Goal: Information Seeking & Learning: Learn about a topic

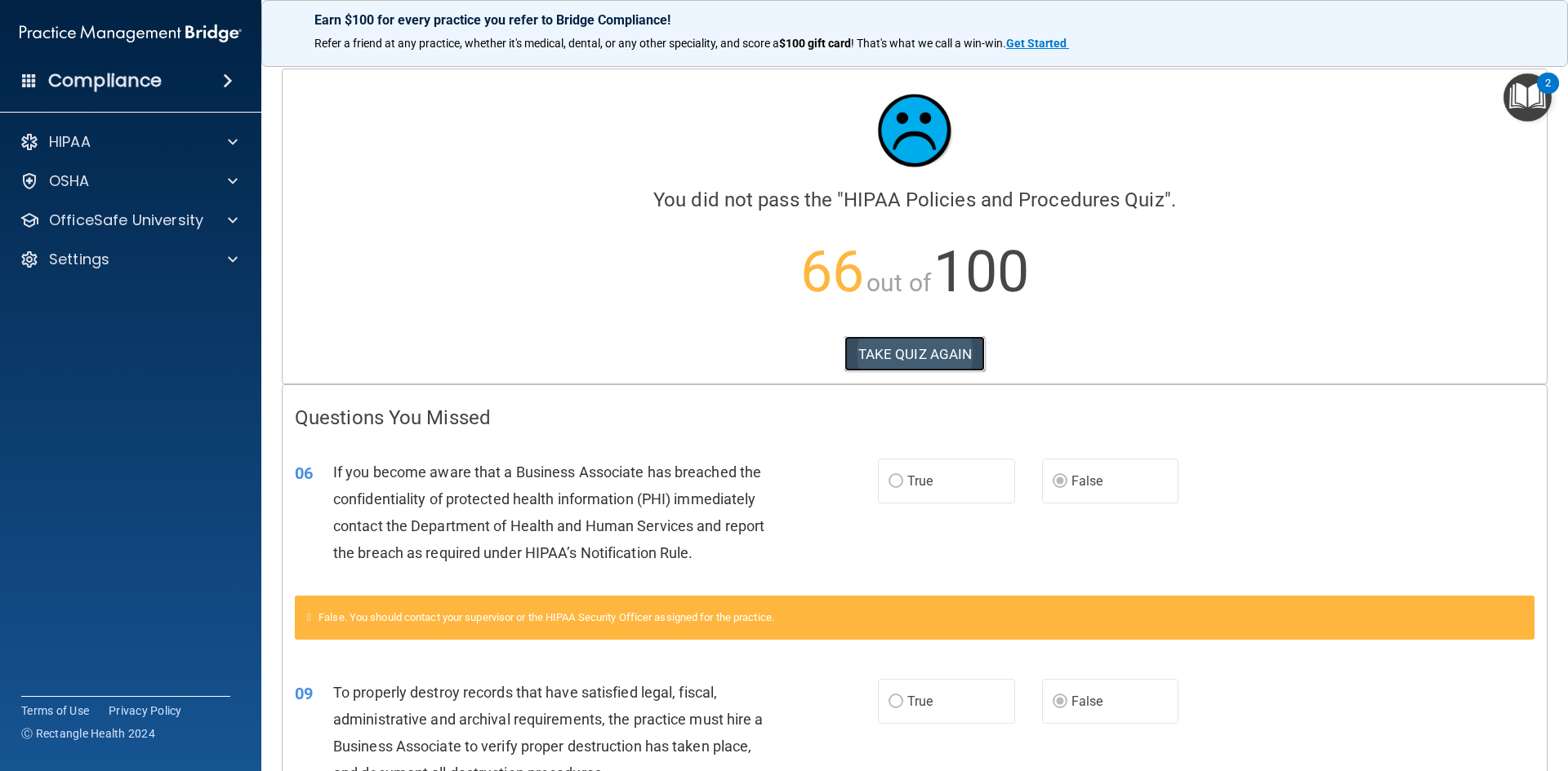
click at [871, 360] on button "TAKE QUIZ AGAIN" at bounding box center [915, 354] width 142 height 36
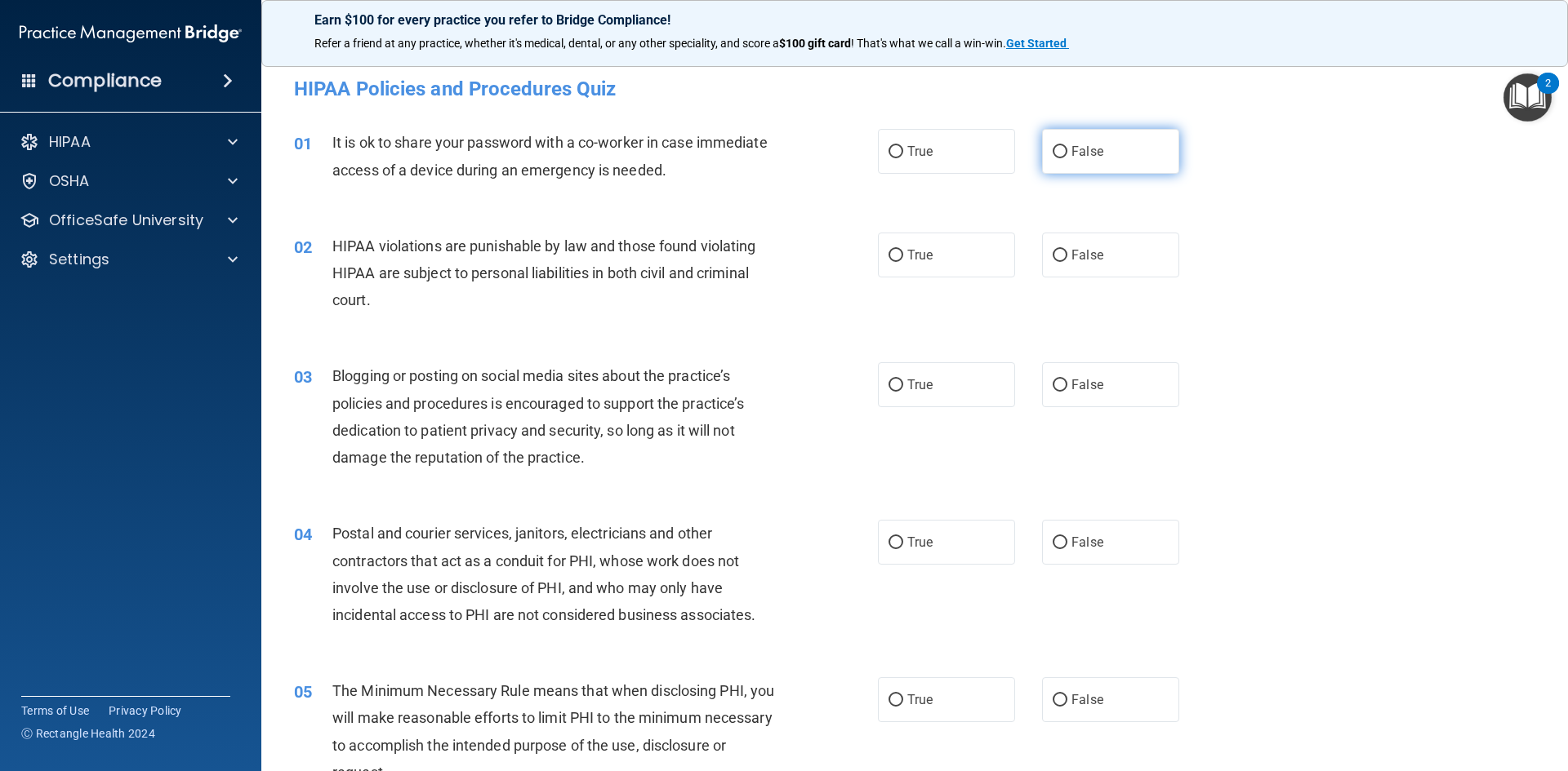
click at [1055, 149] on input "False" at bounding box center [1060, 152] width 15 height 12
radio input "true"
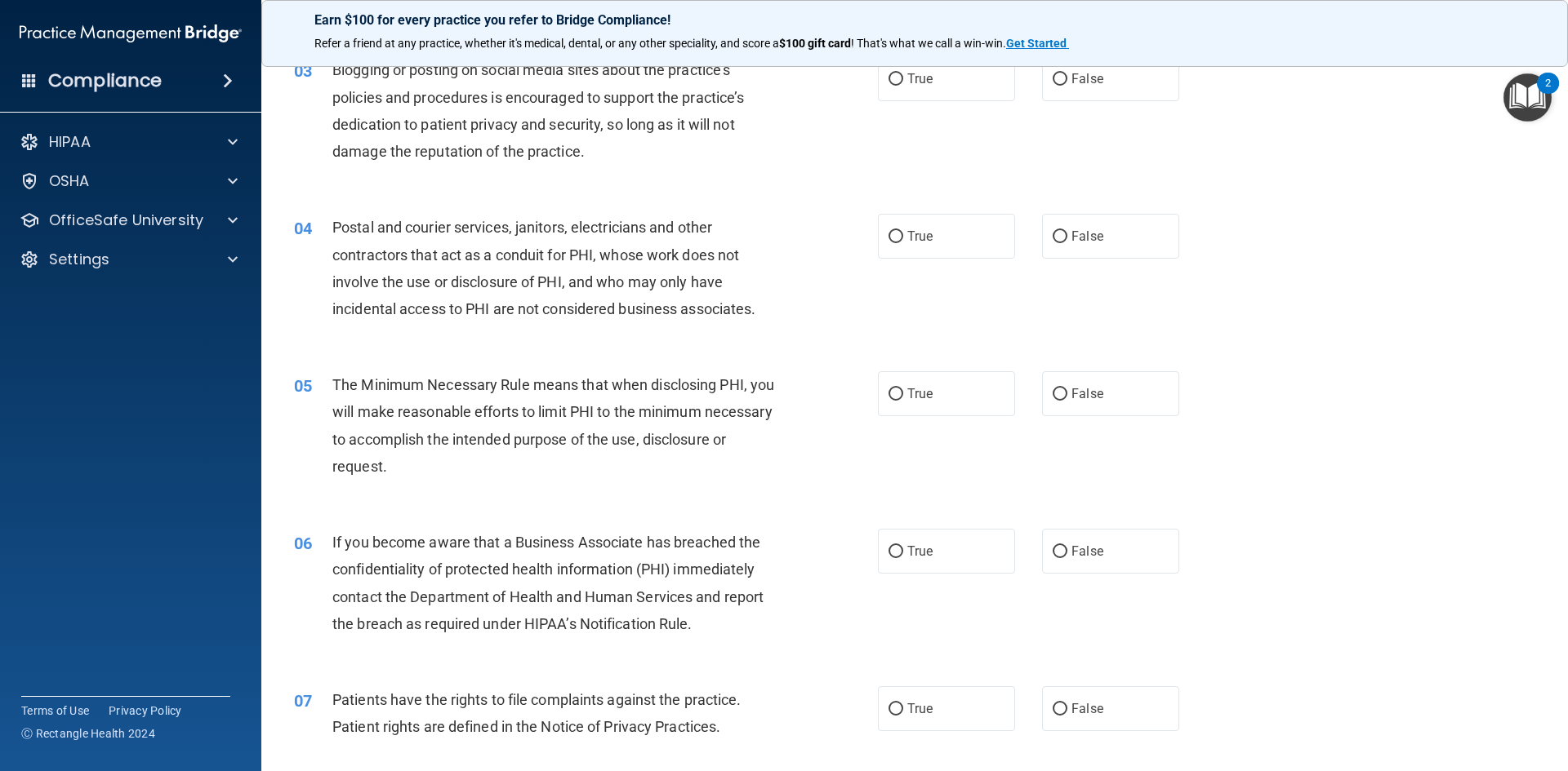
scroll to position [326, 0]
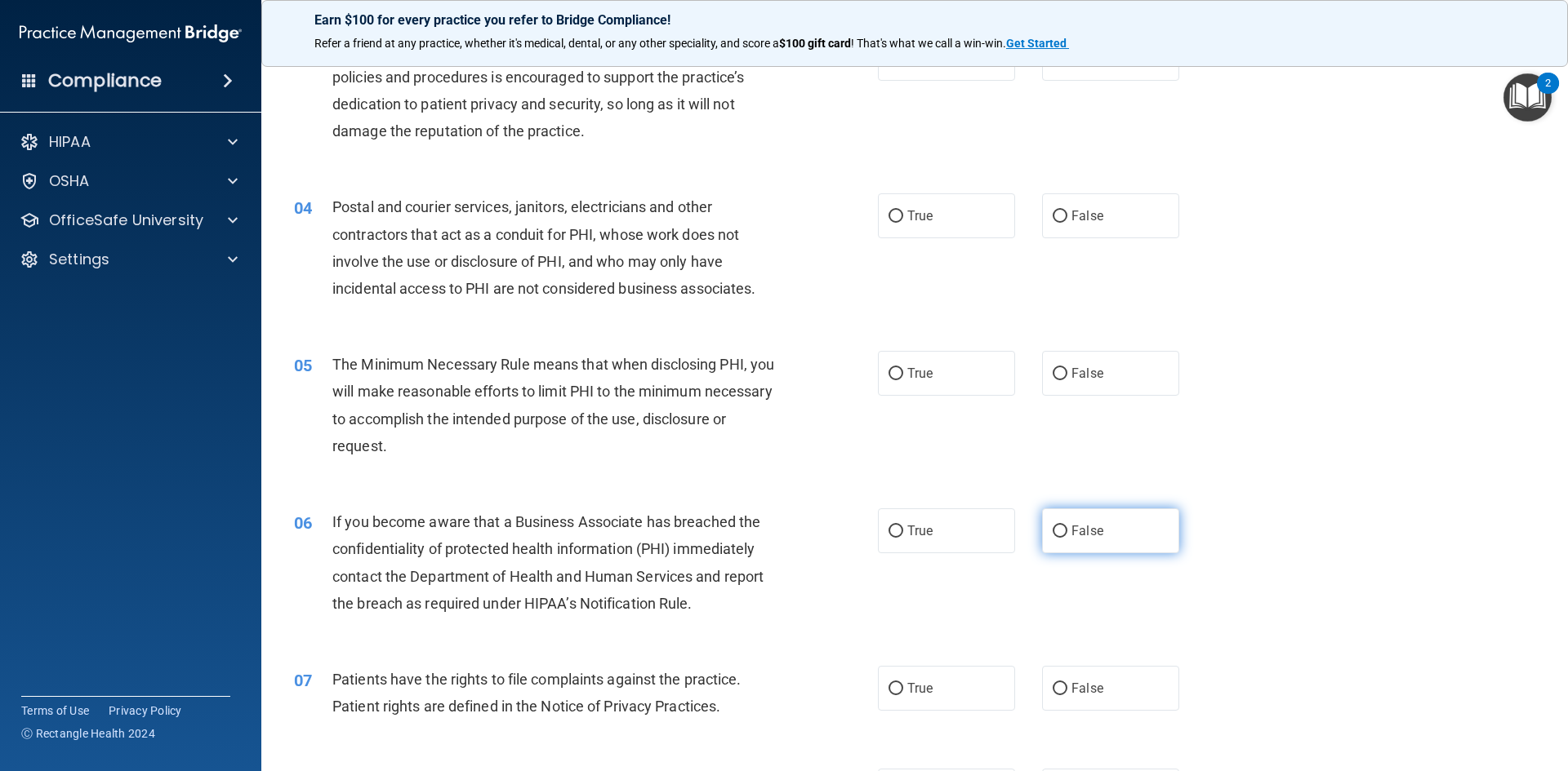
click at [1053, 528] on input "False" at bounding box center [1060, 531] width 15 height 12
radio input "true"
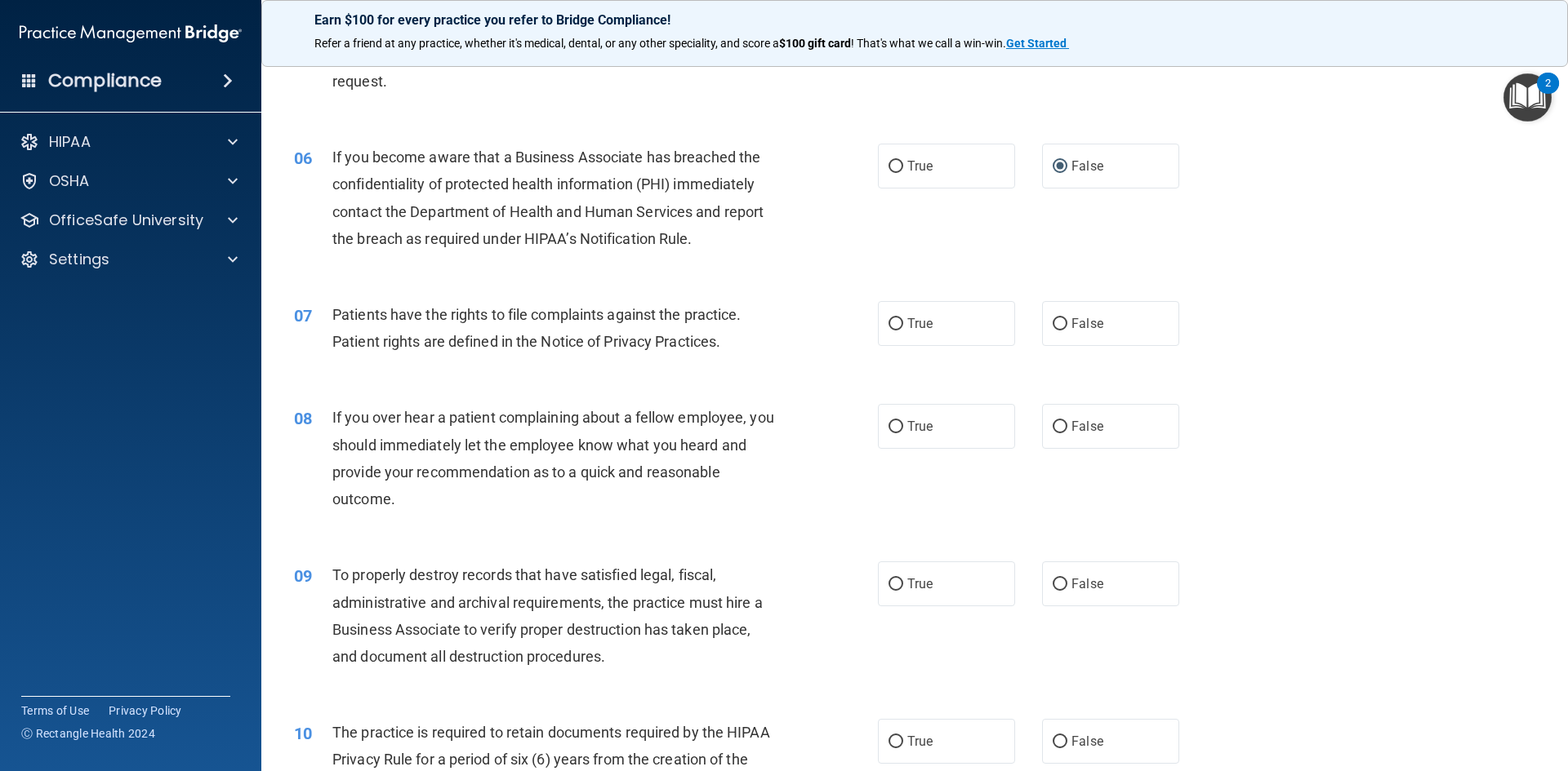
scroll to position [734, 0]
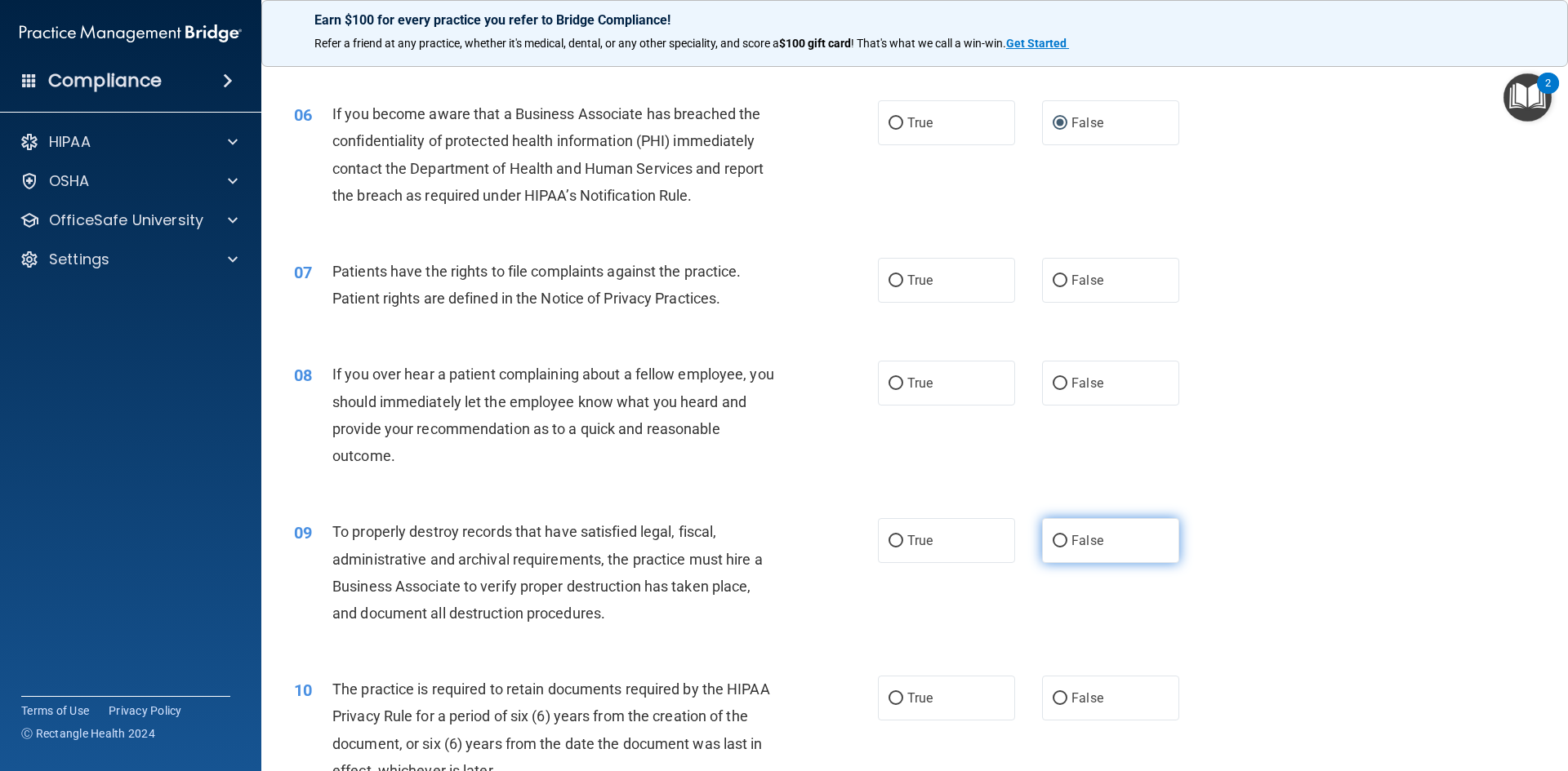
click at [1053, 544] on input "False" at bounding box center [1060, 541] width 15 height 12
radio input "true"
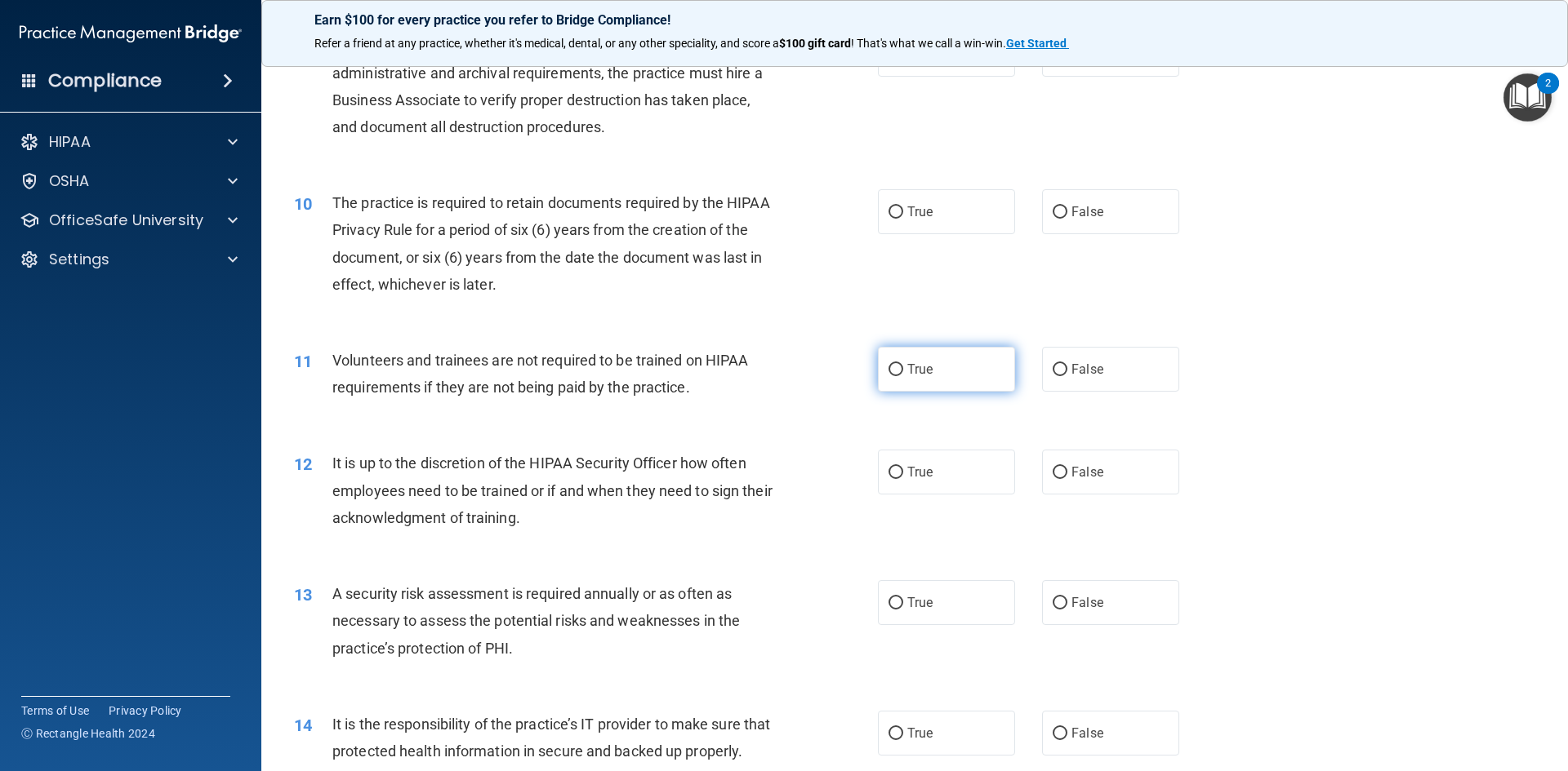
scroll to position [1224, 0]
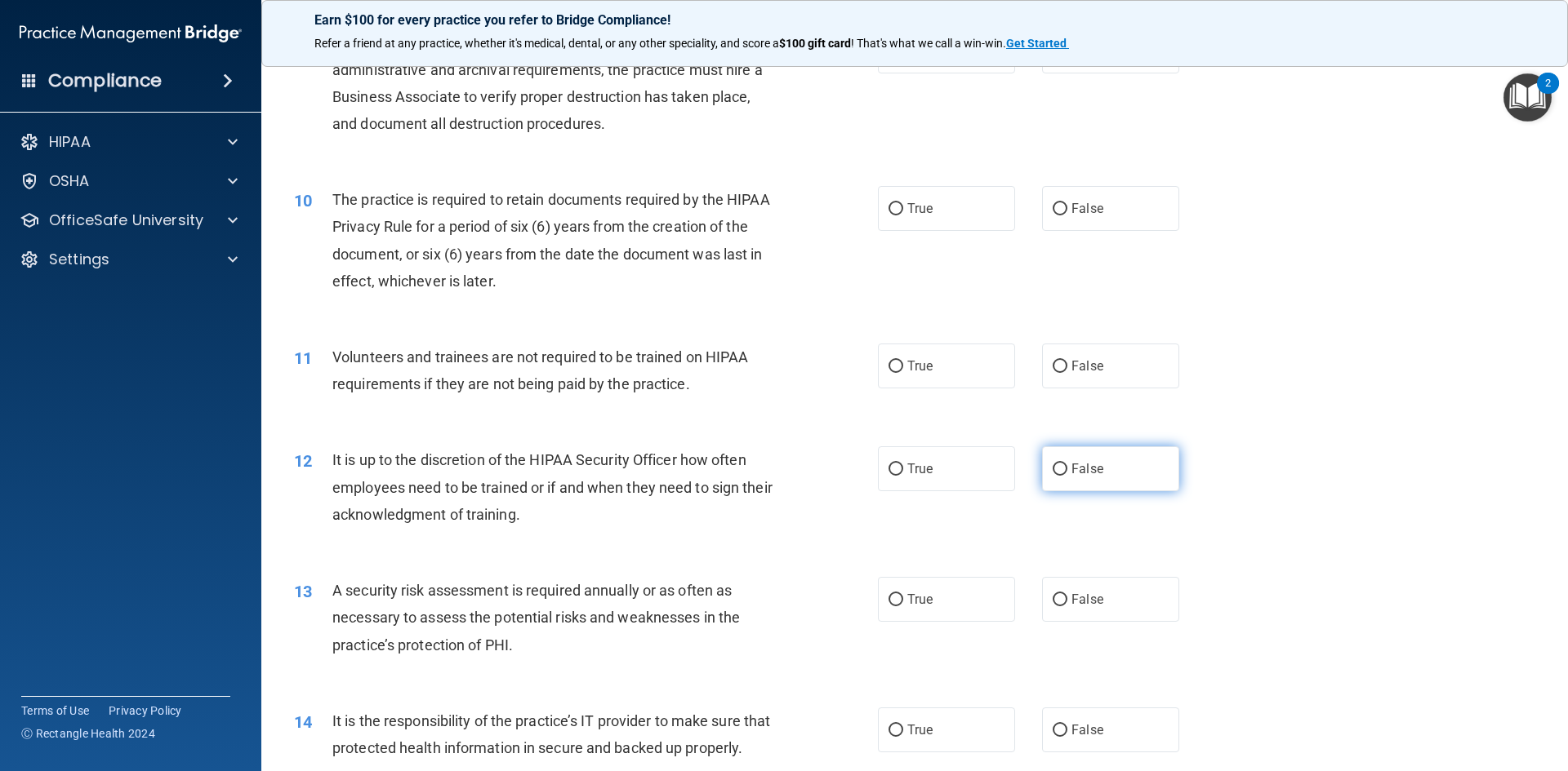
click at [1054, 473] on input "False" at bounding box center [1060, 469] width 15 height 12
radio input "true"
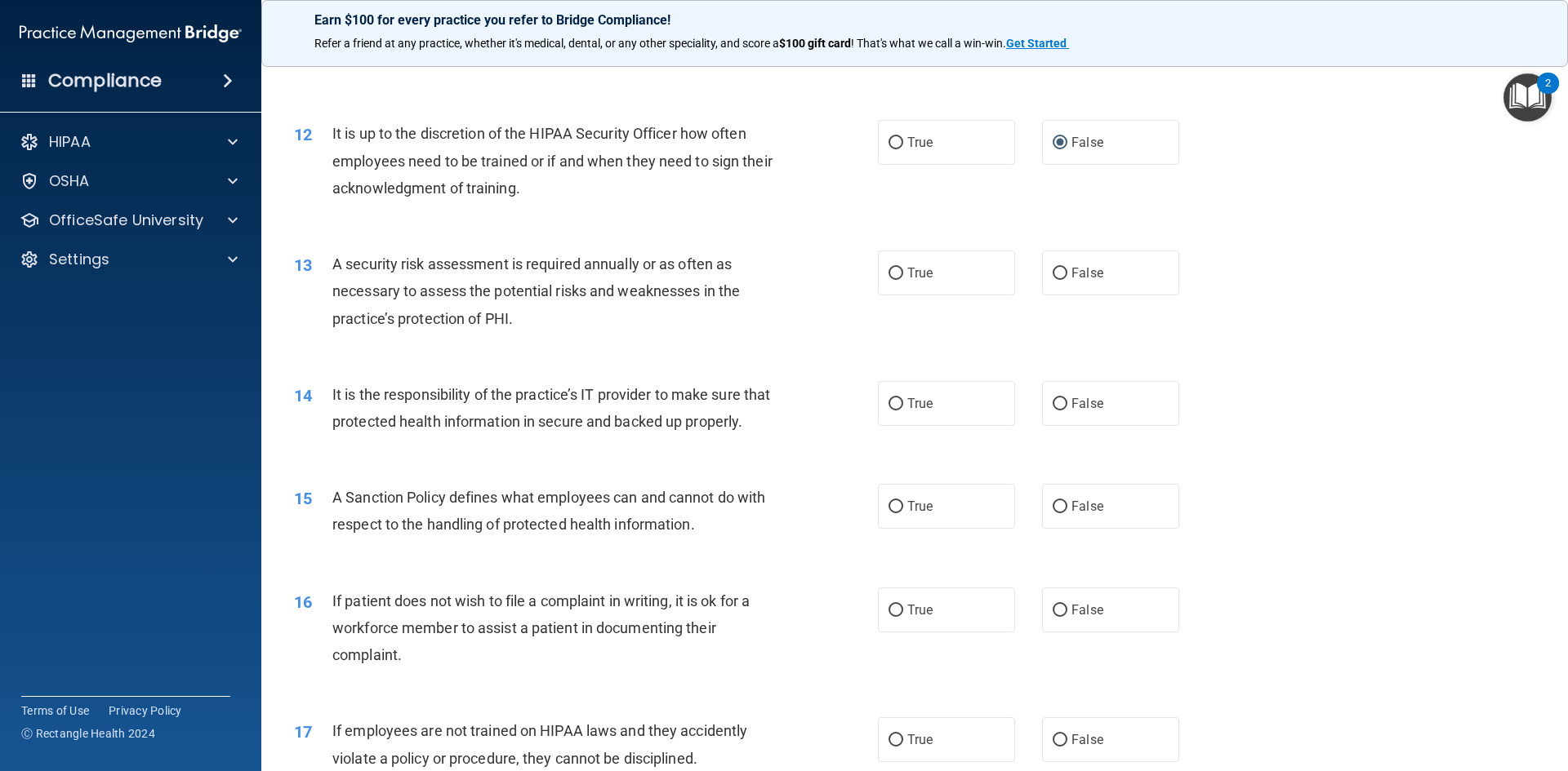
scroll to position [1632, 0]
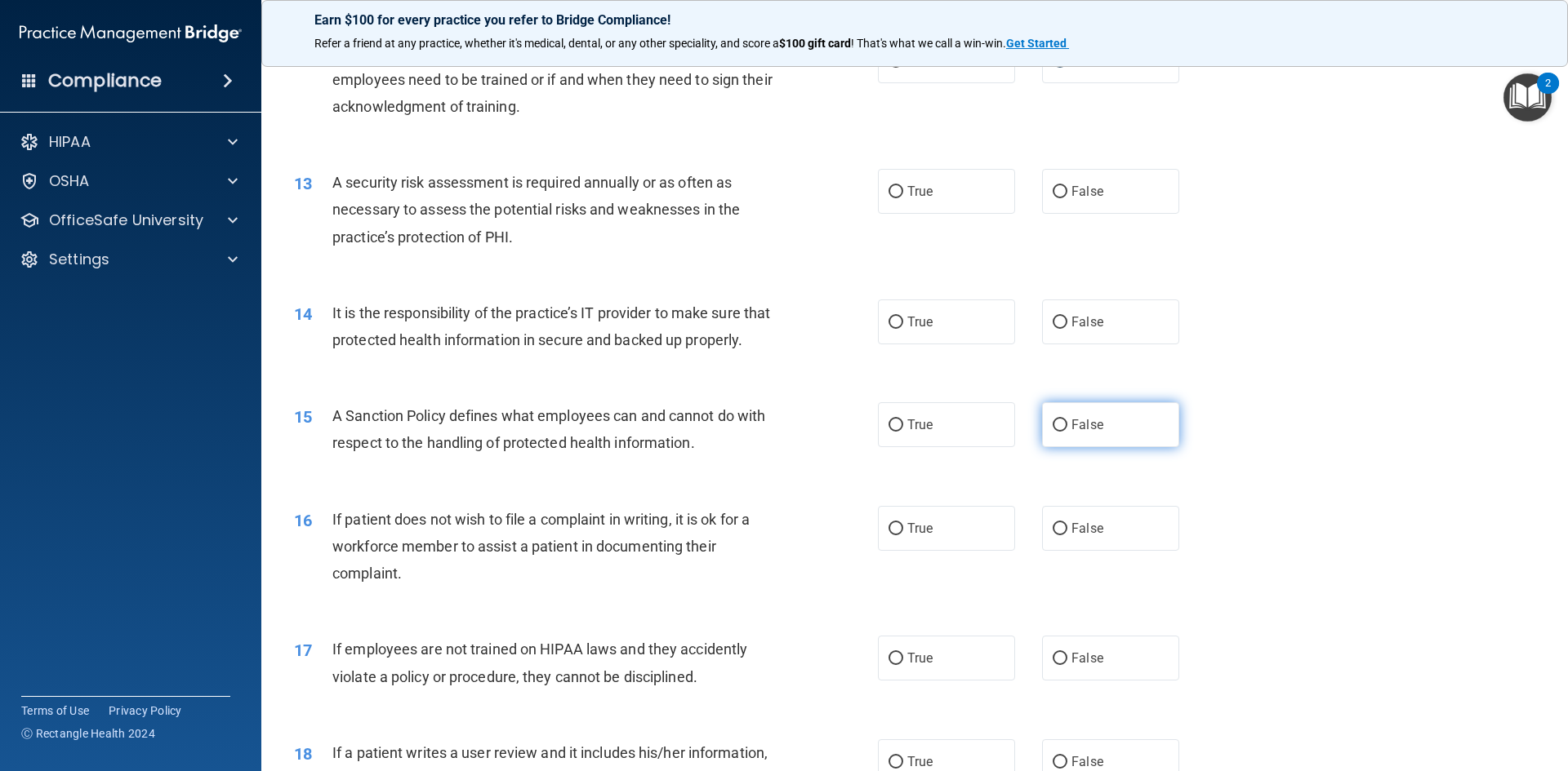
click at [1054, 432] on input "False" at bounding box center [1060, 425] width 15 height 12
radio input "true"
click at [889, 535] on input "True" at bounding box center [896, 528] width 15 height 12
radio input "true"
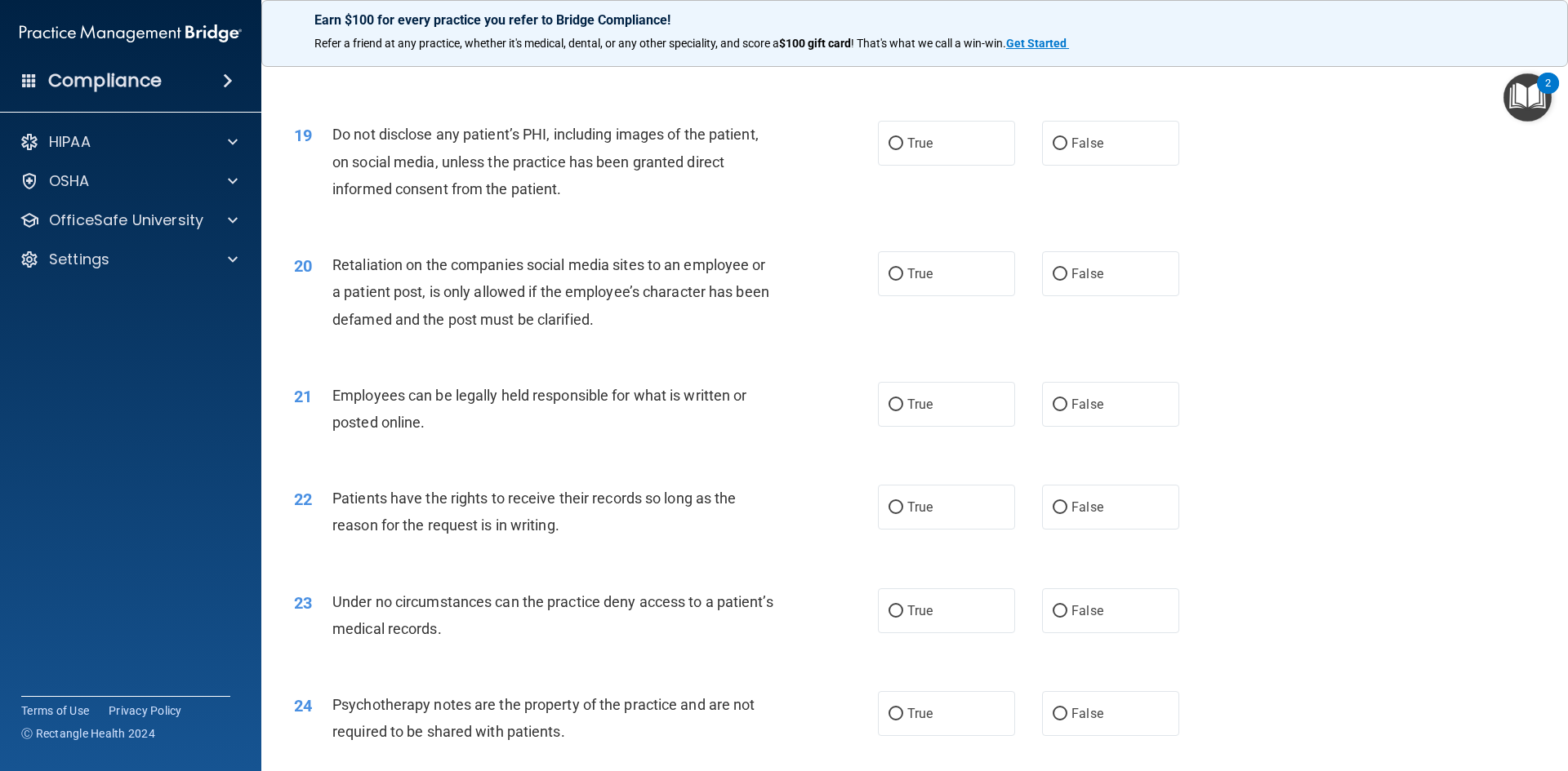
scroll to position [2448, 0]
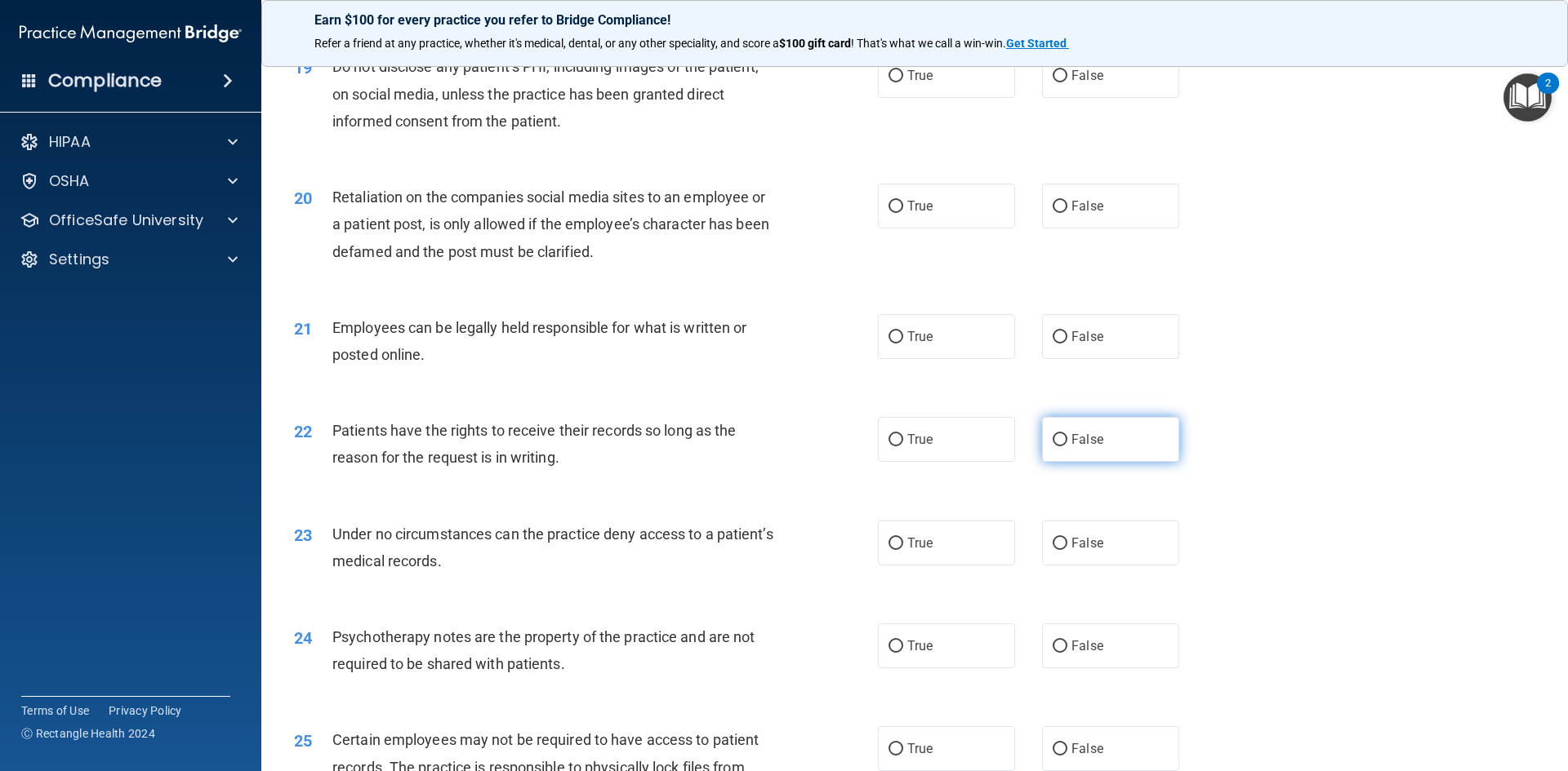
click at [1057, 446] on input "False" at bounding box center [1060, 439] width 15 height 12
radio input "true"
click at [1053, 550] on input "False" at bounding box center [1060, 543] width 15 height 12
radio input "true"
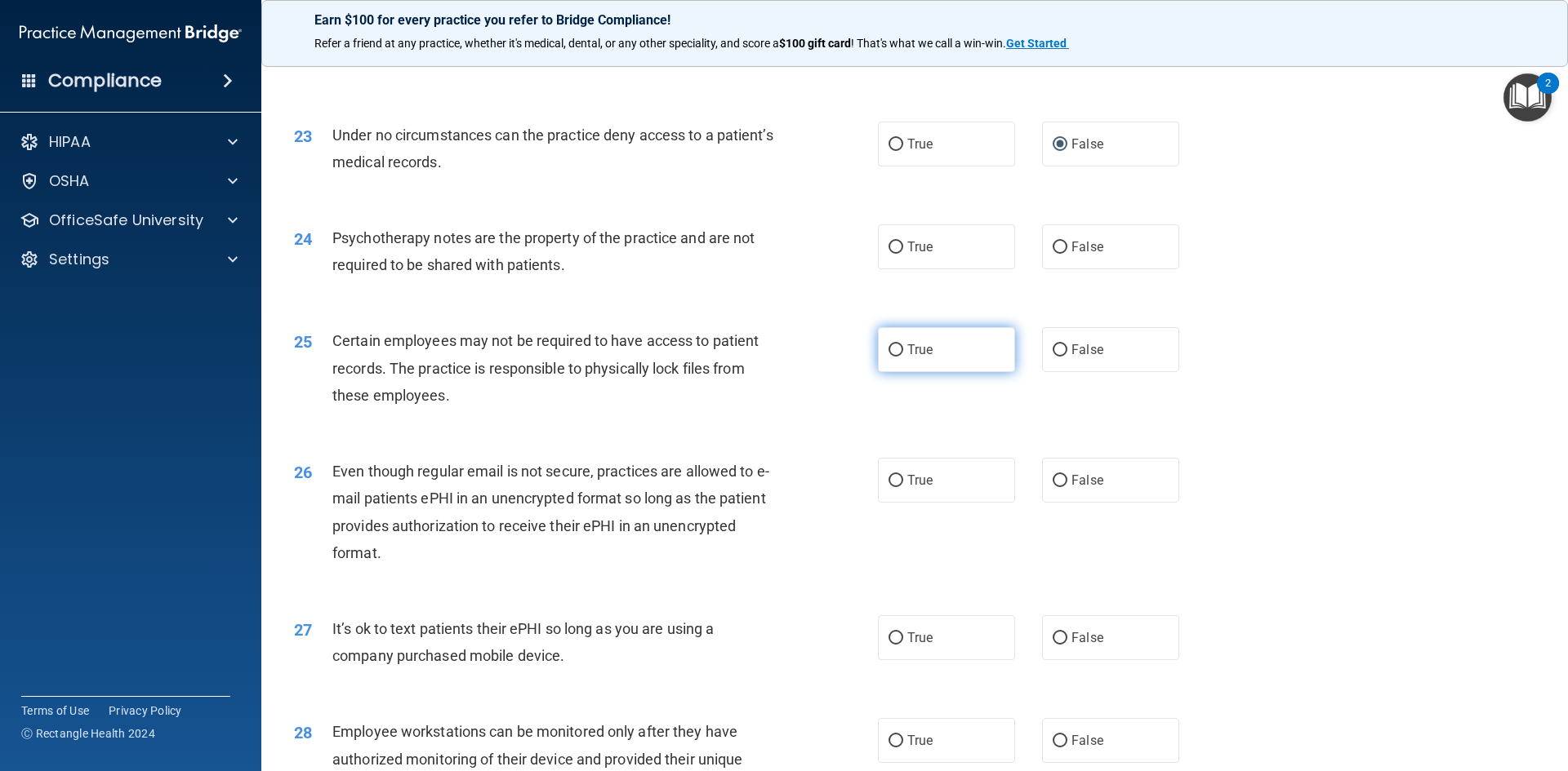
scroll to position [2856, 0]
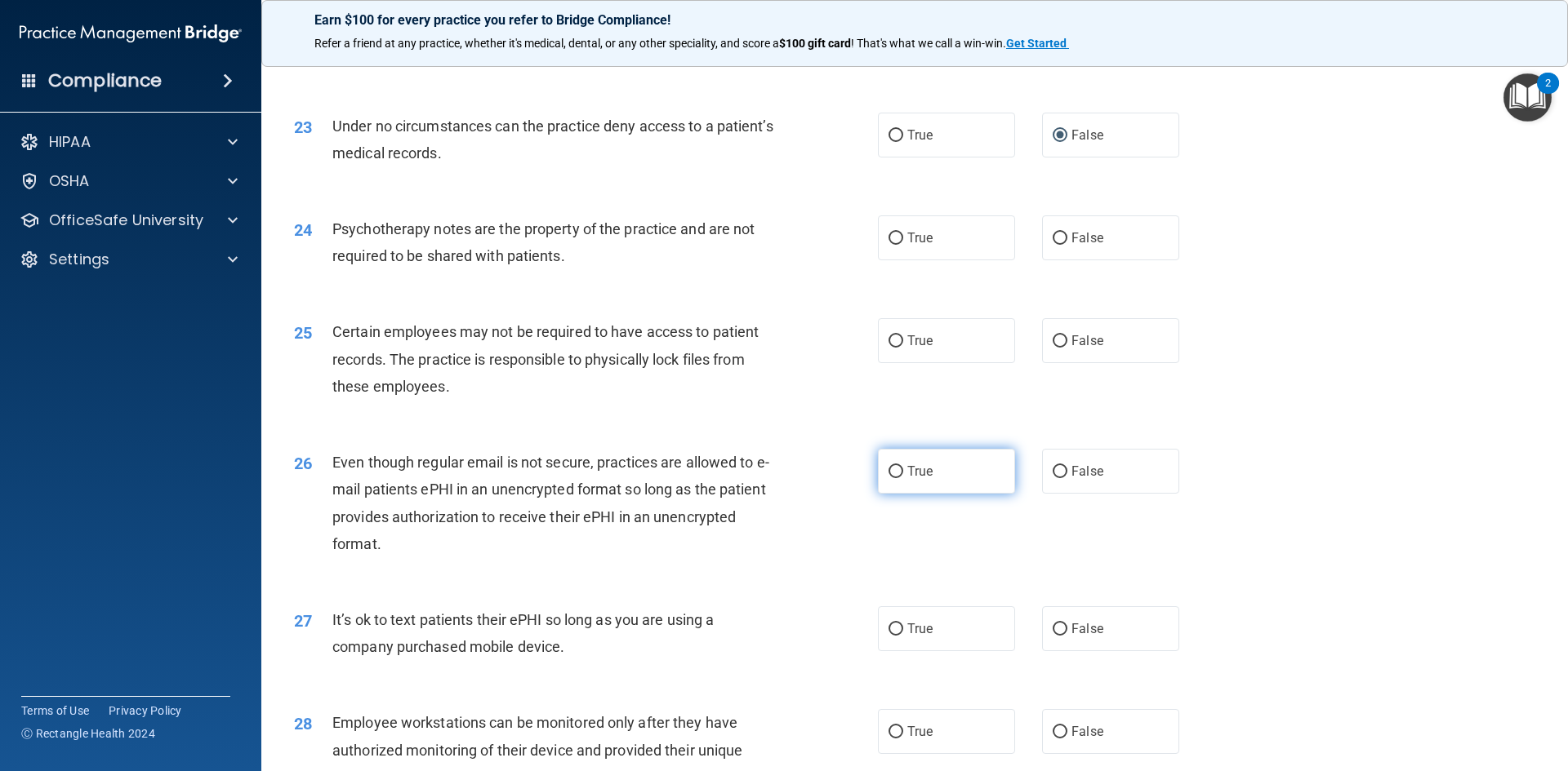
click at [889, 478] on input "True" at bounding box center [896, 471] width 15 height 12
radio input "true"
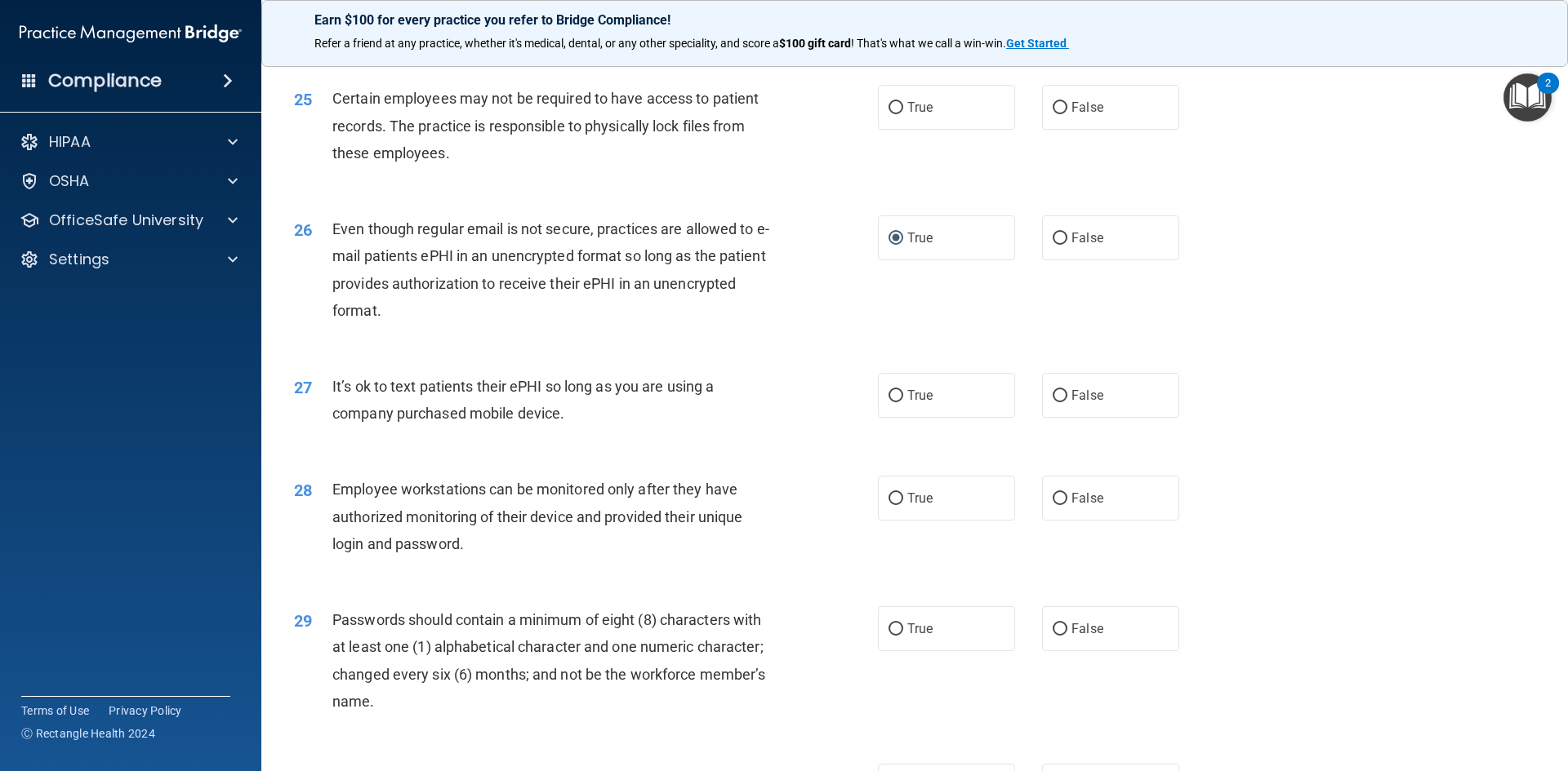
scroll to position [3101, 0]
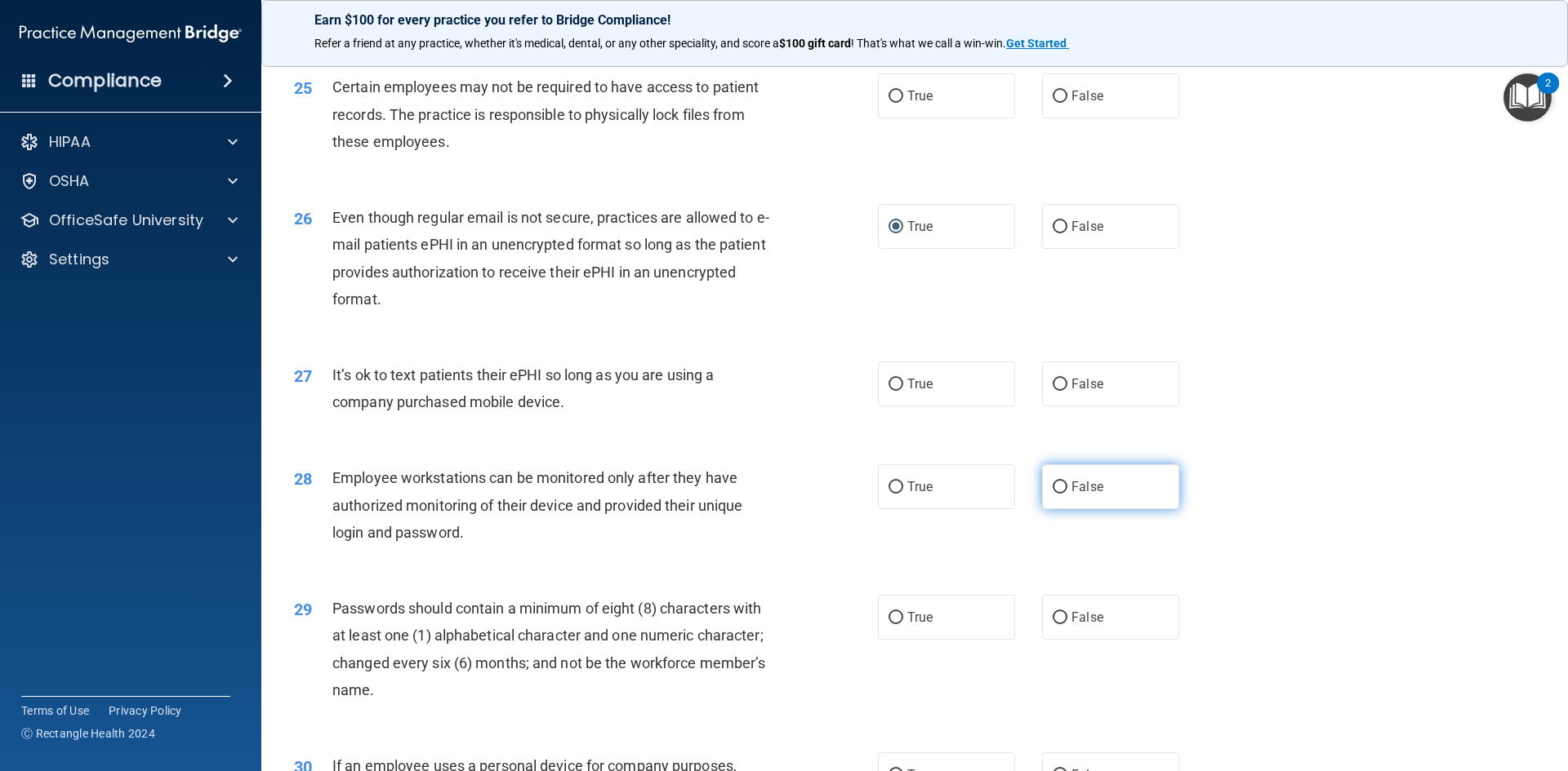
click at [1053, 494] on input "False" at bounding box center [1060, 487] width 15 height 12
radio input "true"
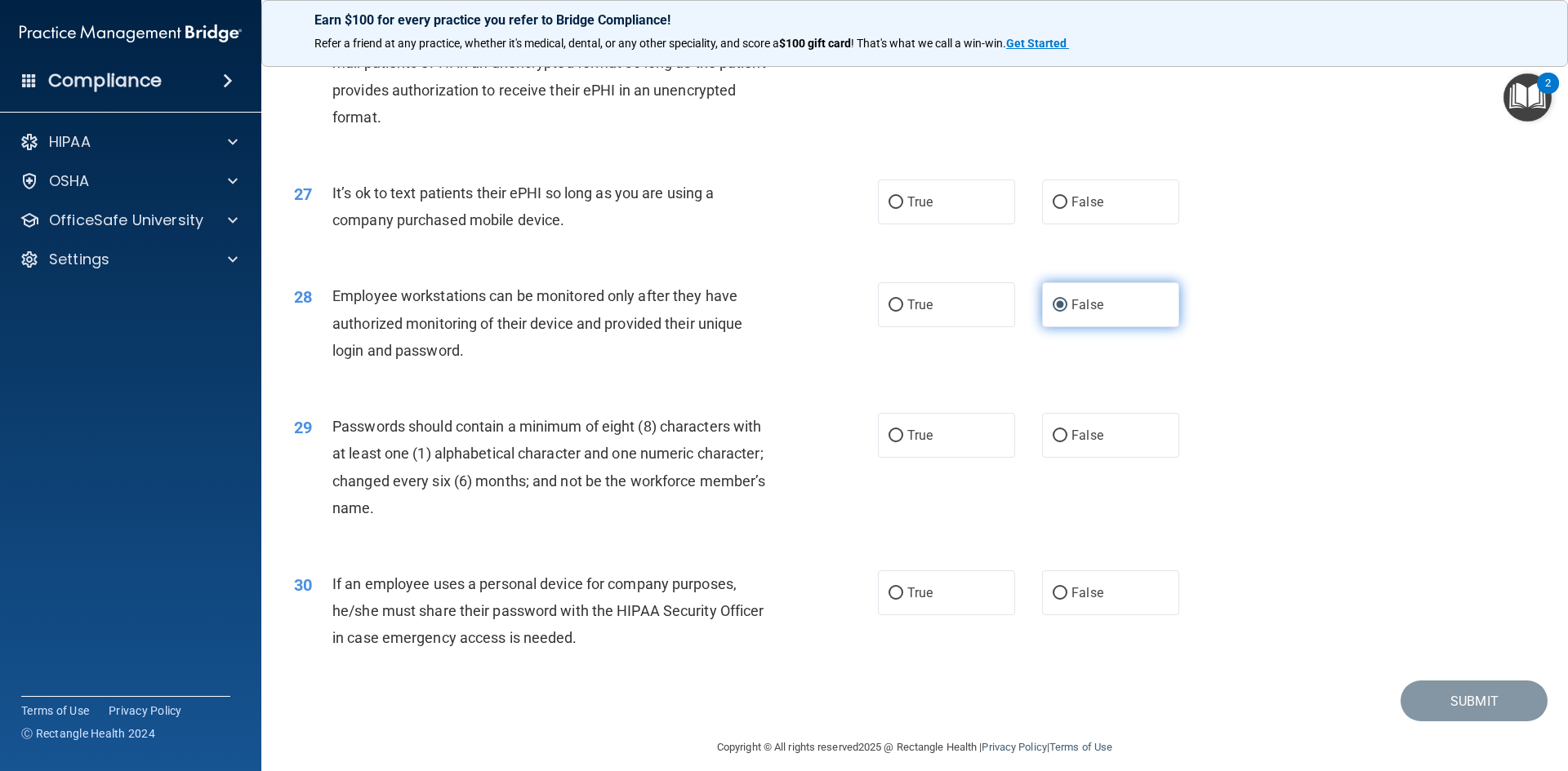
scroll to position [3326, 0]
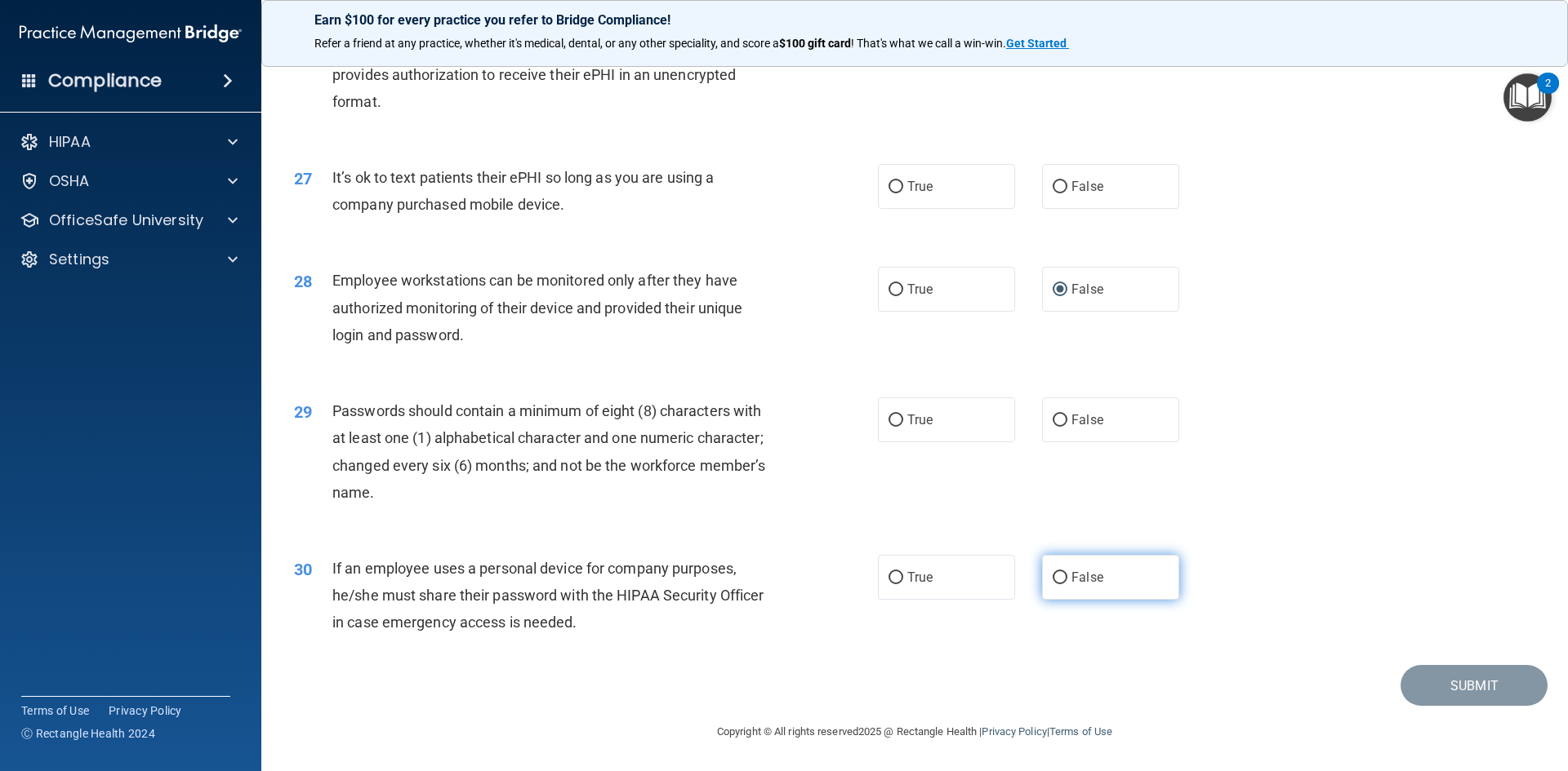
click at [1053, 581] on input "False" at bounding box center [1060, 578] width 15 height 12
radio input "true"
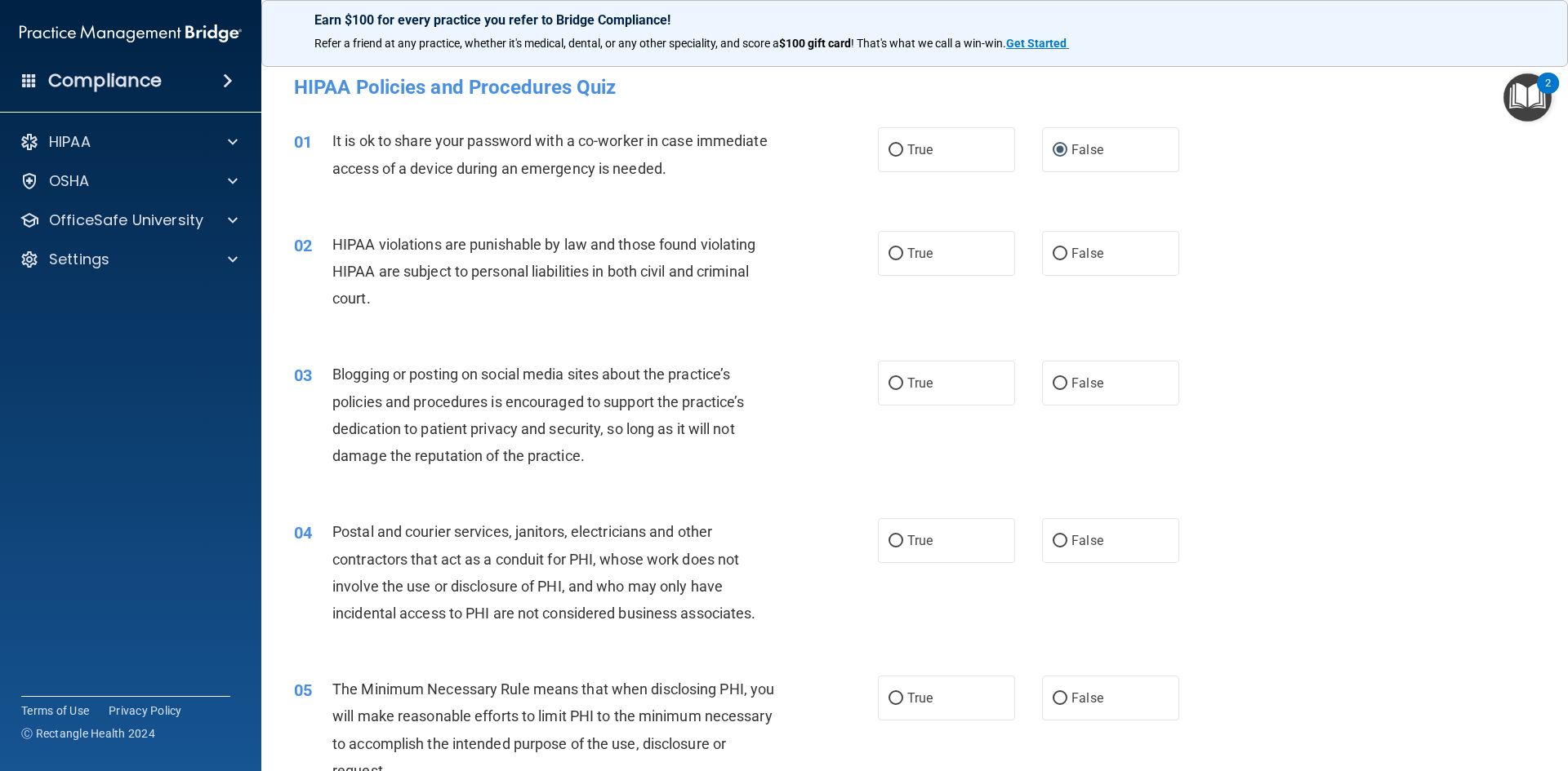
scroll to position [0, 0]
click at [891, 260] on input "True" at bounding box center [896, 256] width 15 height 12
radio input "true"
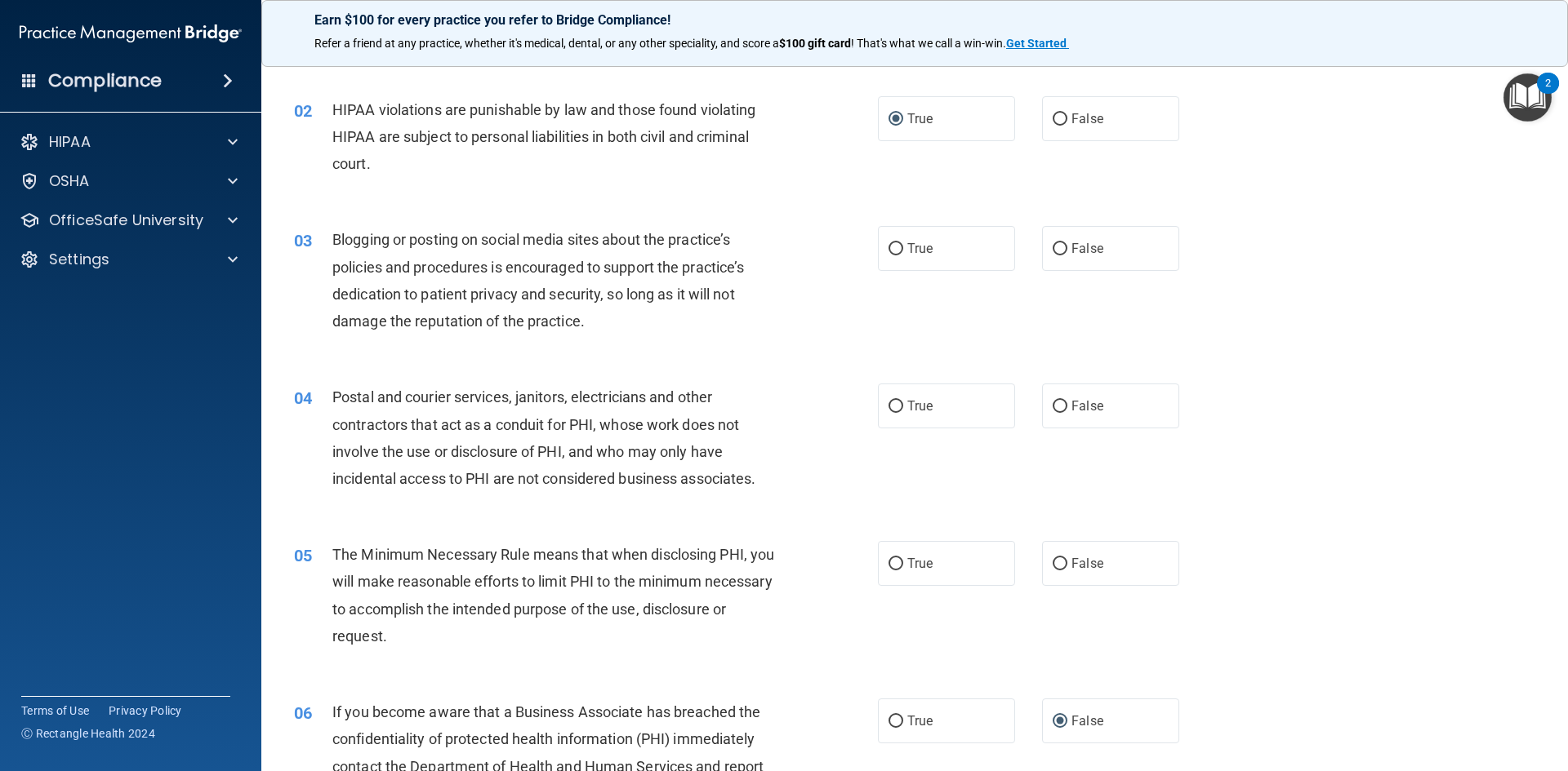
scroll to position [163, 0]
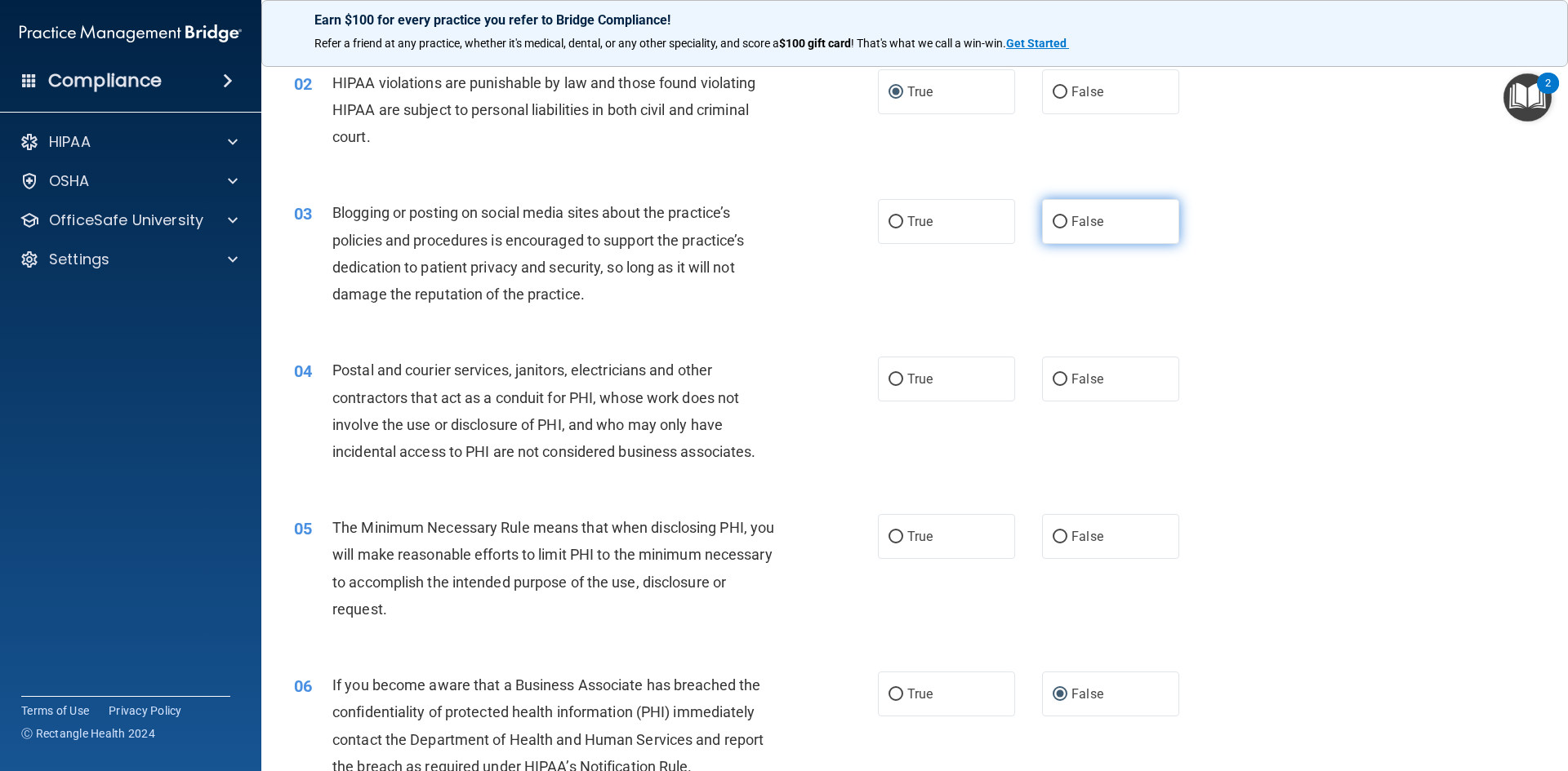
click at [1053, 226] on input "False" at bounding box center [1060, 222] width 15 height 12
radio input "true"
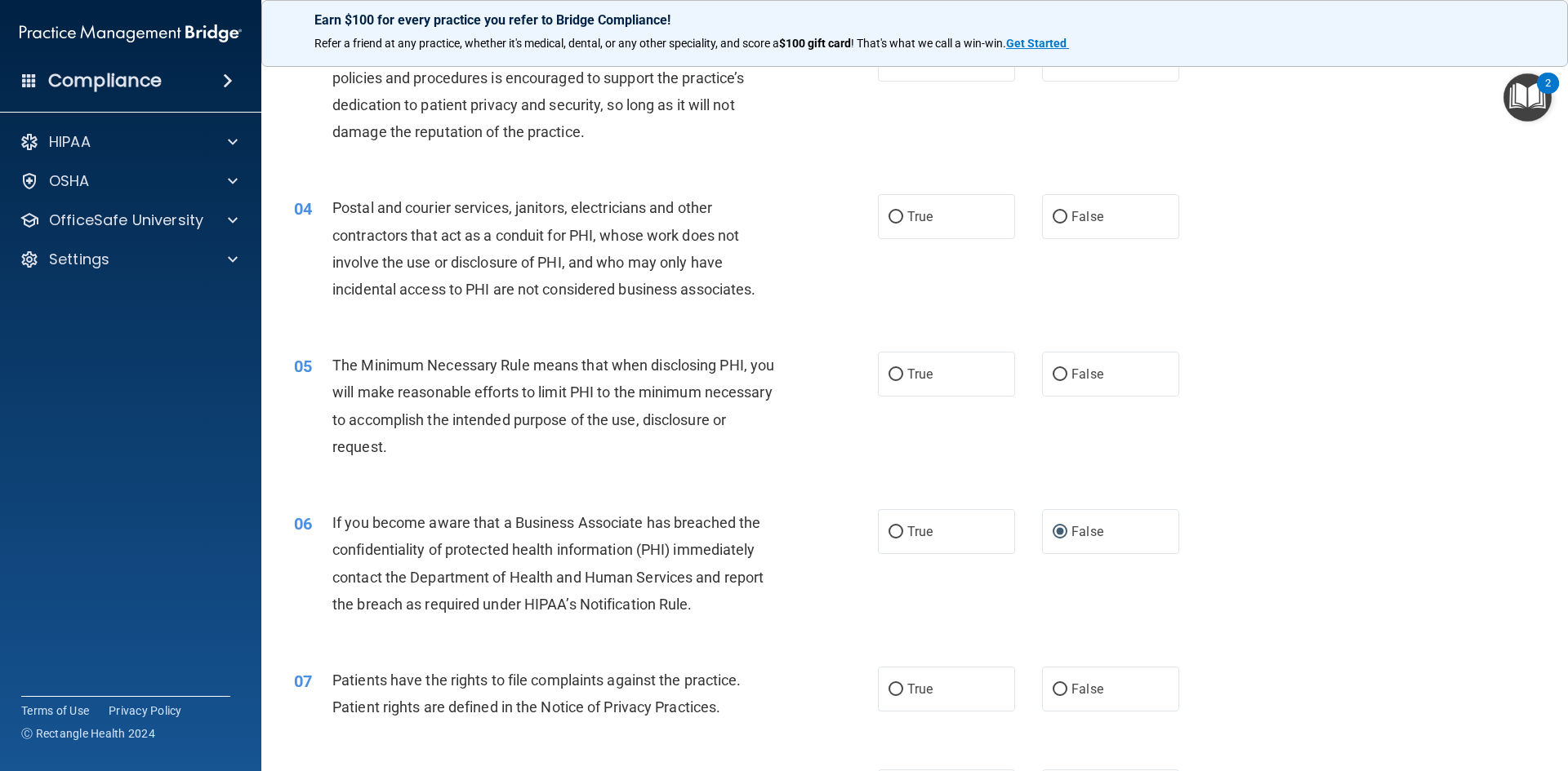
scroll to position [326, 0]
click at [891, 217] on input "True" at bounding box center [896, 216] width 15 height 12
radio input "true"
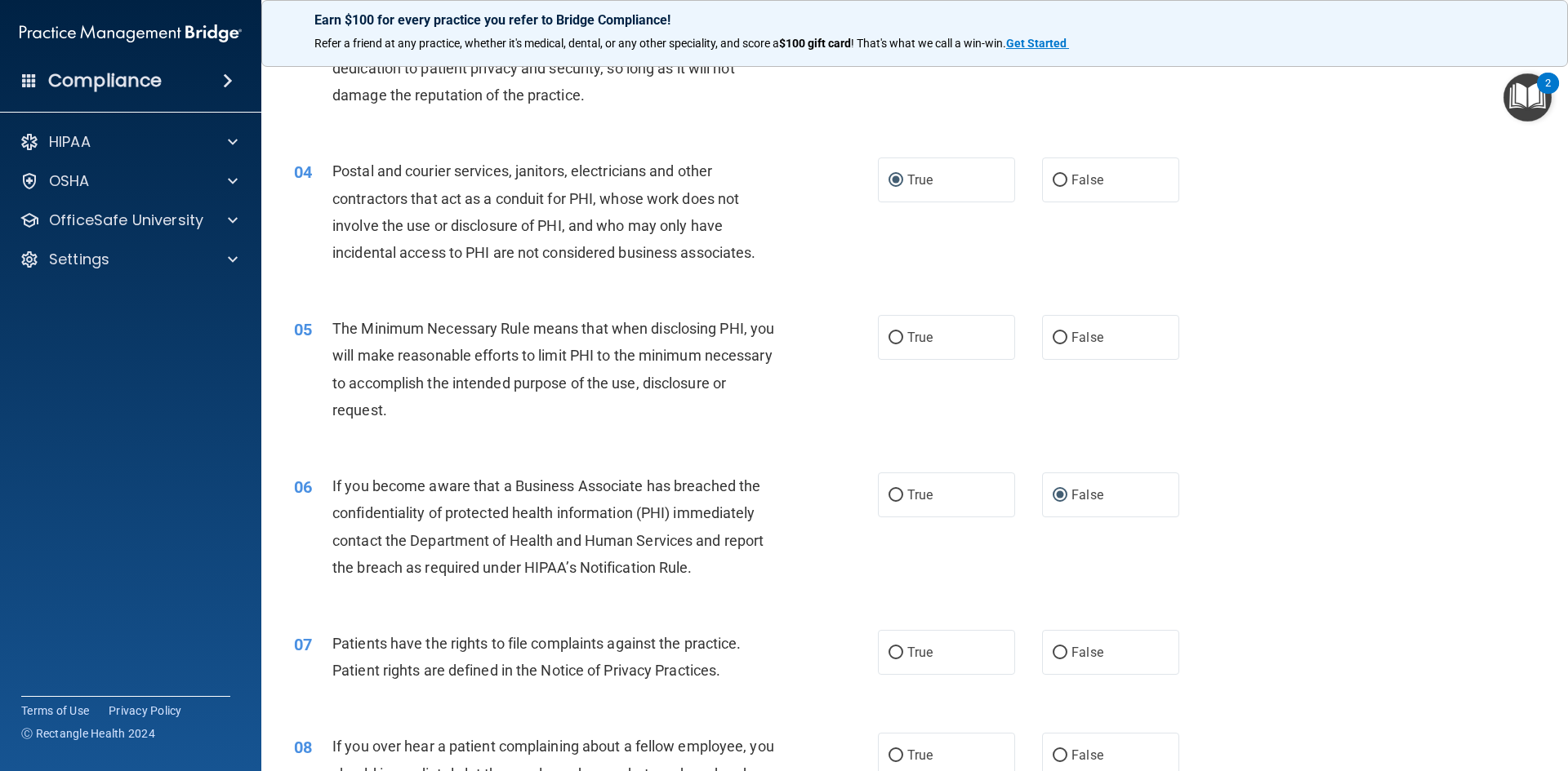
scroll to position [408, 0]
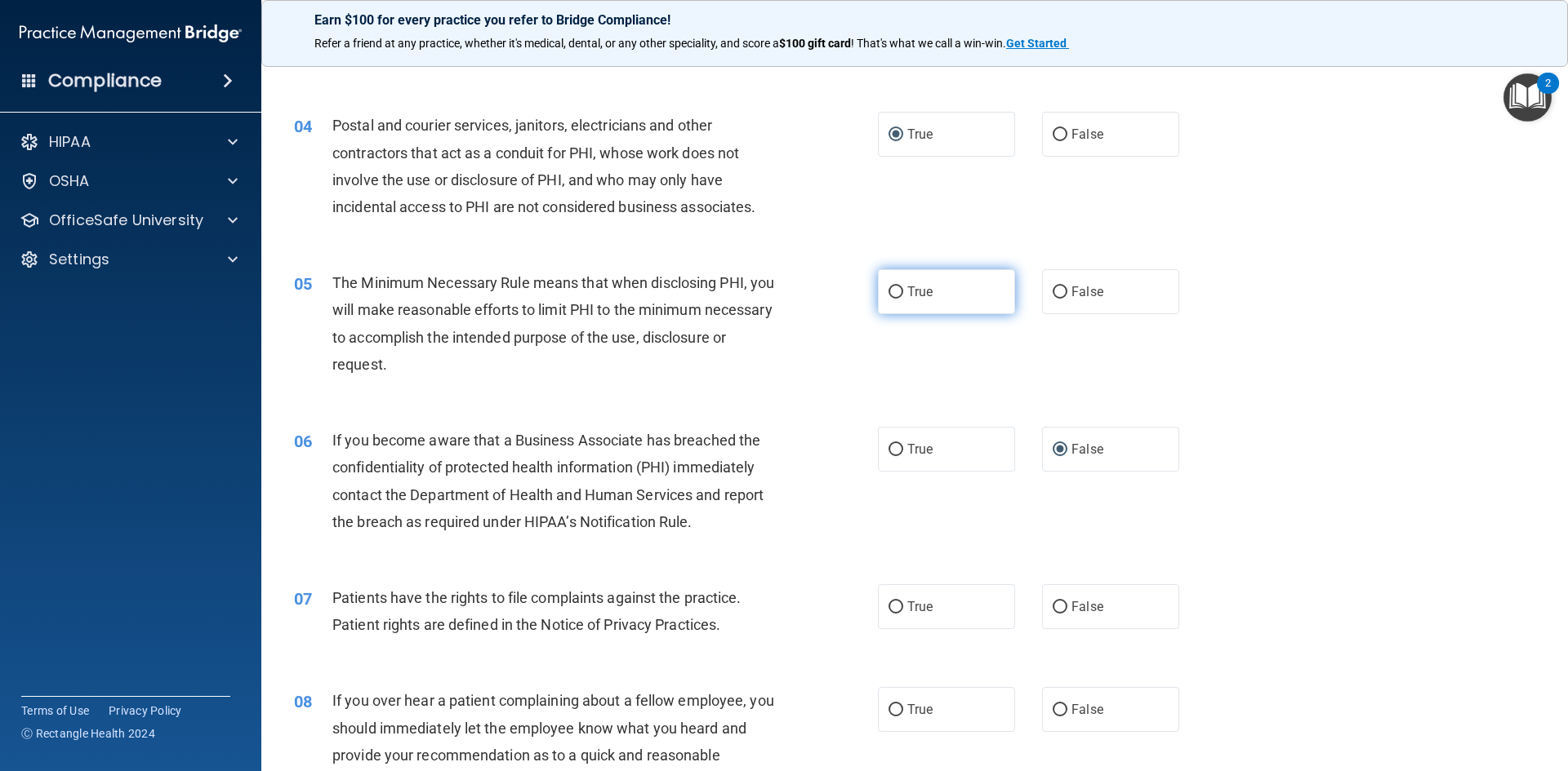
click at [890, 294] on input "True" at bounding box center [896, 292] width 15 height 12
radio input "true"
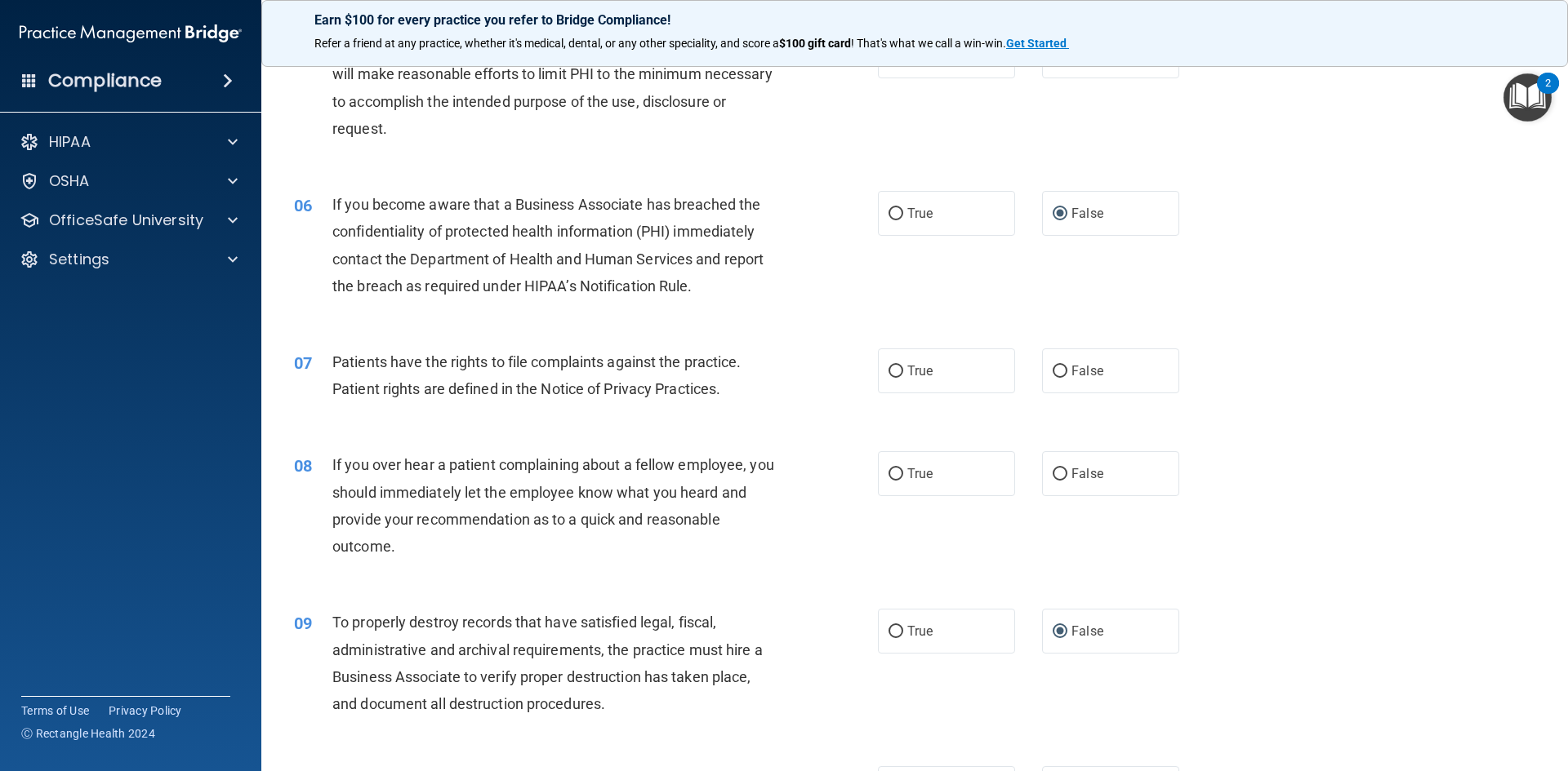
scroll to position [653, 0]
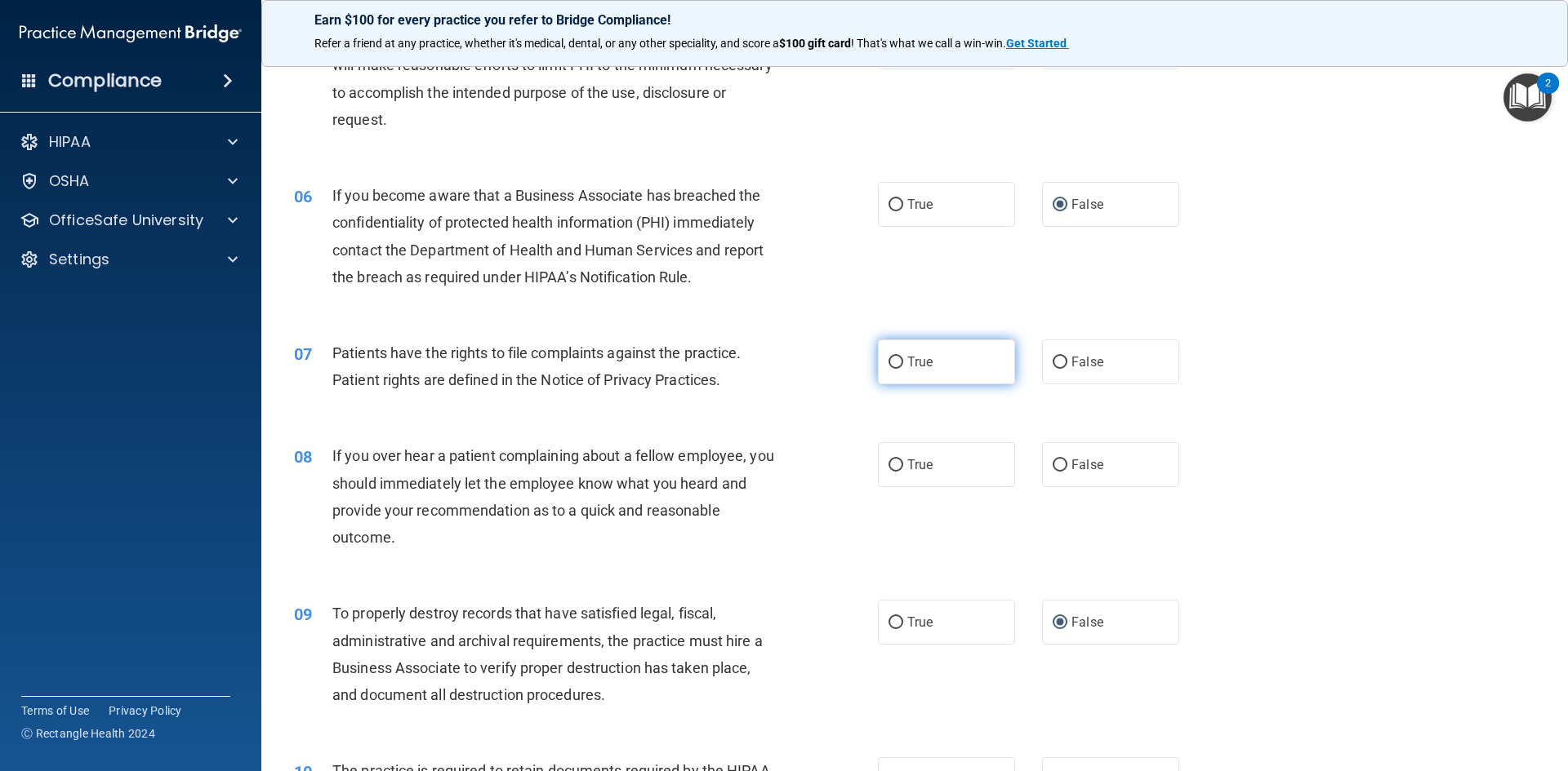
click at [890, 364] on input "True" at bounding box center [896, 363] width 15 height 12
radio input "true"
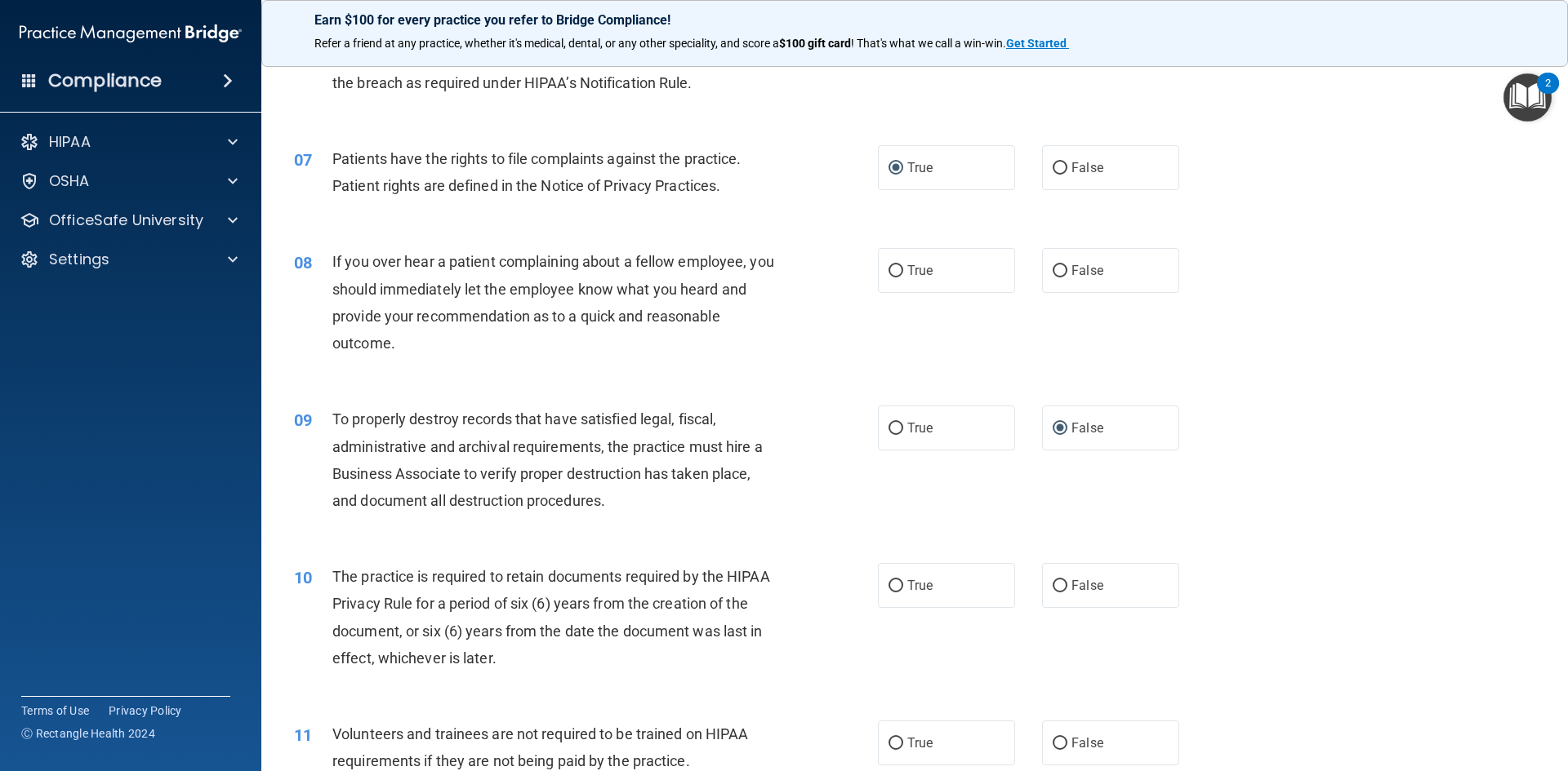
scroll to position [897, 0]
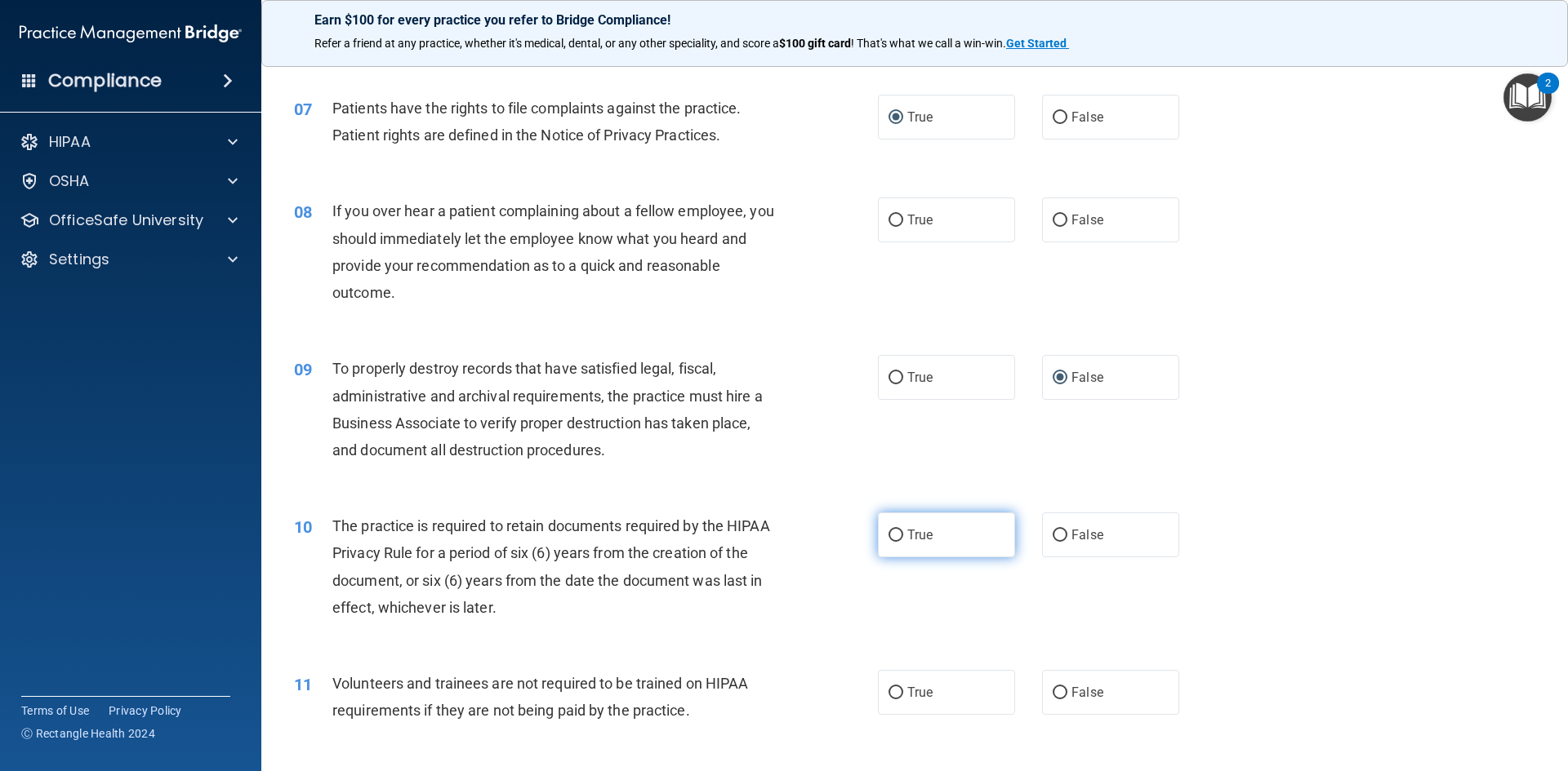
click at [894, 533] on input "True" at bounding box center [896, 535] width 15 height 12
radio input "true"
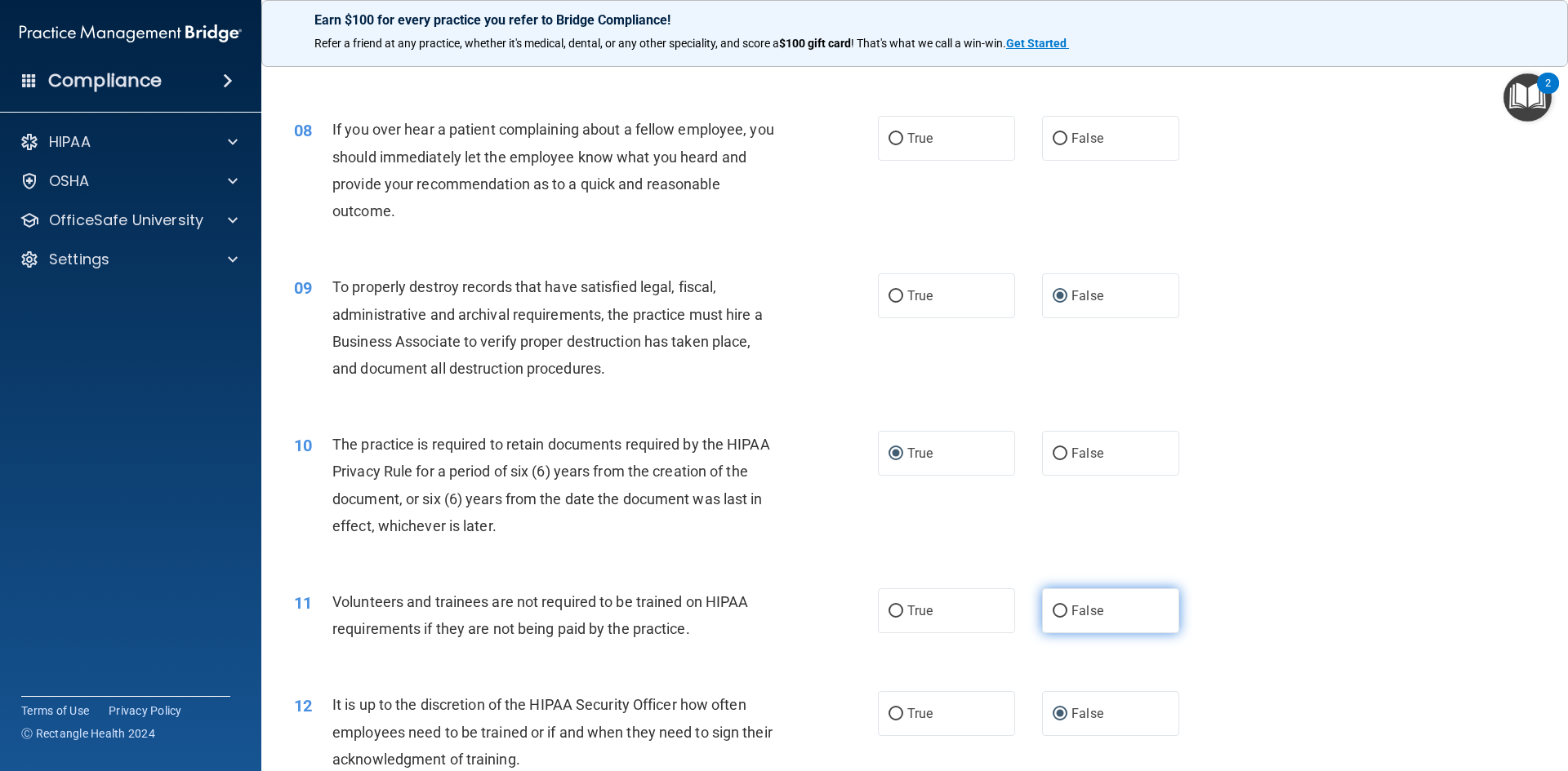
click at [1054, 612] on input "False" at bounding box center [1060, 611] width 15 height 12
radio input "true"
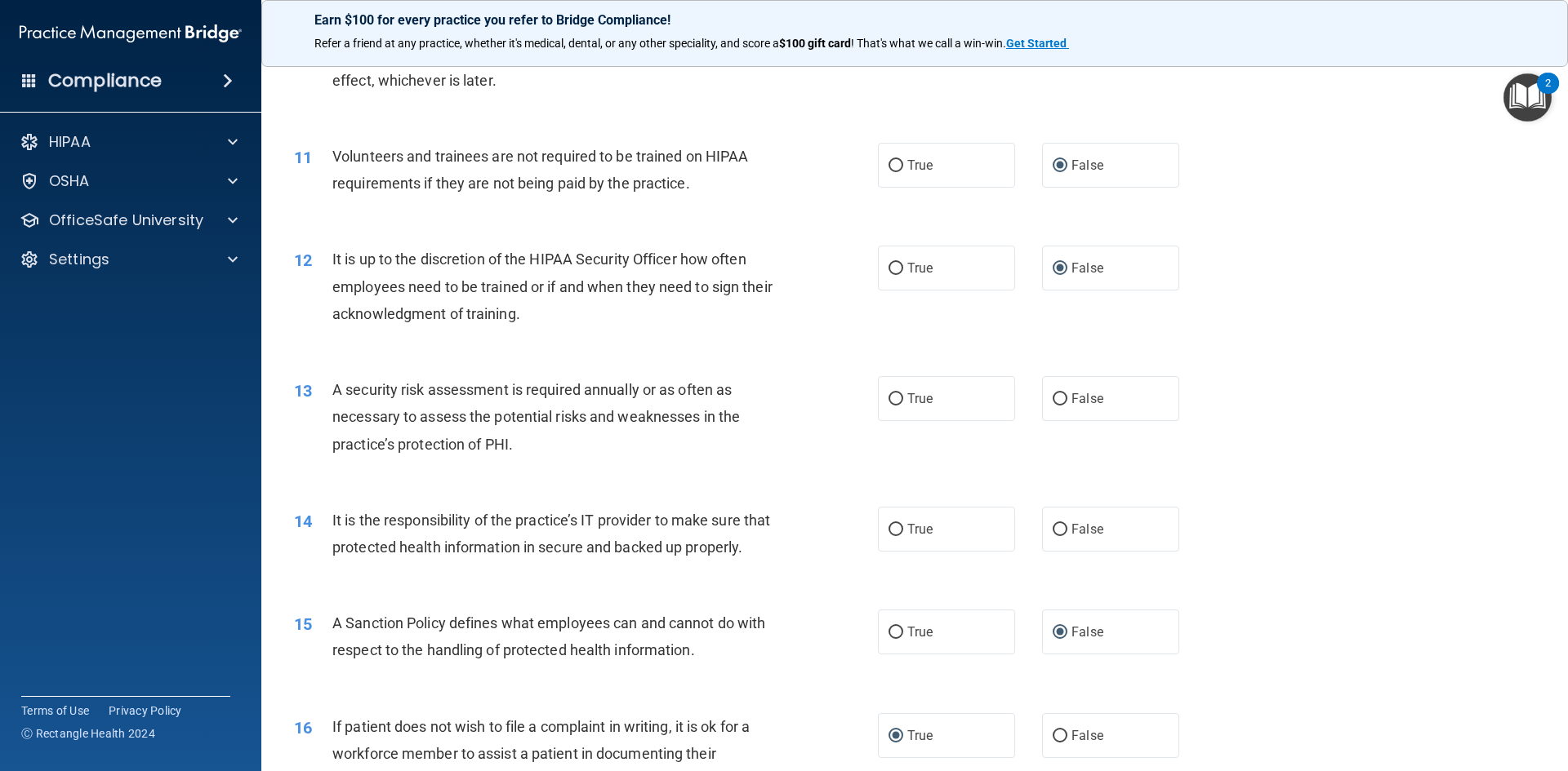
scroll to position [1469, 0]
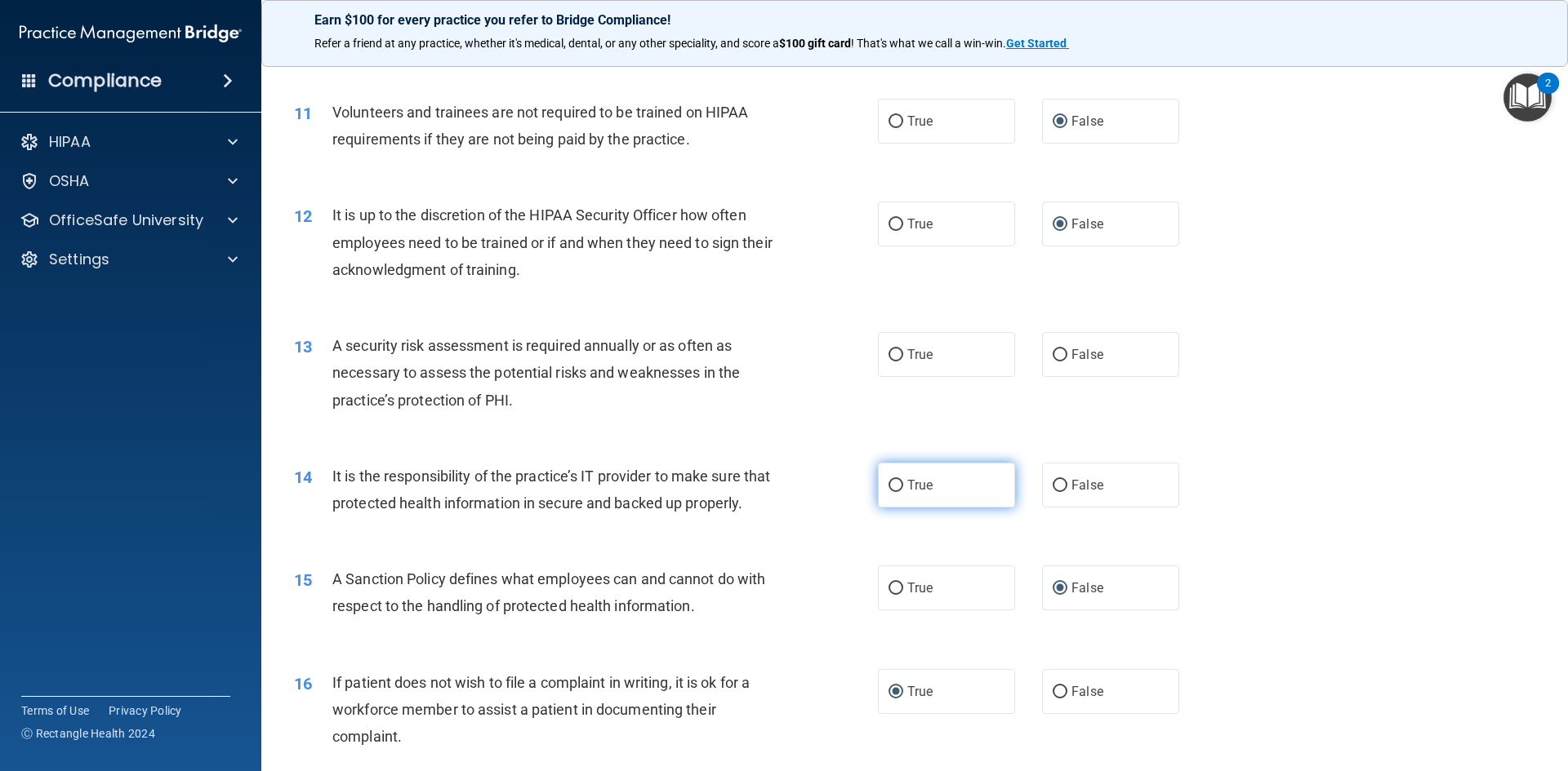
click at [896, 488] on input "True" at bounding box center [896, 485] width 15 height 12
radio input "true"
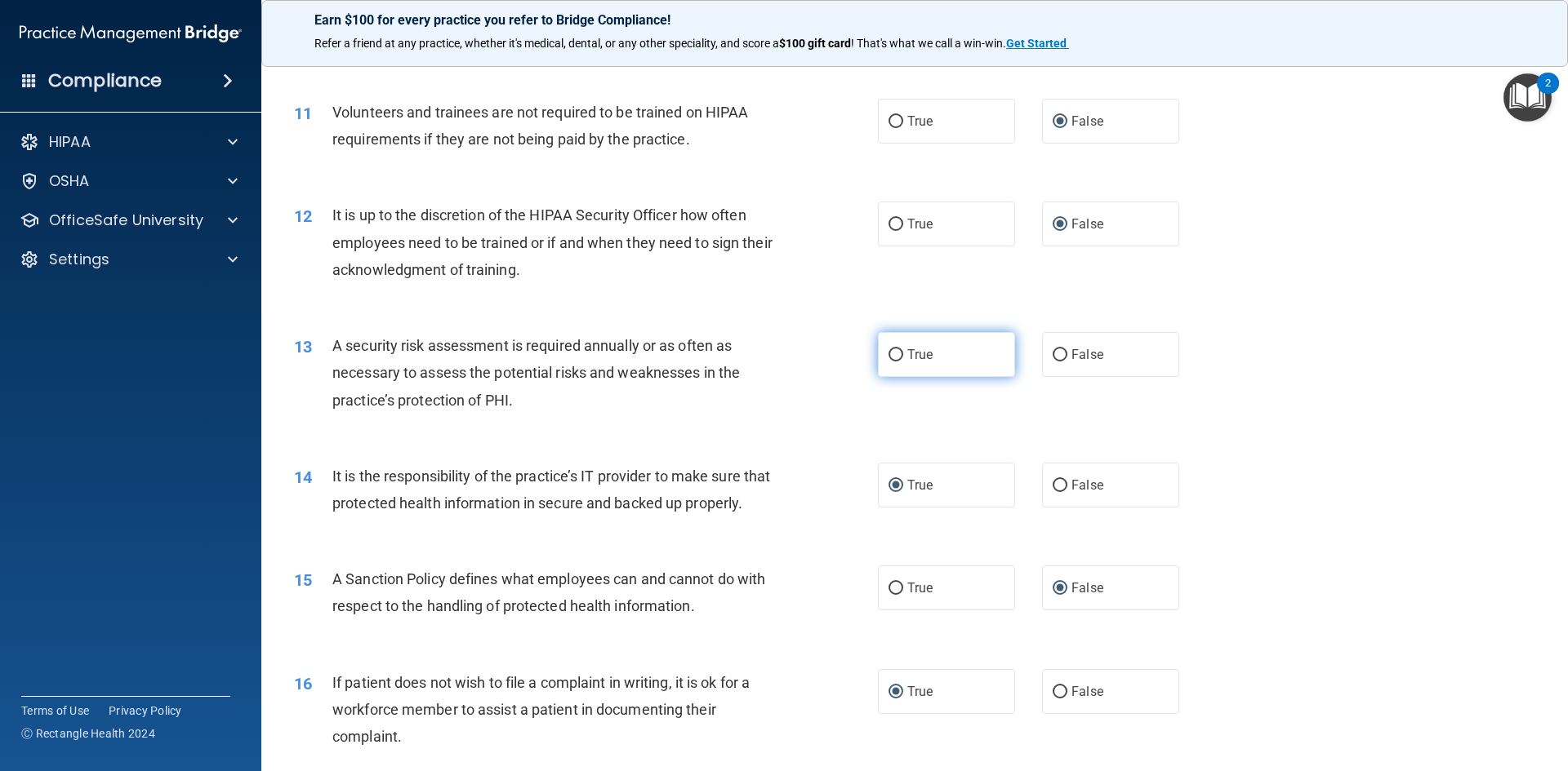
click at [889, 358] on input "True" at bounding box center [896, 355] width 15 height 12
radio input "true"
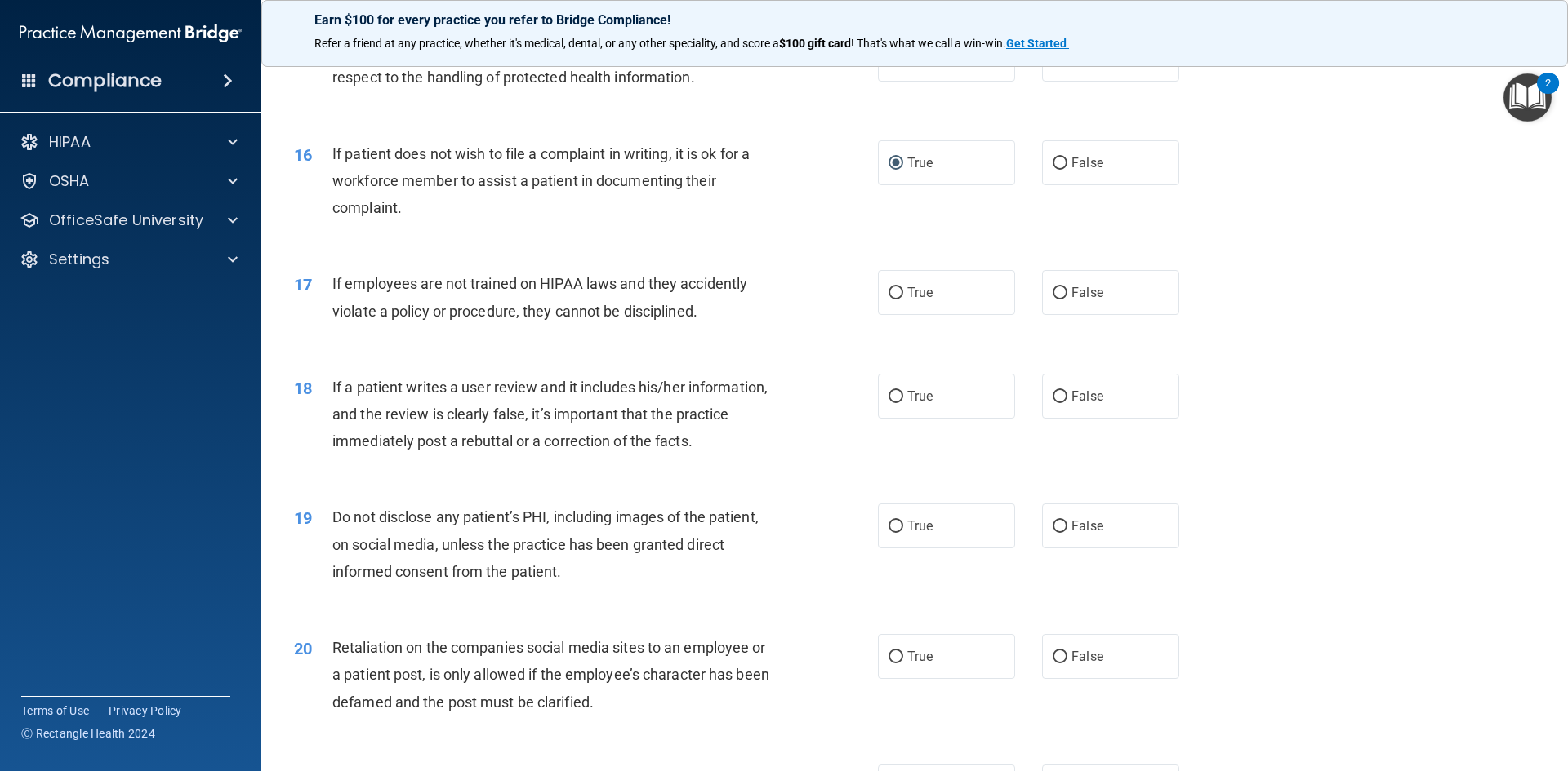
scroll to position [2040, 0]
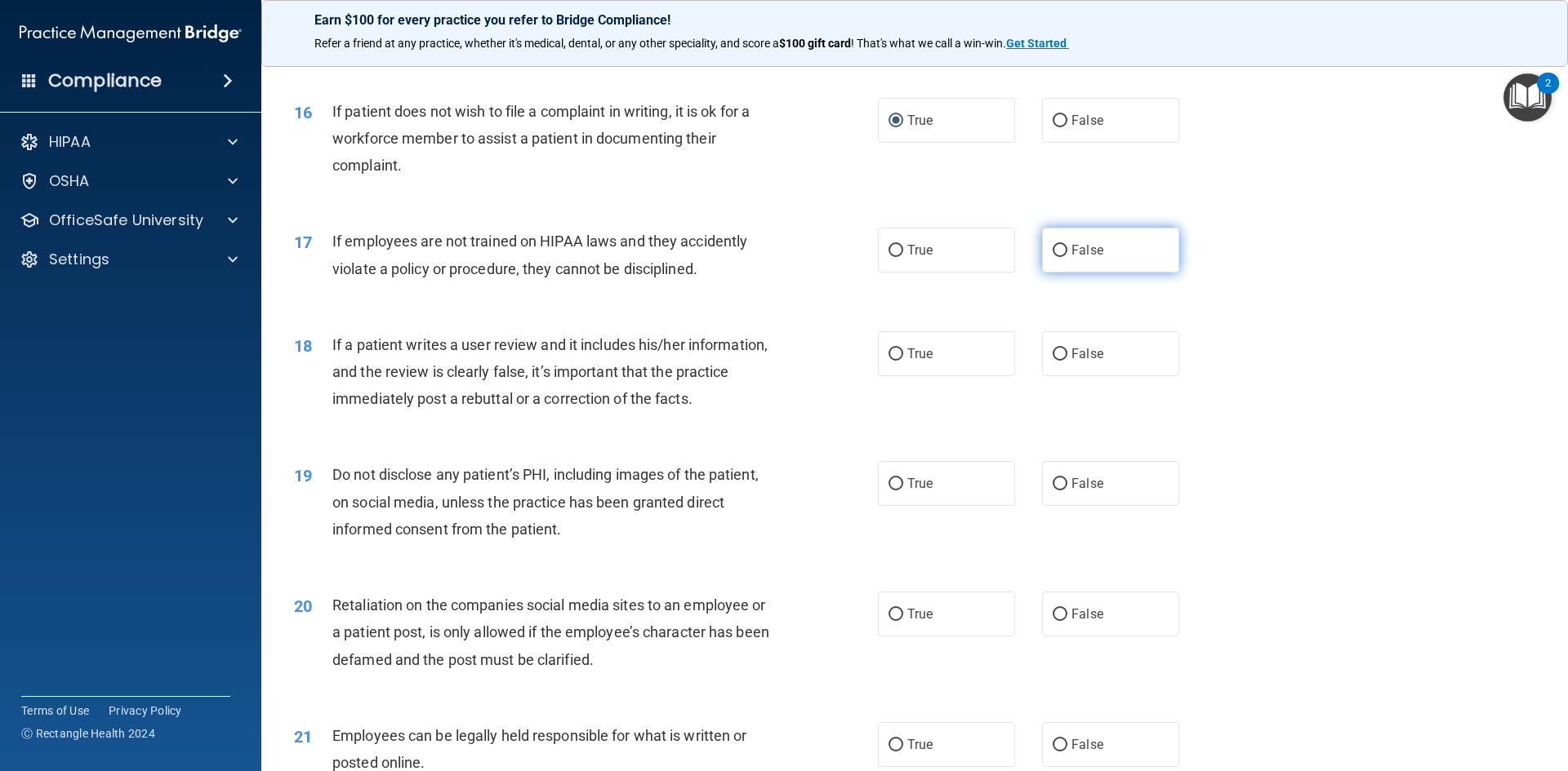
click at [1053, 257] on input "False" at bounding box center [1060, 250] width 15 height 12
radio input "true"
click at [1053, 361] on input "False" at bounding box center [1060, 354] width 15 height 12
radio input "true"
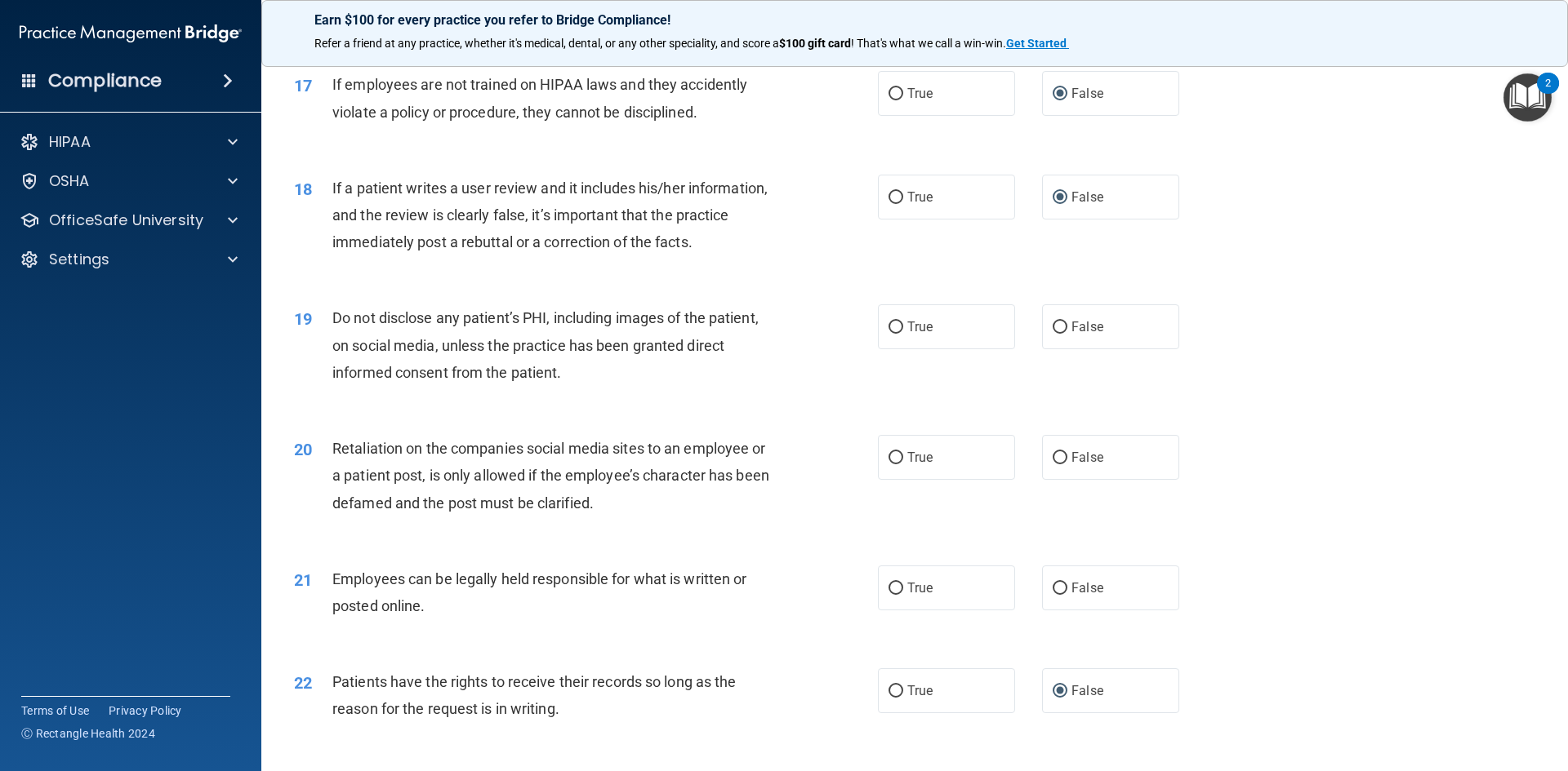
scroll to position [2203, 0]
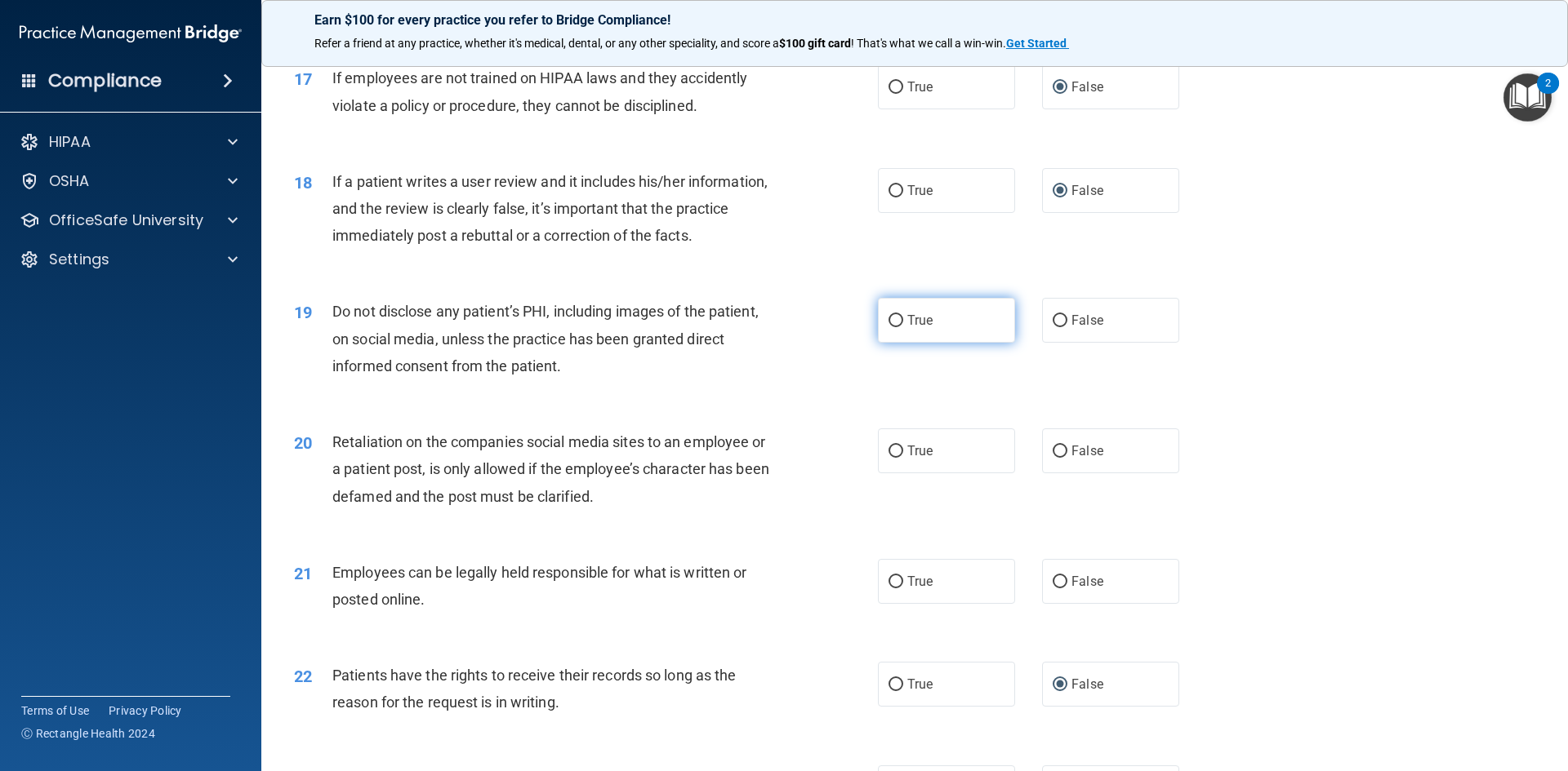
click at [889, 327] on input "True" at bounding box center [896, 320] width 15 height 12
radio input "true"
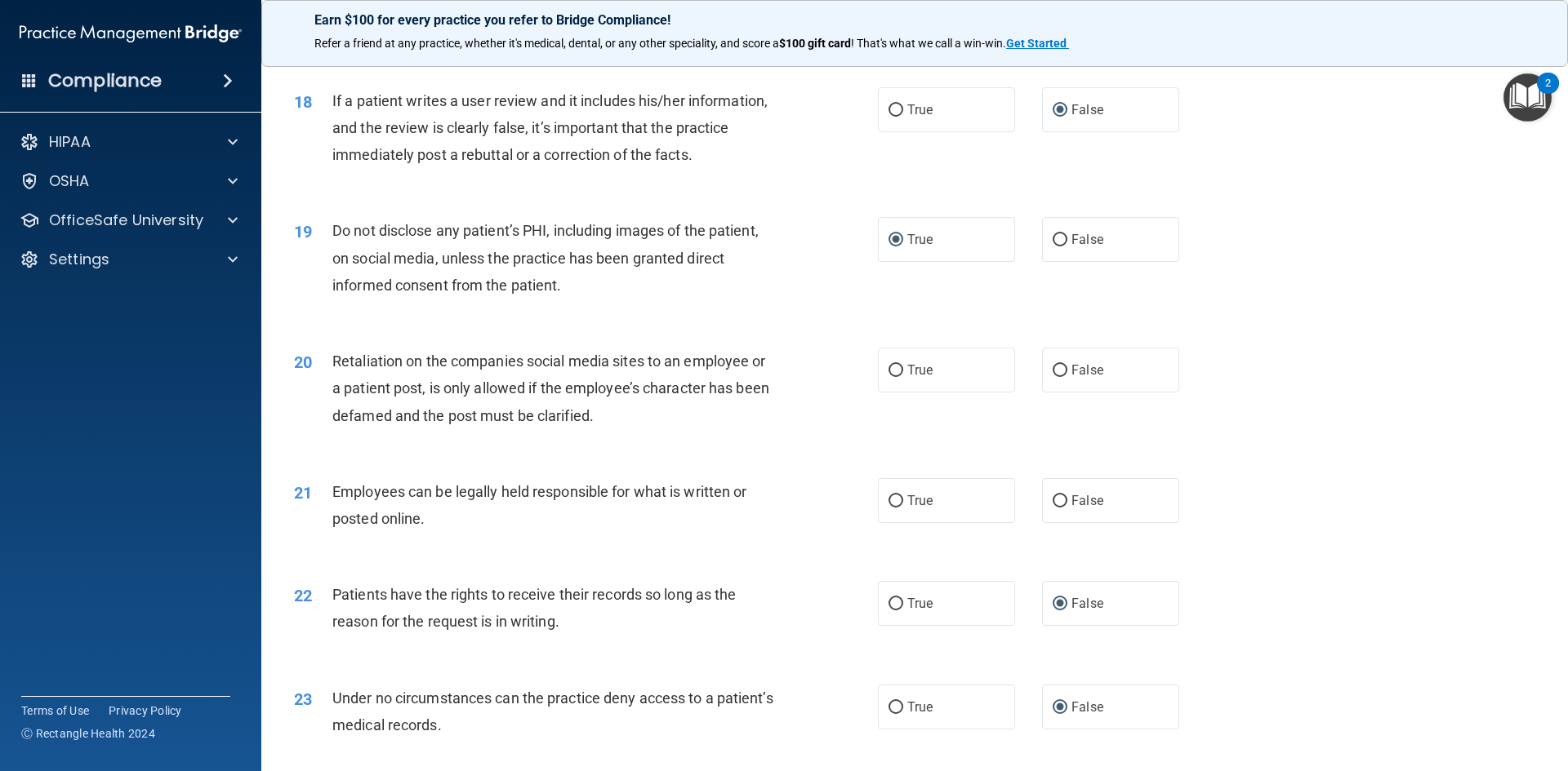
scroll to position [2366, 0]
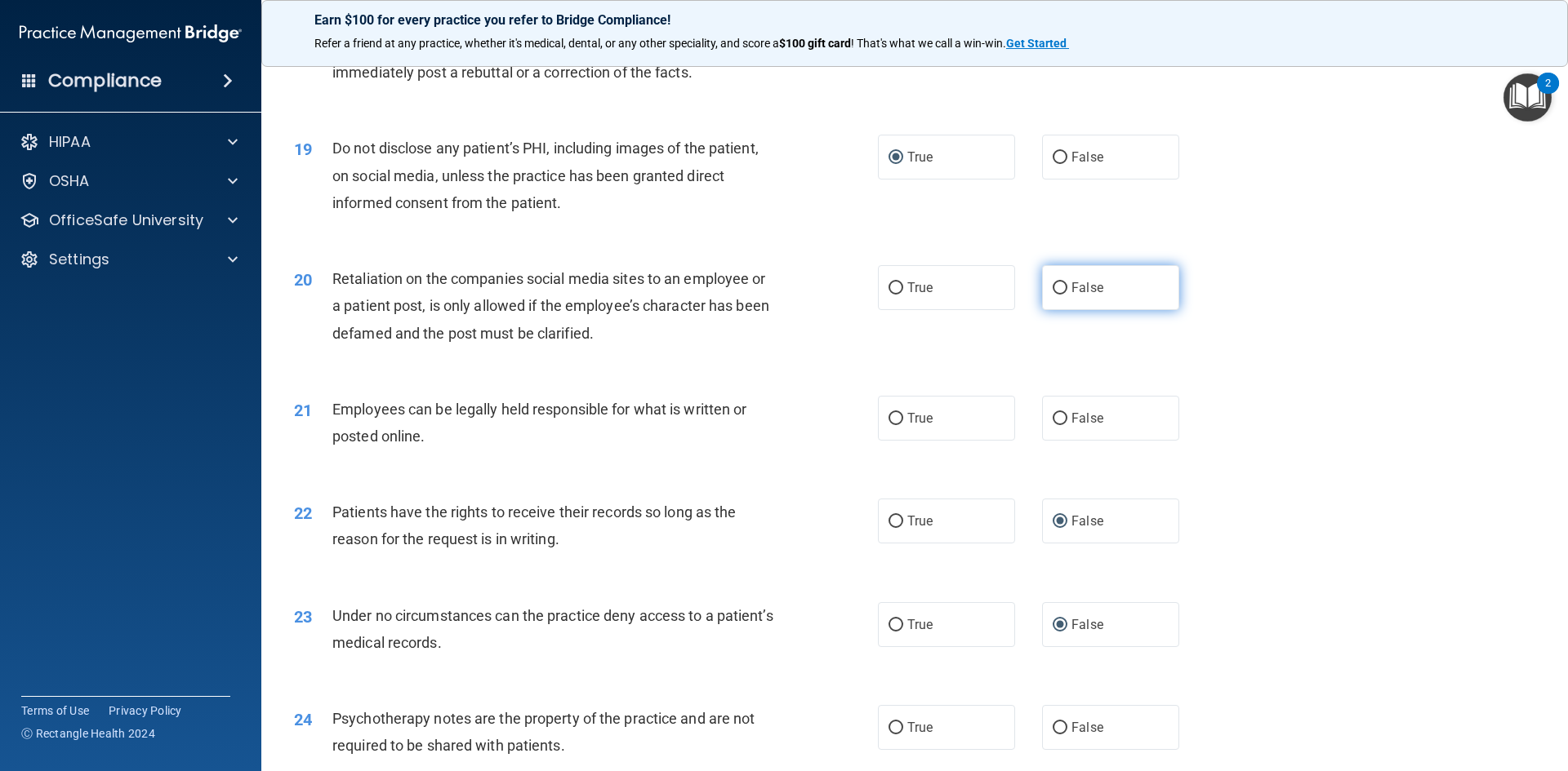
click at [1054, 294] on input "False" at bounding box center [1060, 288] width 15 height 12
radio input "true"
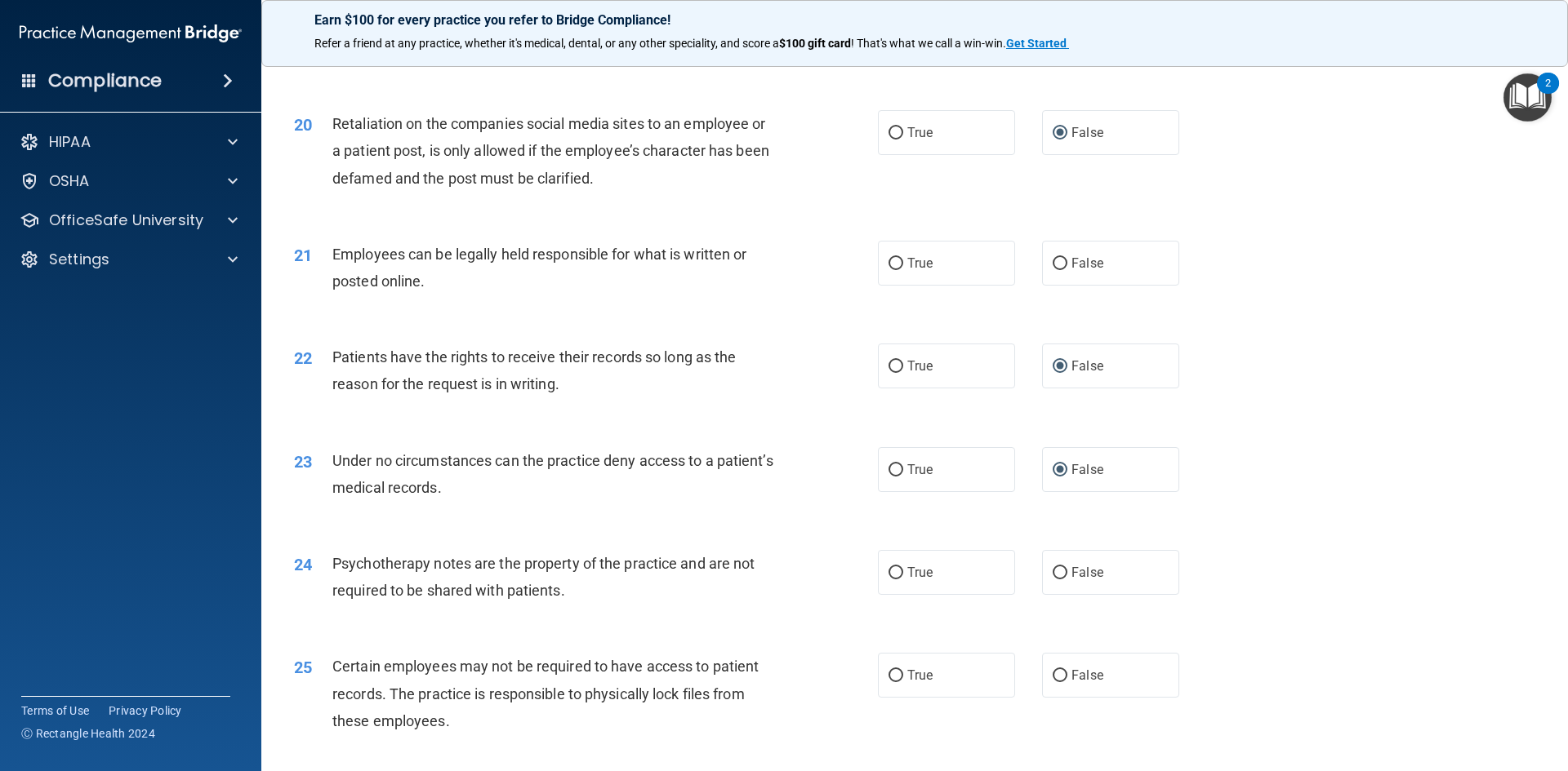
scroll to position [2529, 0]
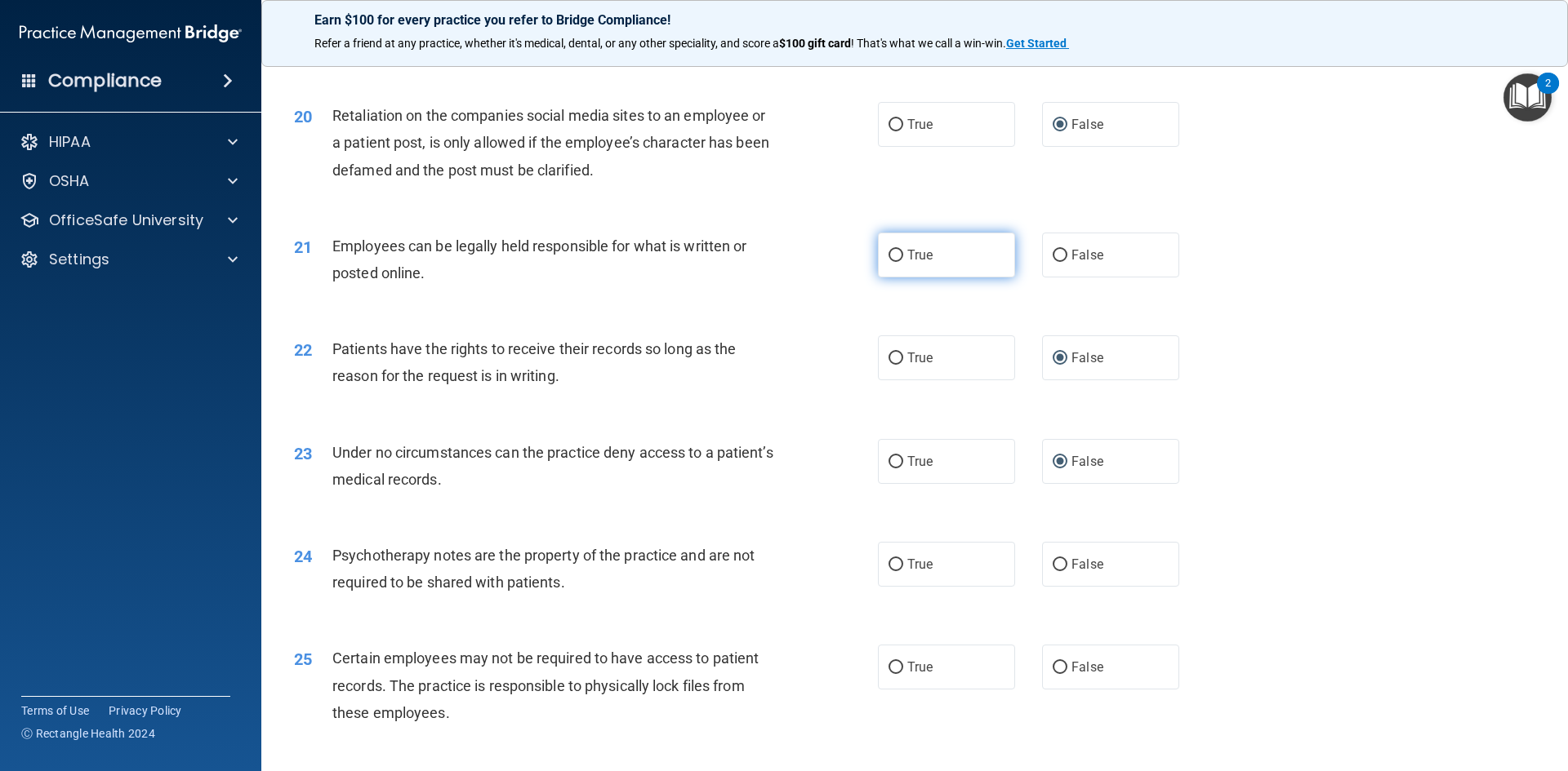
click at [893, 262] on input "True" at bounding box center [896, 256] width 15 height 12
radio input "true"
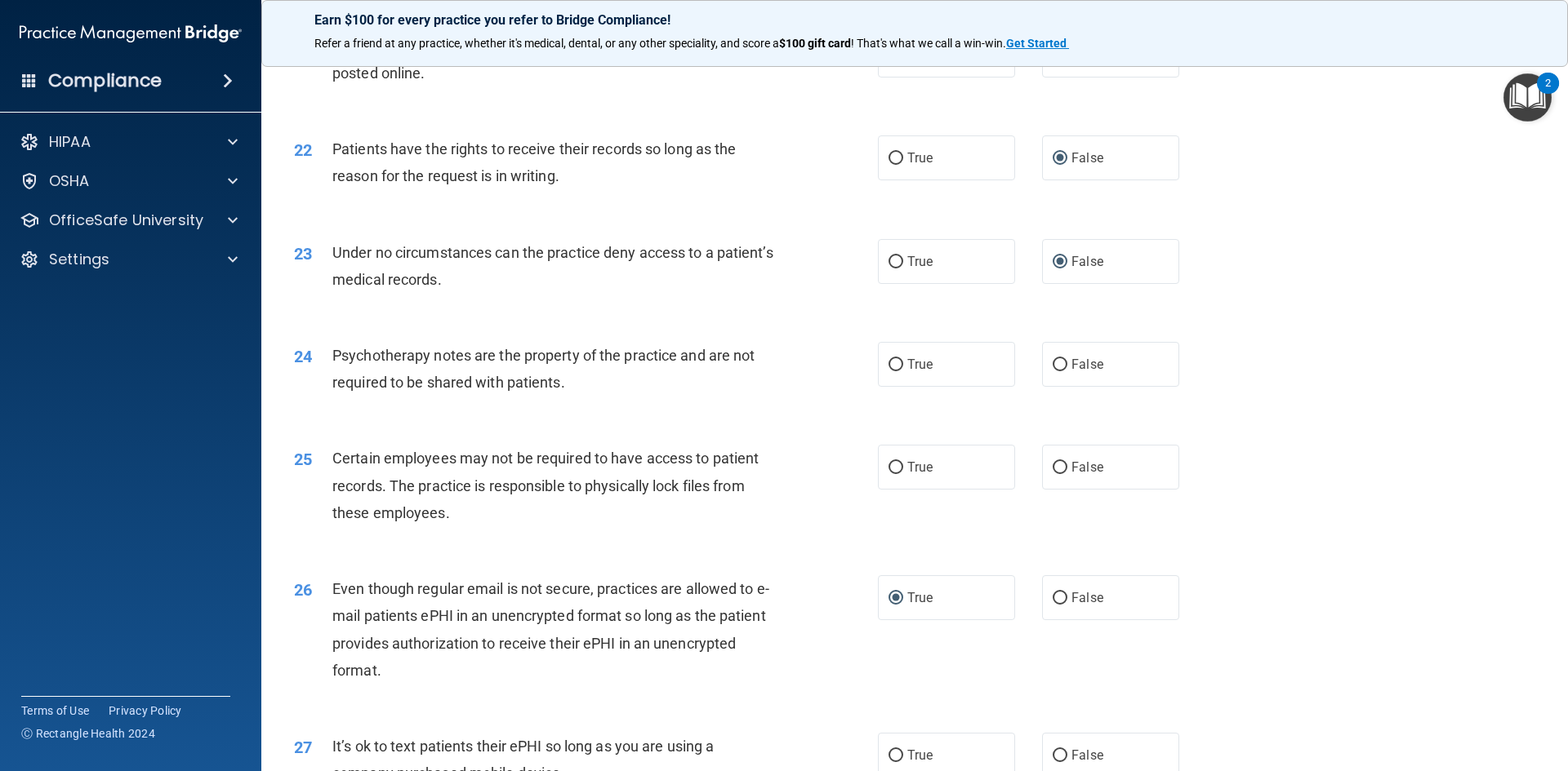
scroll to position [2775, 0]
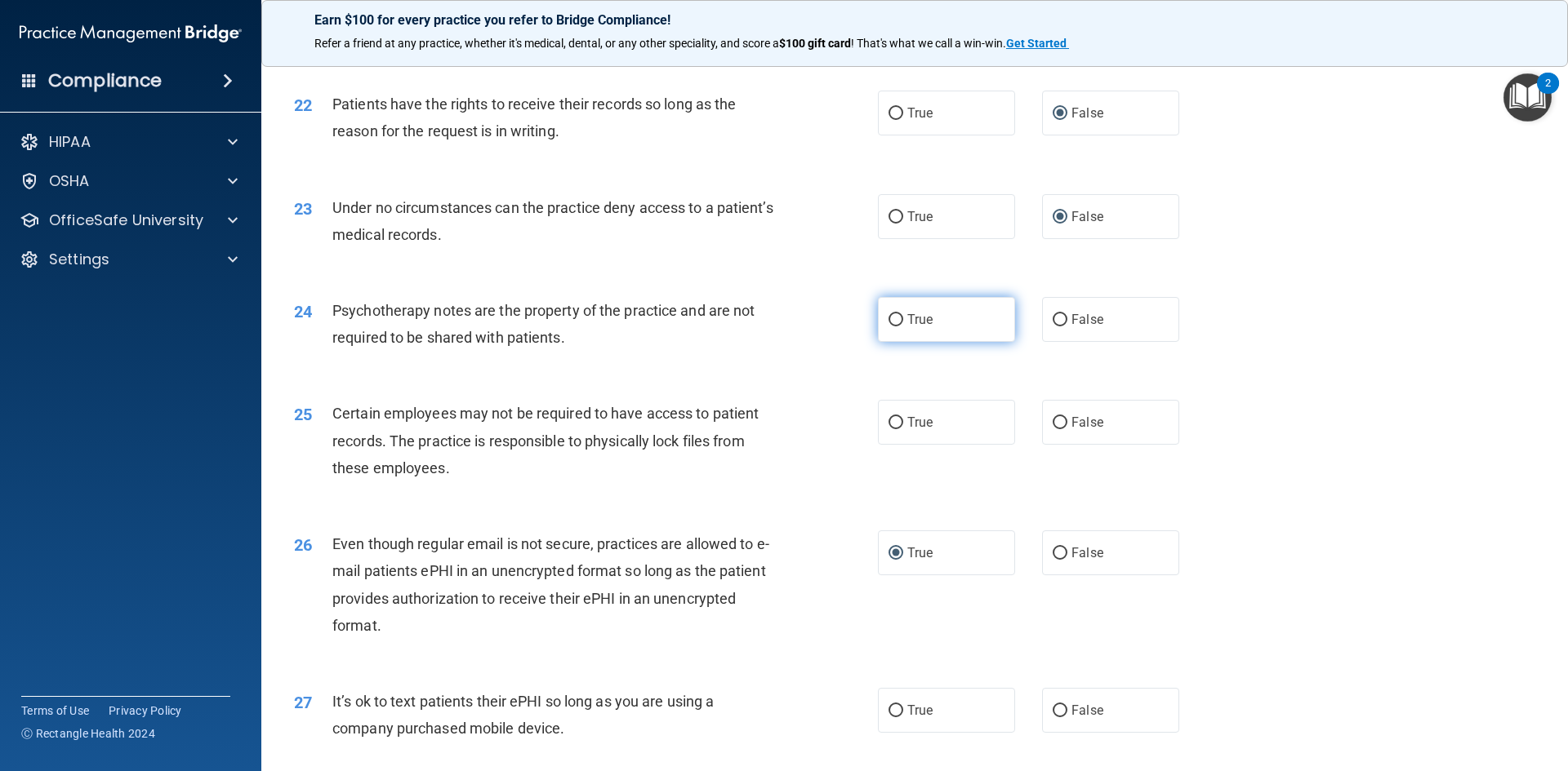
click at [889, 326] on input "True" at bounding box center [896, 319] width 15 height 12
radio input "true"
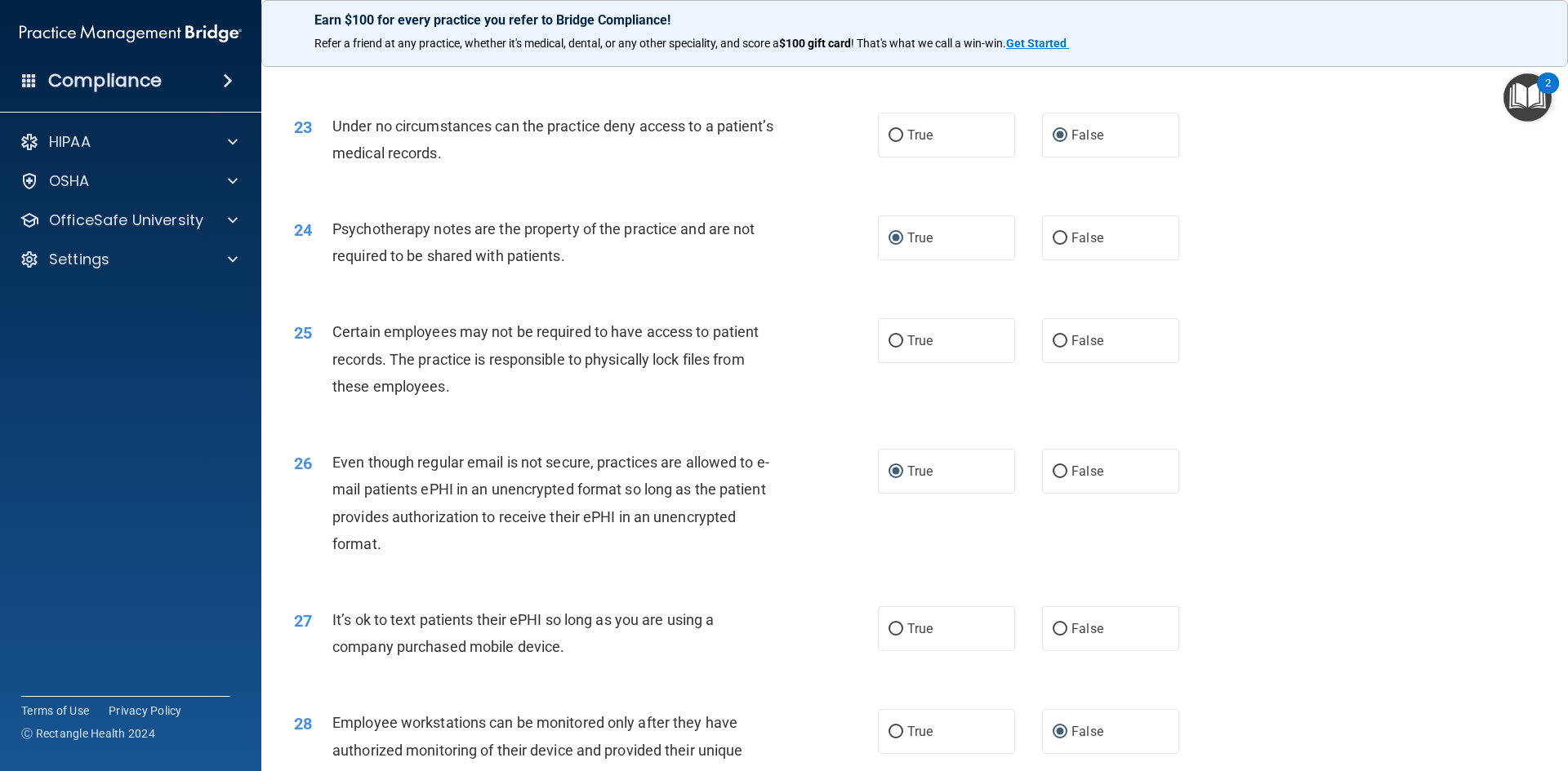
scroll to position [2938, 0]
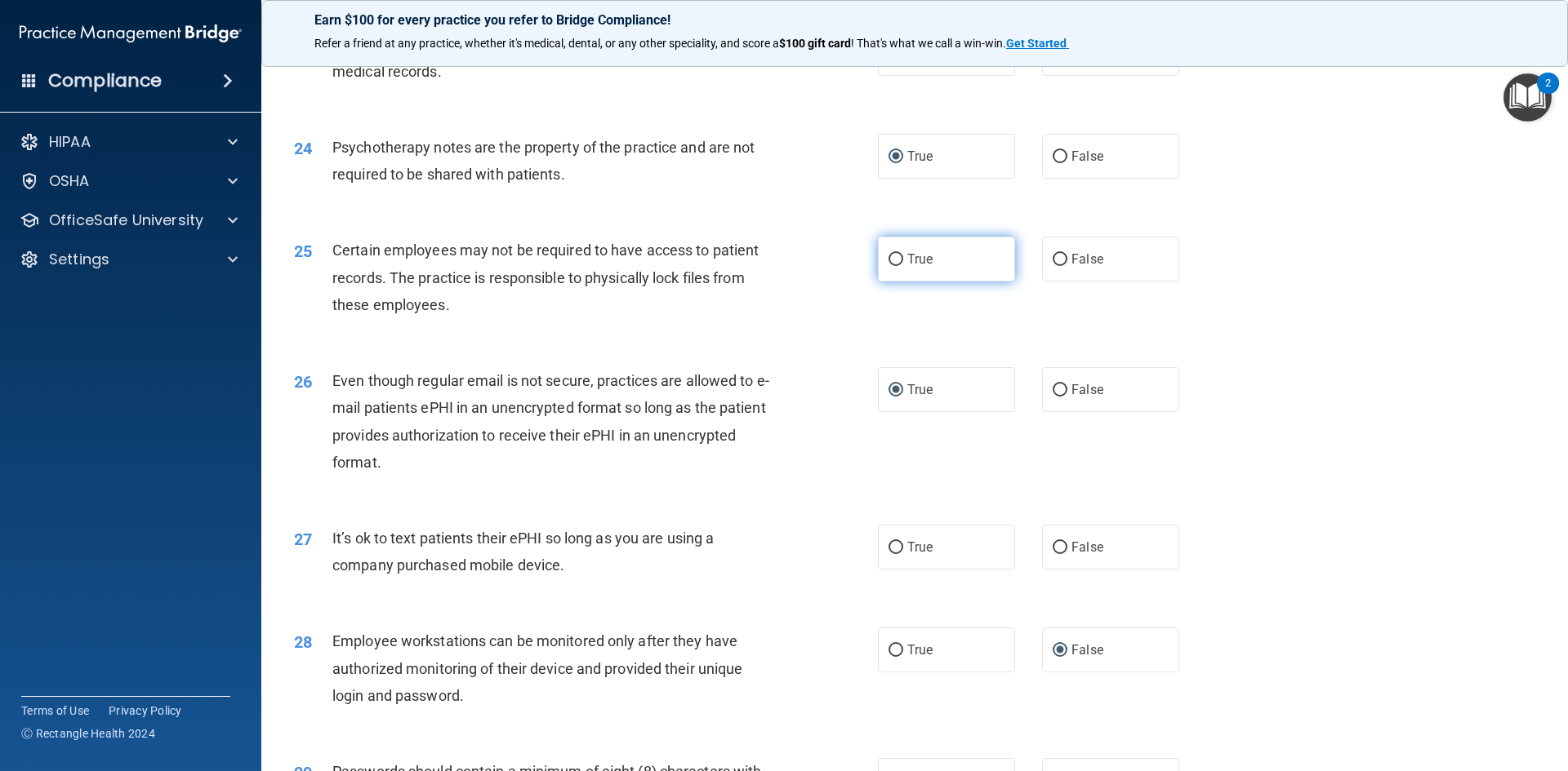
click at [889, 266] on input "True" at bounding box center [896, 259] width 15 height 12
radio input "true"
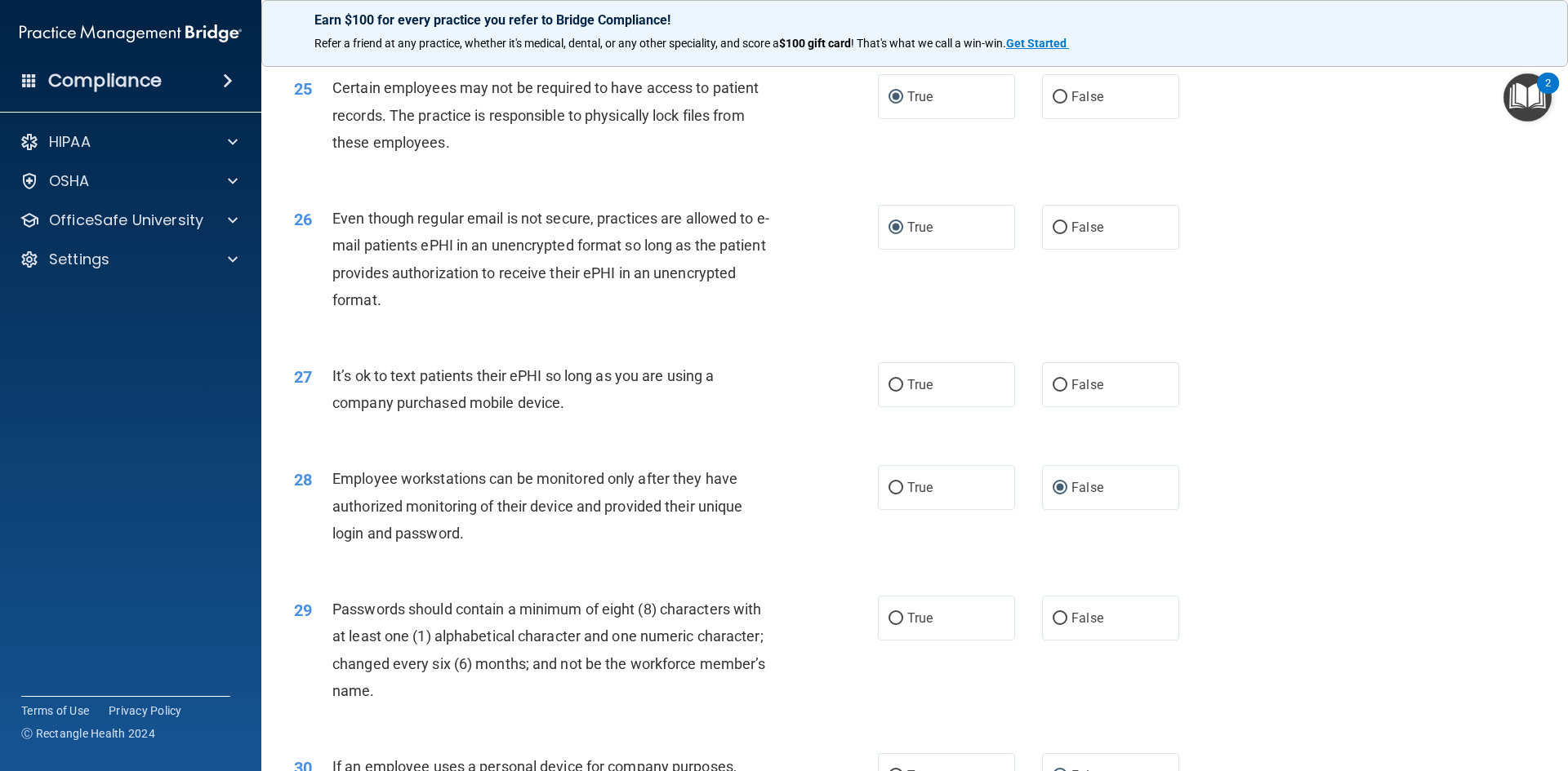
scroll to position [3101, 0]
click at [1053, 391] on input "False" at bounding box center [1060, 384] width 15 height 12
radio input "true"
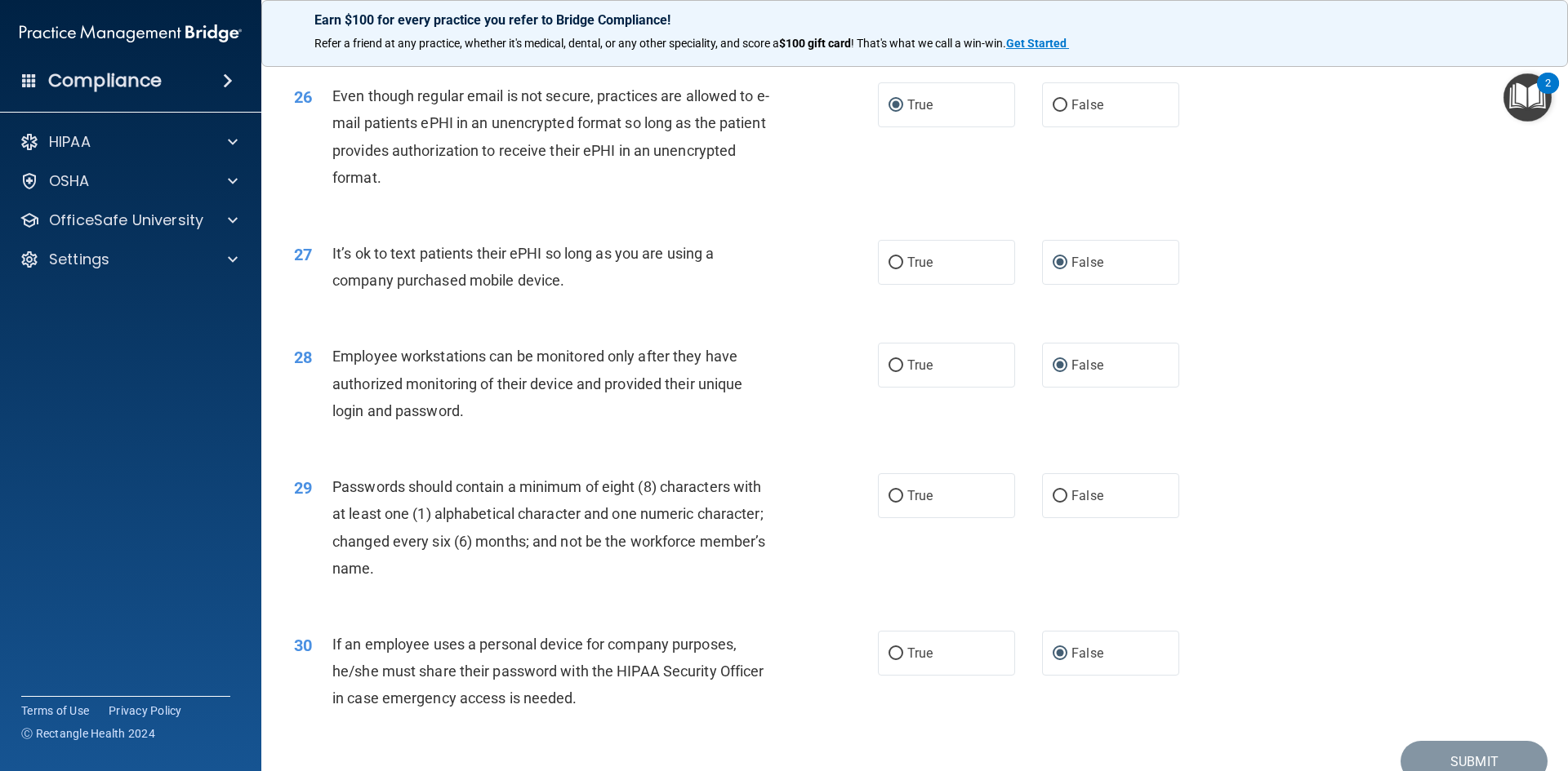
scroll to position [3264, 0]
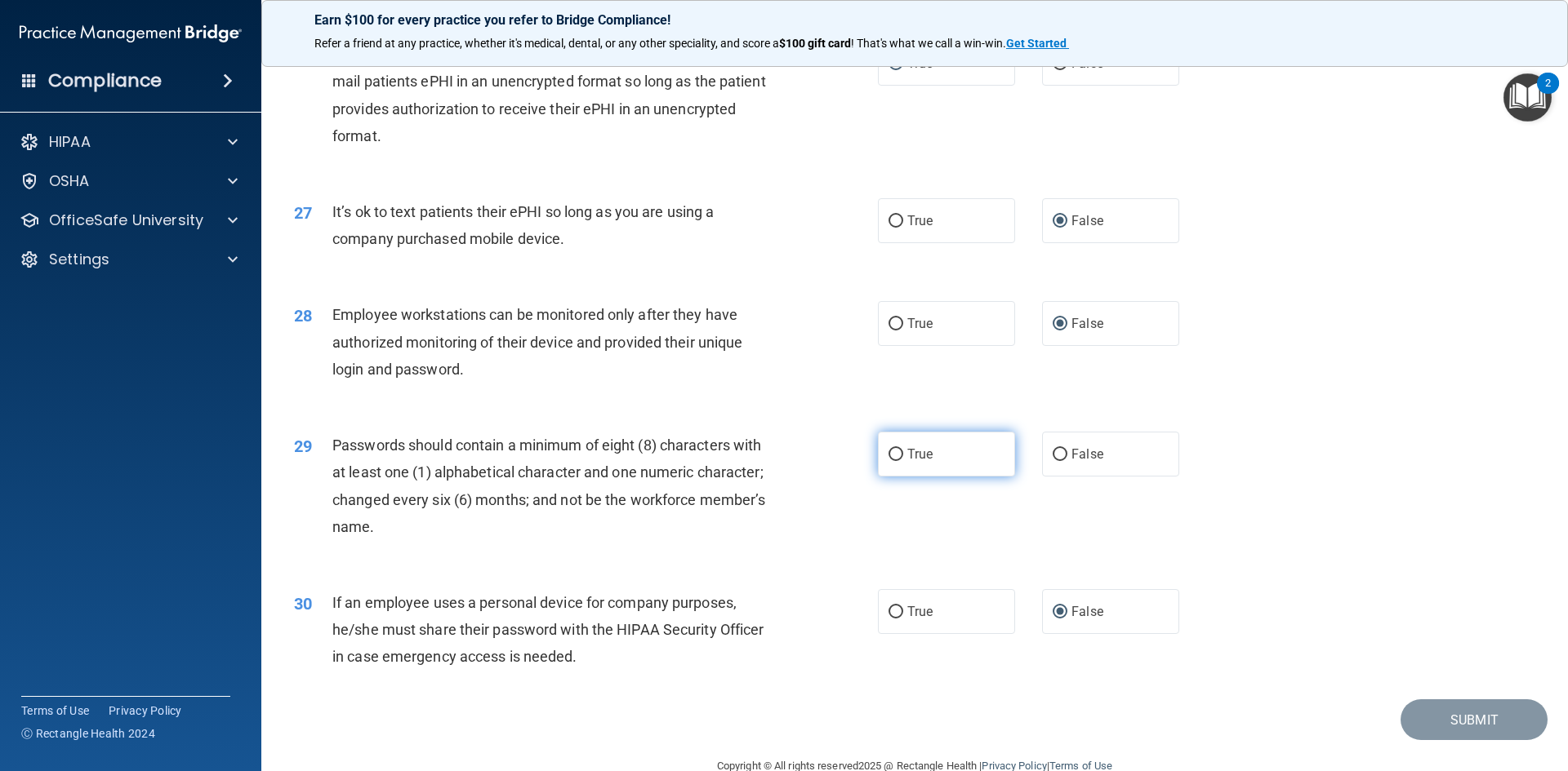
click at [891, 461] on input "True" at bounding box center [896, 454] width 15 height 12
radio input "true"
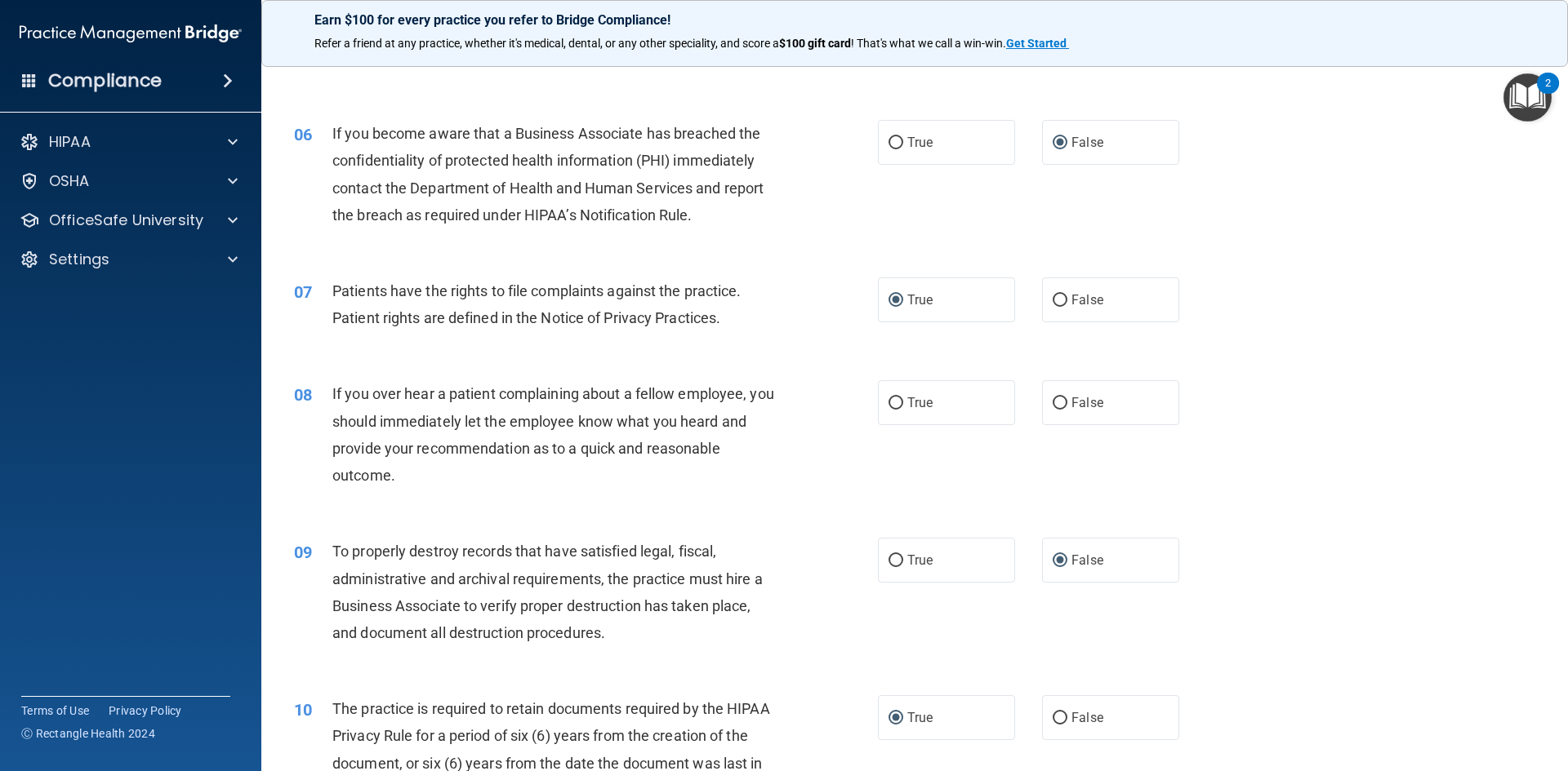
scroll to position [714, 0]
click at [1053, 406] on input "False" at bounding box center [1060, 404] width 15 height 12
radio input "true"
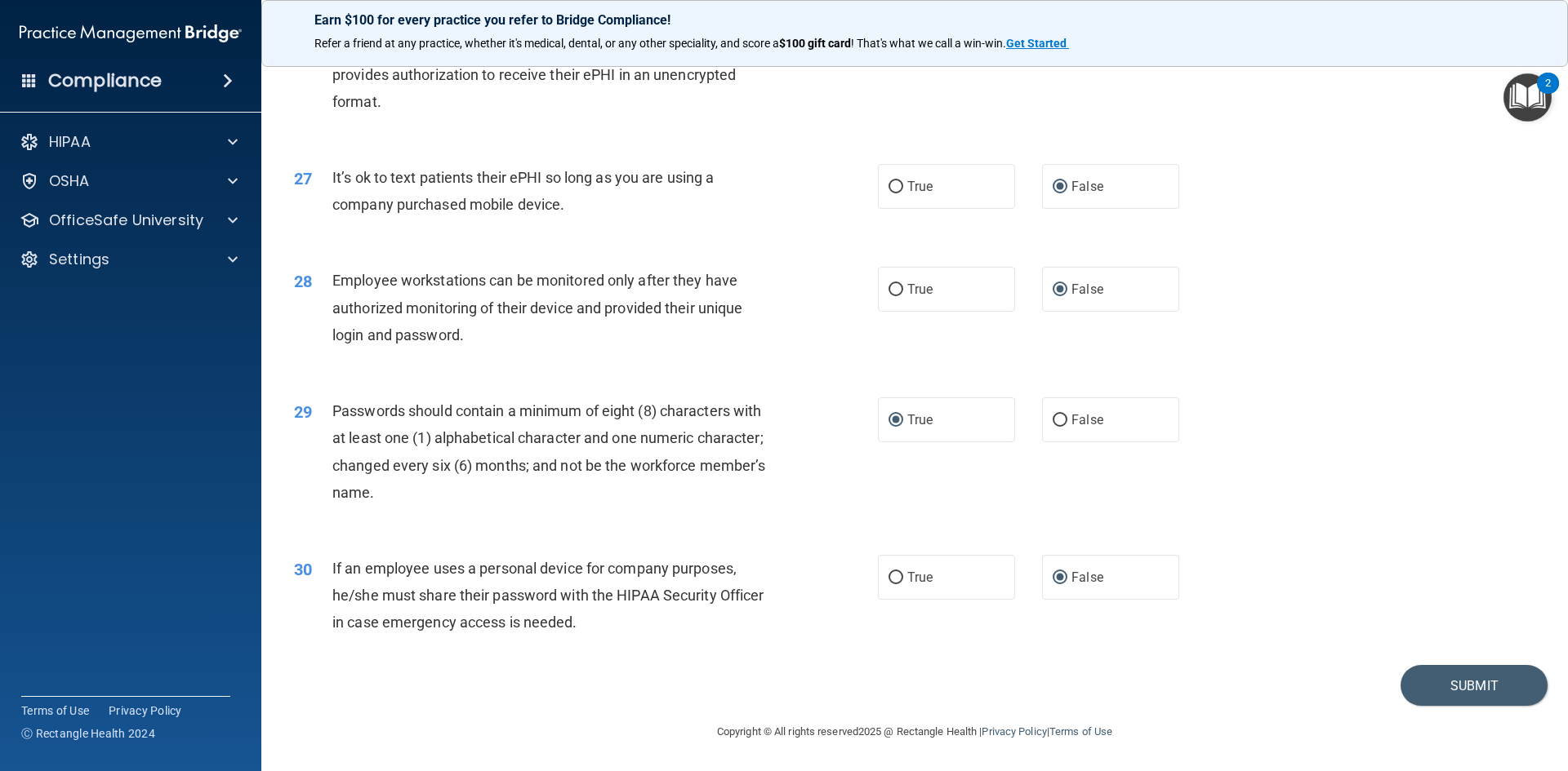
scroll to position [3326, 0]
click at [1465, 687] on button "Submit" at bounding box center [1473, 686] width 147 height 41
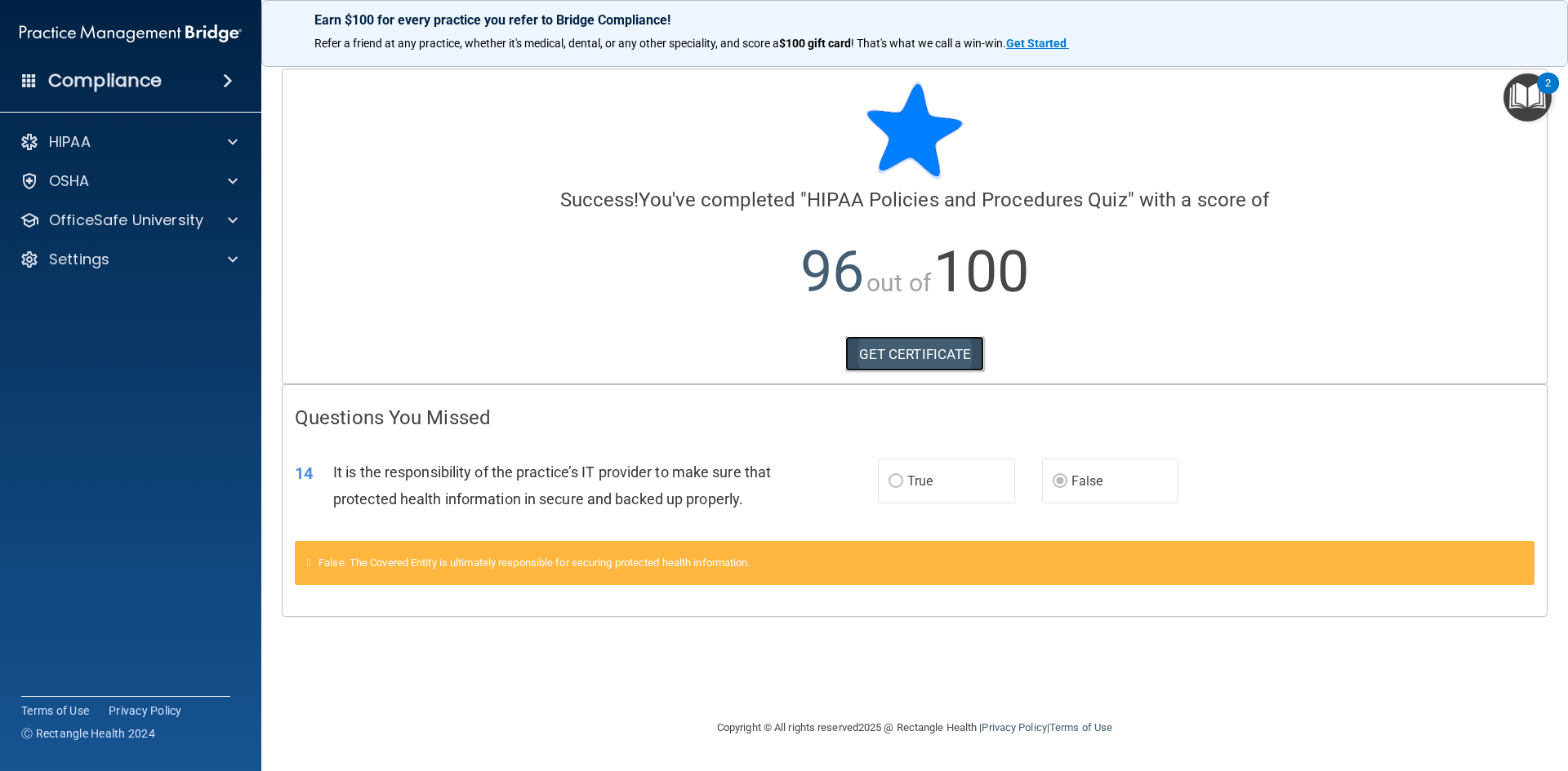
click at [941, 358] on link "GET CERTIFICATE" at bounding box center [915, 354] width 140 height 36
click at [231, 215] on span at bounding box center [232, 220] width 9 height 20
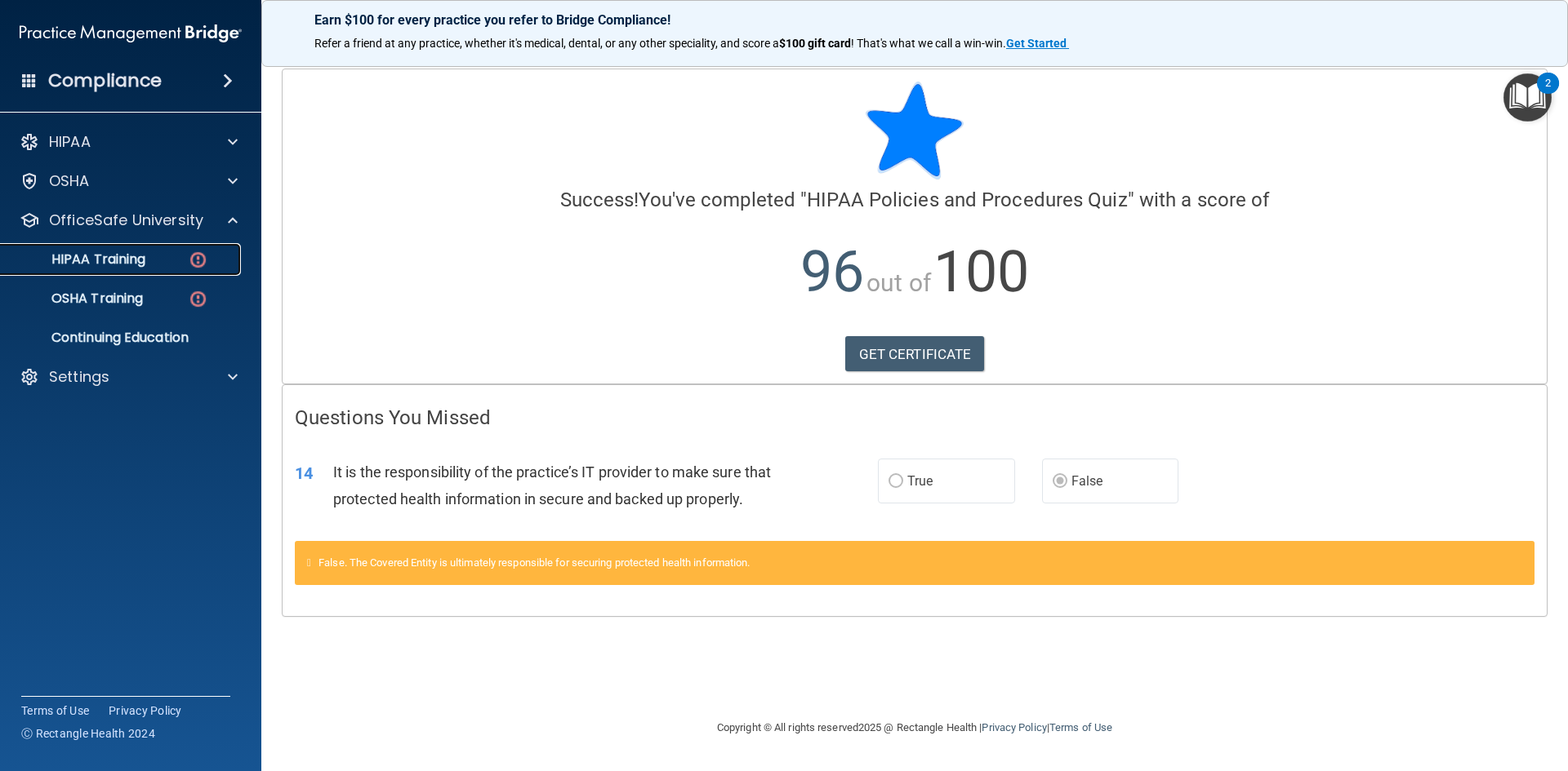
click at [133, 257] on p "HIPAA Training" at bounding box center [78, 259] width 135 height 16
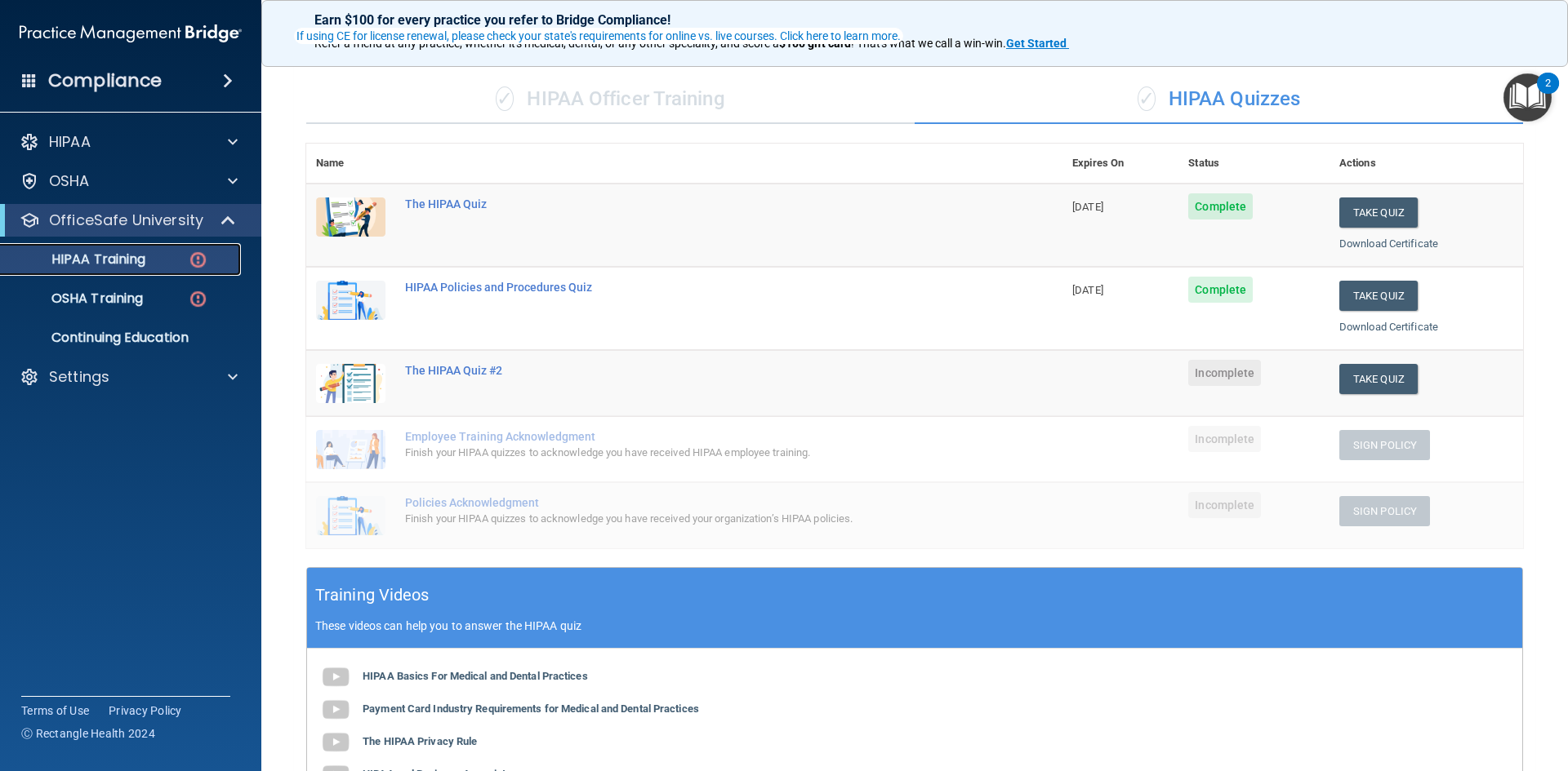
scroll to position [163, 0]
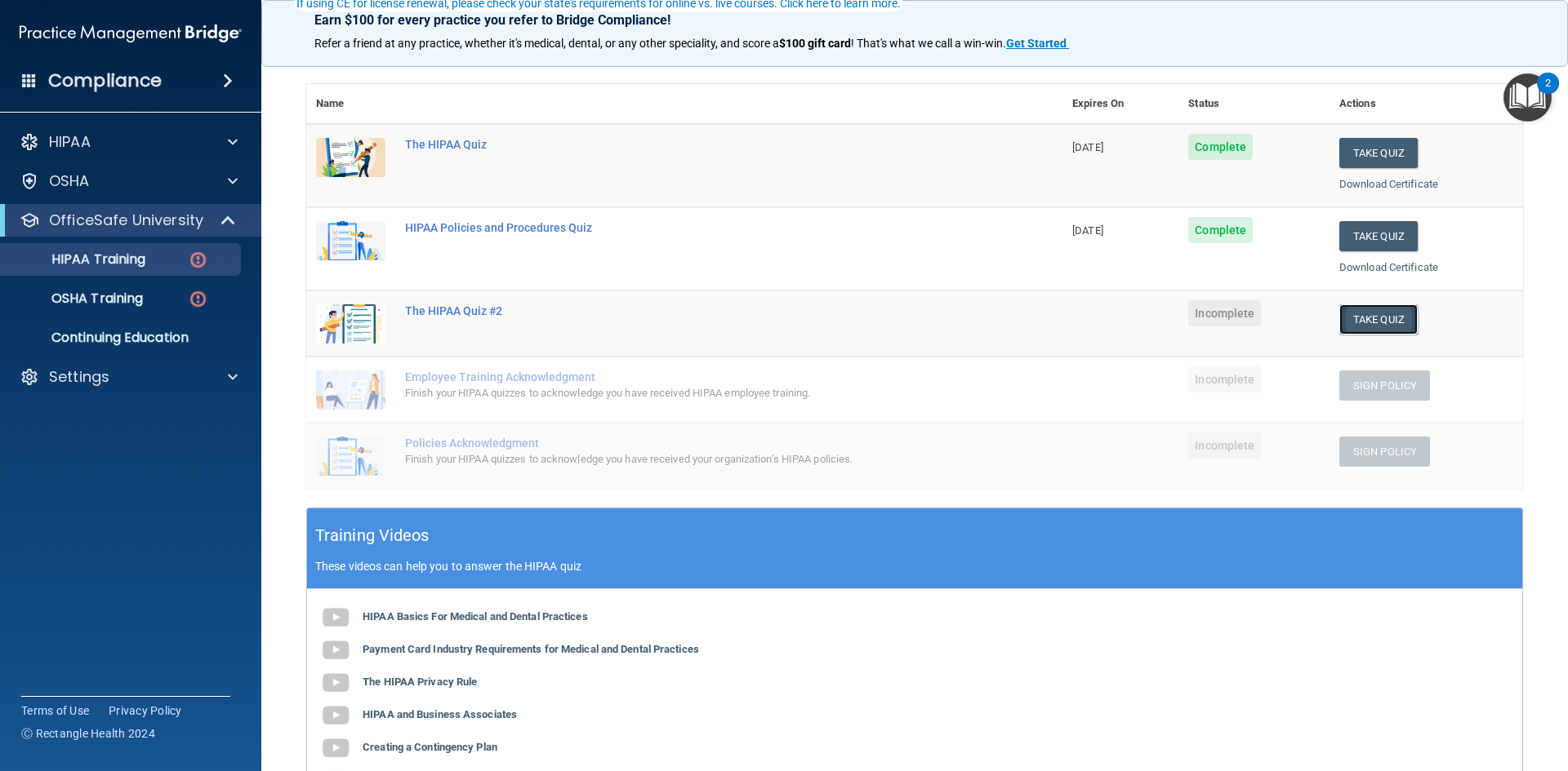
click at [1383, 316] on button "Take Quiz" at bounding box center [1379, 319] width 79 height 30
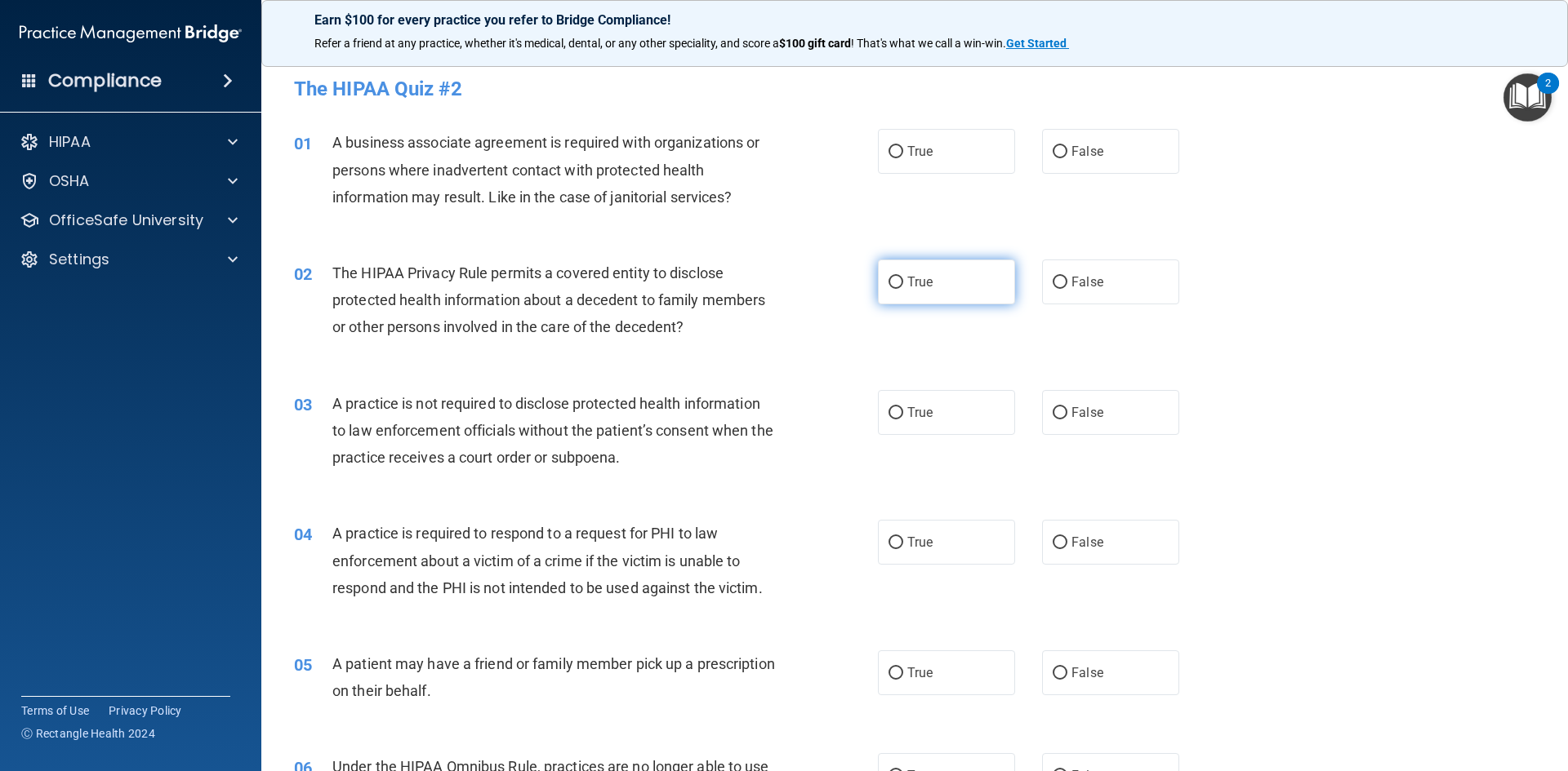
click at [889, 284] on input "True" at bounding box center [896, 282] width 15 height 12
radio input "true"
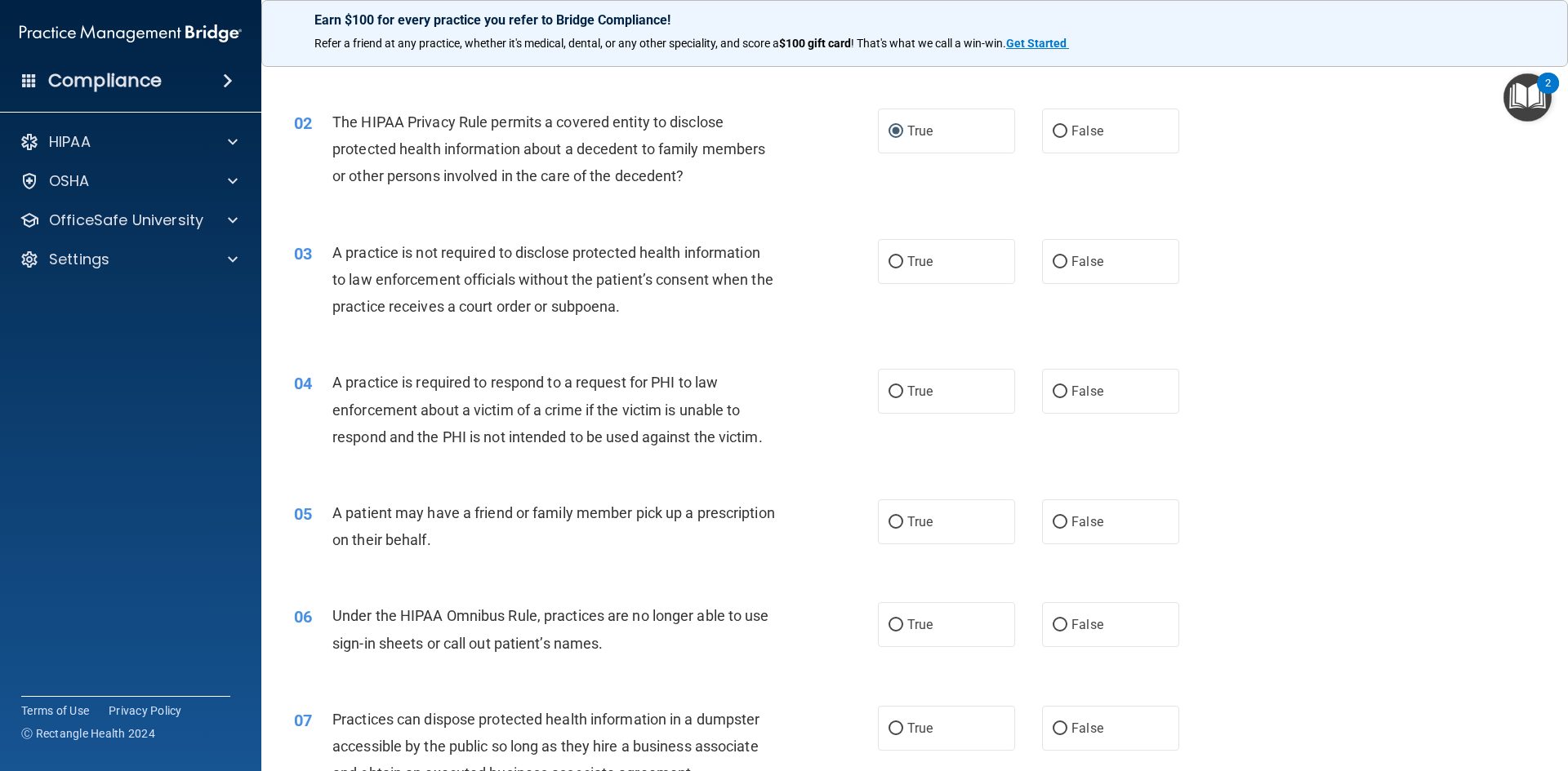
scroll to position [163, 0]
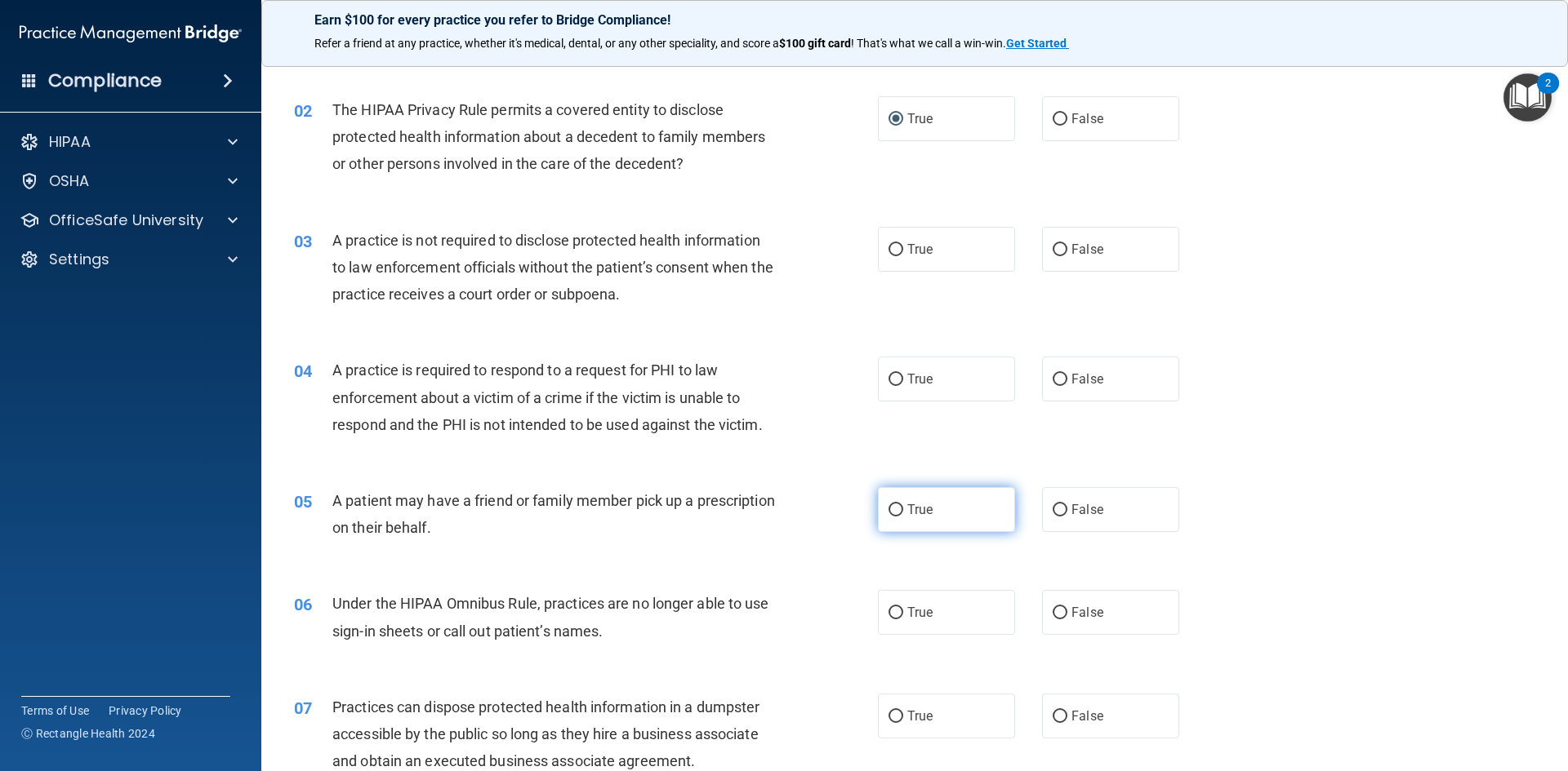
click at [889, 511] on input "True" at bounding box center [896, 510] width 15 height 12
radio input "true"
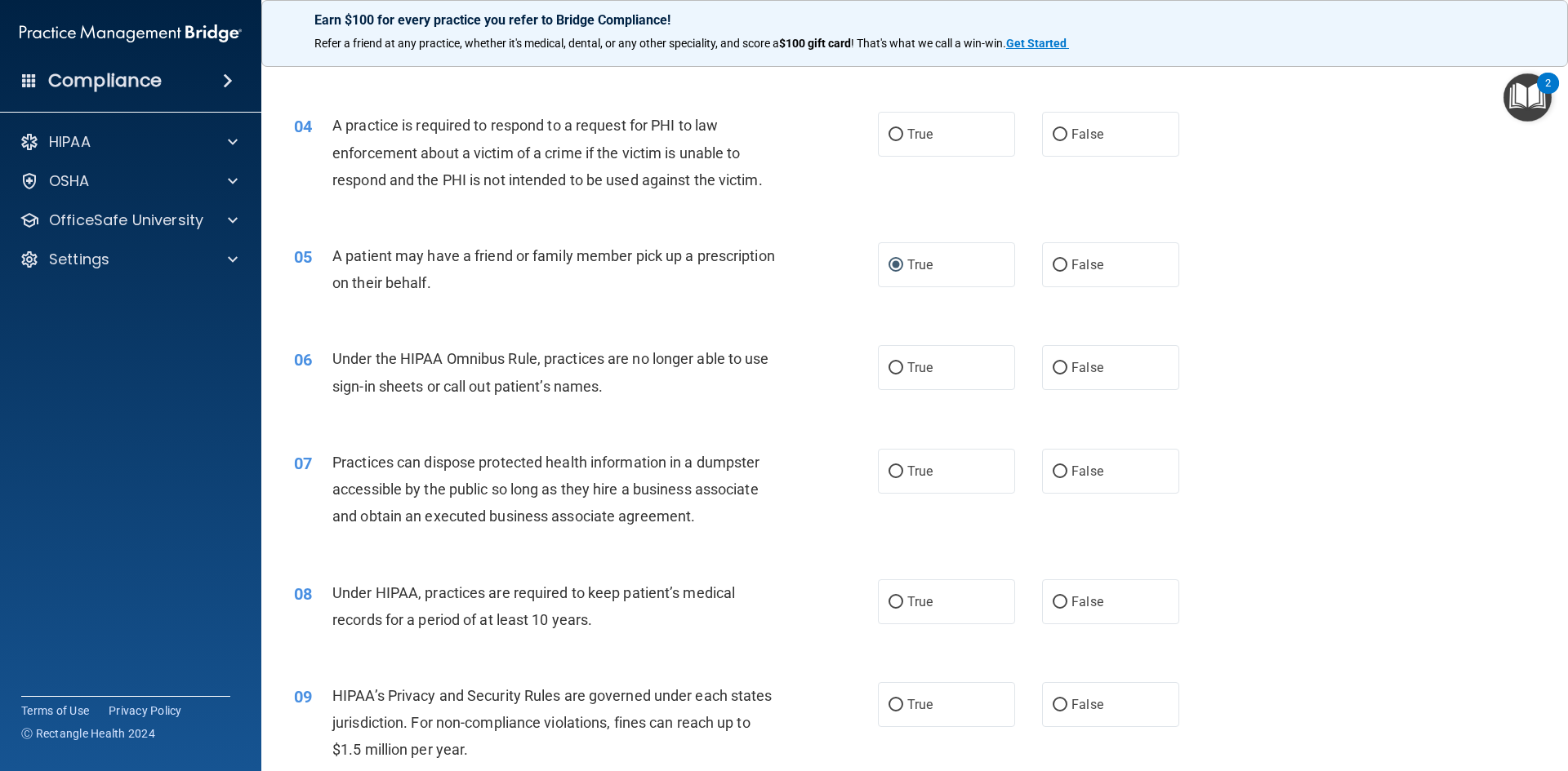
scroll to position [490, 0]
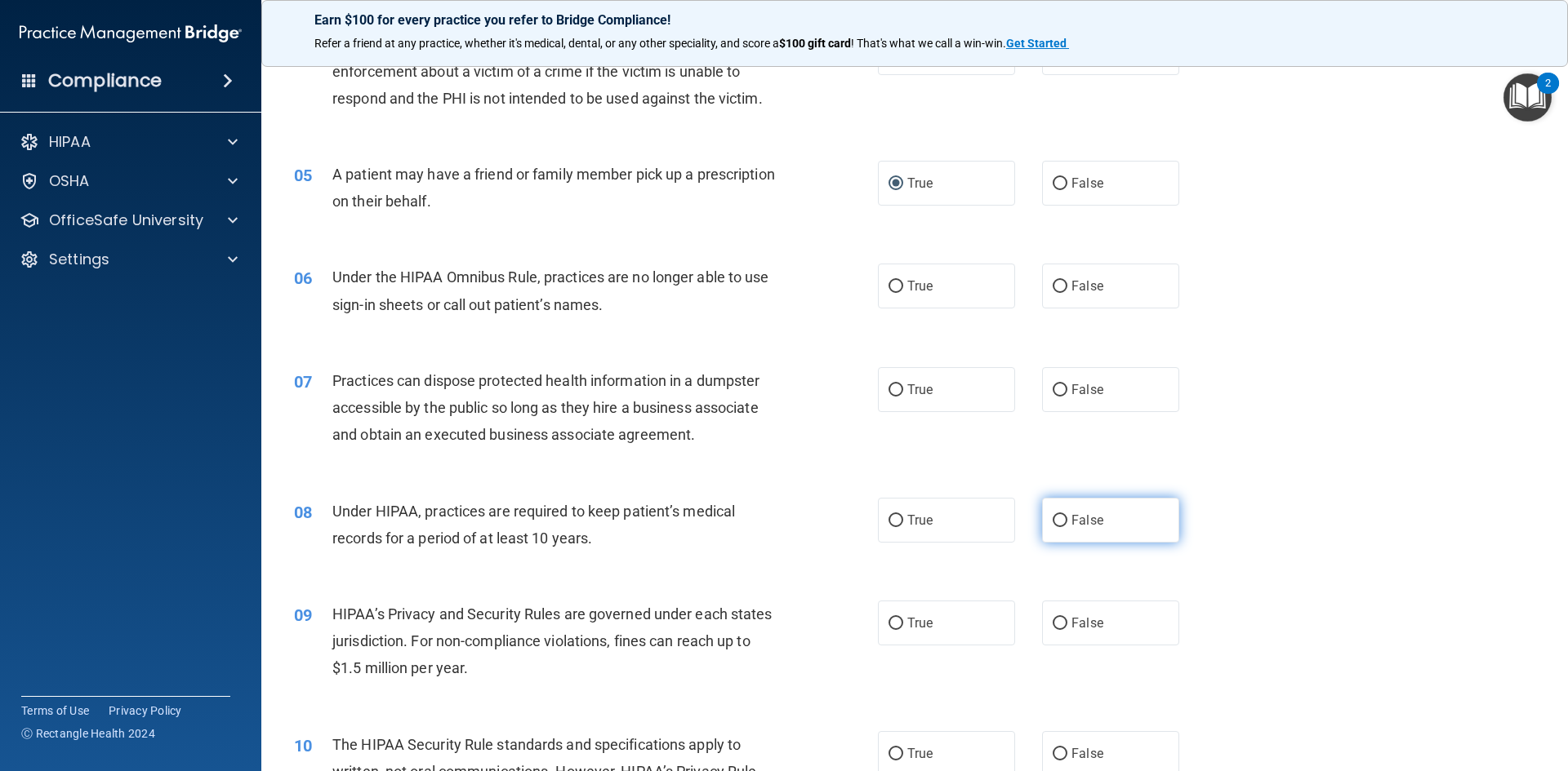
click at [1054, 522] on input "False" at bounding box center [1060, 521] width 15 height 12
radio input "true"
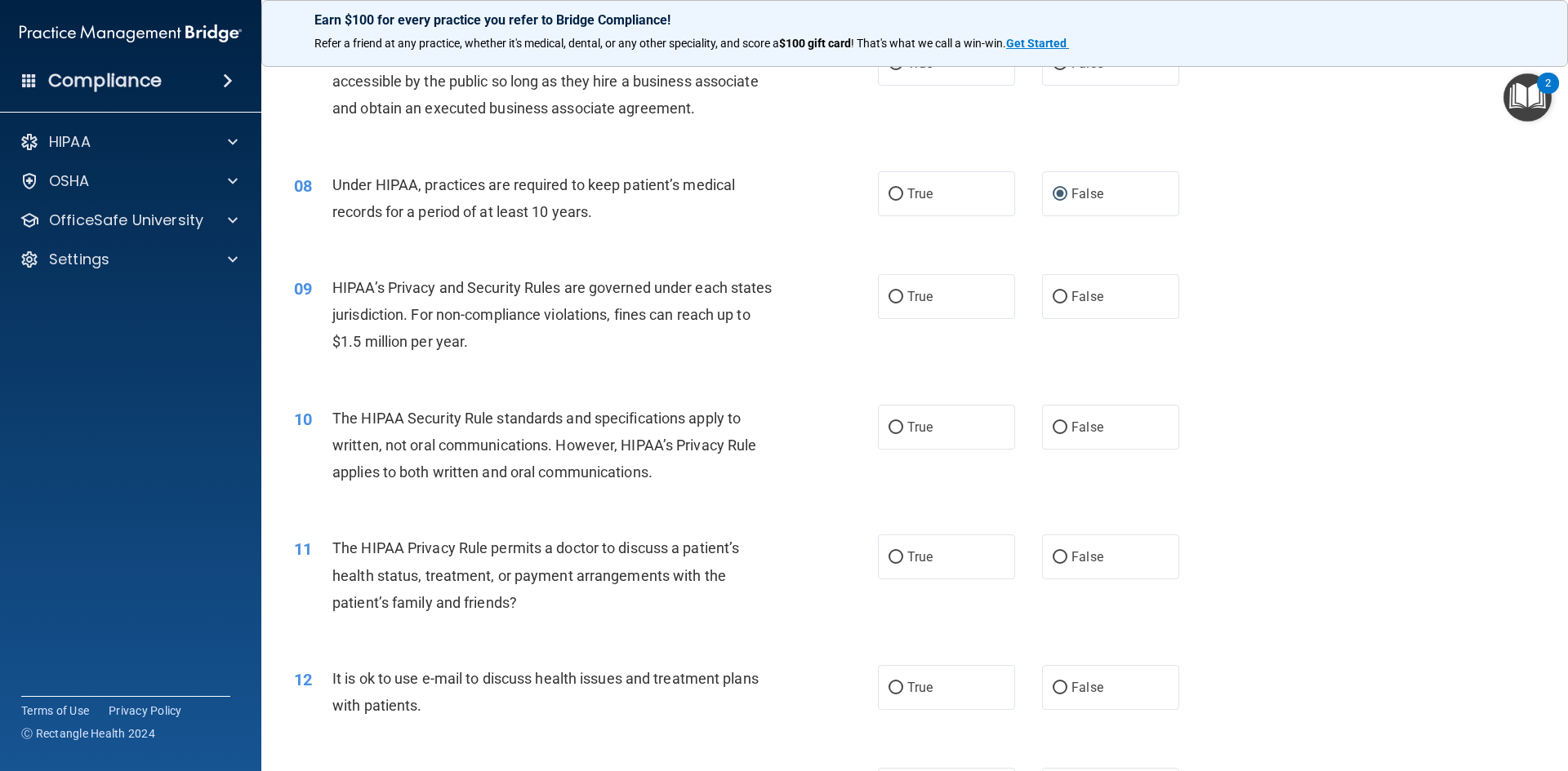
scroll to position [897, 0]
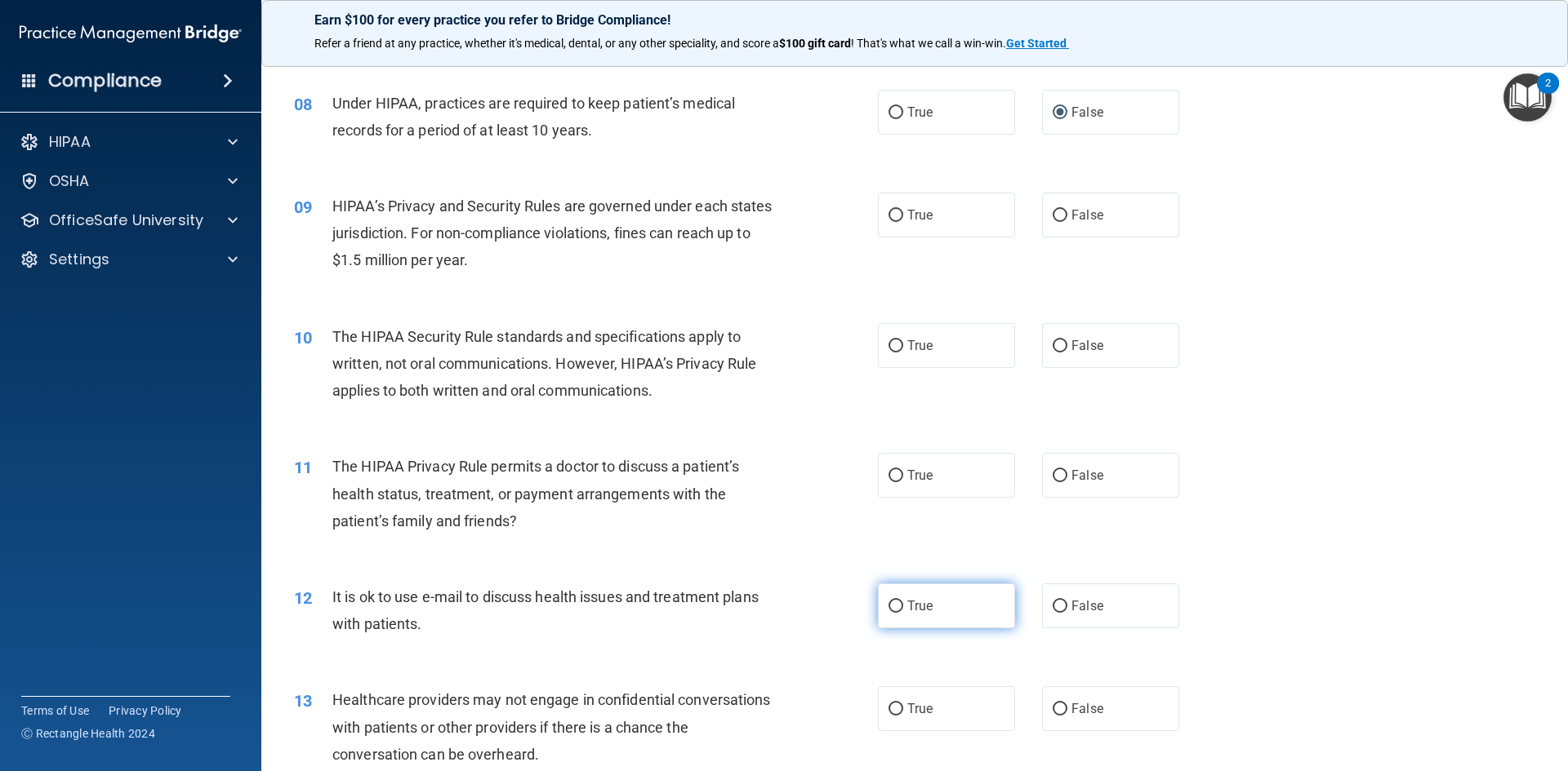
click at [885, 613] on label "True" at bounding box center [946, 606] width 137 height 45
click at [889, 613] on input "True" at bounding box center [896, 606] width 15 height 12
radio input "true"
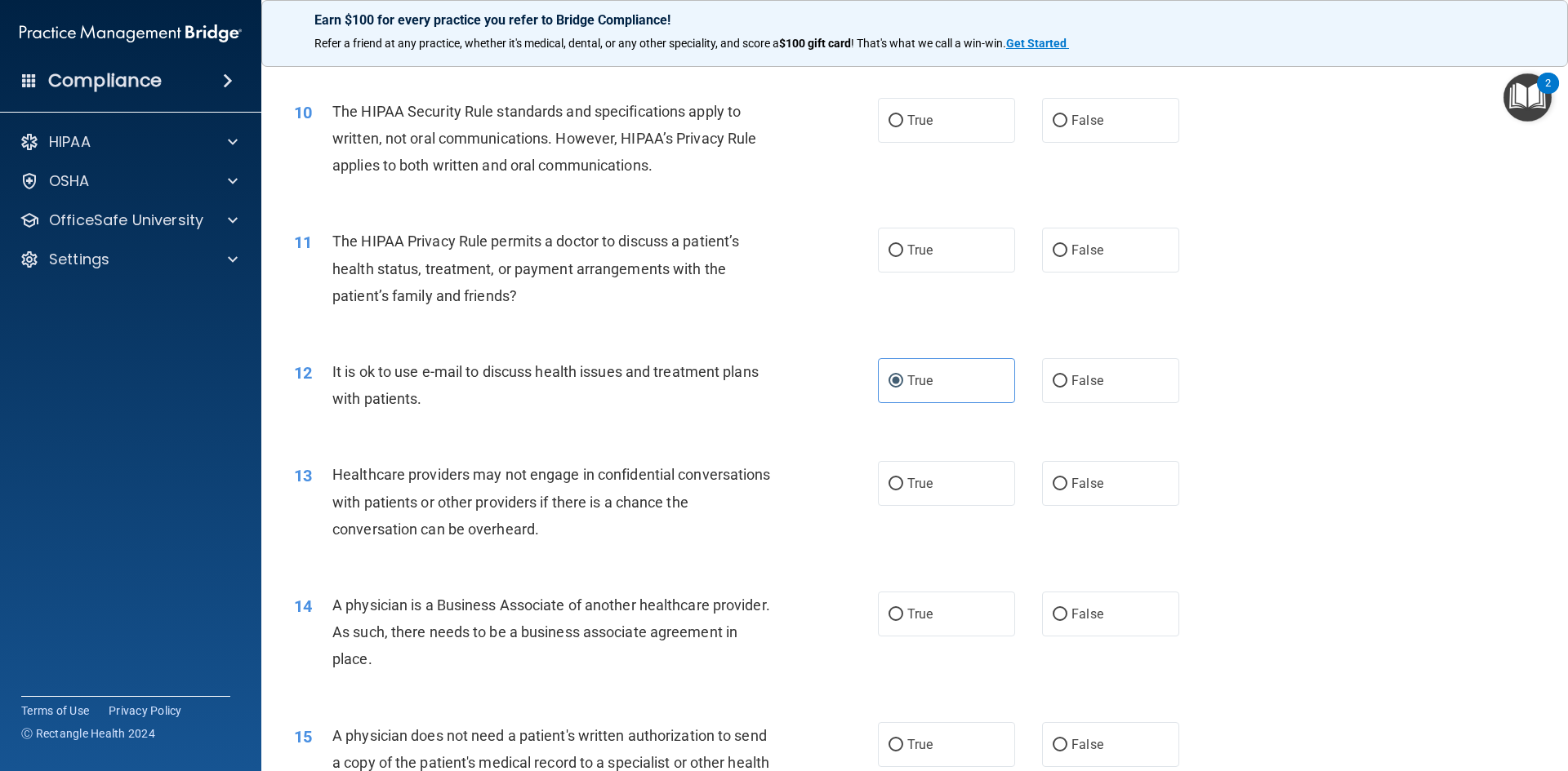
scroll to position [1143, 0]
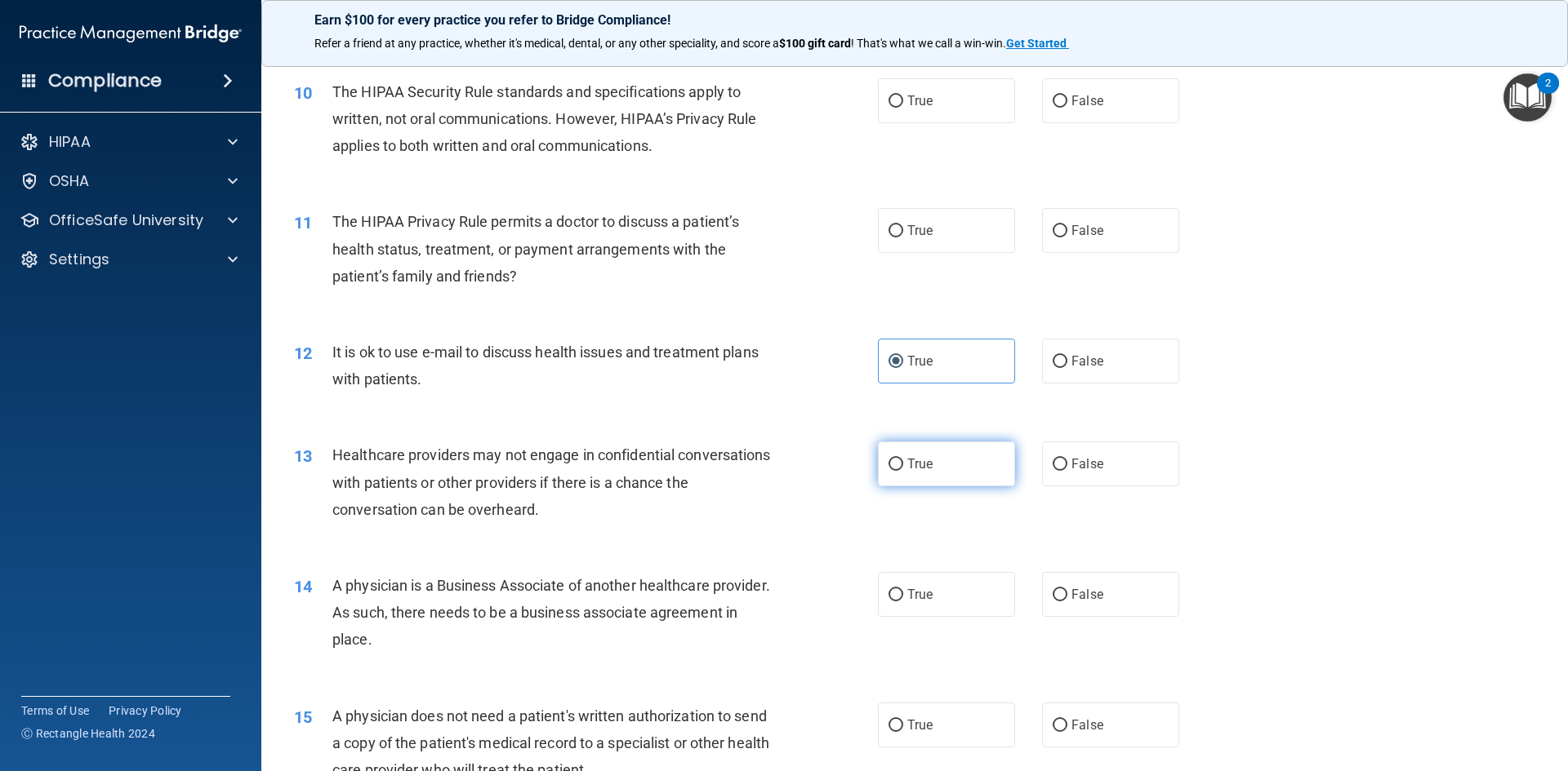
click at [889, 468] on input "True" at bounding box center [896, 465] width 15 height 12
radio input "true"
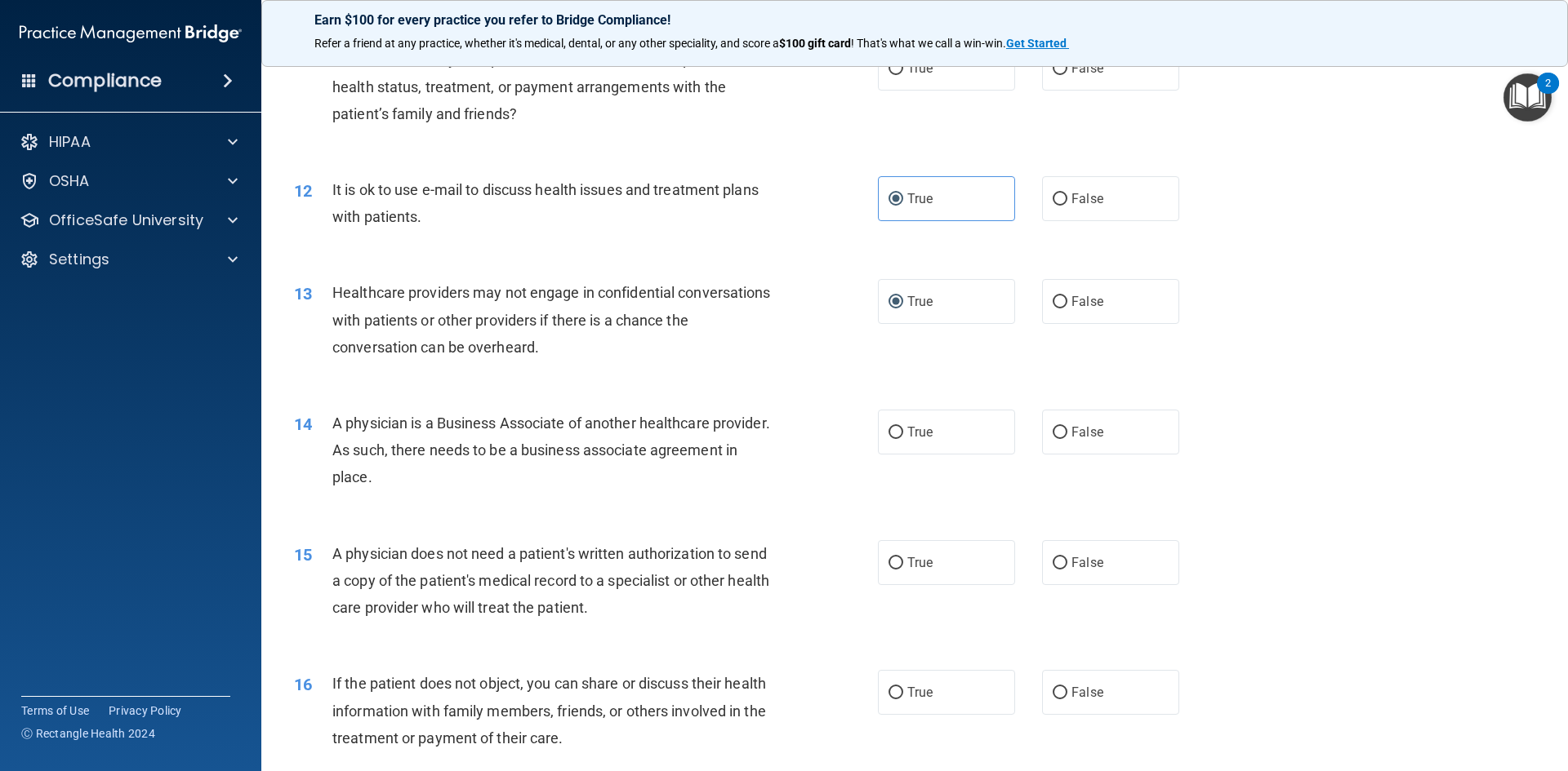
scroll to position [1306, 0]
click at [889, 561] on input "True" at bounding box center [896, 562] width 15 height 12
radio input "true"
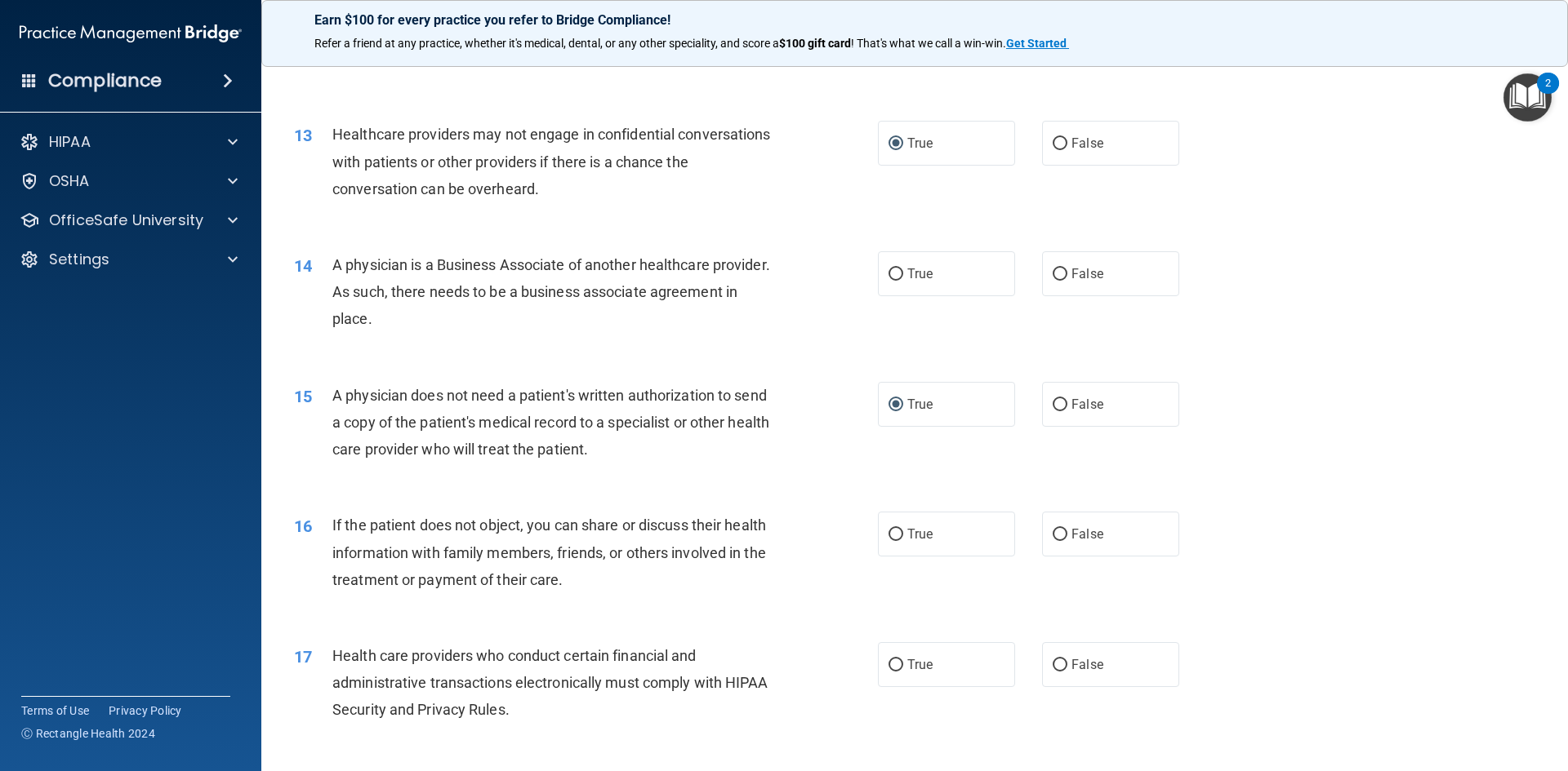
scroll to position [1469, 0]
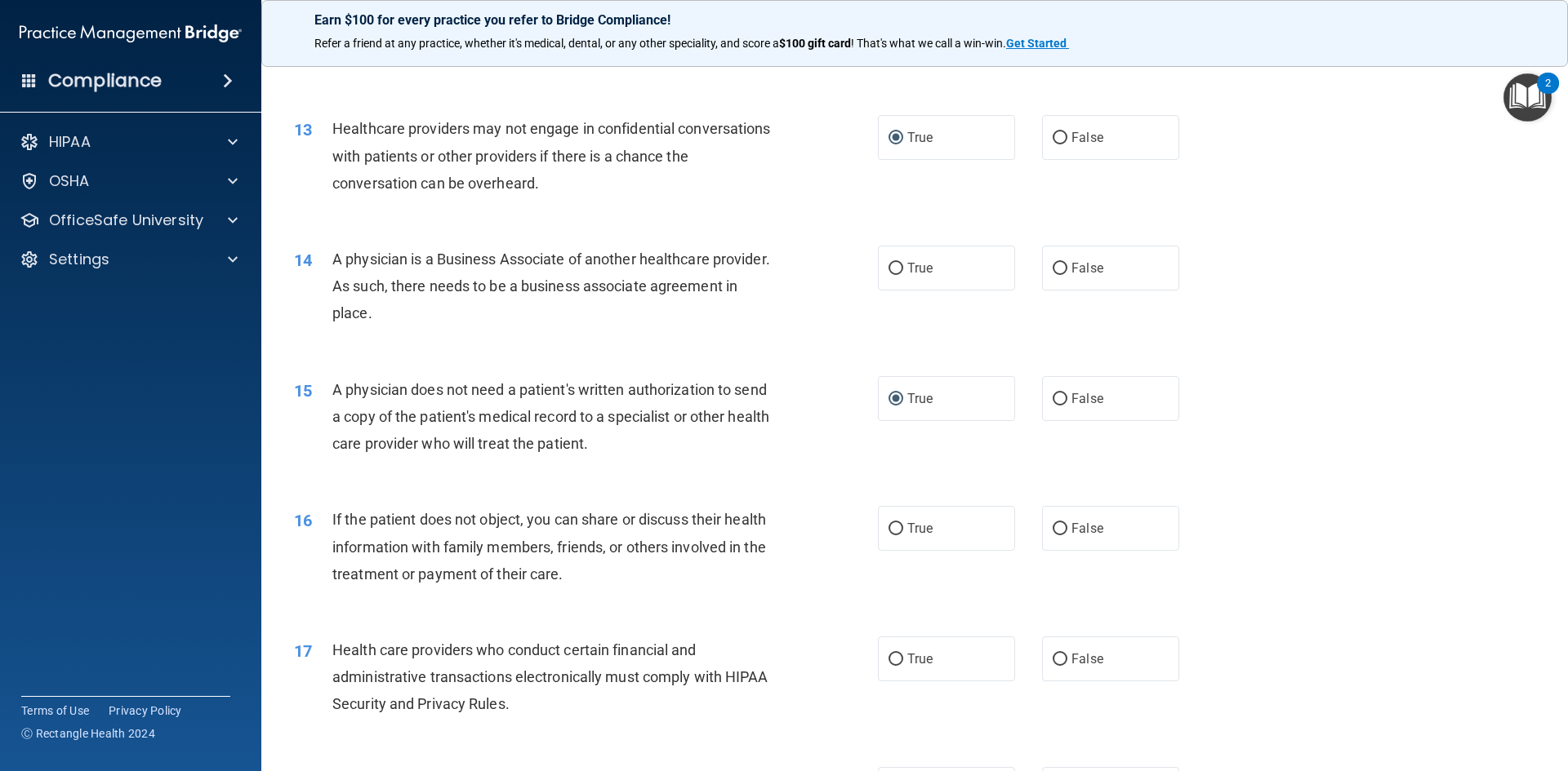
drag, startPoint x: 887, startPoint y: 532, endPoint x: 811, endPoint y: 573, distance: 86.4
click at [889, 533] on input "True" at bounding box center [896, 528] width 15 height 12
radio input "true"
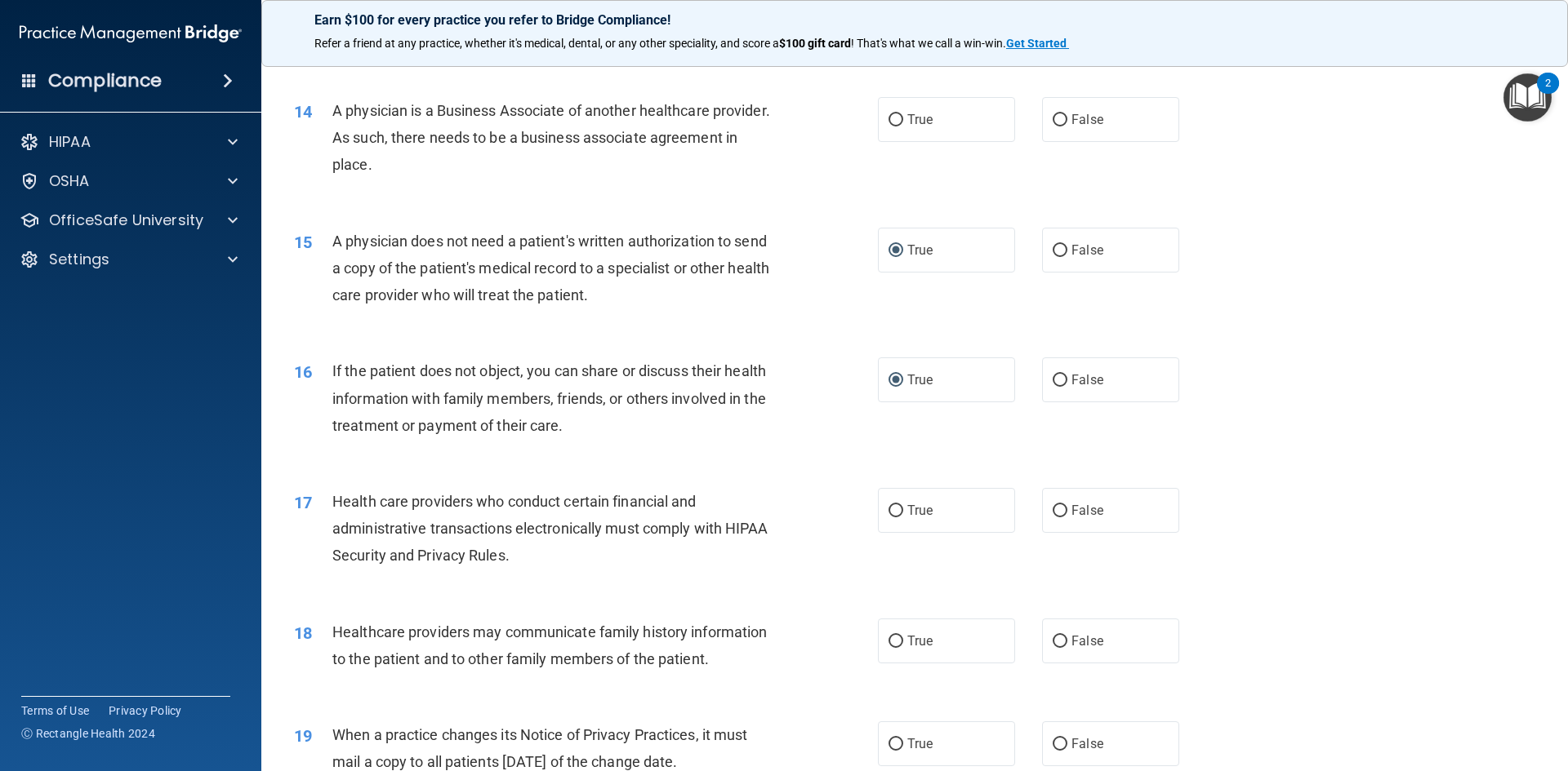
scroll to position [1632, 0]
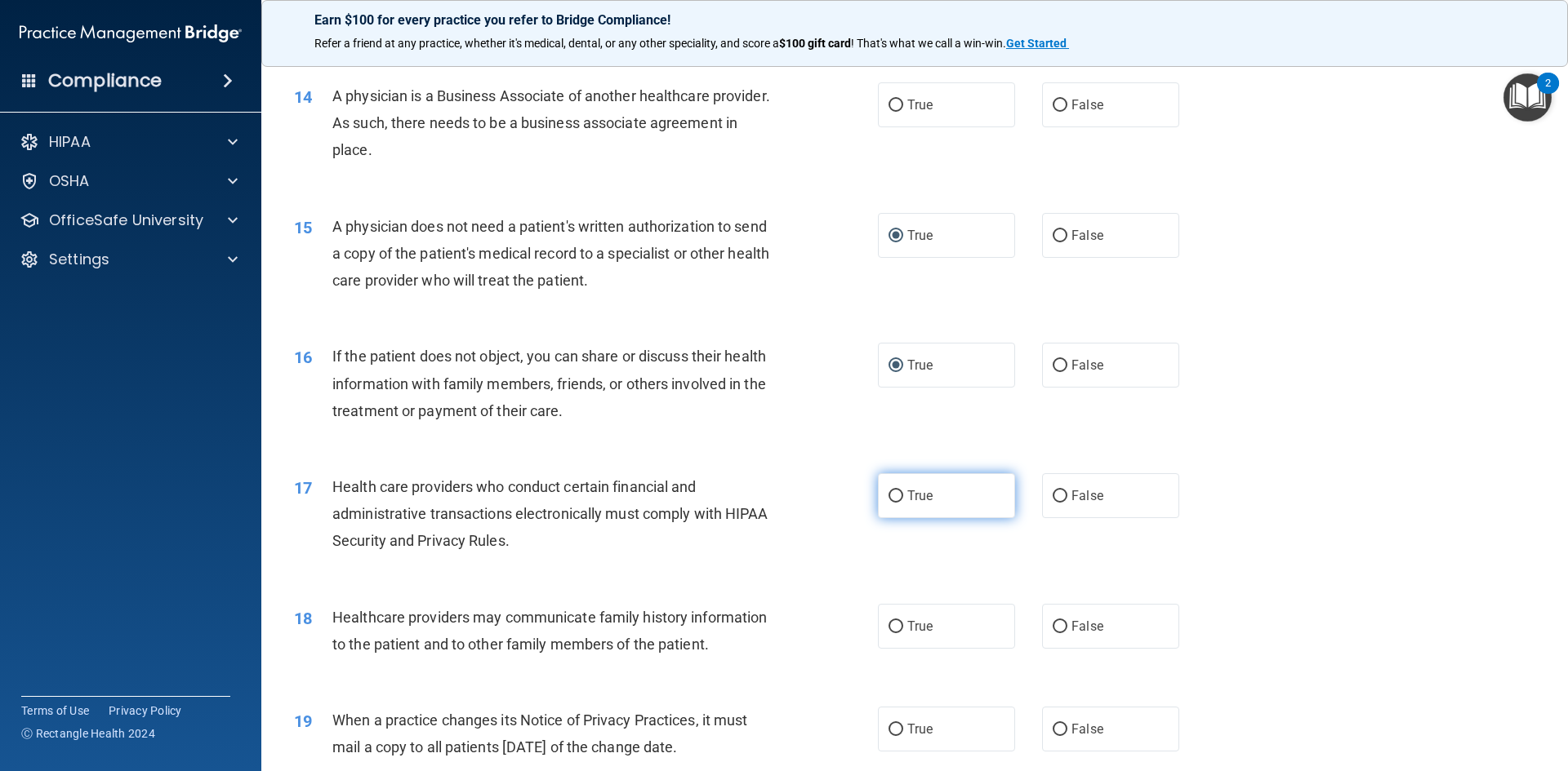
click at [889, 497] on input "True" at bounding box center [896, 497] width 15 height 12
radio input "true"
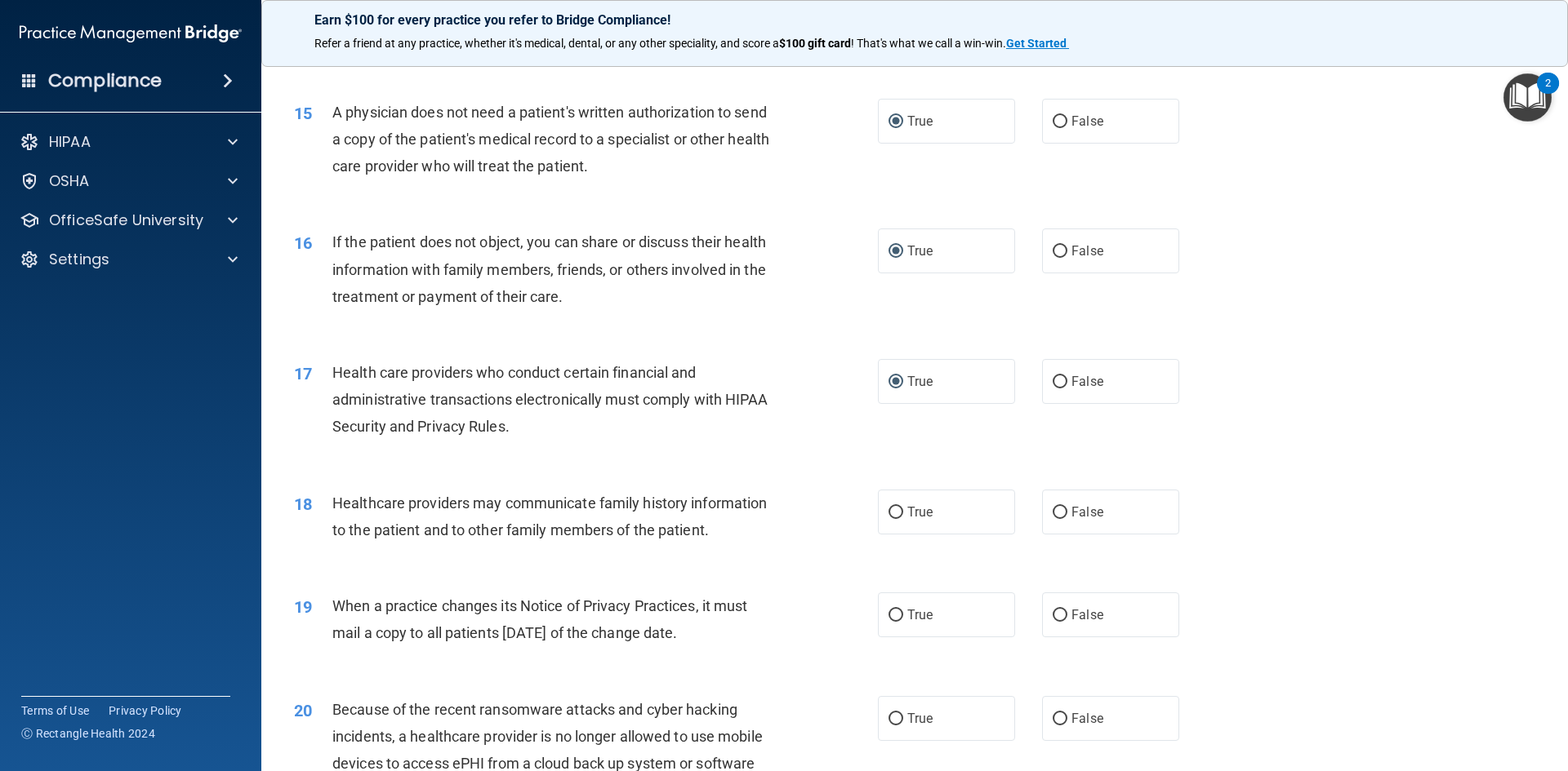
scroll to position [1795, 0]
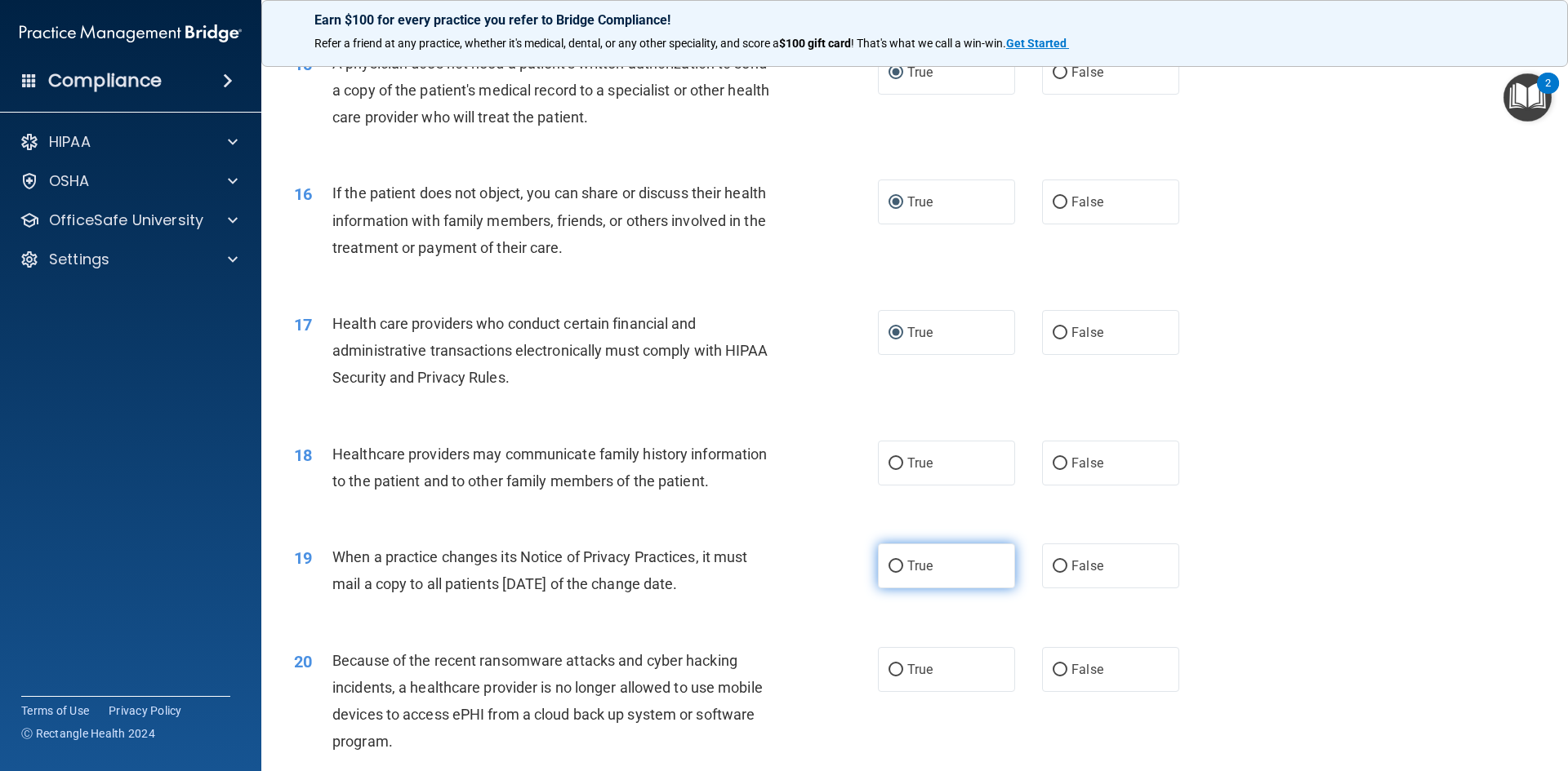
click at [889, 571] on input "True" at bounding box center [896, 566] width 15 height 12
radio input "true"
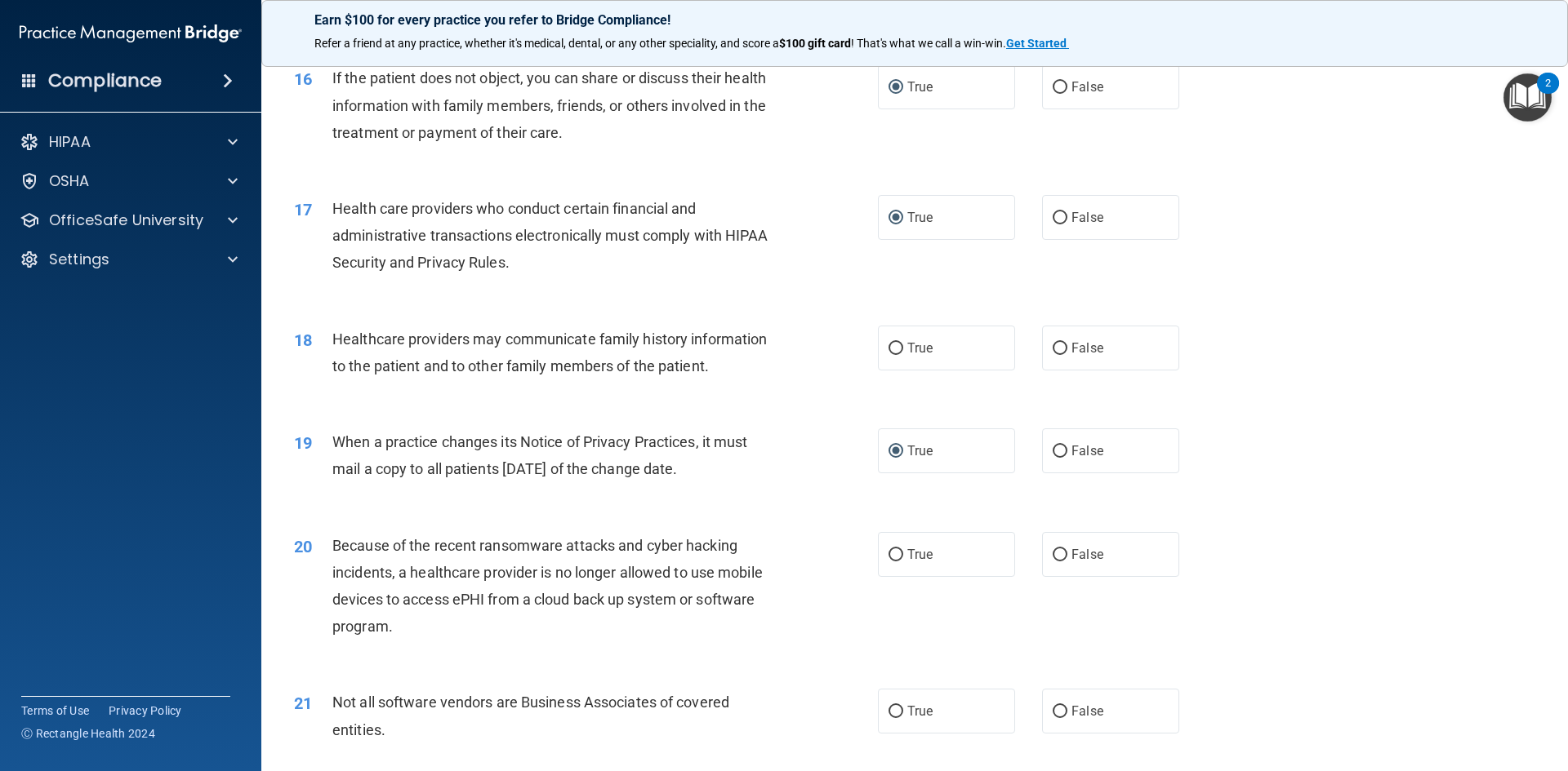
scroll to position [1959, 0]
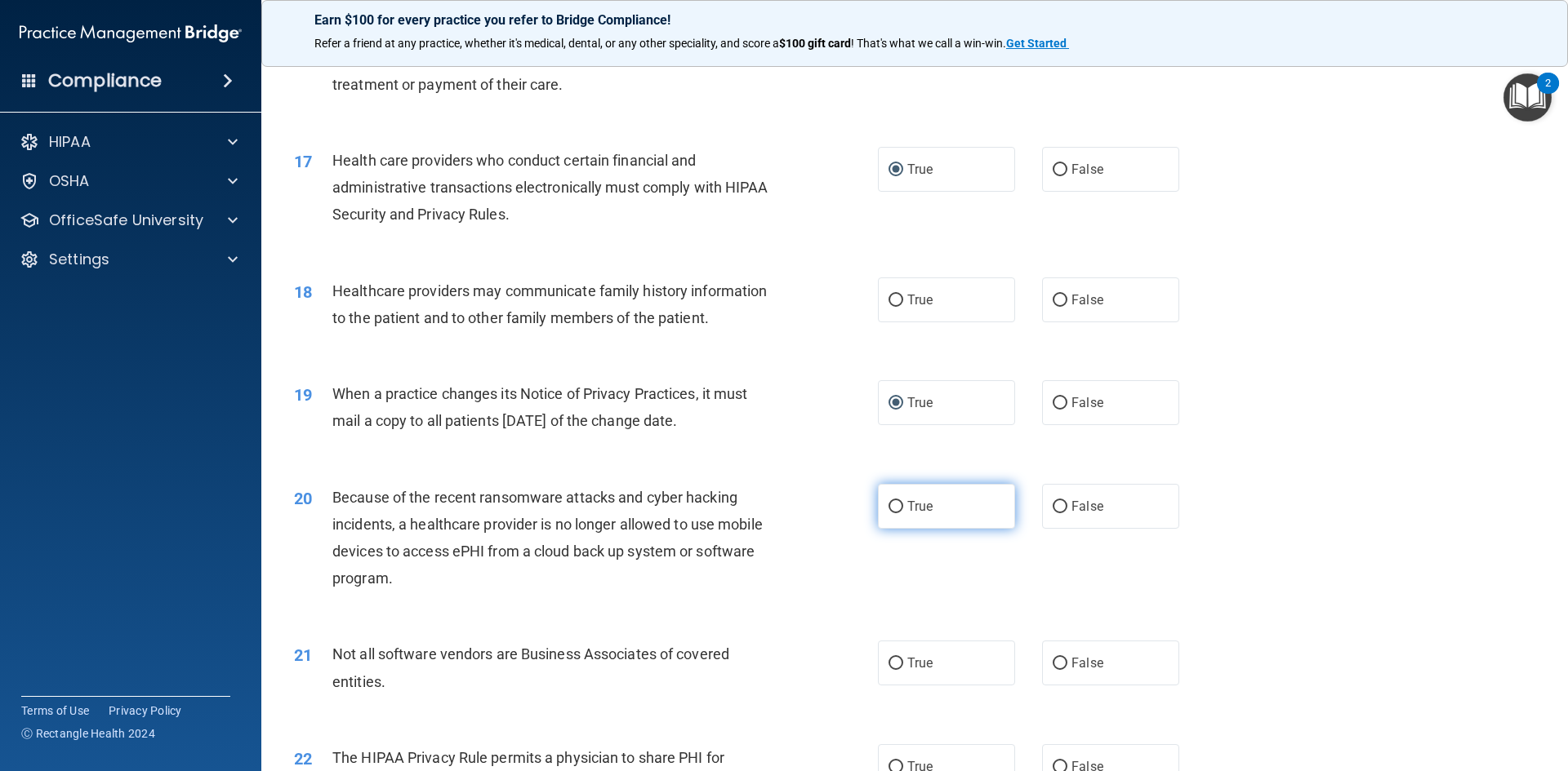
click at [890, 507] on input "True" at bounding box center [896, 507] width 15 height 12
radio input "true"
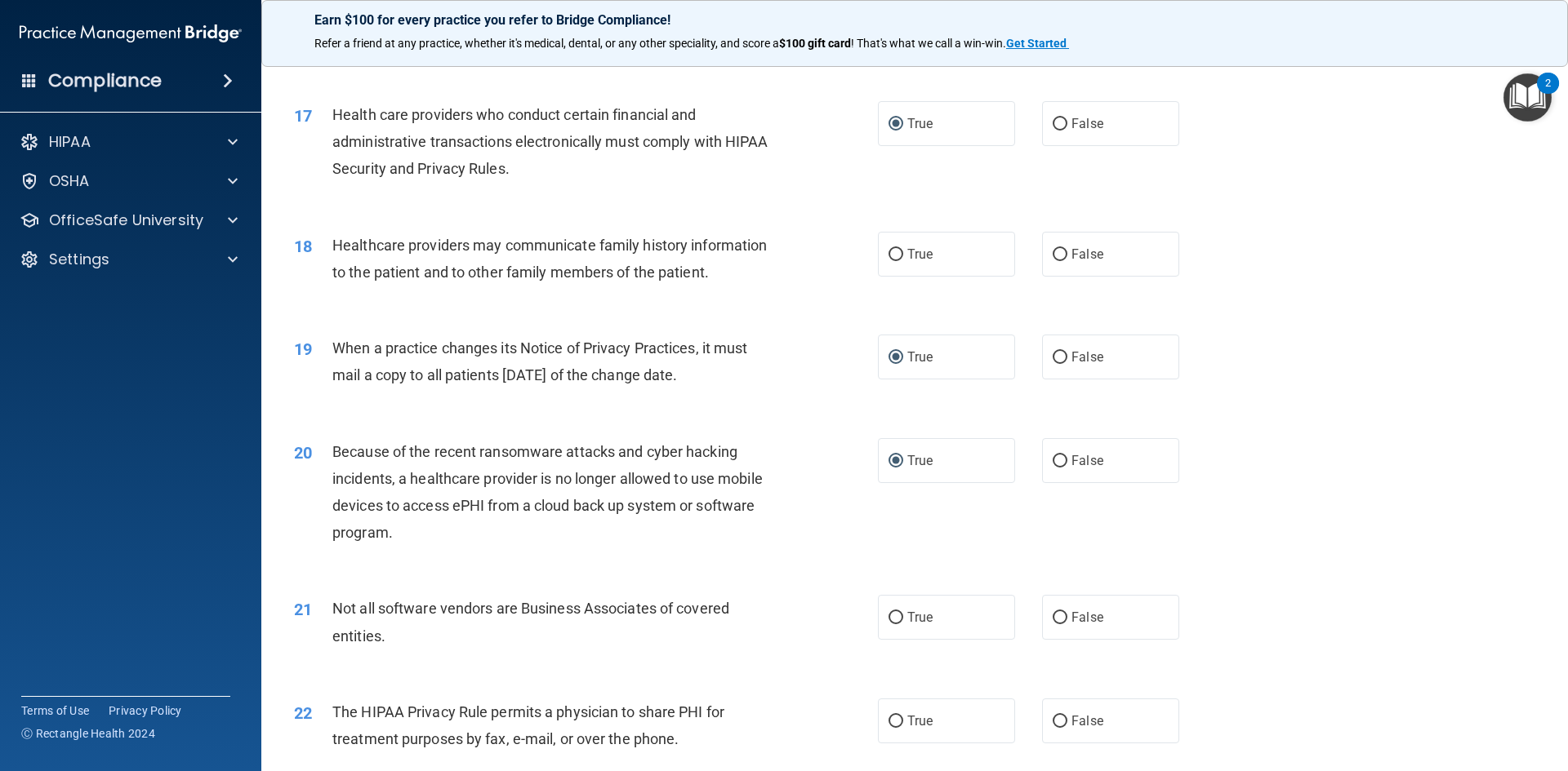
scroll to position [2040, 0]
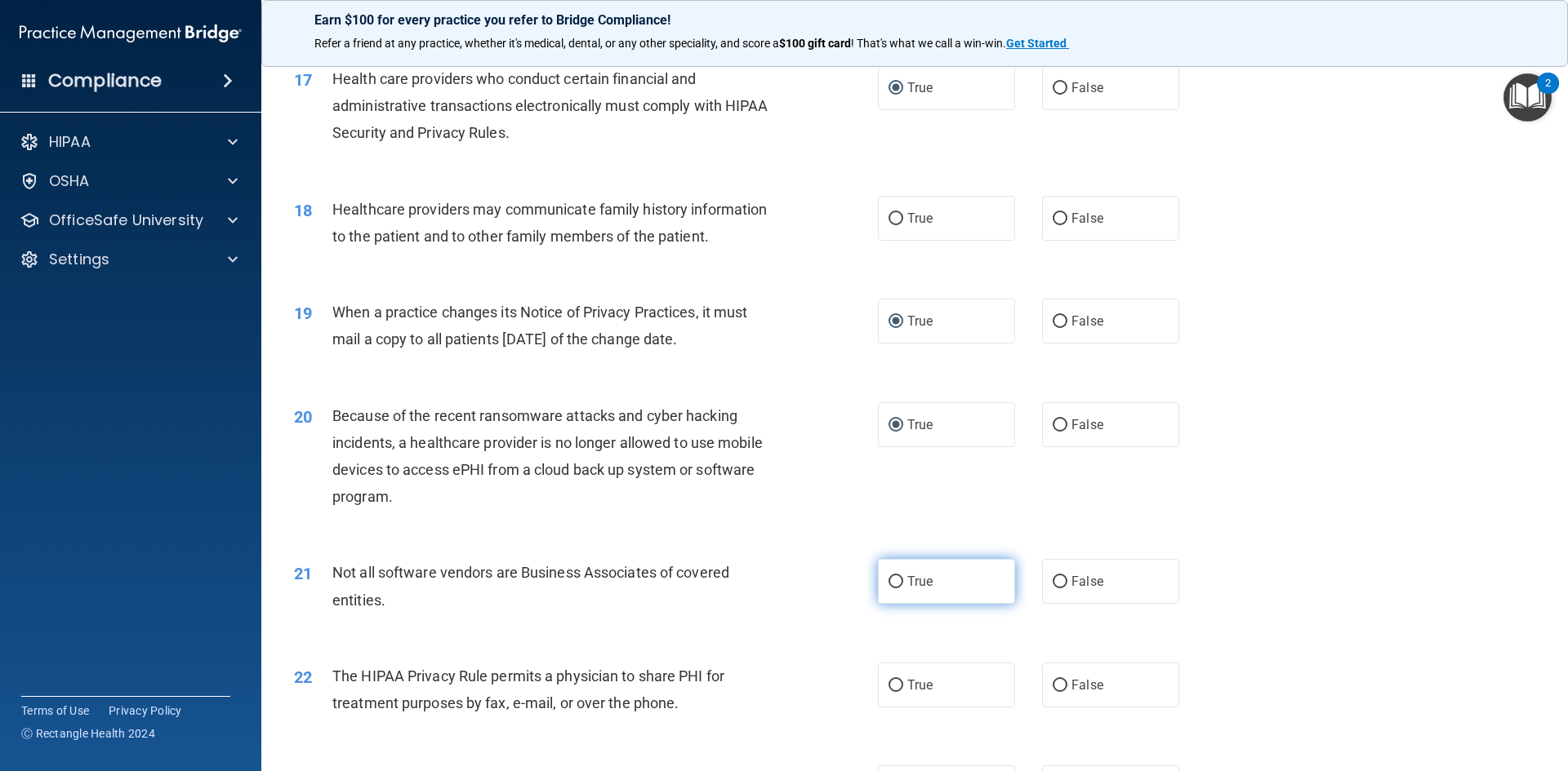
click at [893, 585] on input "True" at bounding box center [896, 582] width 15 height 12
radio input "true"
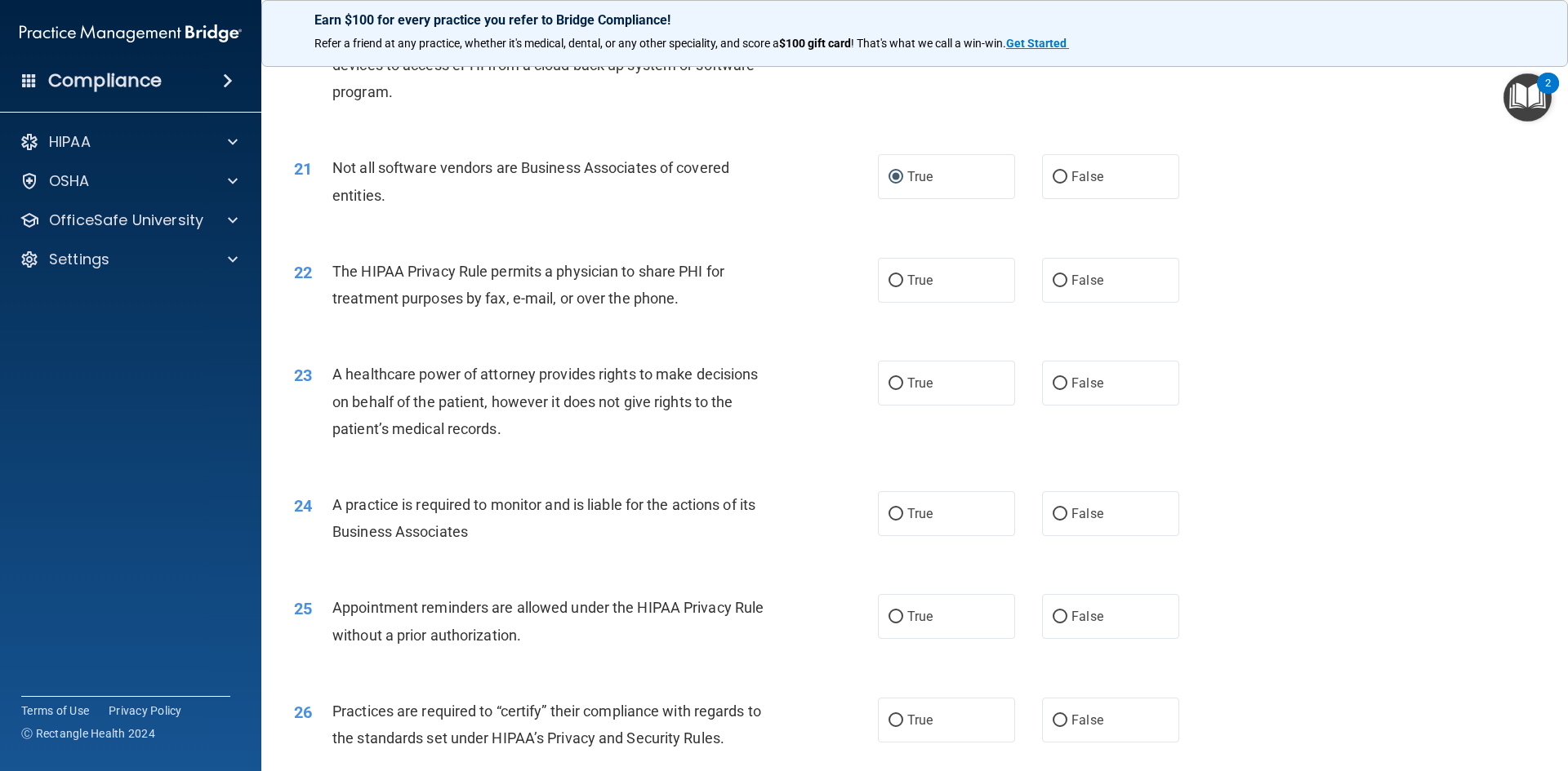
scroll to position [2448, 0]
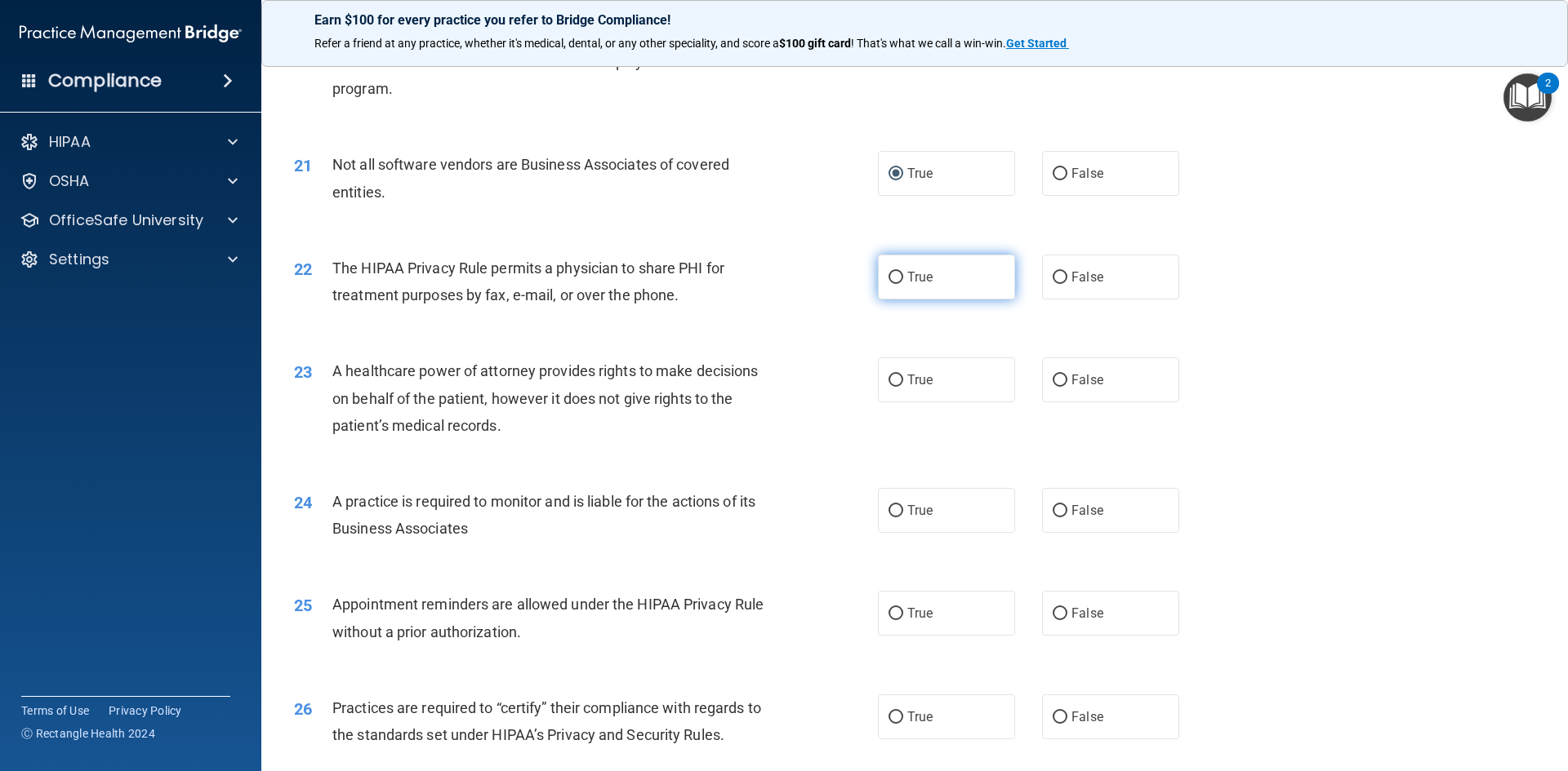
click at [889, 282] on input "True" at bounding box center [896, 277] width 15 height 12
radio input "true"
click at [890, 383] on input "True" at bounding box center [896, 380] width 15 height 12
radio input "true"
click at [1053, 513] on input "False" at bounding box center [1060, 511] width 15 height 12
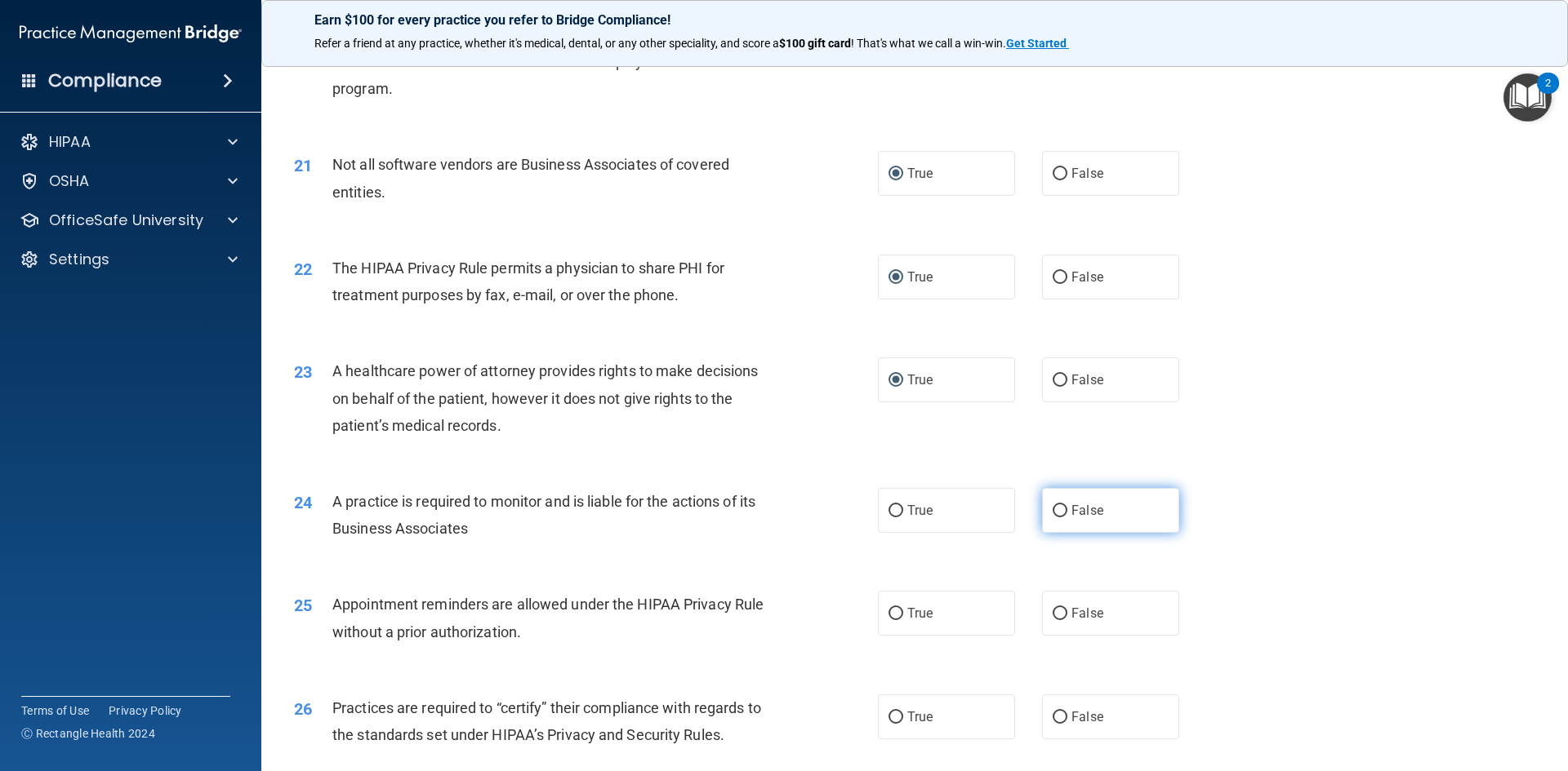
radio input "true"
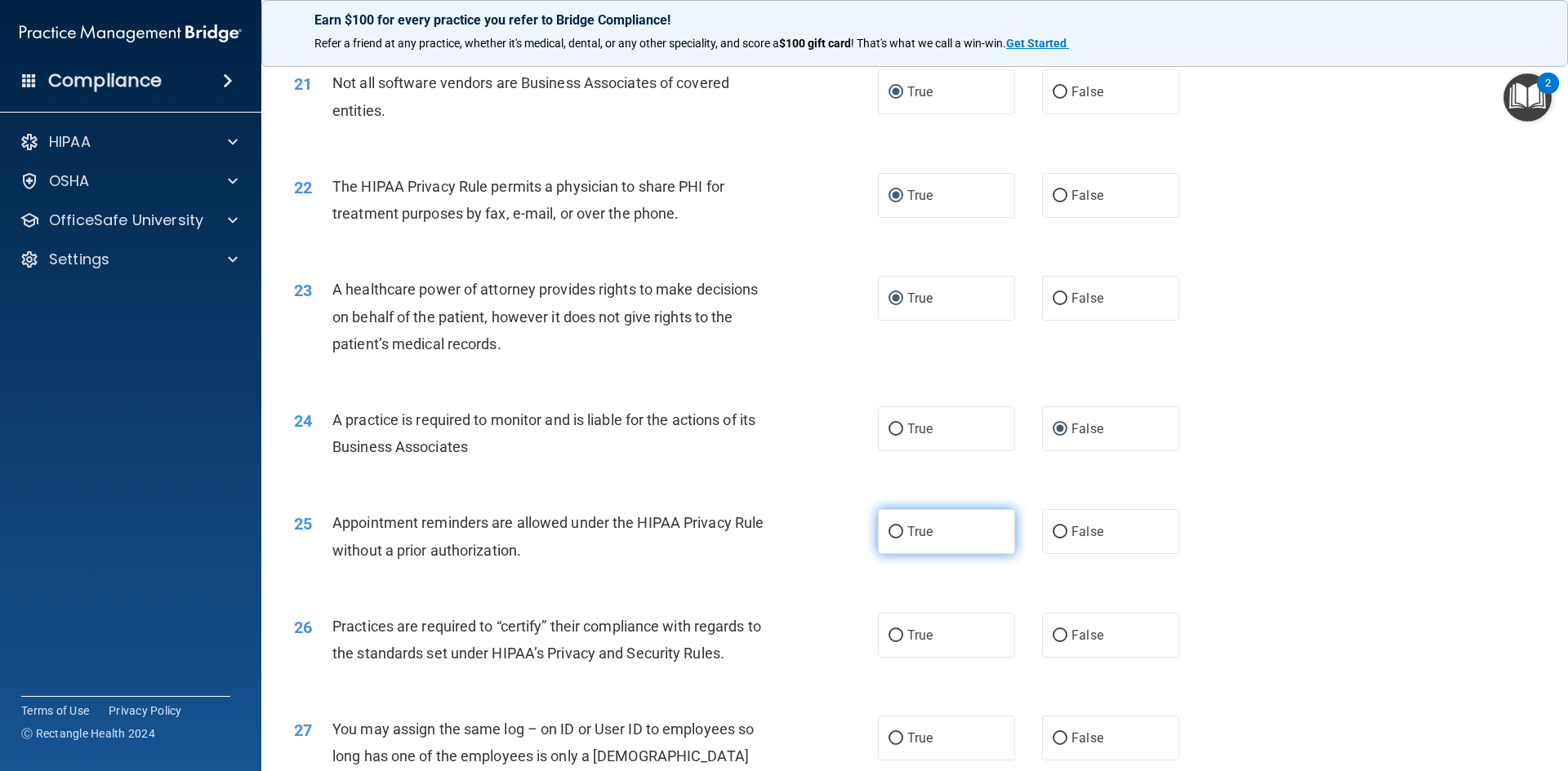
click at [890, 530] on input "True" at bounding box center [896, 532] width 15 height 12
radio input "true"
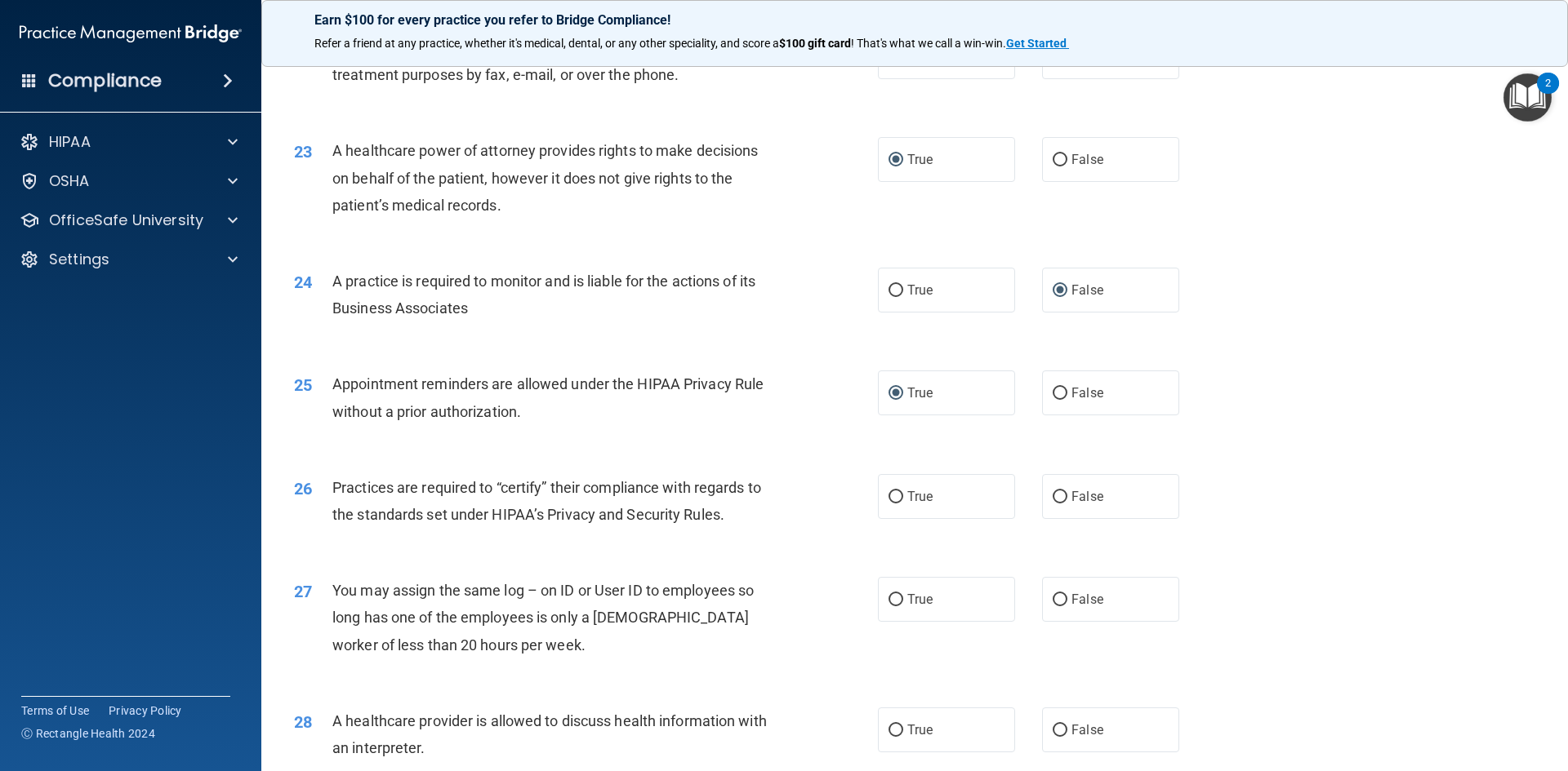
scroll to position [2693, 0]
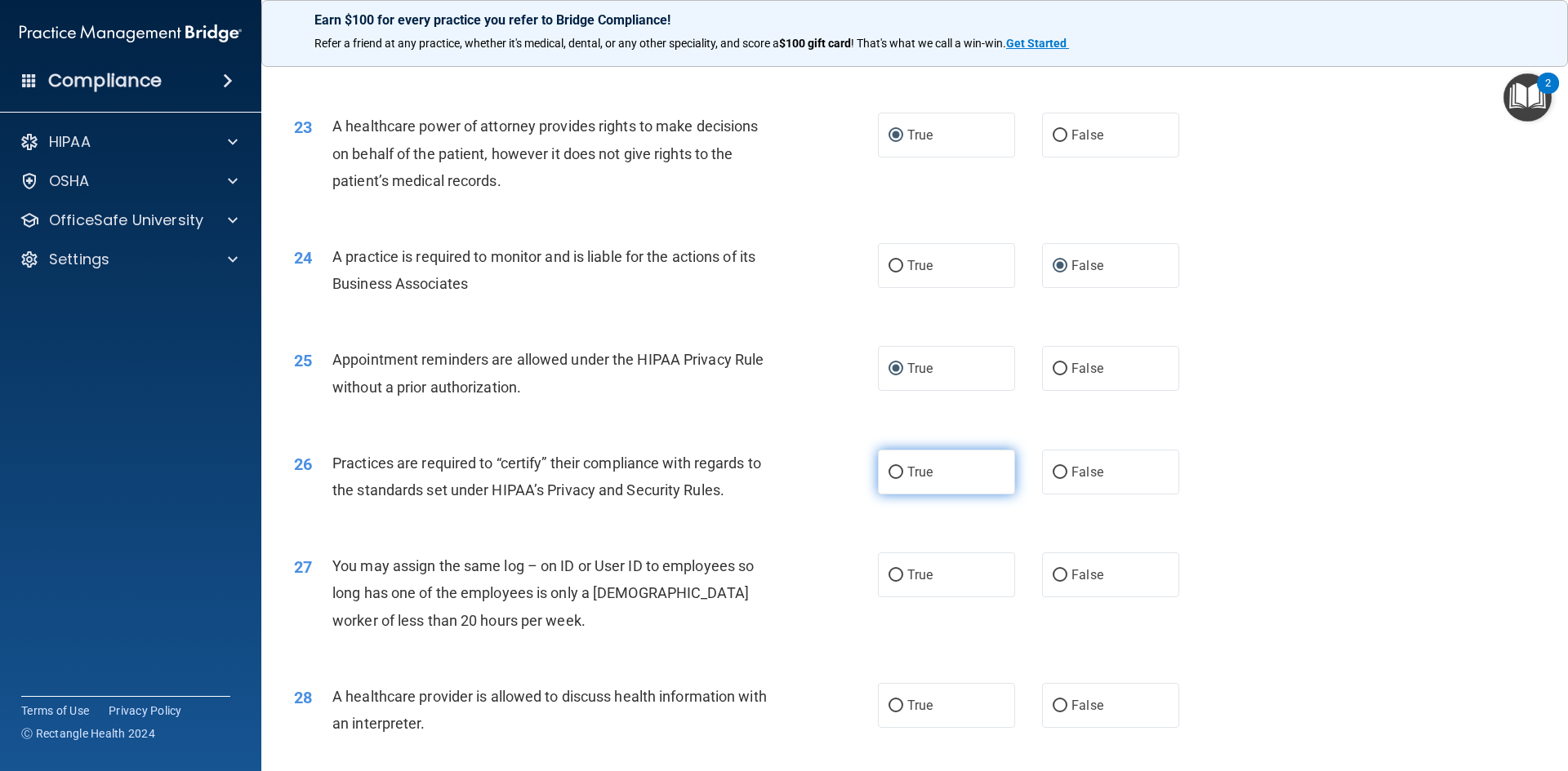
click at [889, 476] on input "True" at bounding box center [896, 472] width 15 height 12
radio input "true"
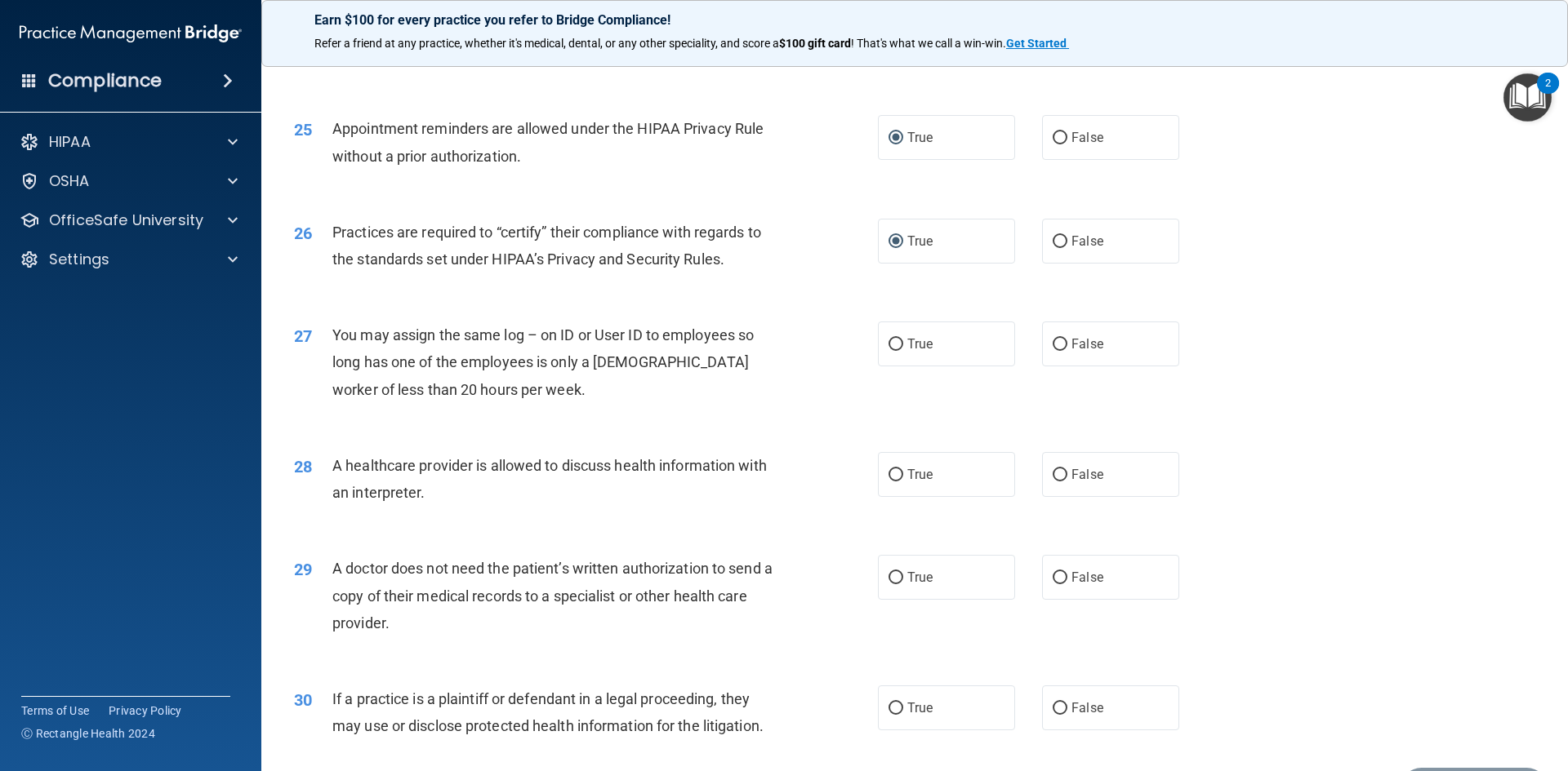
scroll to position [2938, 0]
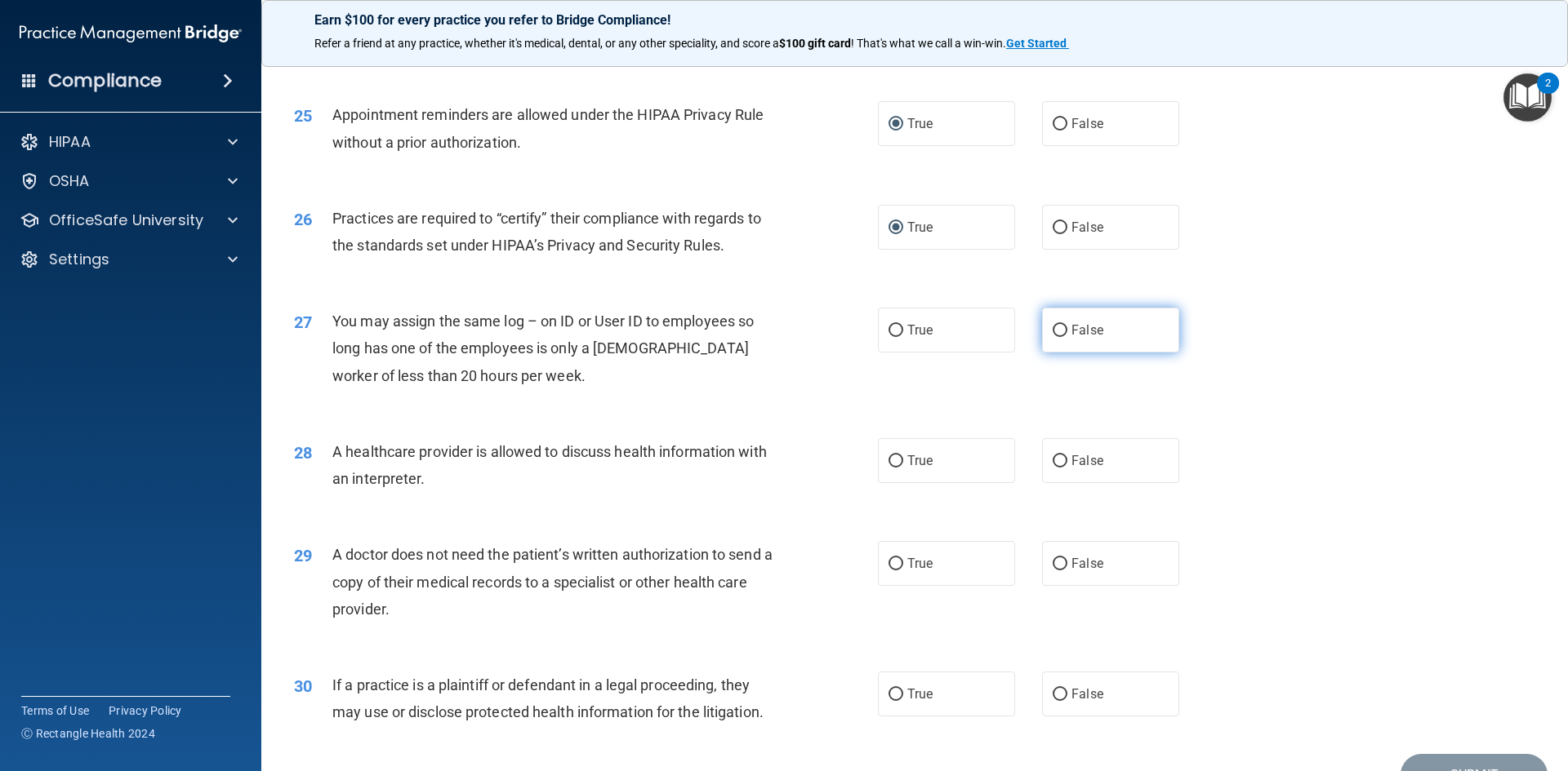
click at [1054, 333] on input "False" at bounding box center [1060, 331] width 15 height 12
radio input "true"
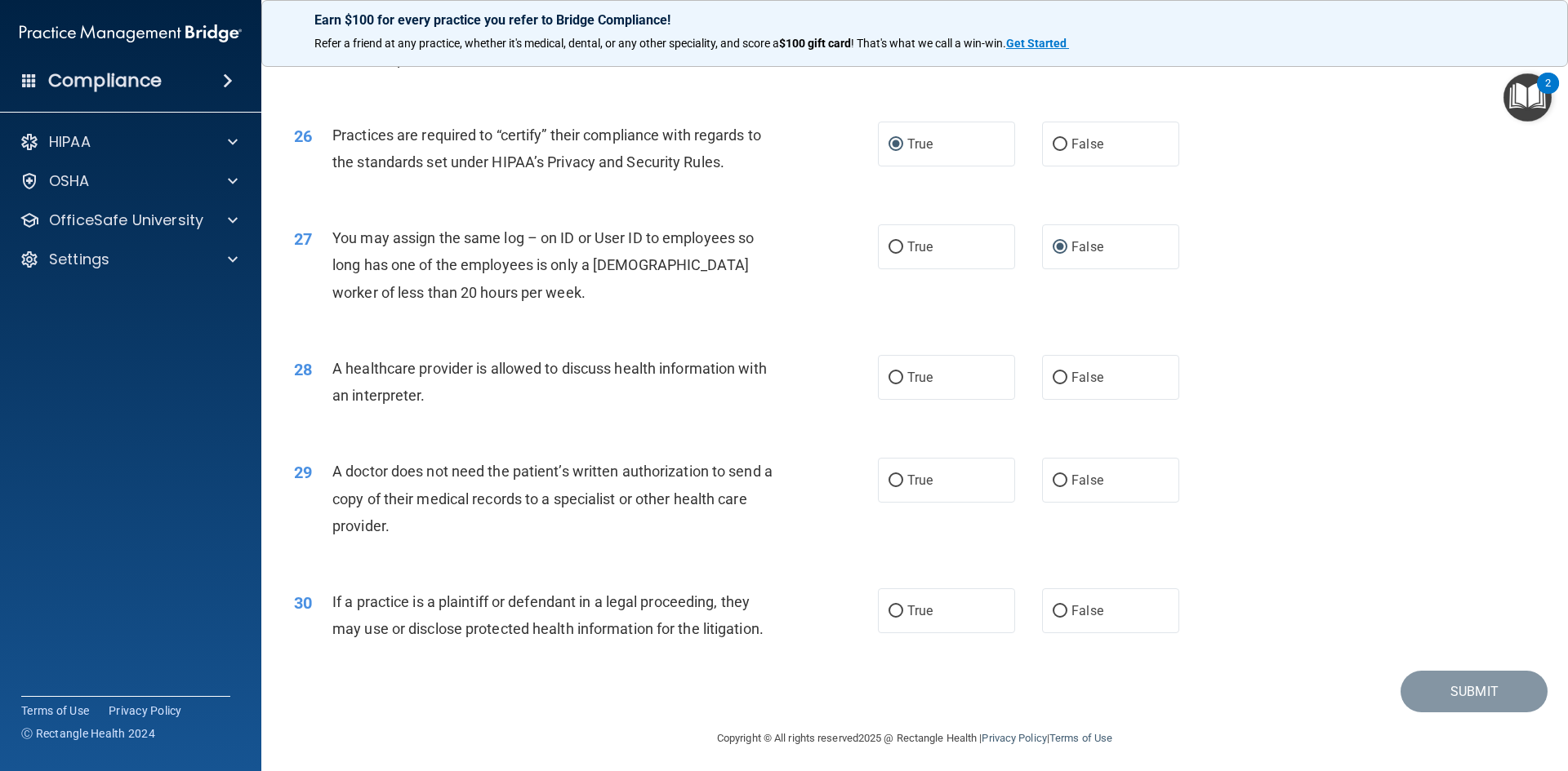
scroll to position [3028, 0]
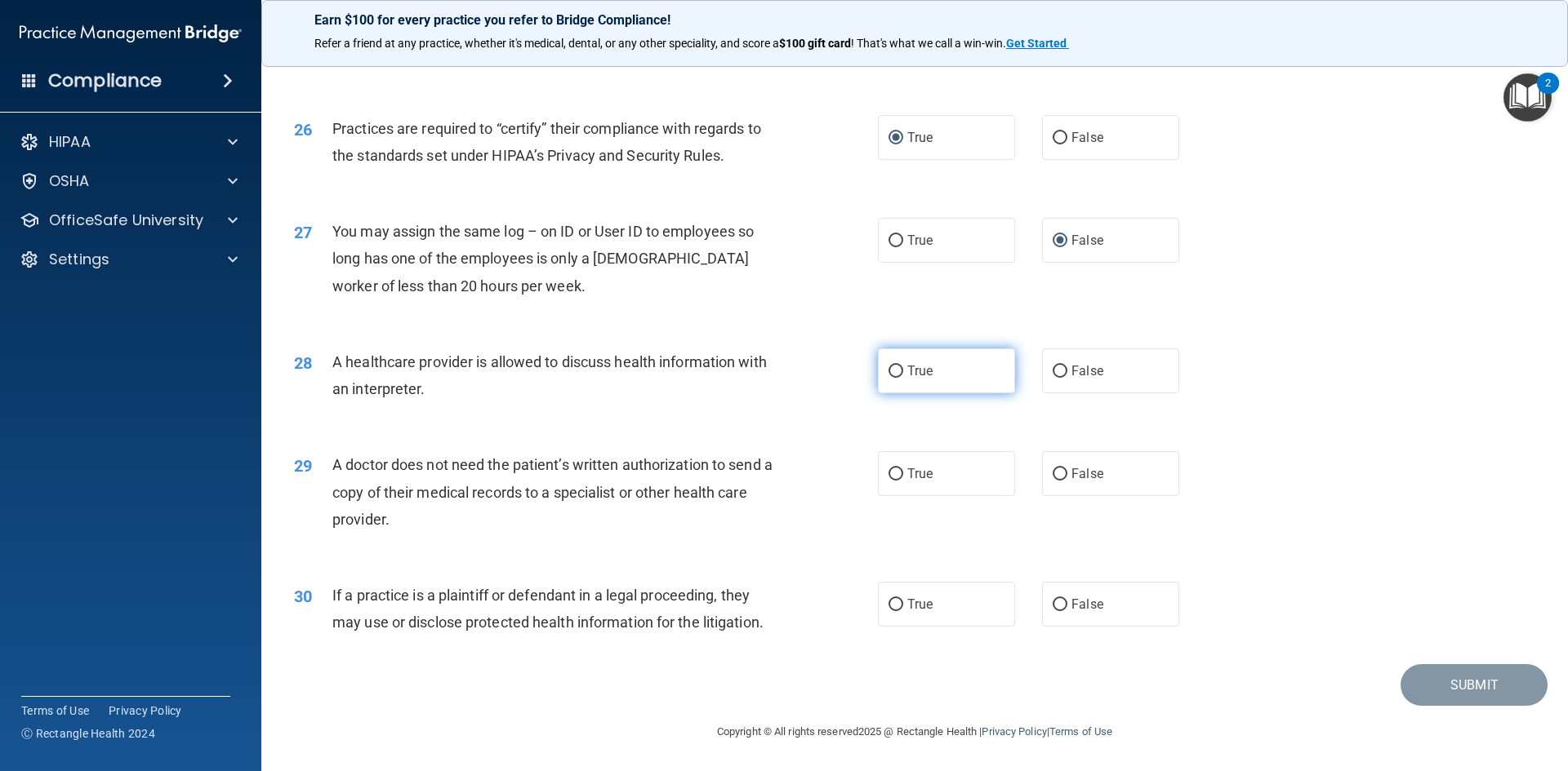
click at [889, 372] on input "True" at bounding box center [896, 371] width 15 height 12
radio input "true"
click at [889, 474] on input "True" at bounding box center [896, 474] width 15 height 12
radio input "true"
click at [889, 601] on input "True" at bounding box center [896, 604] width 15 height 12
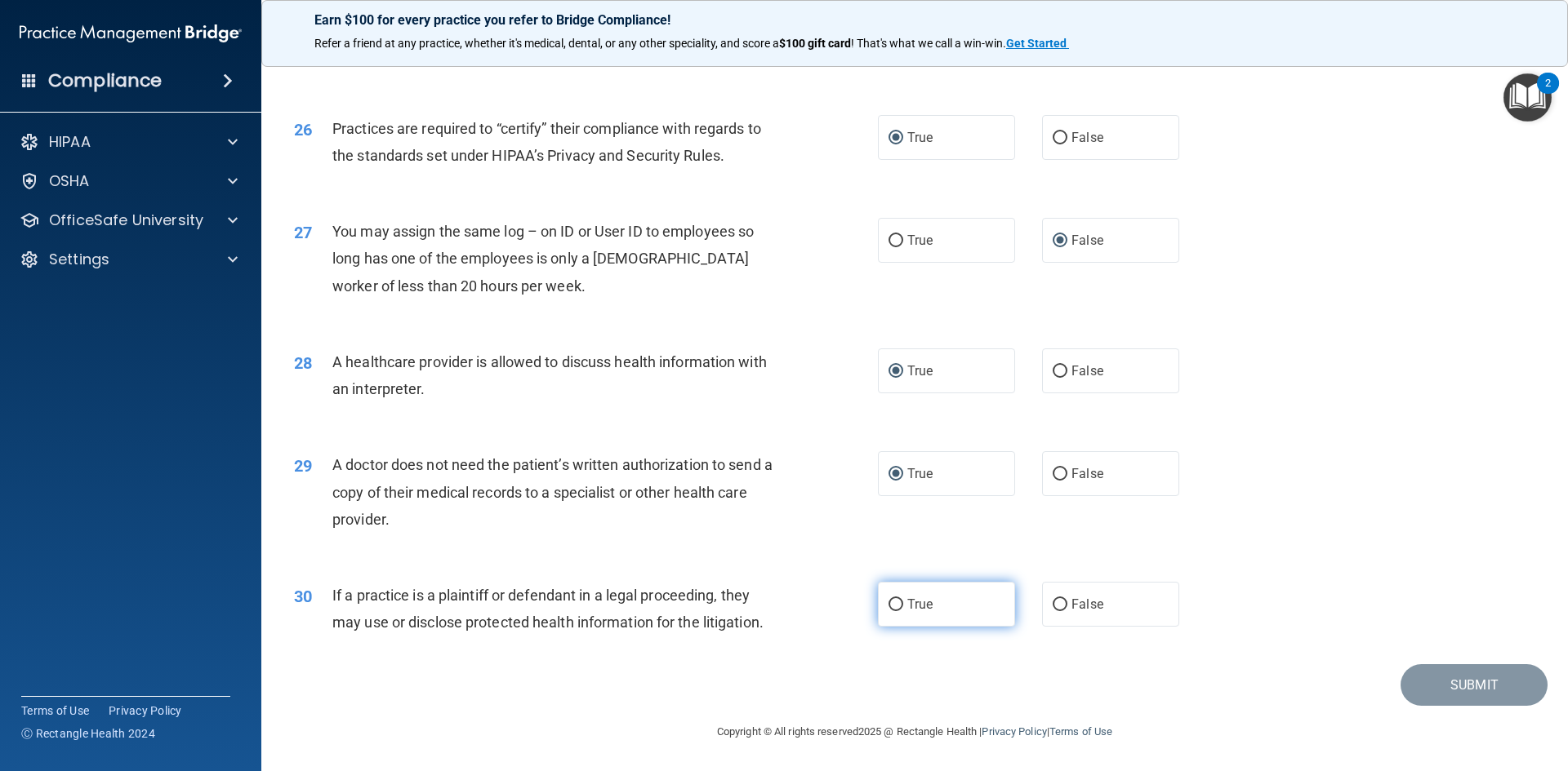
radio input "true"
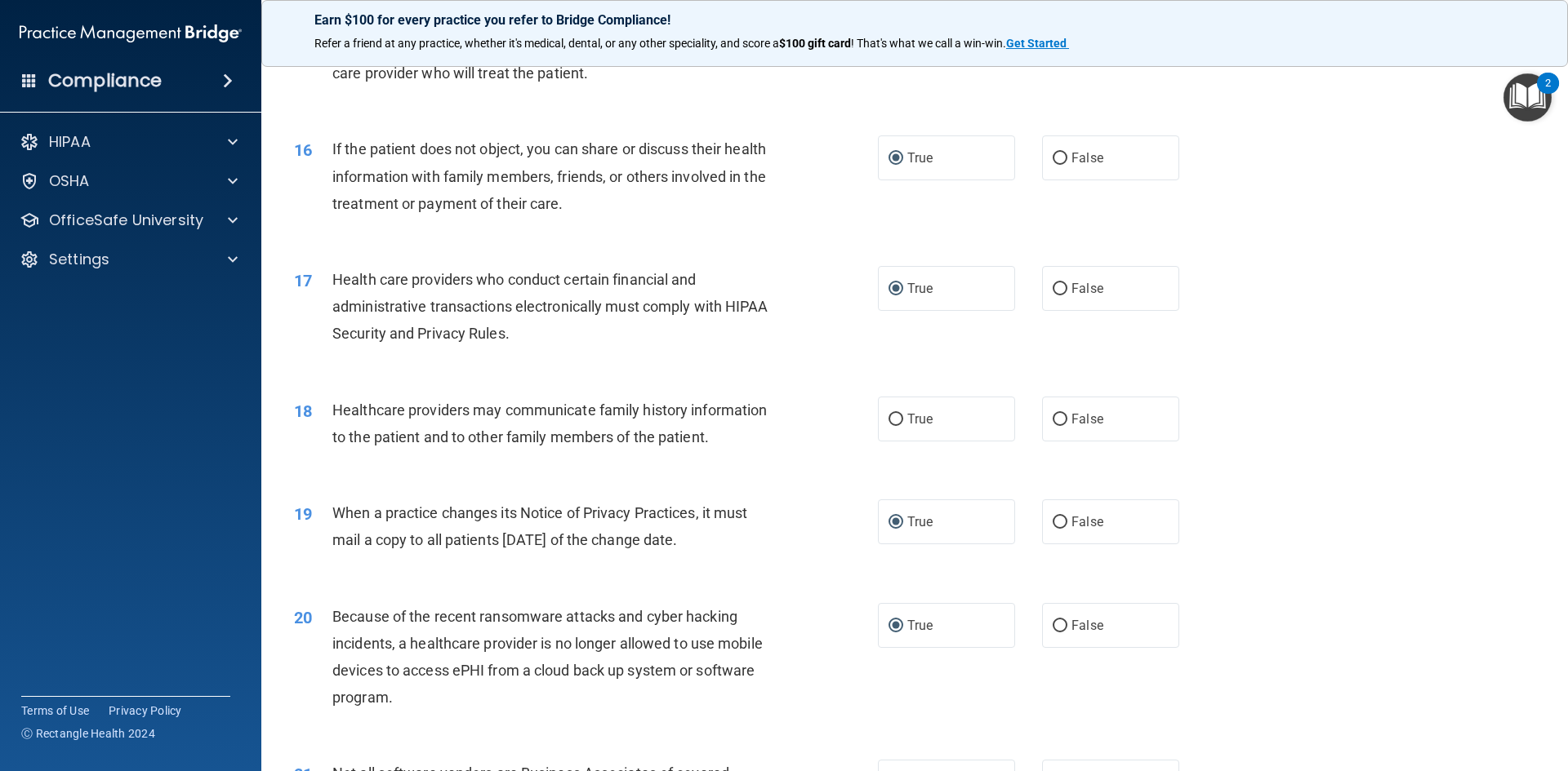
scroll to position [1803, 0]
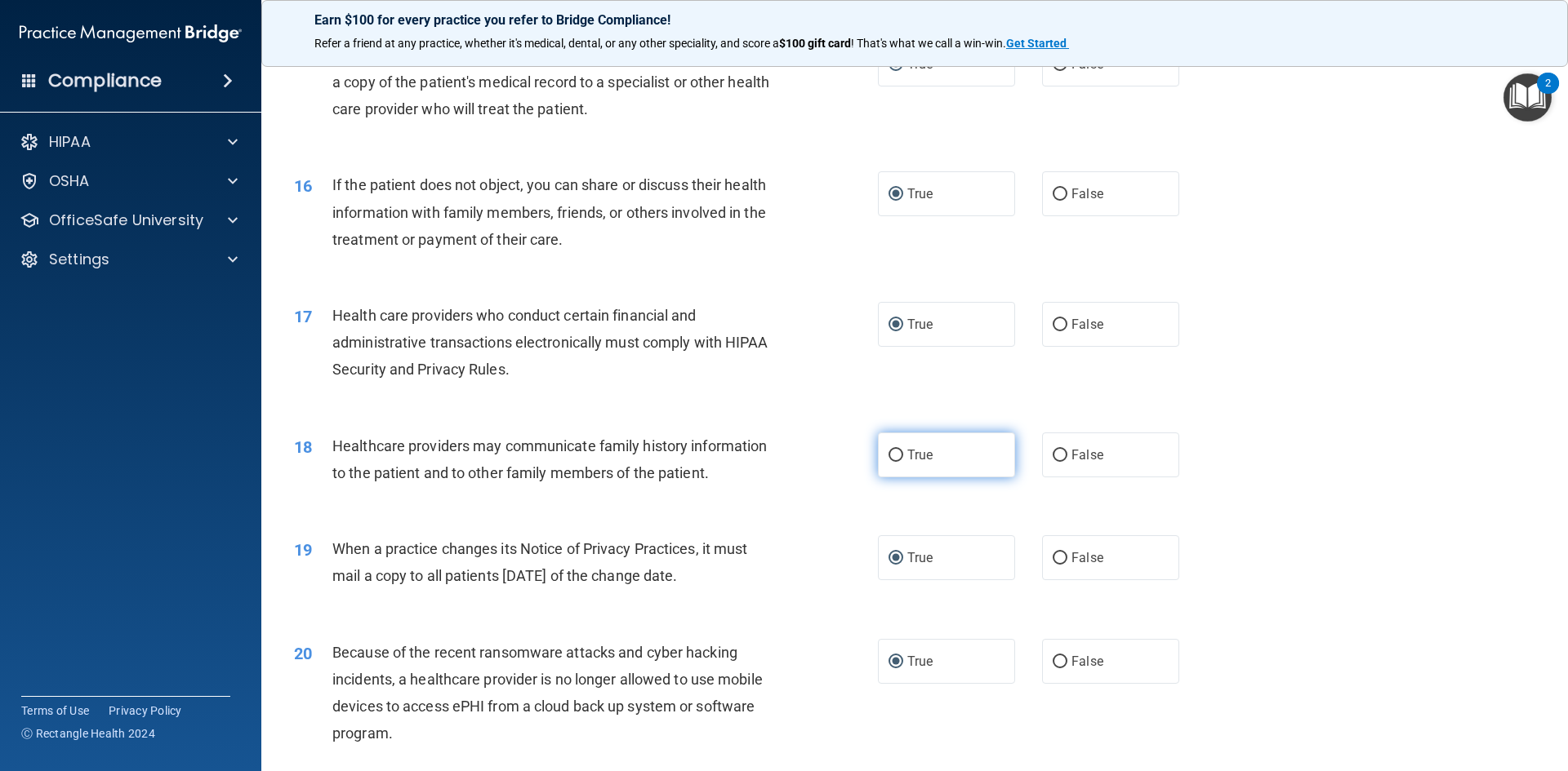
click at [890, 460] on input "True" at bounding box center [896, 455] width 15 height 12
radio input "true"
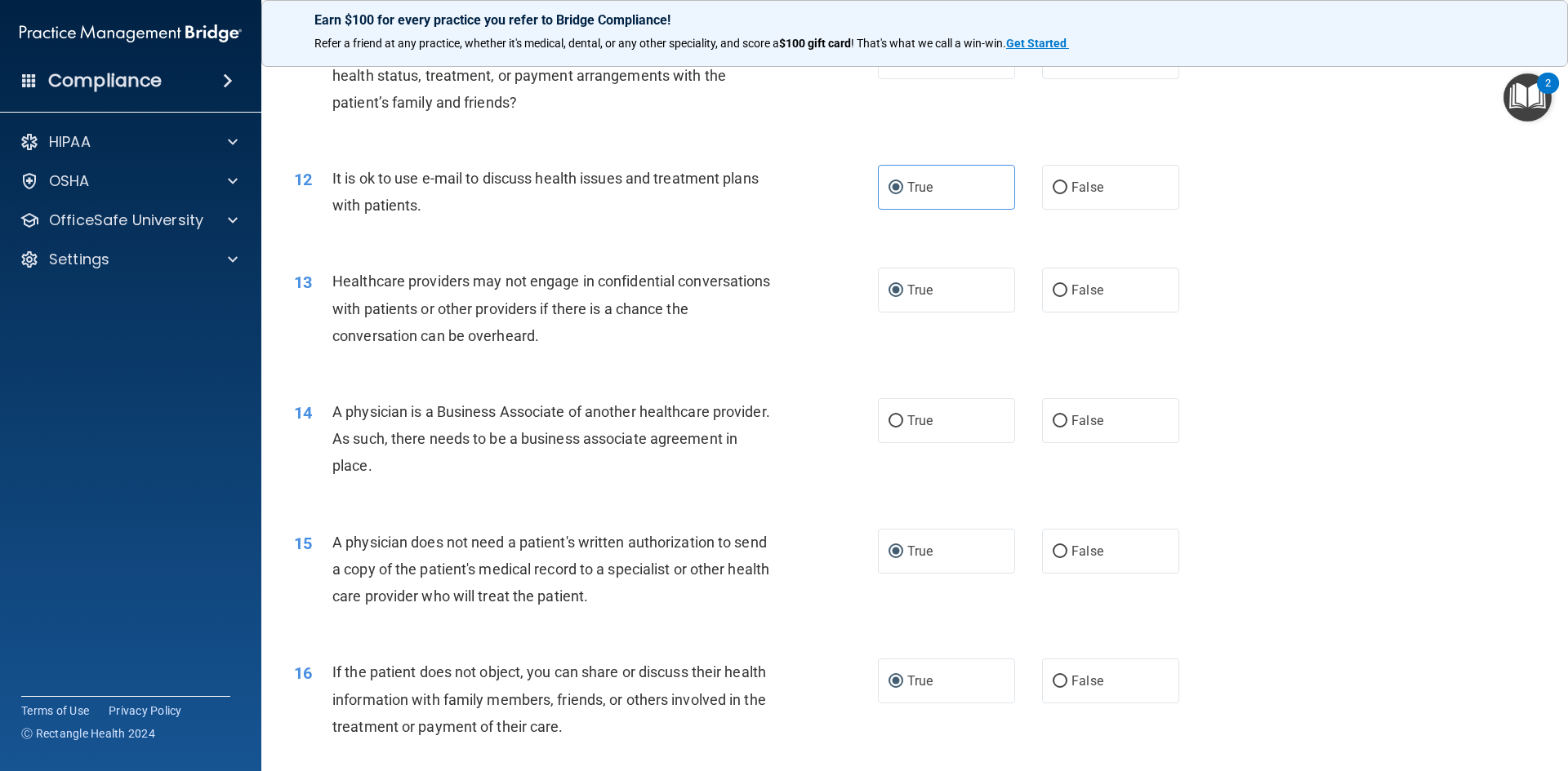
scroll to position [1313, 0]
click at [1053, 428] on input "False" at bounding box center [1060, 423] width 15 height 12
radio input "true"
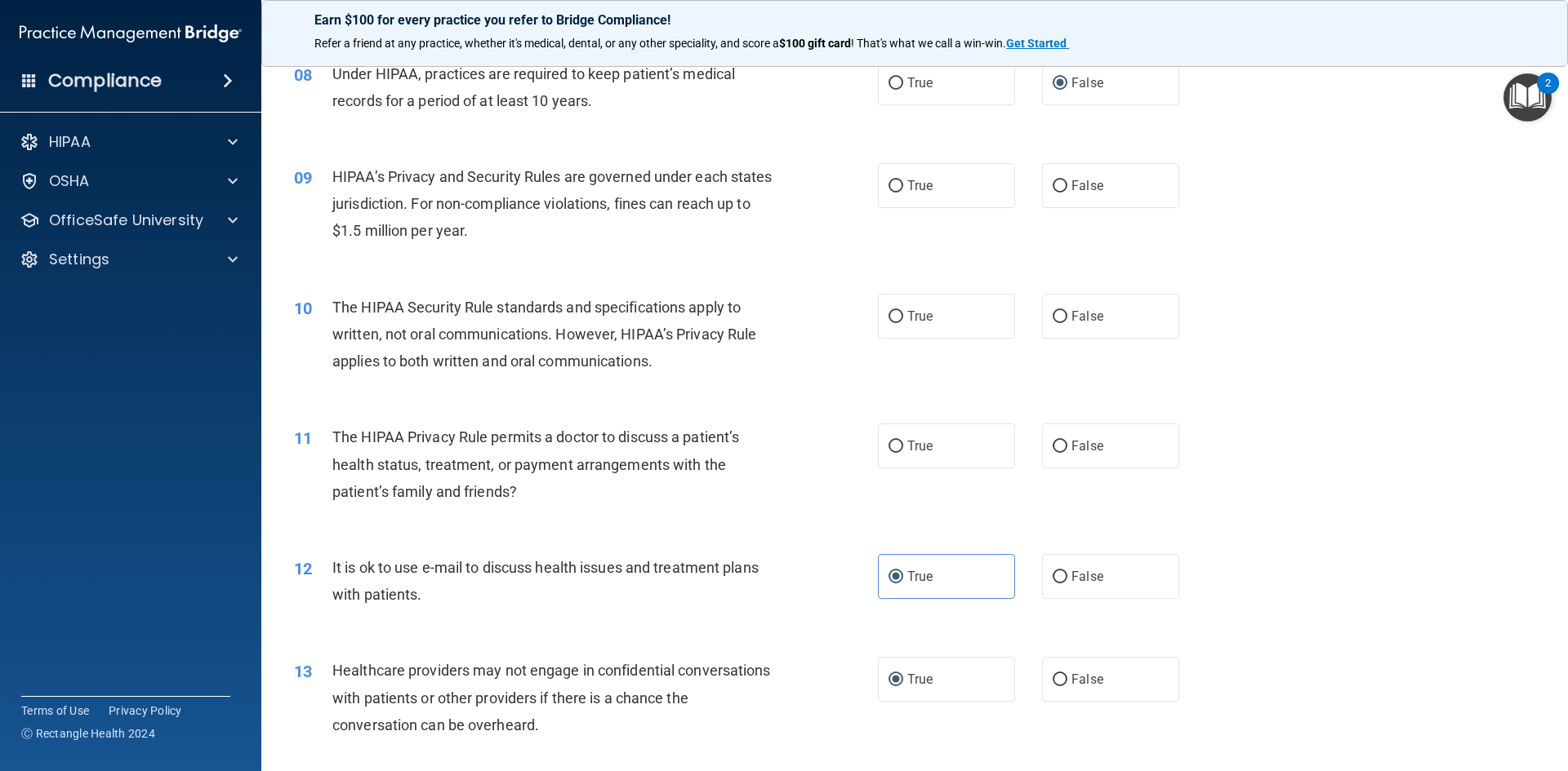
scroll to position [906, 0]
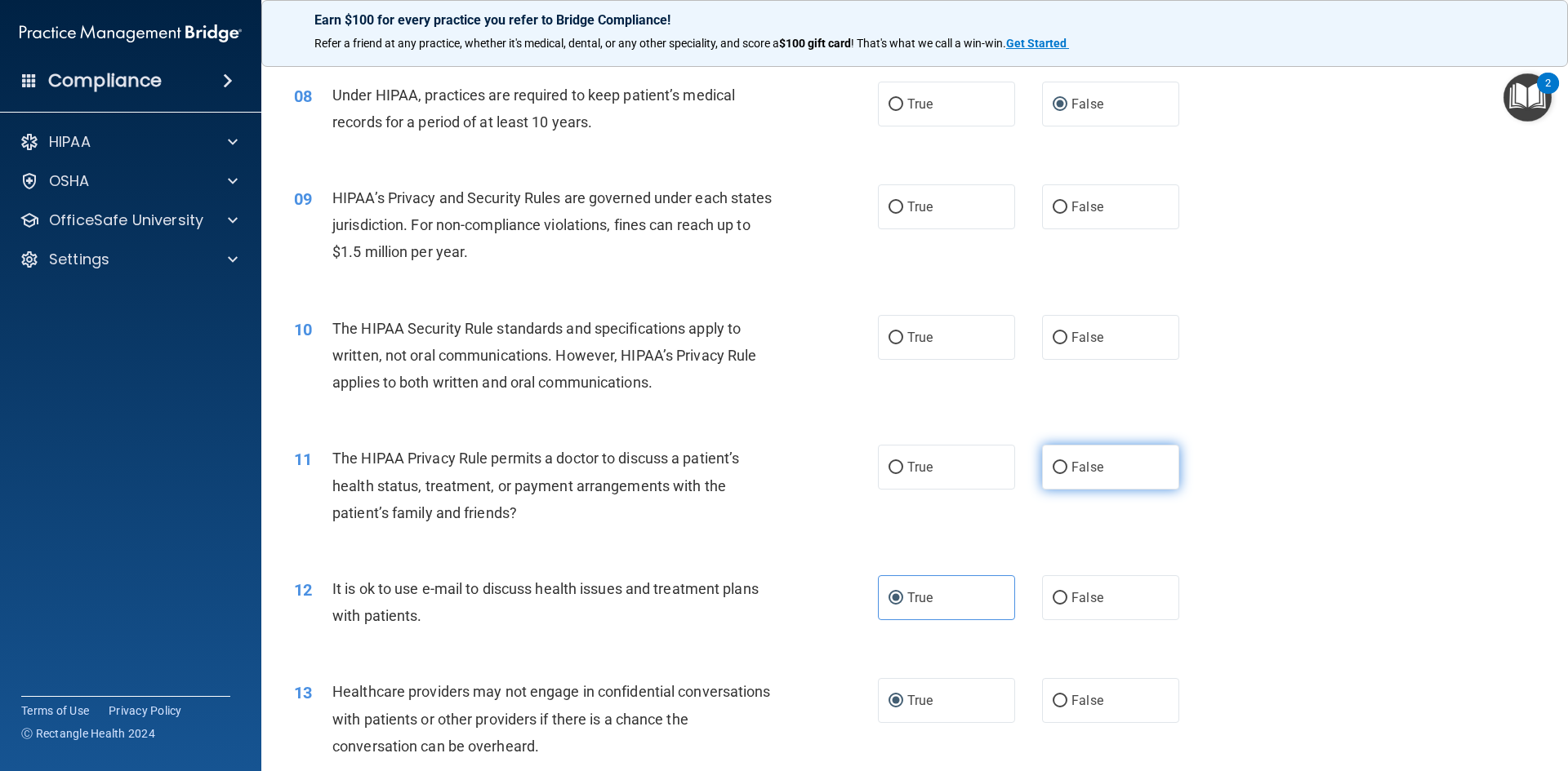
click at [1057, 464] on input "False" at bounding box center [1060, 467] width 15 height 12
radio input "true"
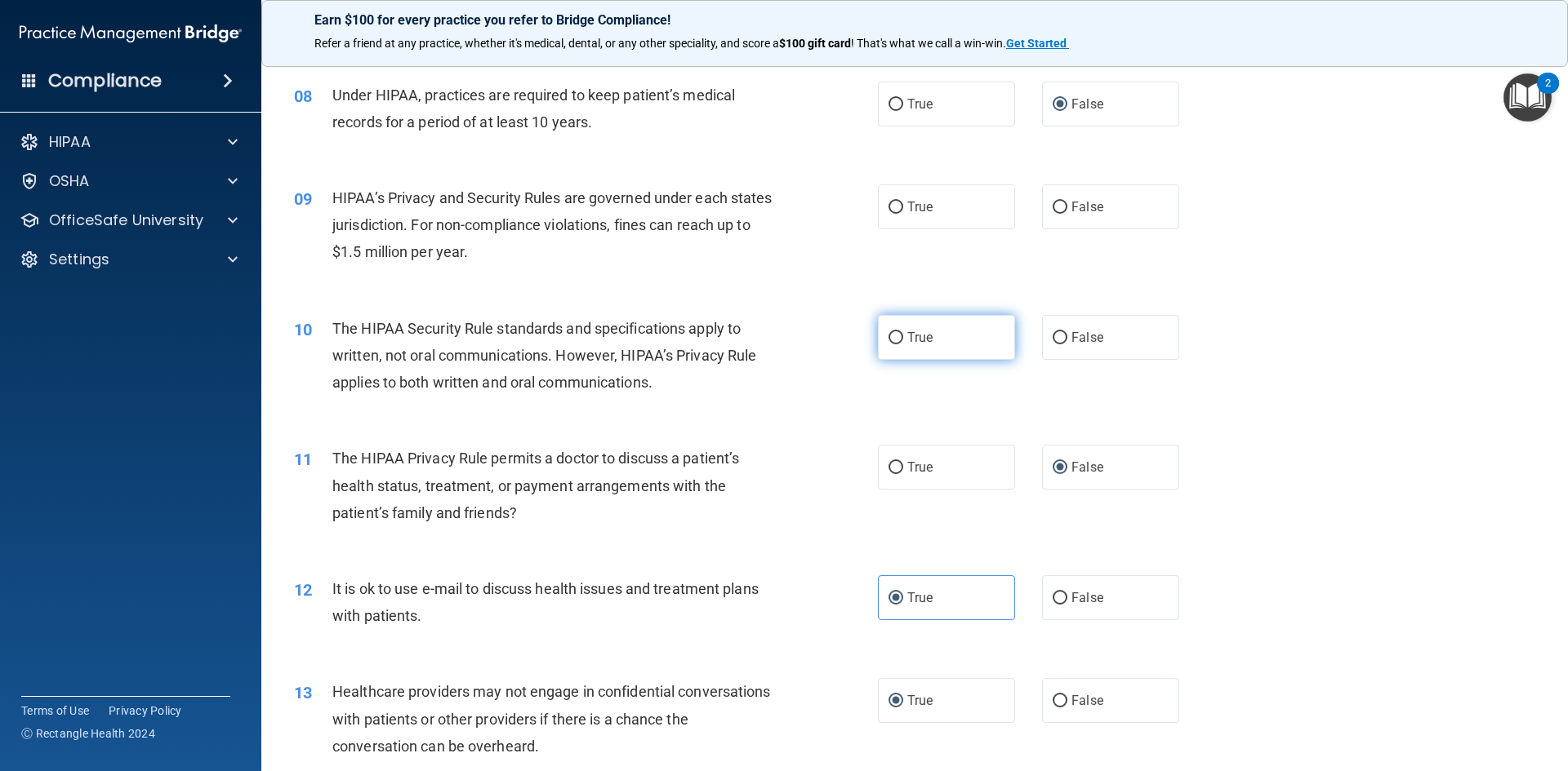
click at [895, 334] on input "True" at bounding box center [896, 338] width 15 height 12
radio input "true"
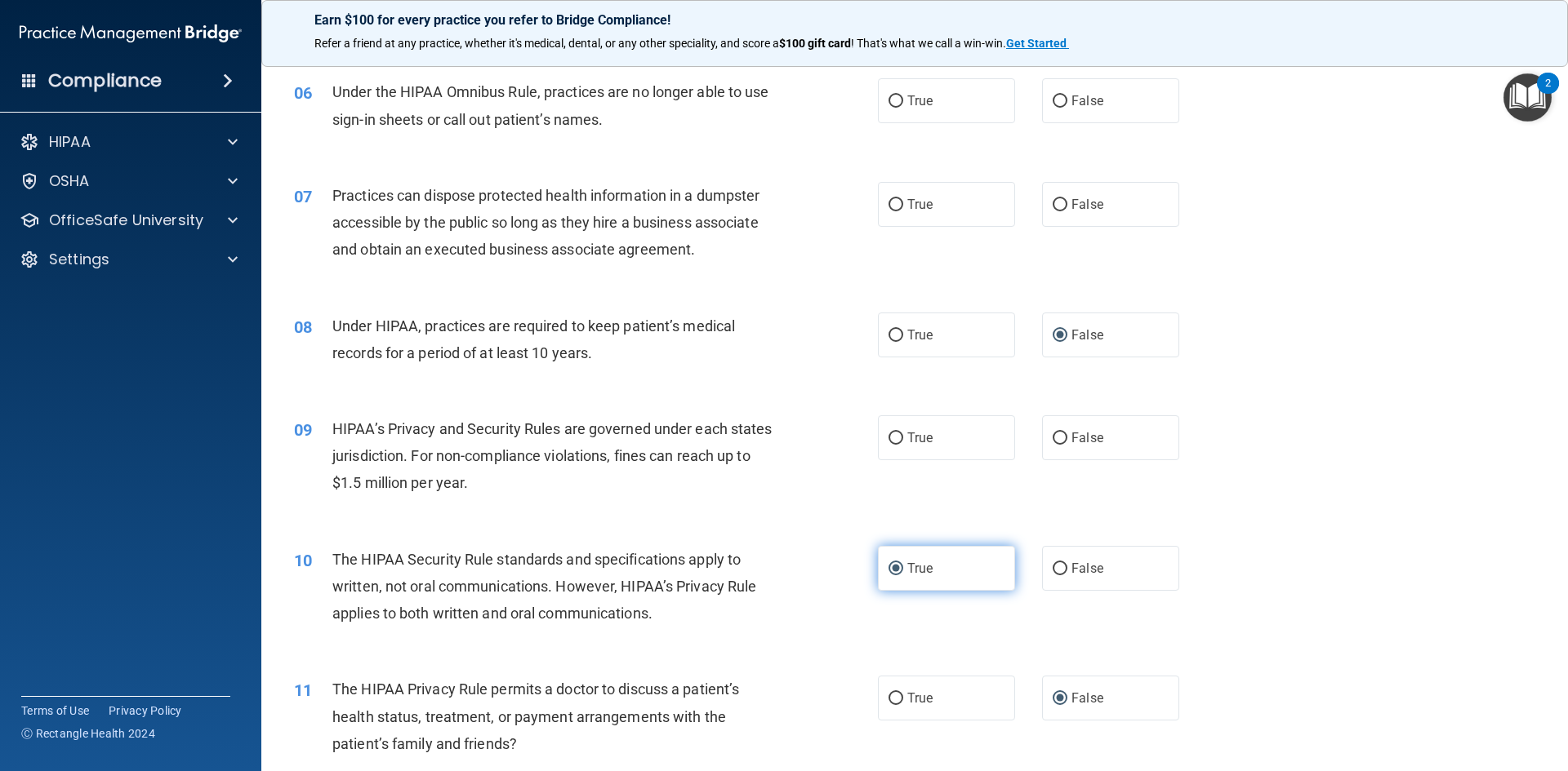
scroll to position [661, 0]
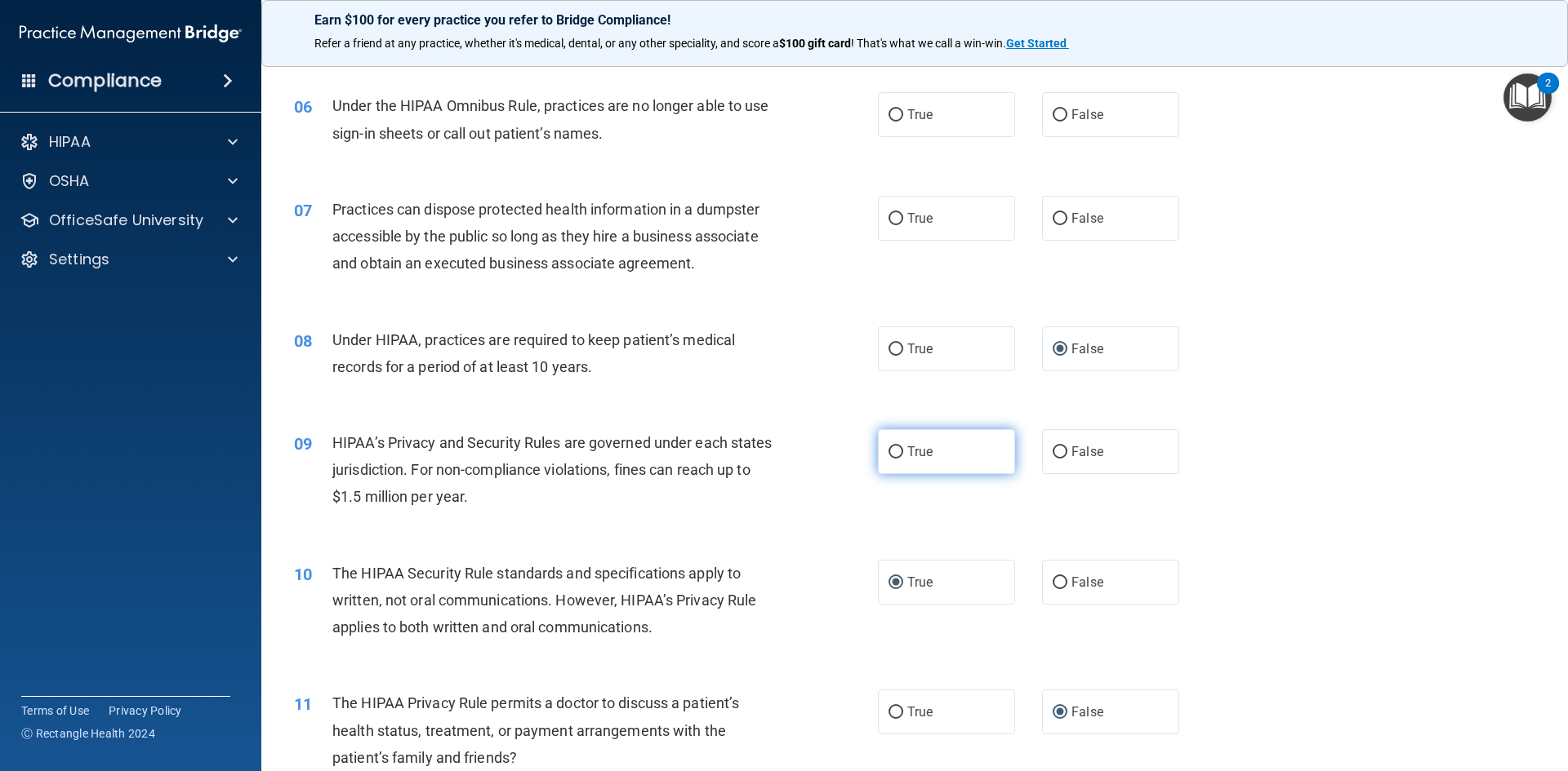
click at [895, 447] on input "True" at bounding box center [896, 452] width 15 height 12
radio input "true"
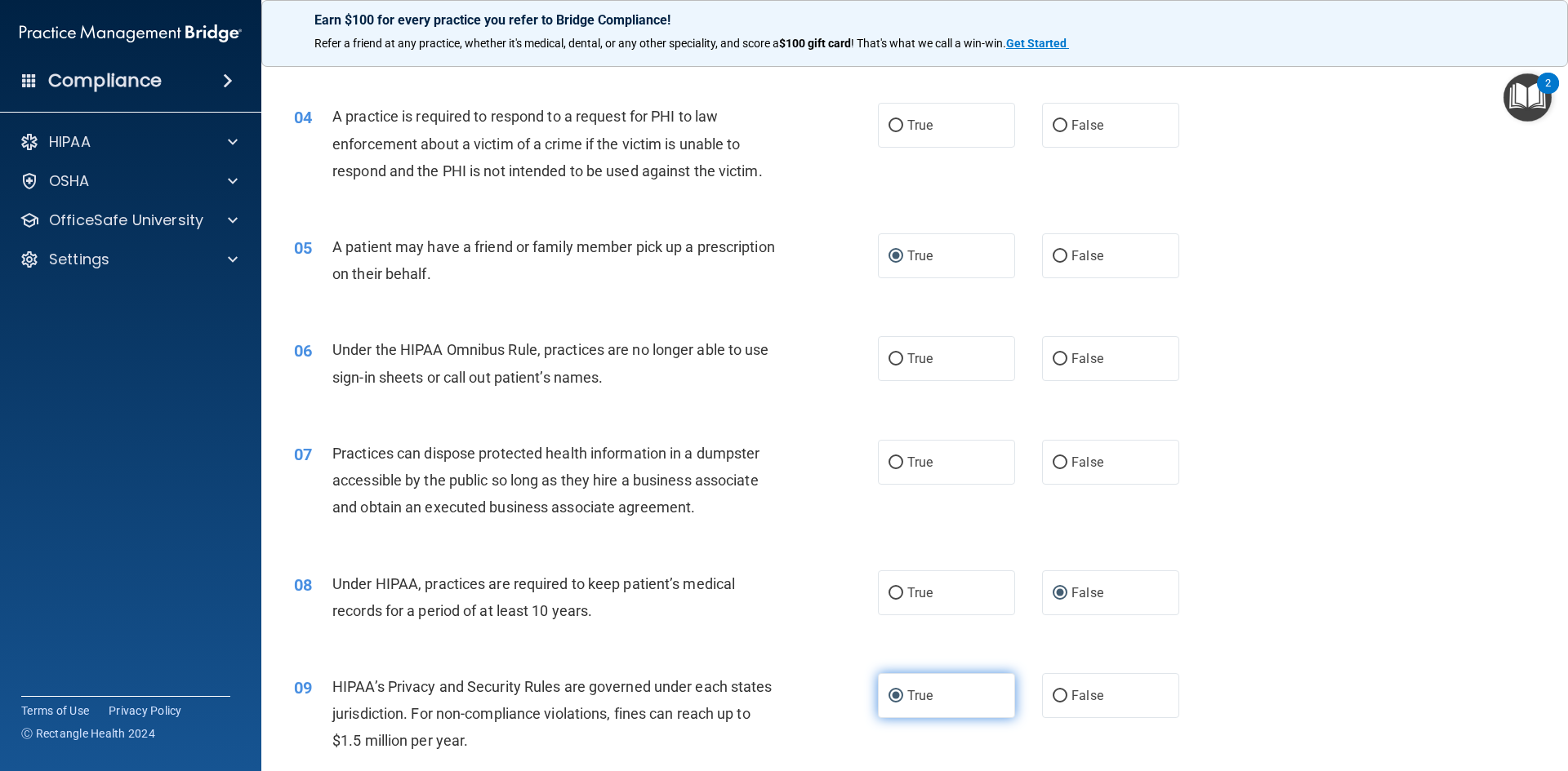
scroll to position [416, 0]
click at [1055, 462] on input "False" at bounding box center [1060, 464] width 15 height 12
radio input "true"
click at [893, 362] on input "True" at bounding box center [896, 360] width 15 height 12
radio input "true"
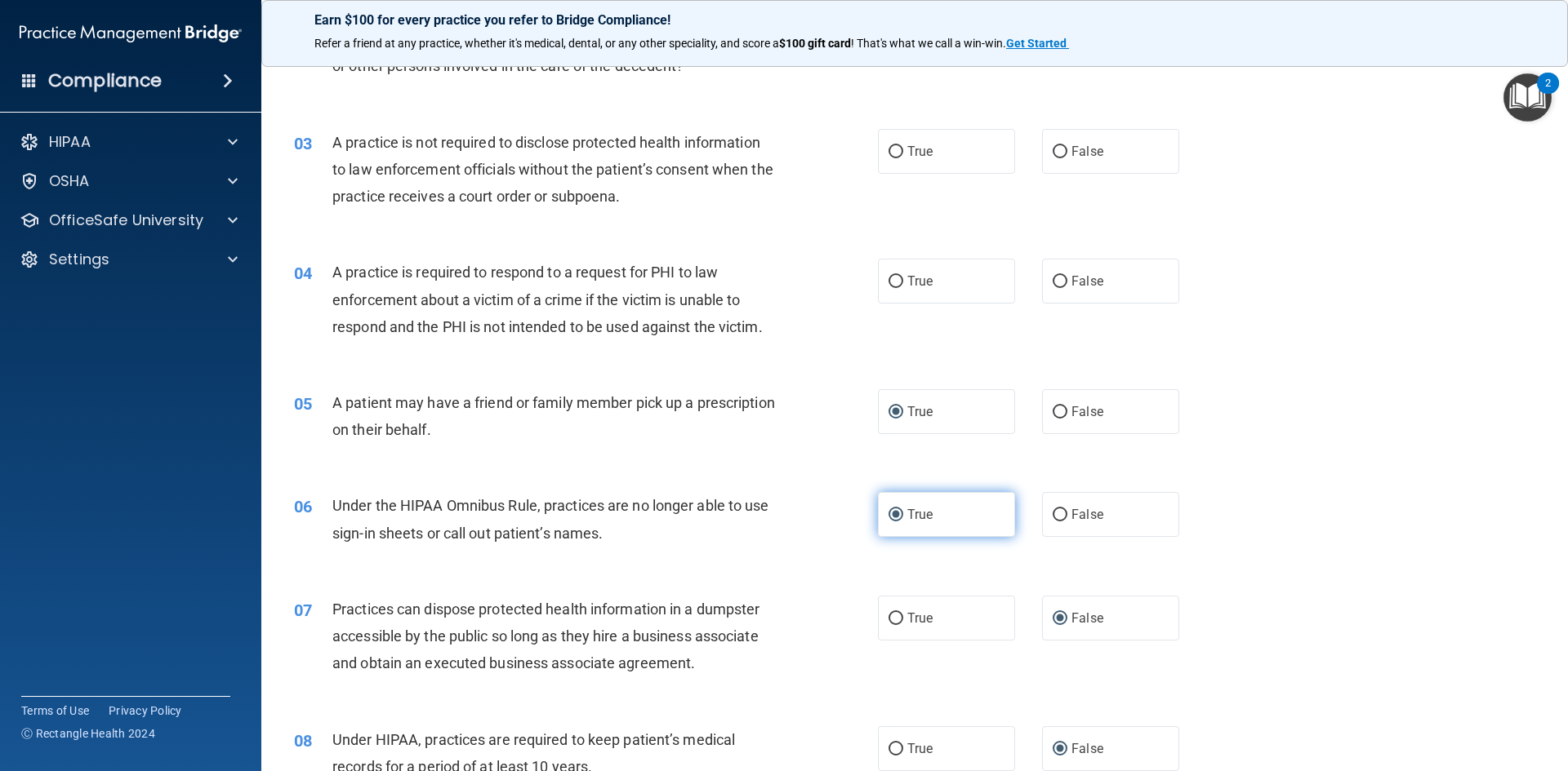
scroll to position [171, 0]
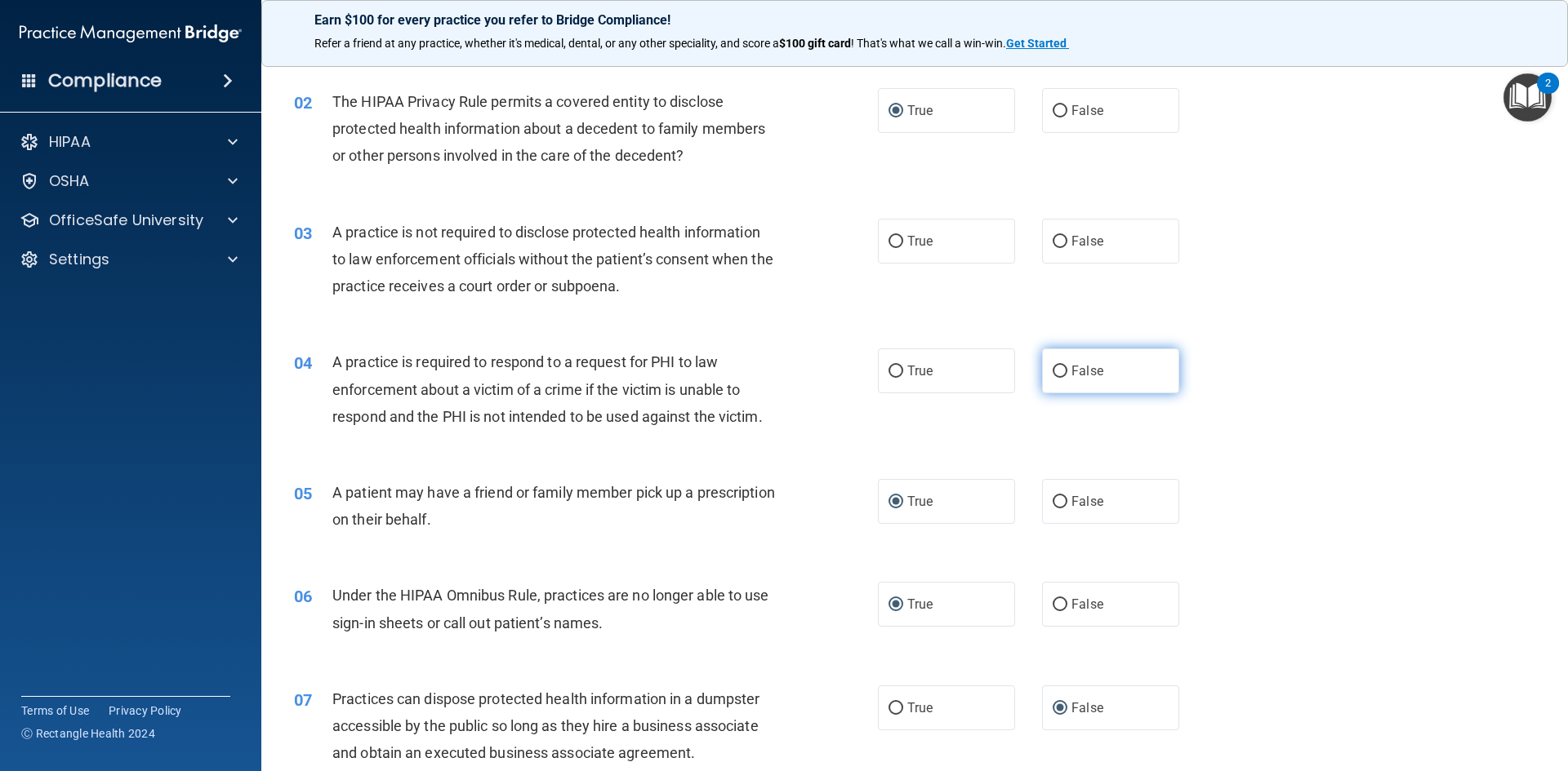
click at [1053, 371] on input "False" at bounding box center [1060, 371] width 15 height 12
radio input "true"
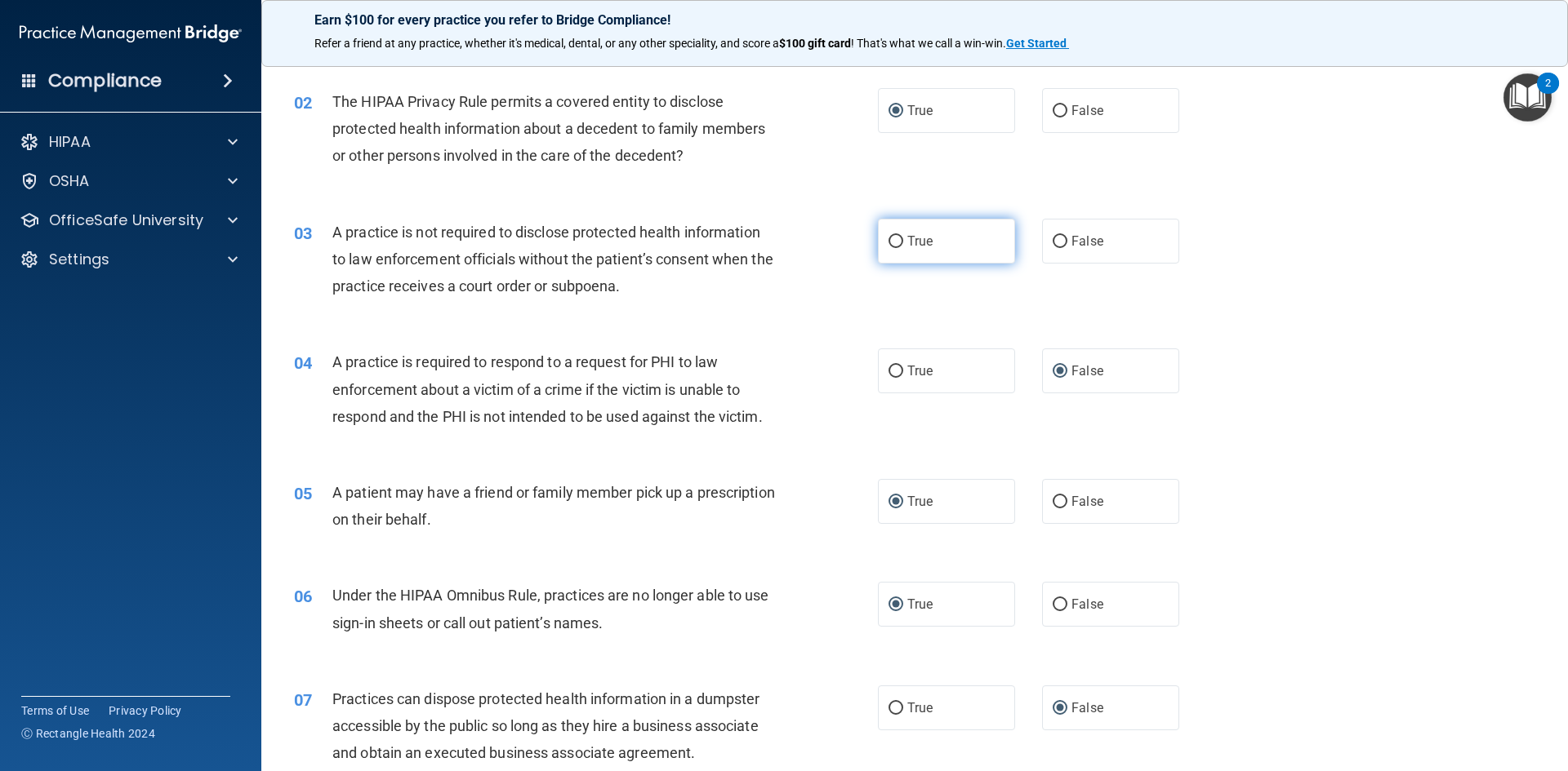
click at [890, 243] on input "True" at bounding box center [896, 242] width 15 height 12
radio input "true"
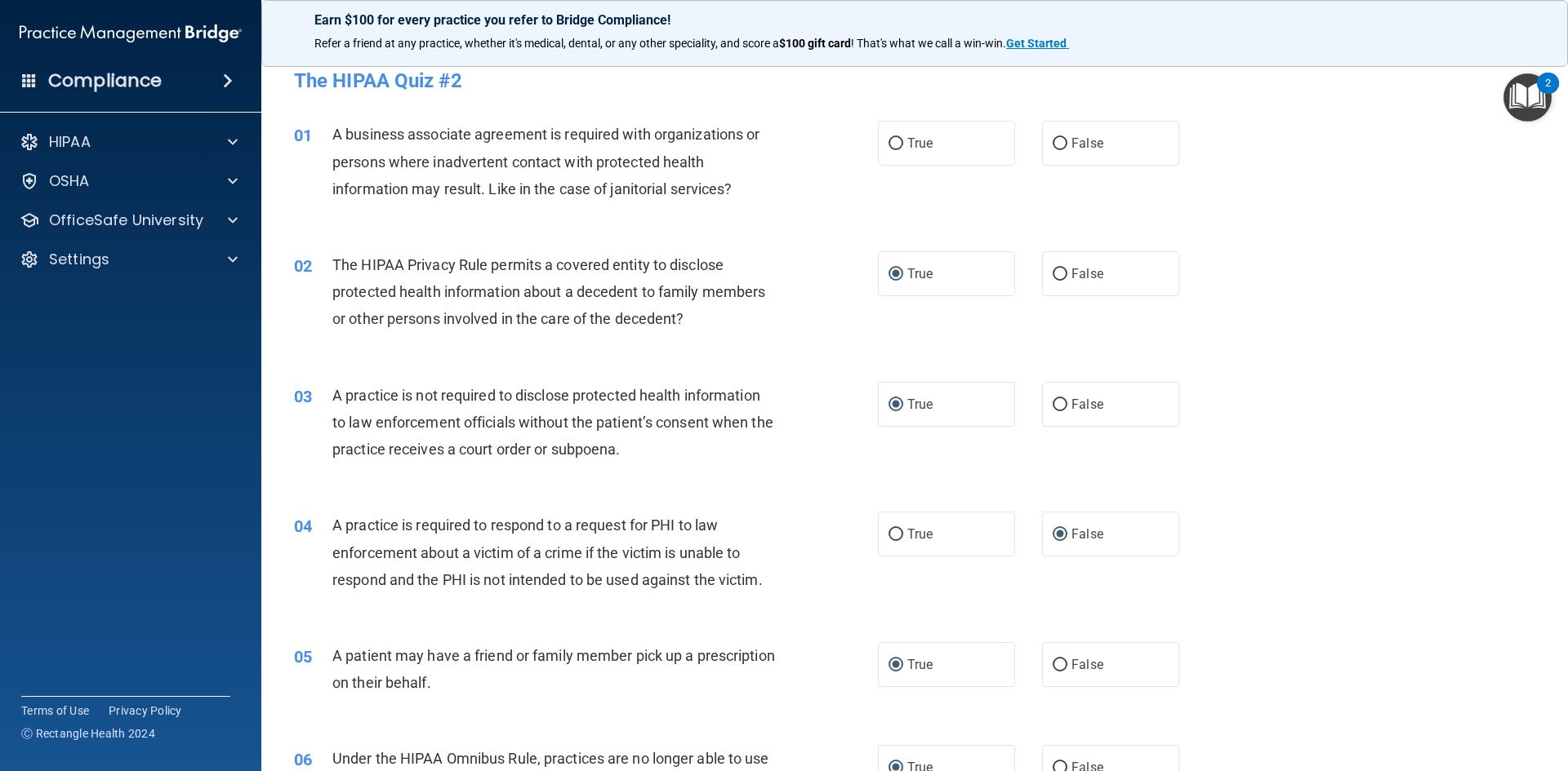
scroll to position [0, 0]
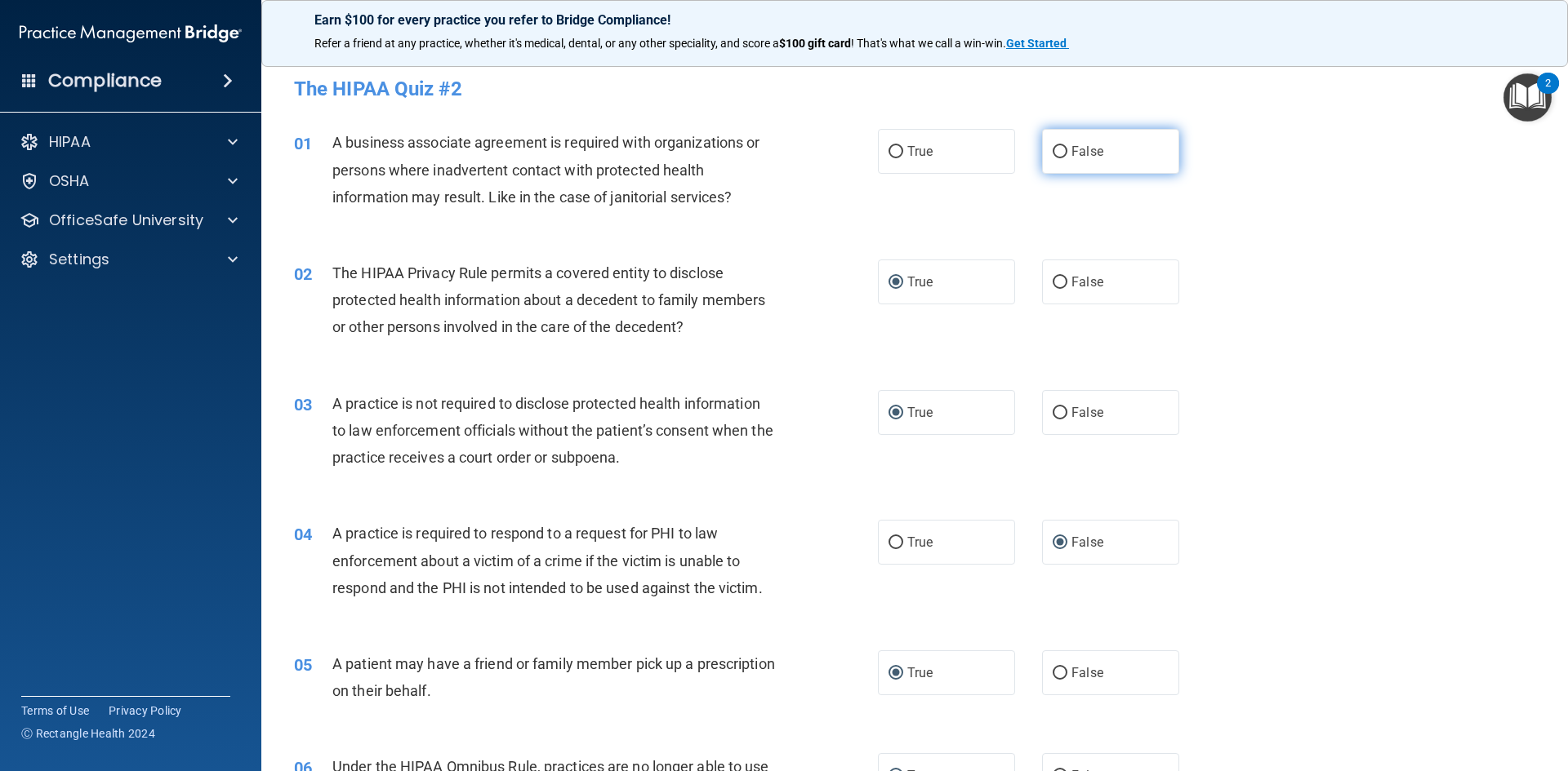
click at [1057, 153] on input "False" at bounding box center [1060, 152] width 15 height 12
radio input "true"
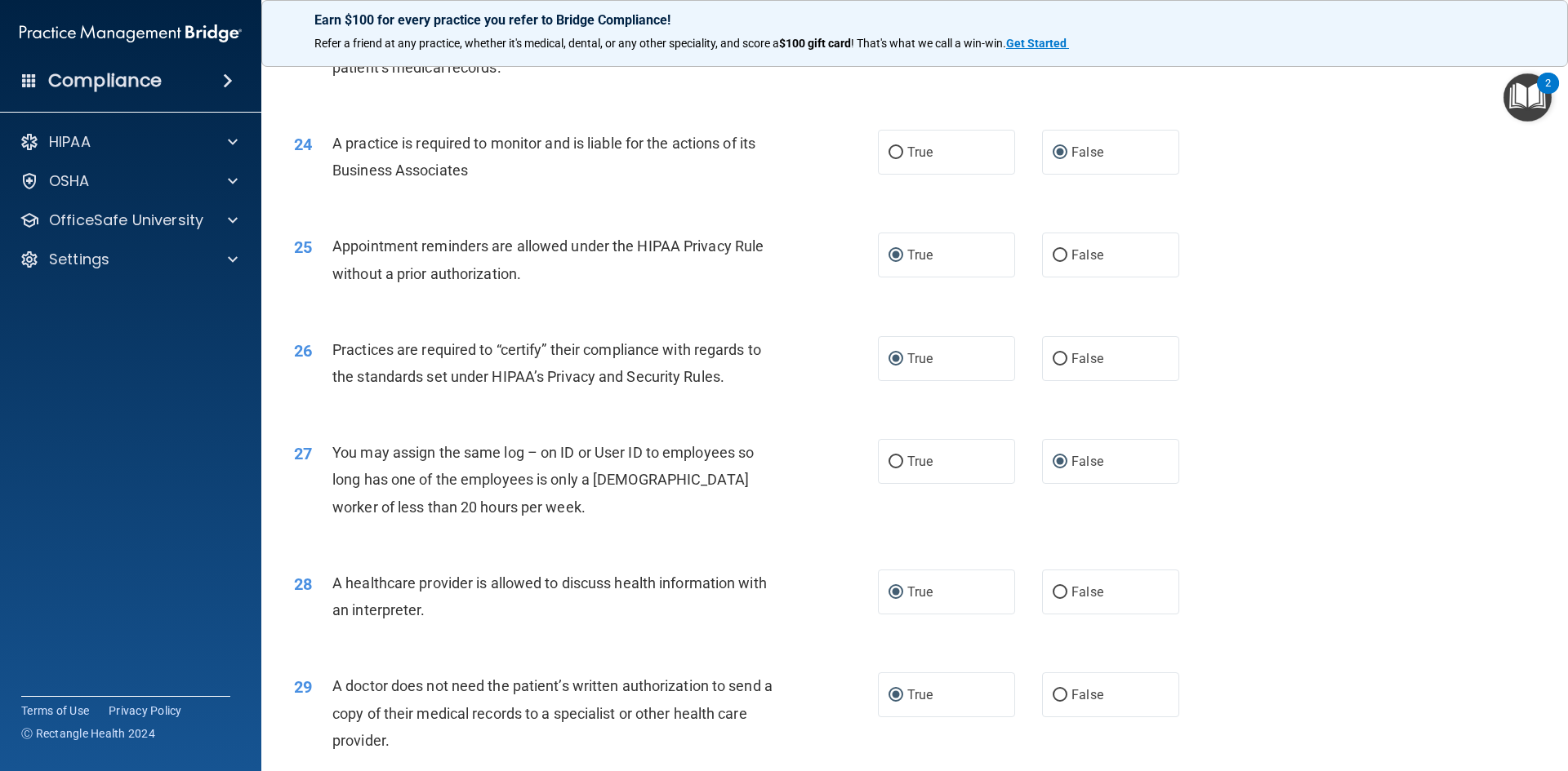
scroll to position [3028, 0]
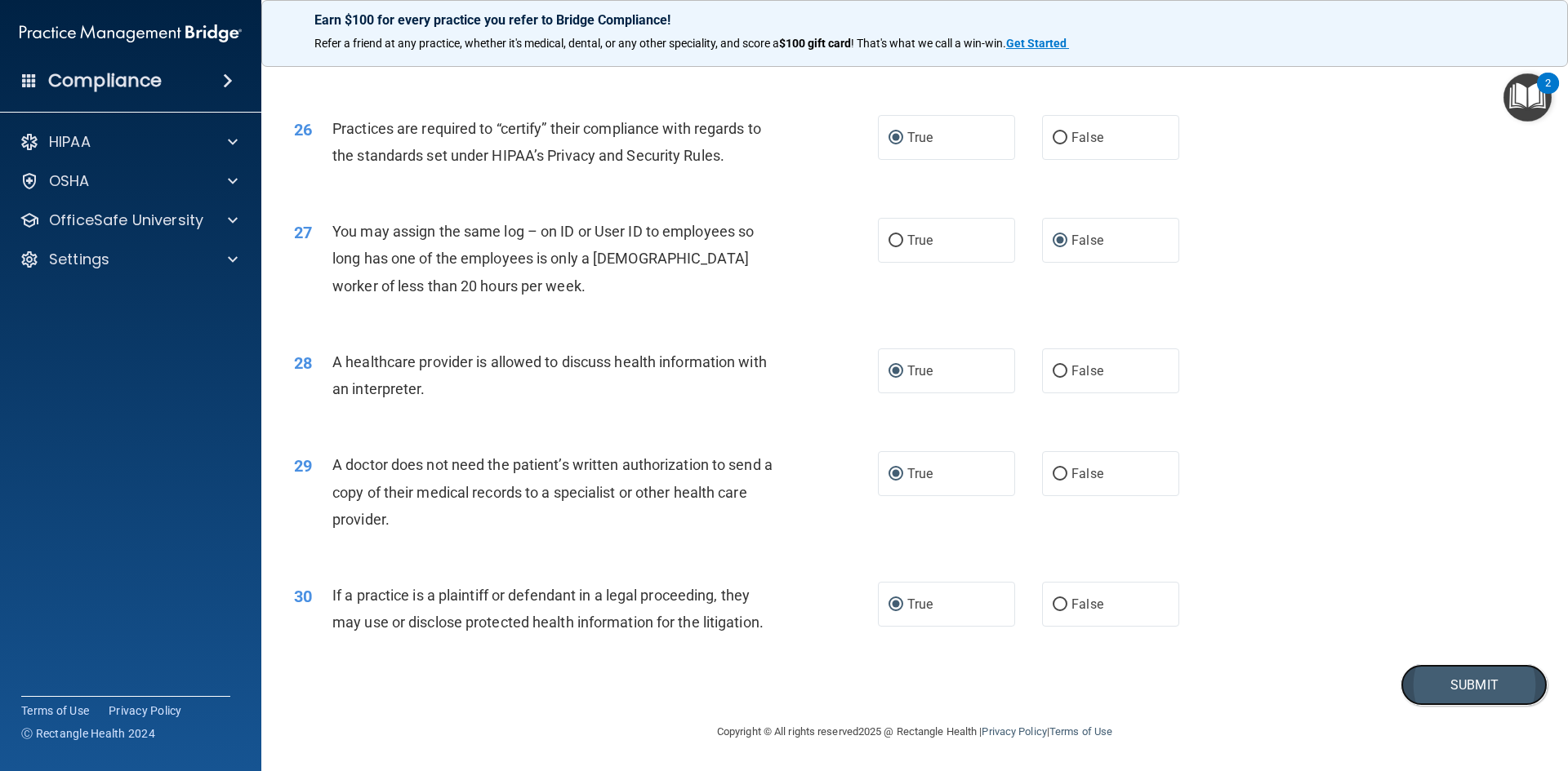
click at [1441, 684] on button "Submit" at bounding box center [1473, 685] width 147 height 41
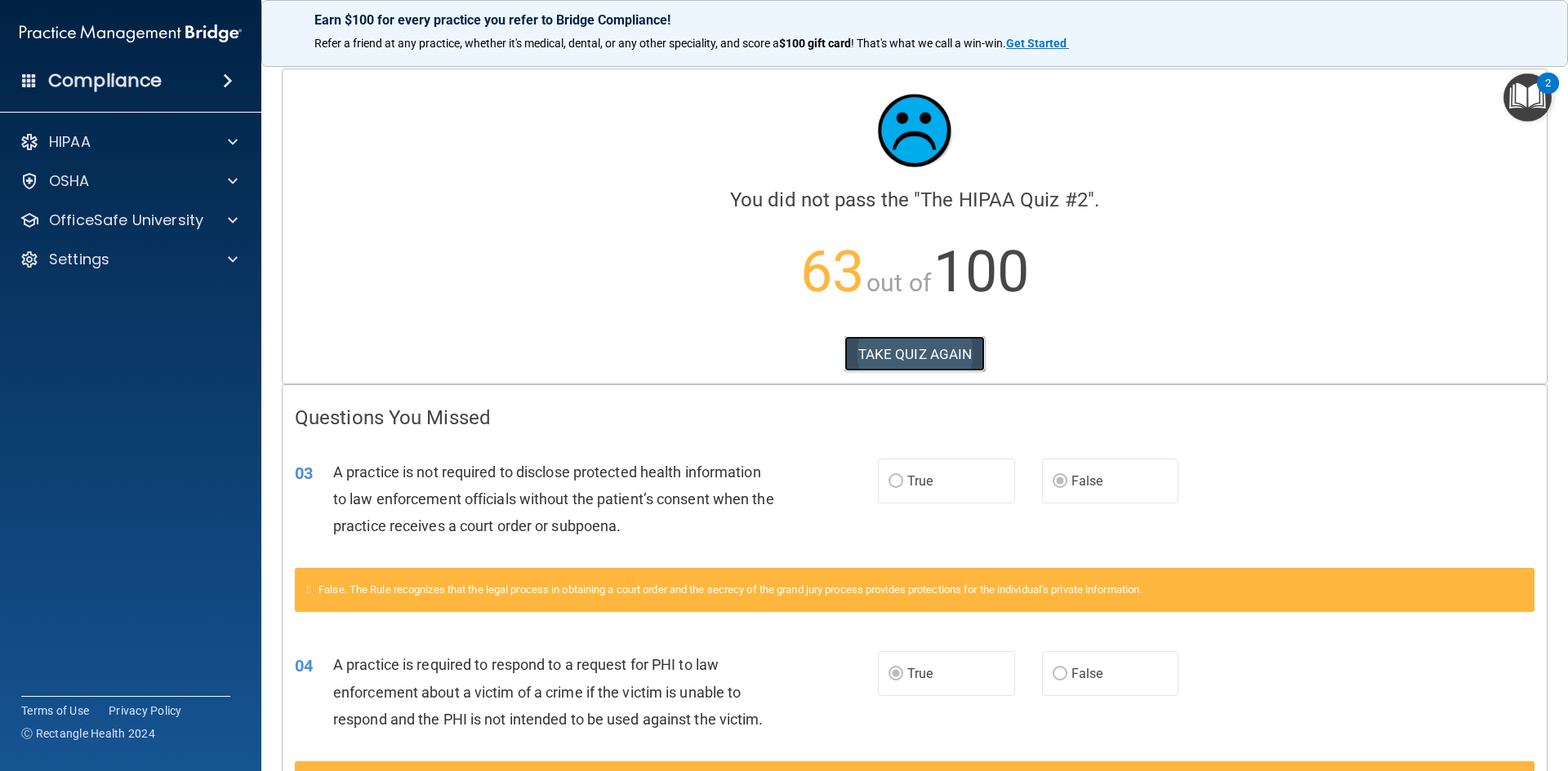
click at [908, 352] on button "TAKE QUIZ AGAIN" at bounding box center [915, 354] width 142 height 36
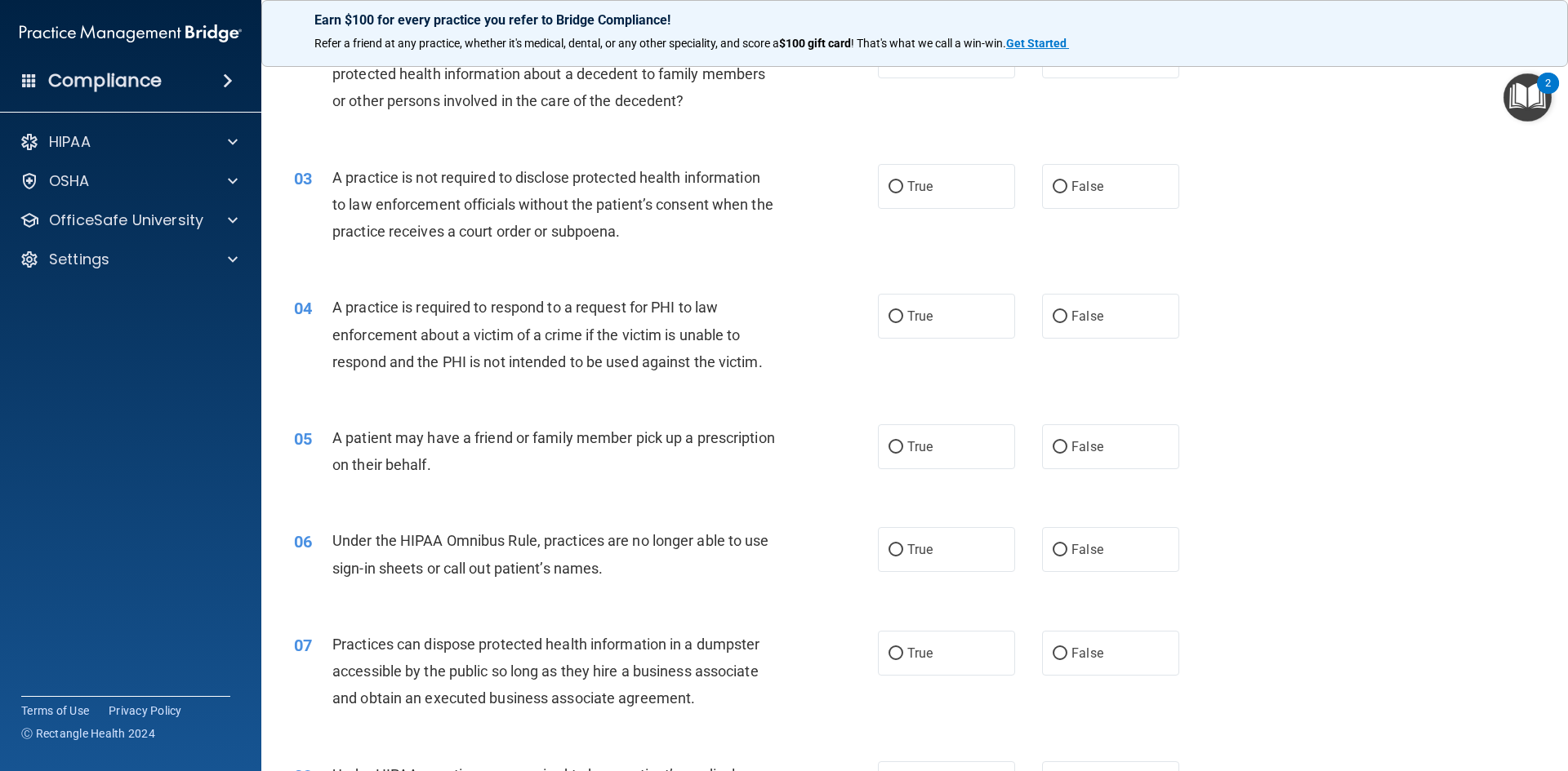
scroll to position [245, 0]
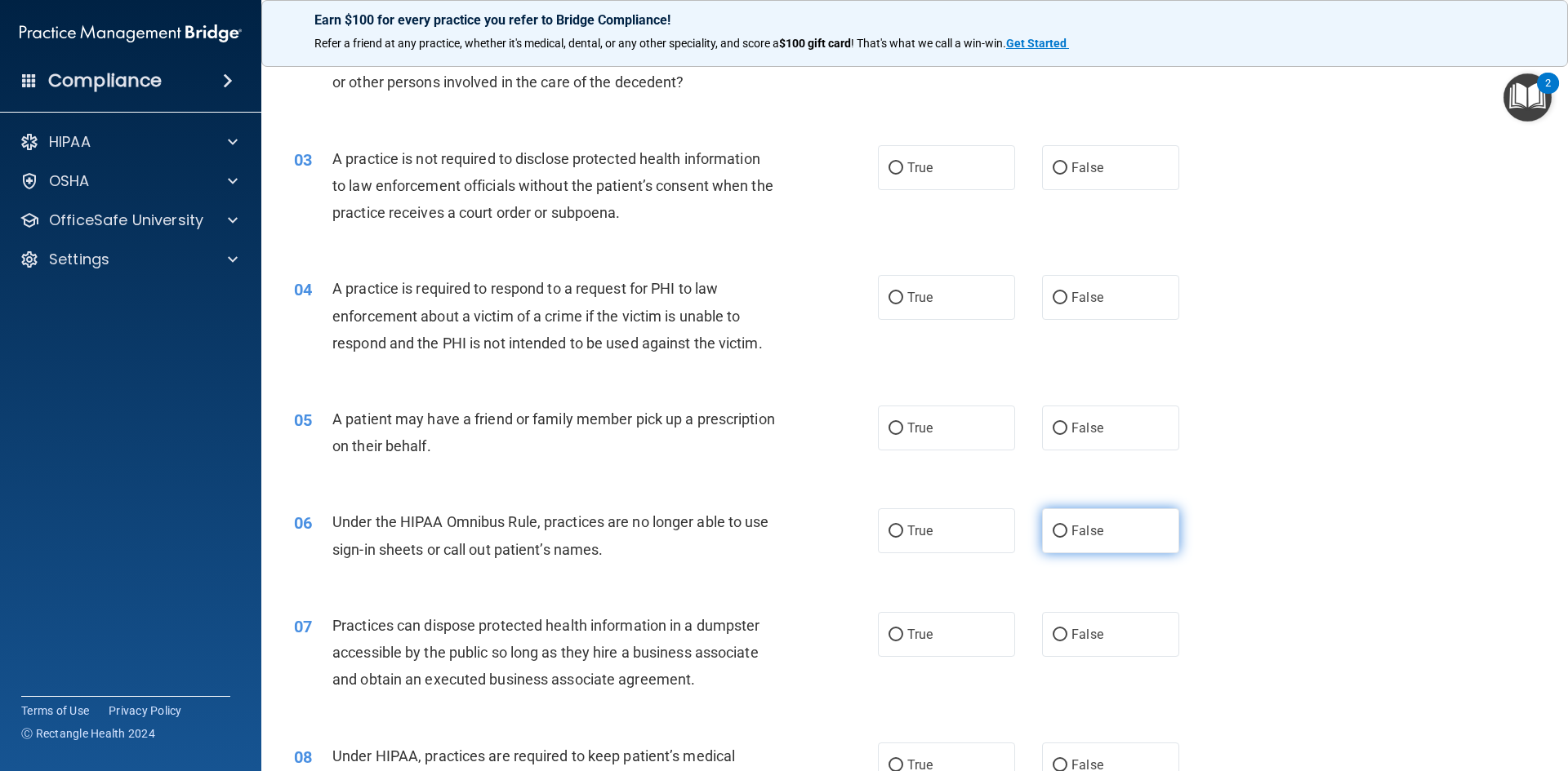
click at [1055, 528] on input "False" at bounding box center [1060, 531] width 15 height 12
radio input "true"
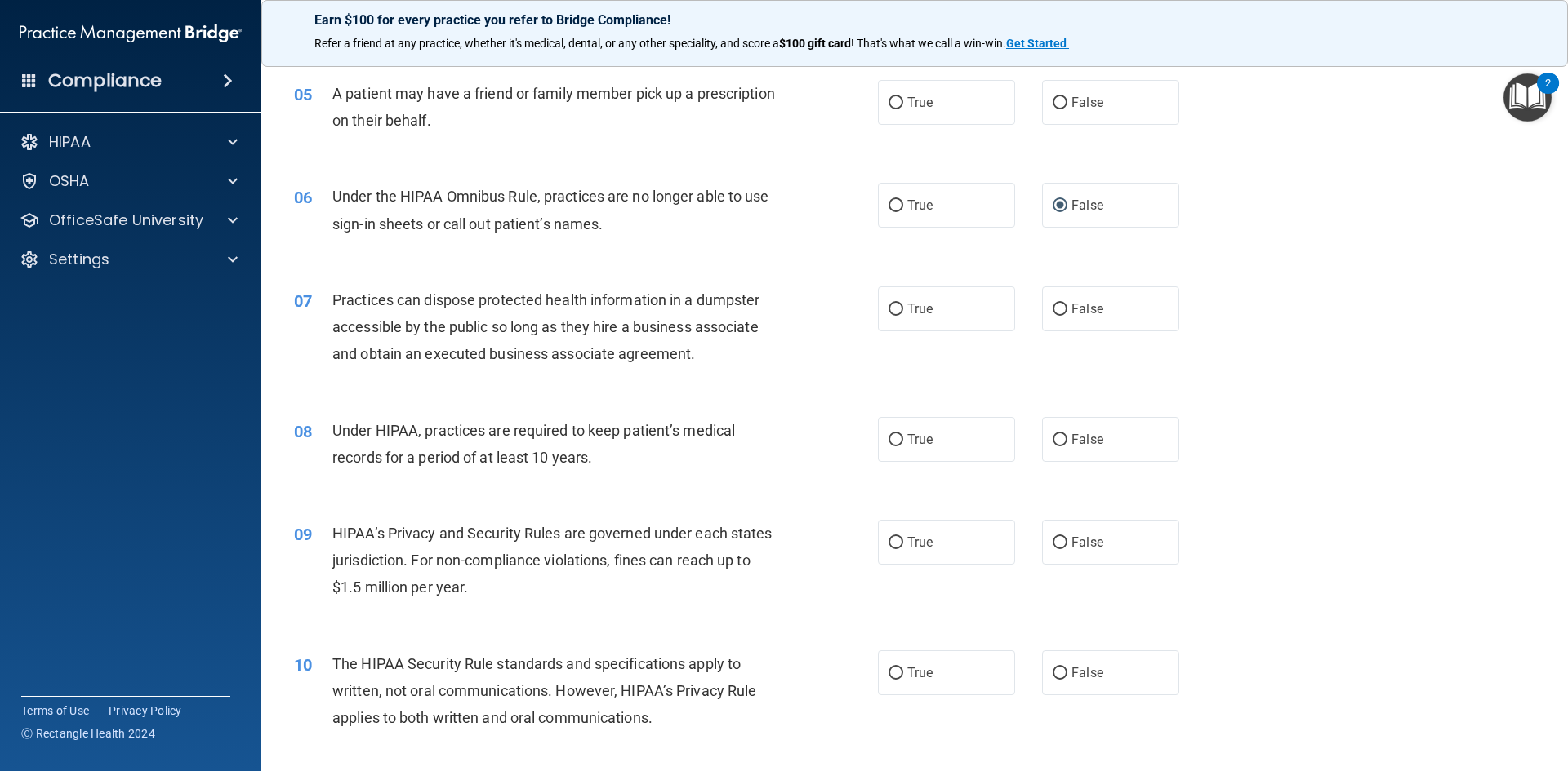
scroll to position [571, 0]
click at [1053, 547] on input "False" at bounding box center [1060, 541] width 15 height 12
radio input "true"
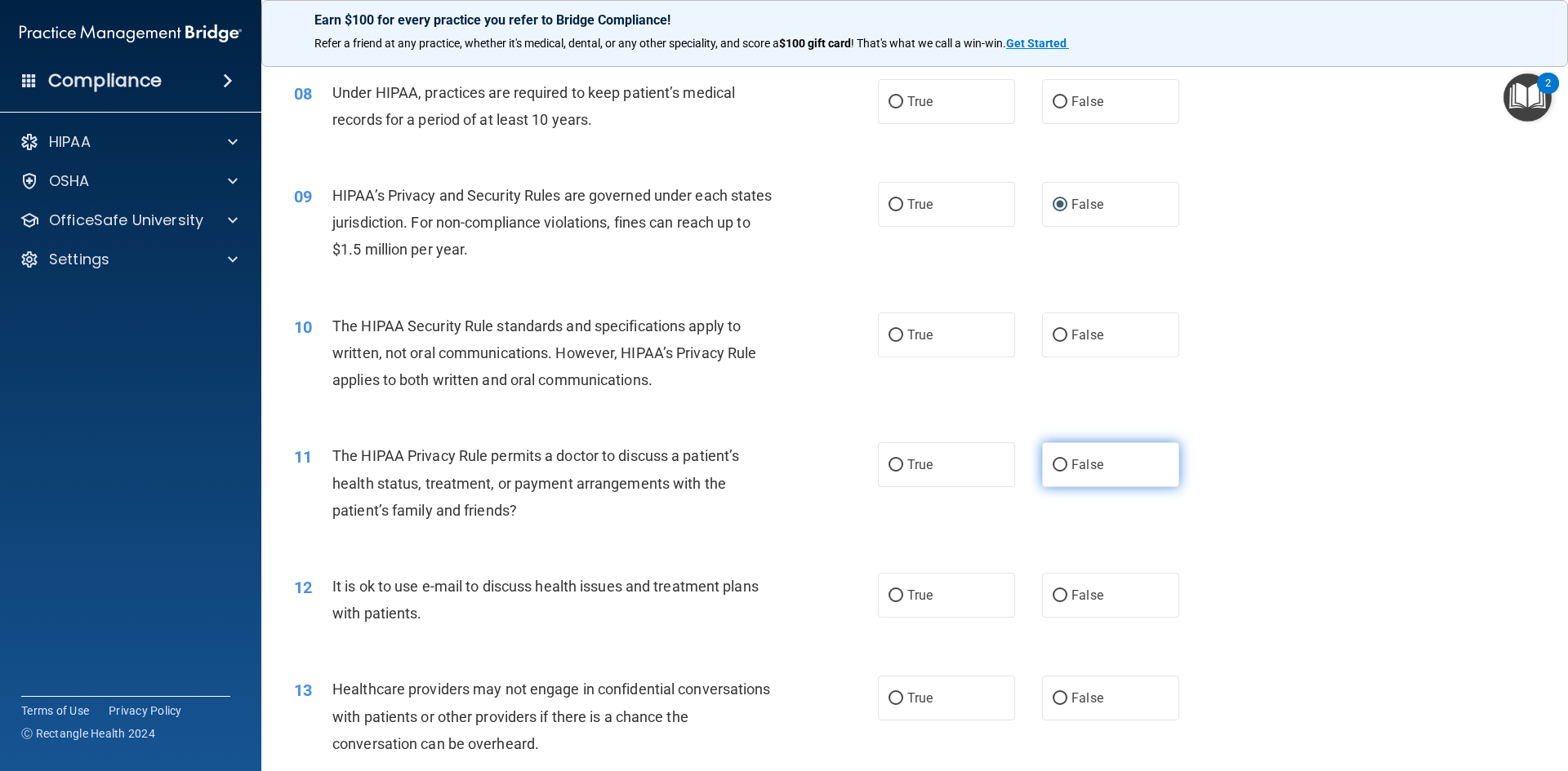
scroll to position [979, 0]
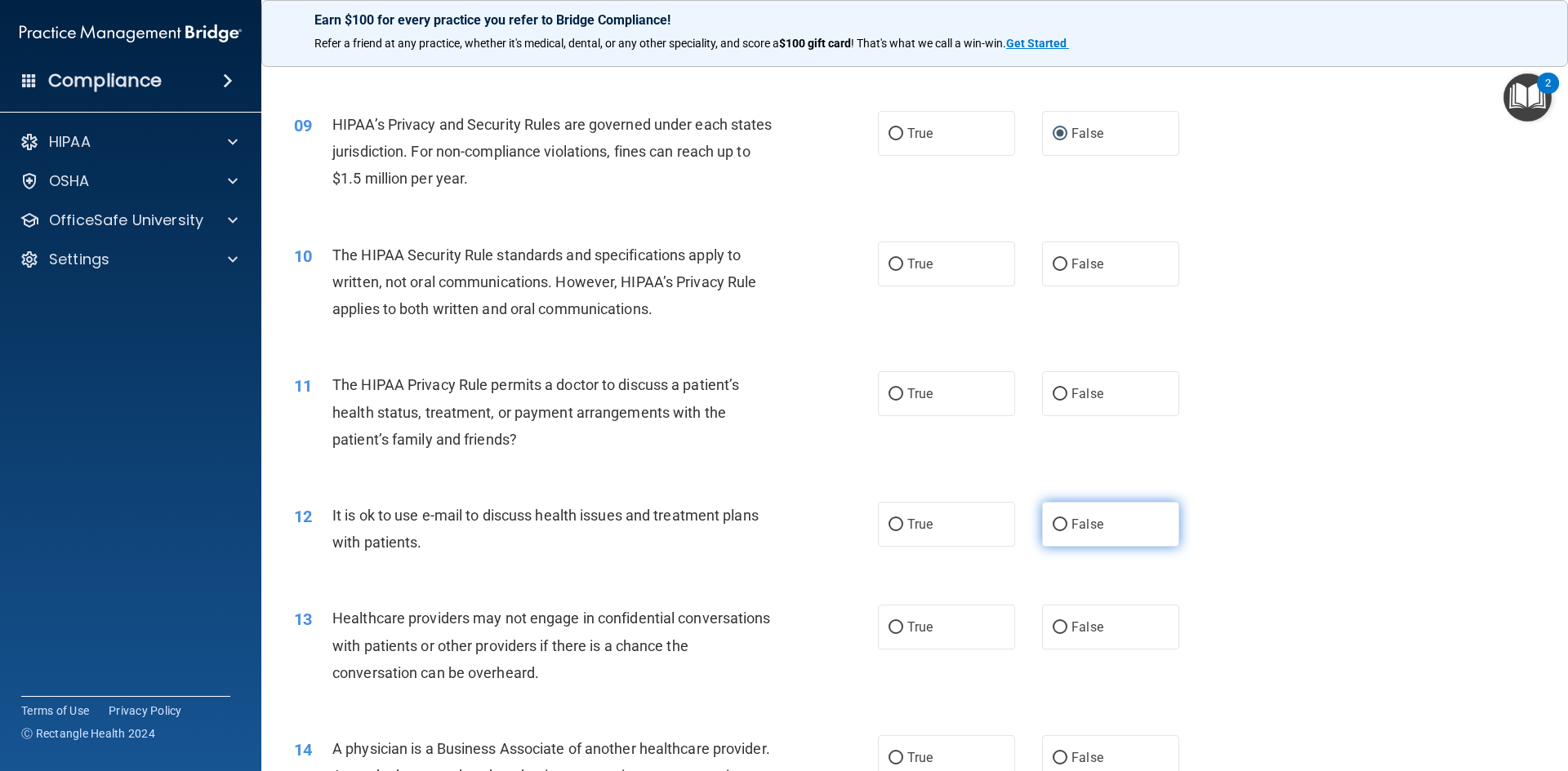
click at [1053, 523] on input "False" at bounding box center [1060, 525] width 15 height 12
radio input "true"
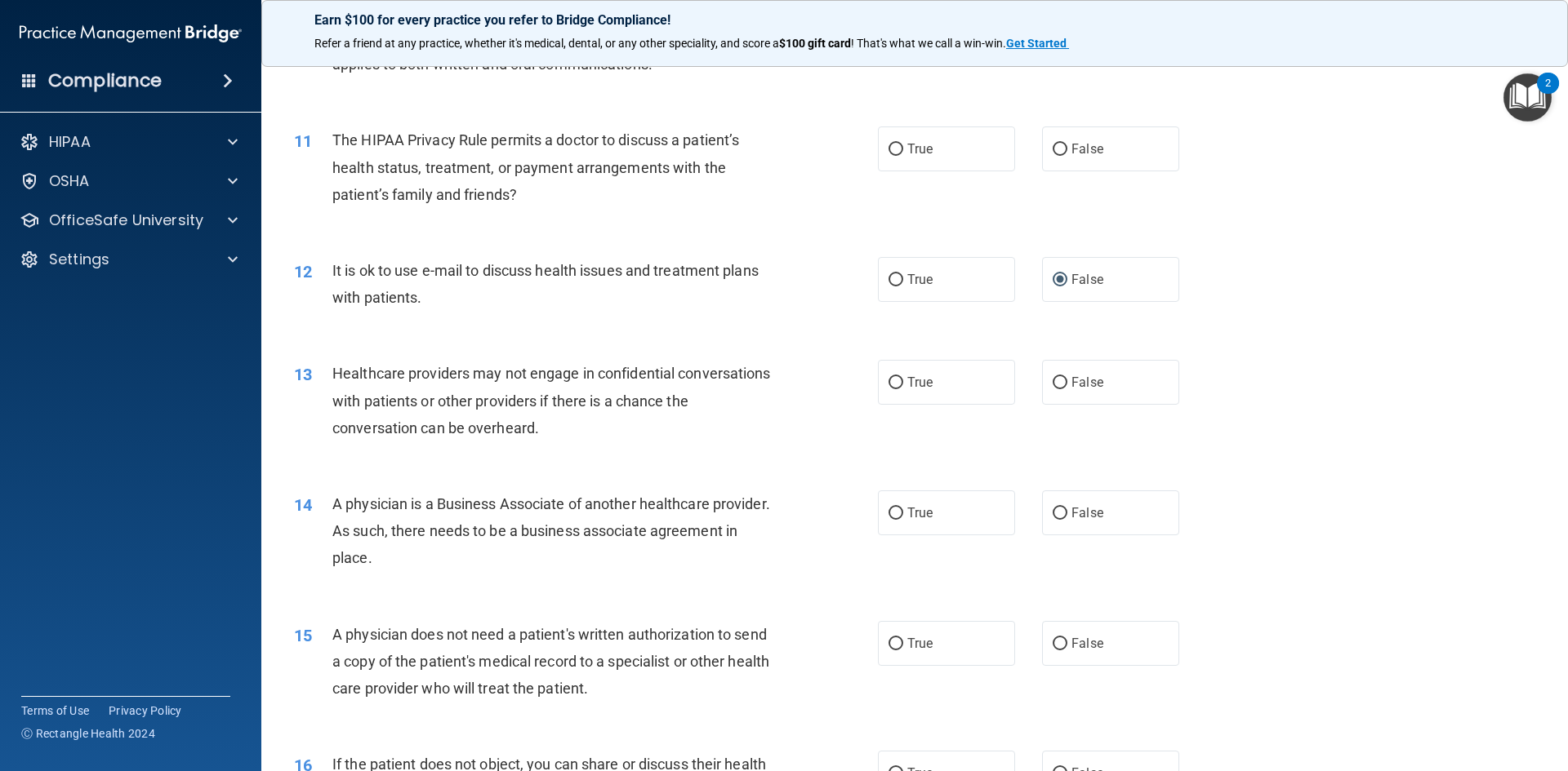
scroll to position [1306, 0]
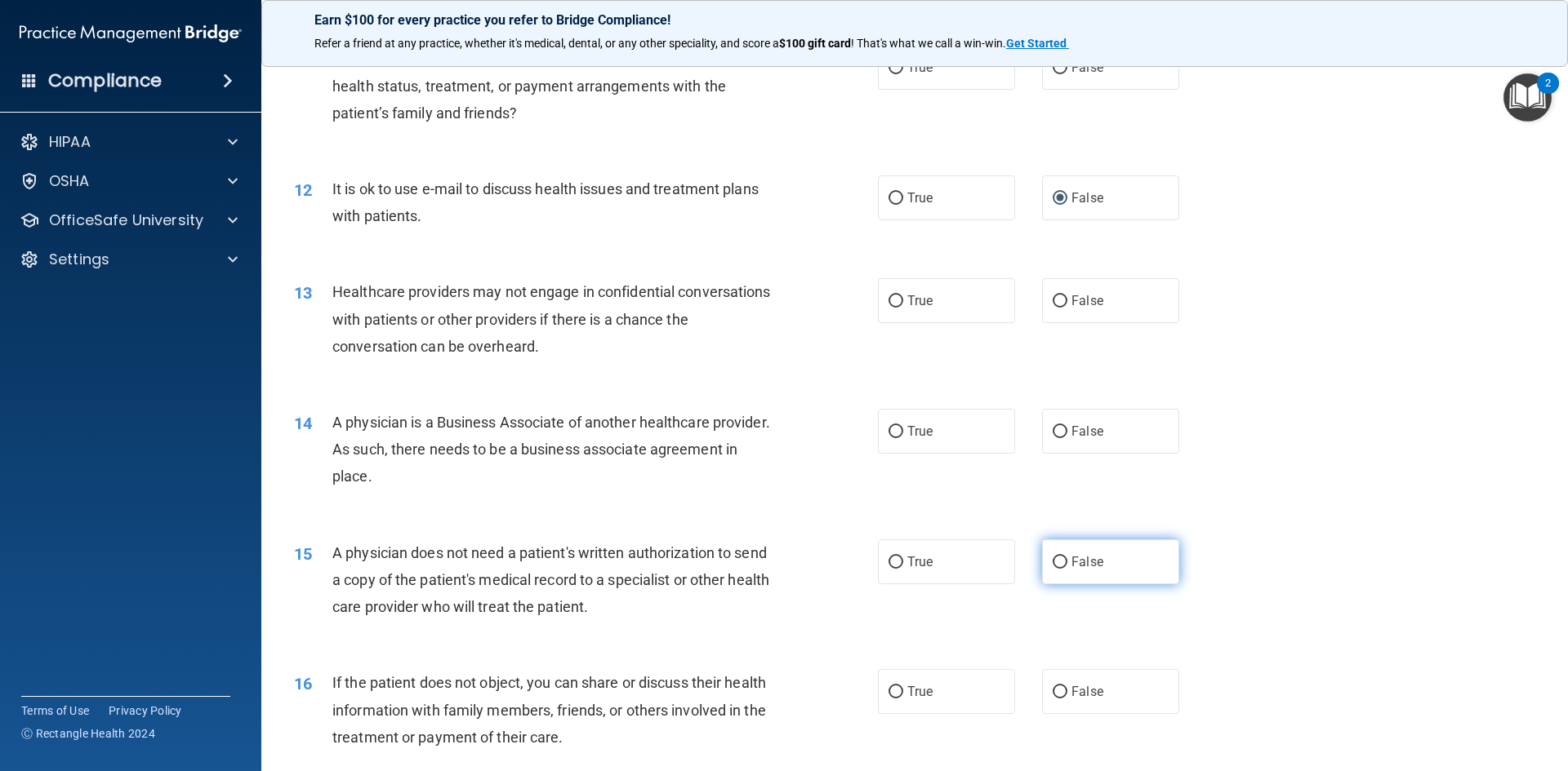
click at [1054, 565] on input "False" at bounding box center [1060, 562] width 15 height 12
radio input "true"
click at [889, 687] on input "True" at bounding box center [896, 692] width 15 height 12
radio input "true"
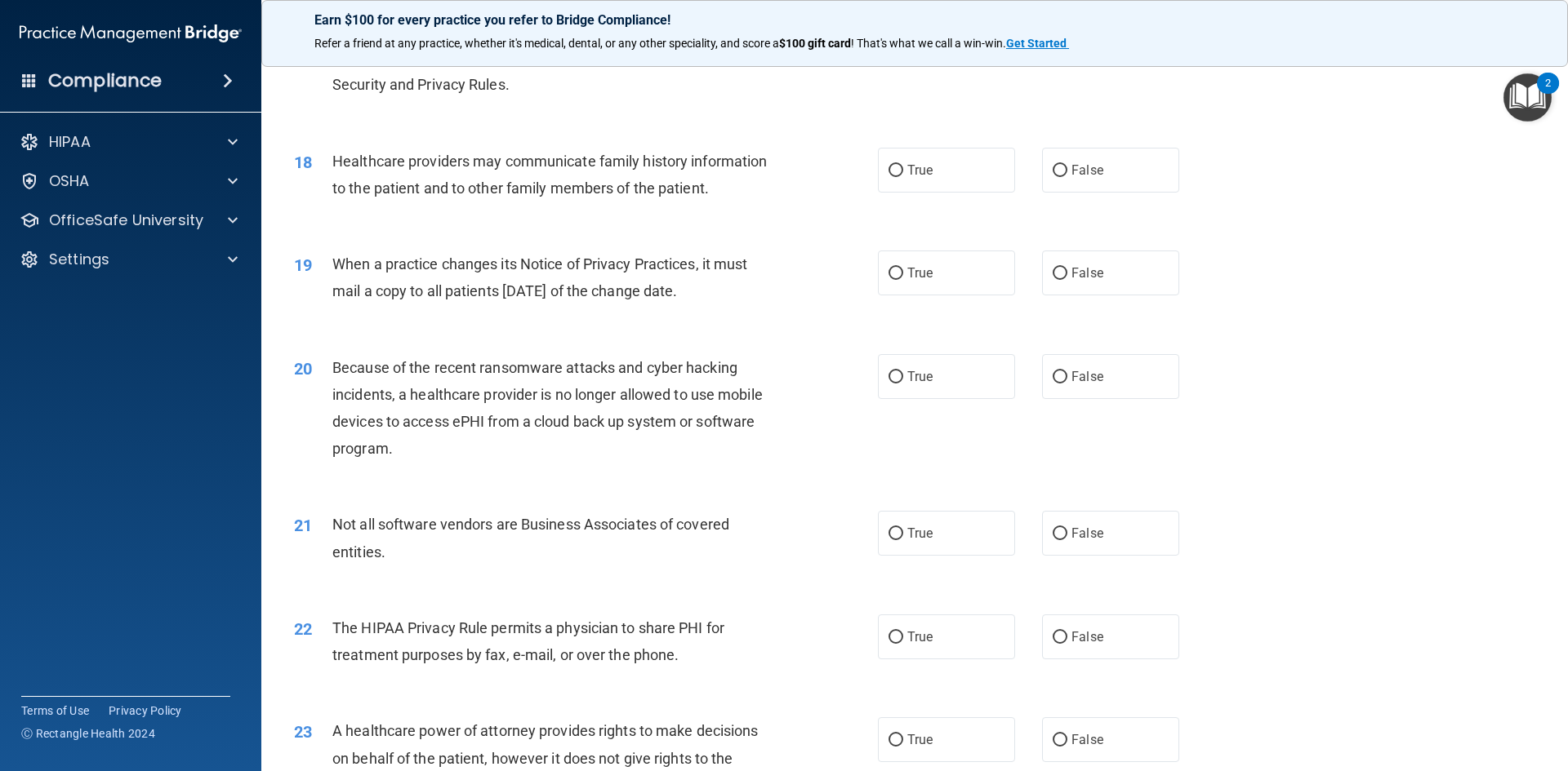
scroll to position [2122, 0]
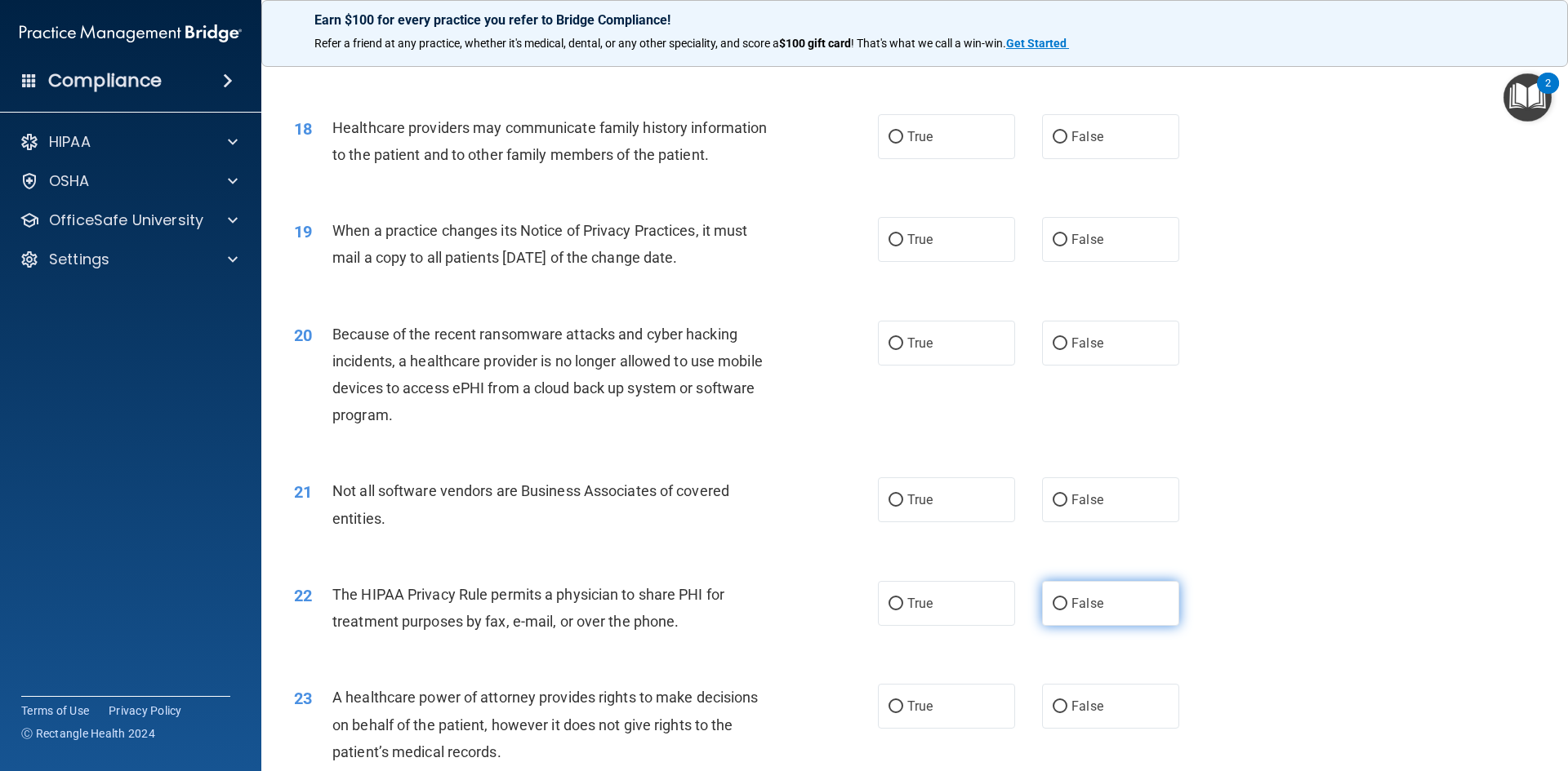
click at [1053, 609] on input "False" at bounding box center [1060, 604] width 15 height 12
radio input "true"
click at [1053, 704] on input "False" at bounding box center [1060, 706] width 15 height 12
radio input "true"
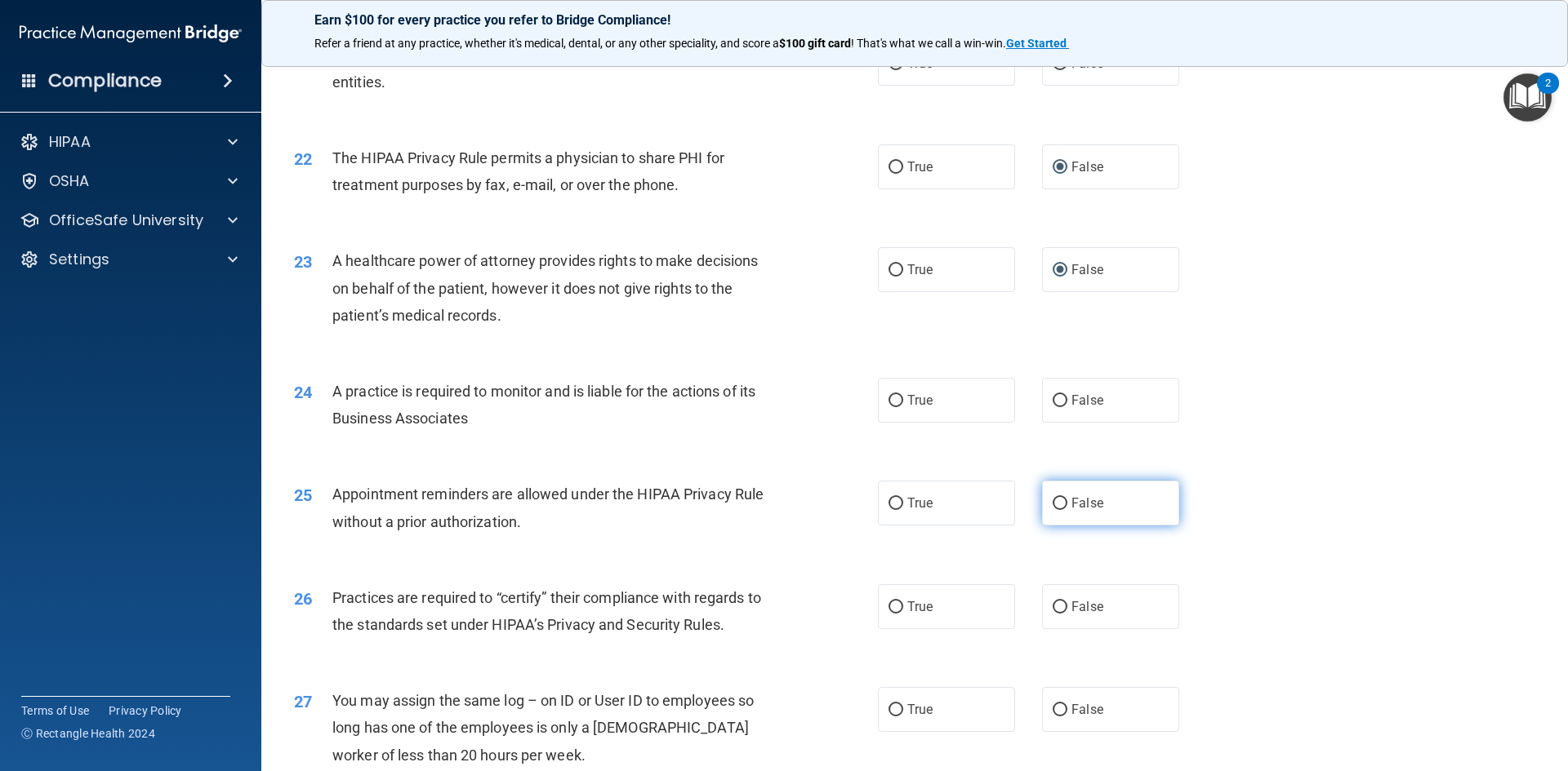
scroll to position [2612, 0]
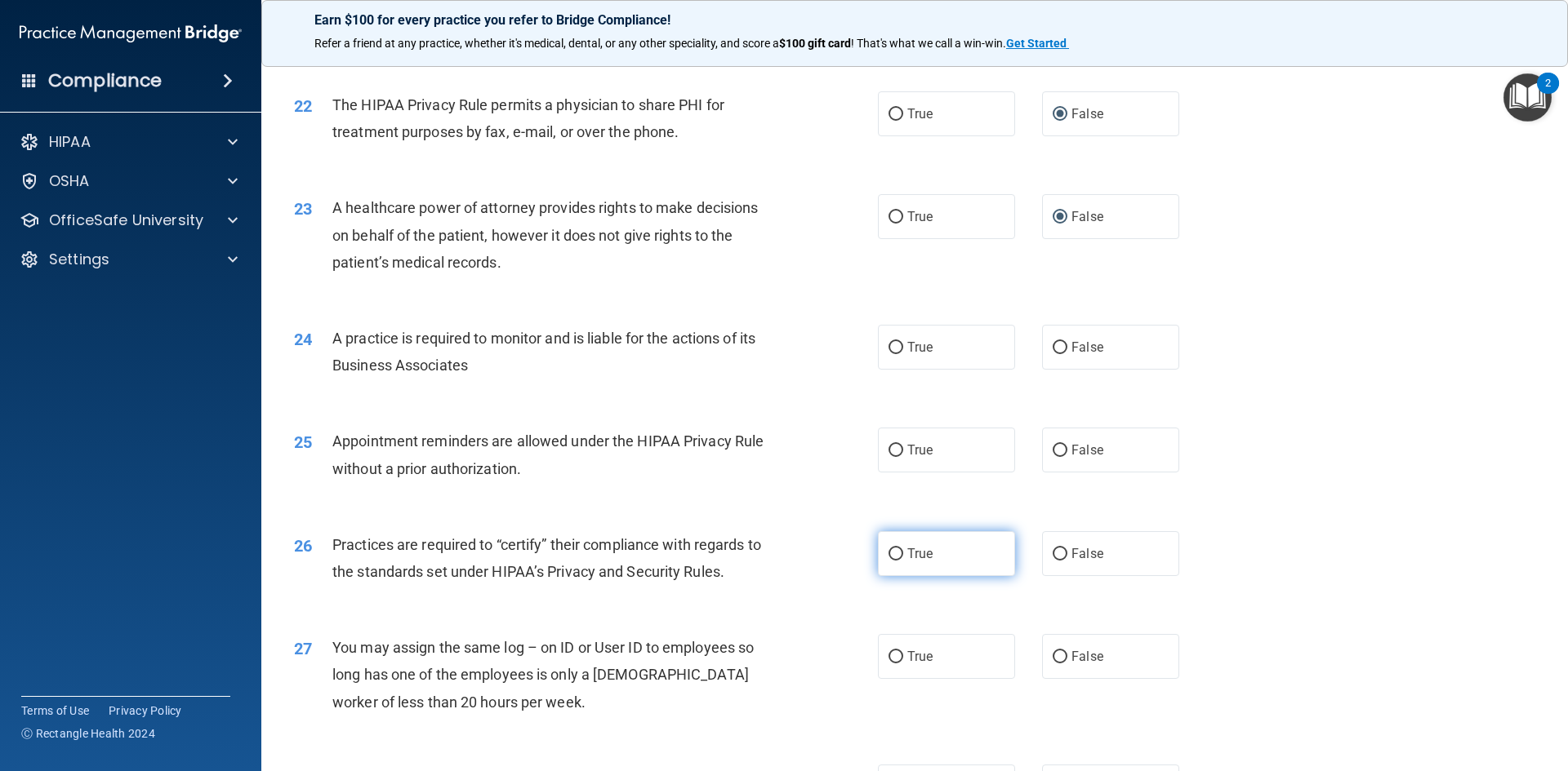
click at [889, 550] on input "True" at bounding box center [896, 554] width 15 height 12
radio input "true"
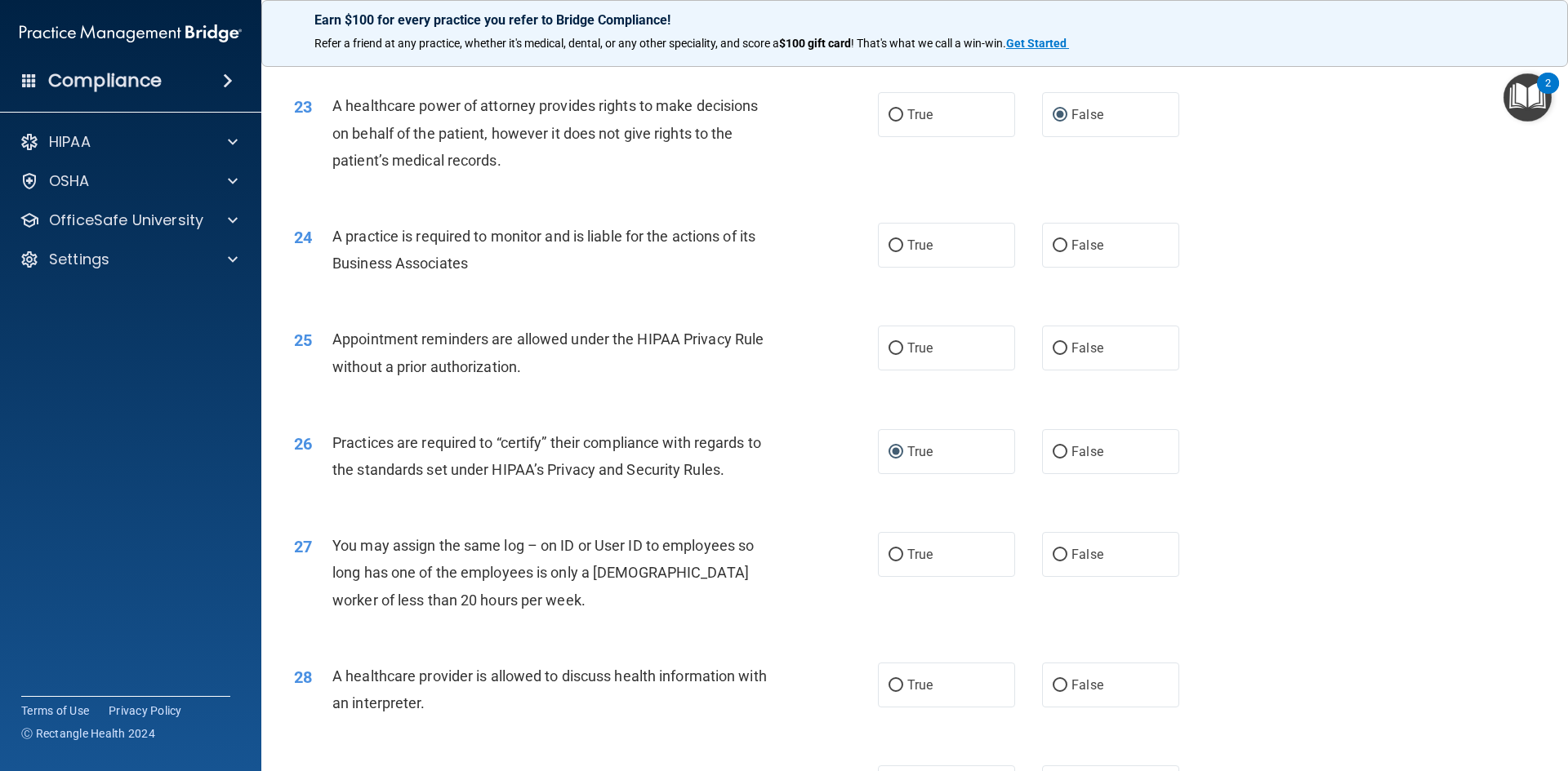
scroll to position [2775, 0]
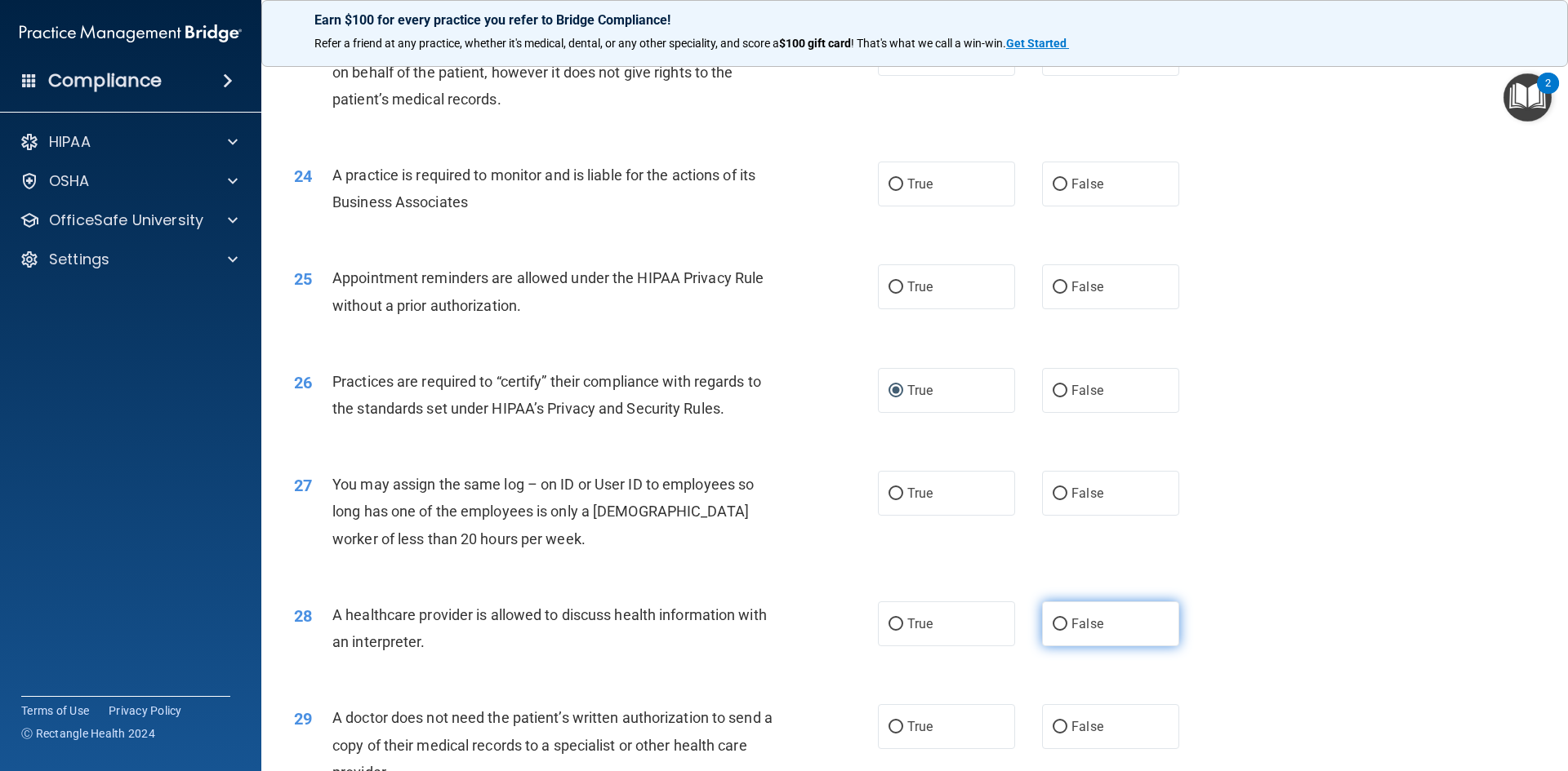
click at [1053, 625] on input "False" at bounding box center [1060, 624] width 15 height 12
radio input "true"
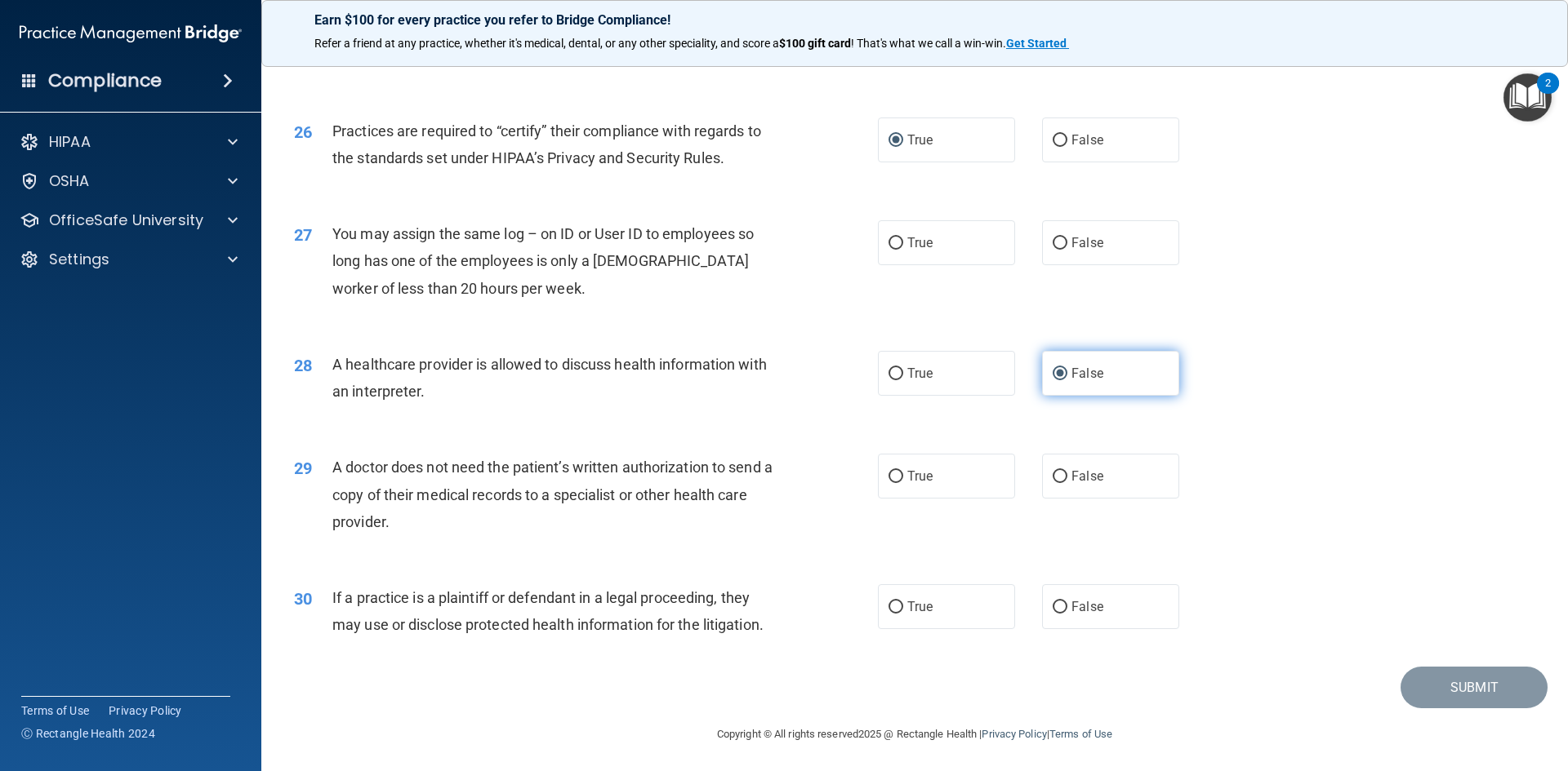
scroll to position [3028, 0]
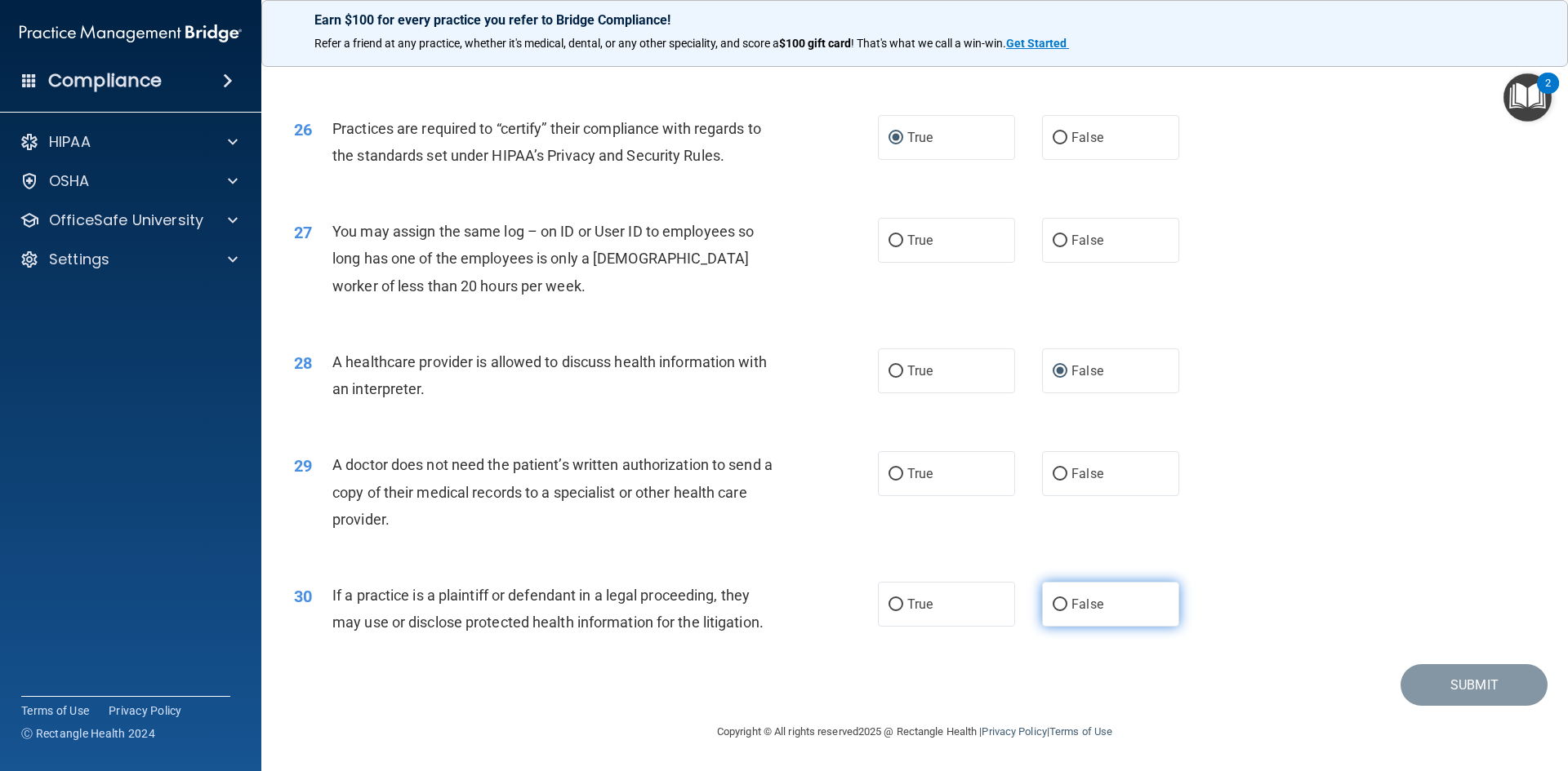
click at [1053, 607] on input "False" at bounding box center [1060, 604] width 15 height 12
radio input "true"
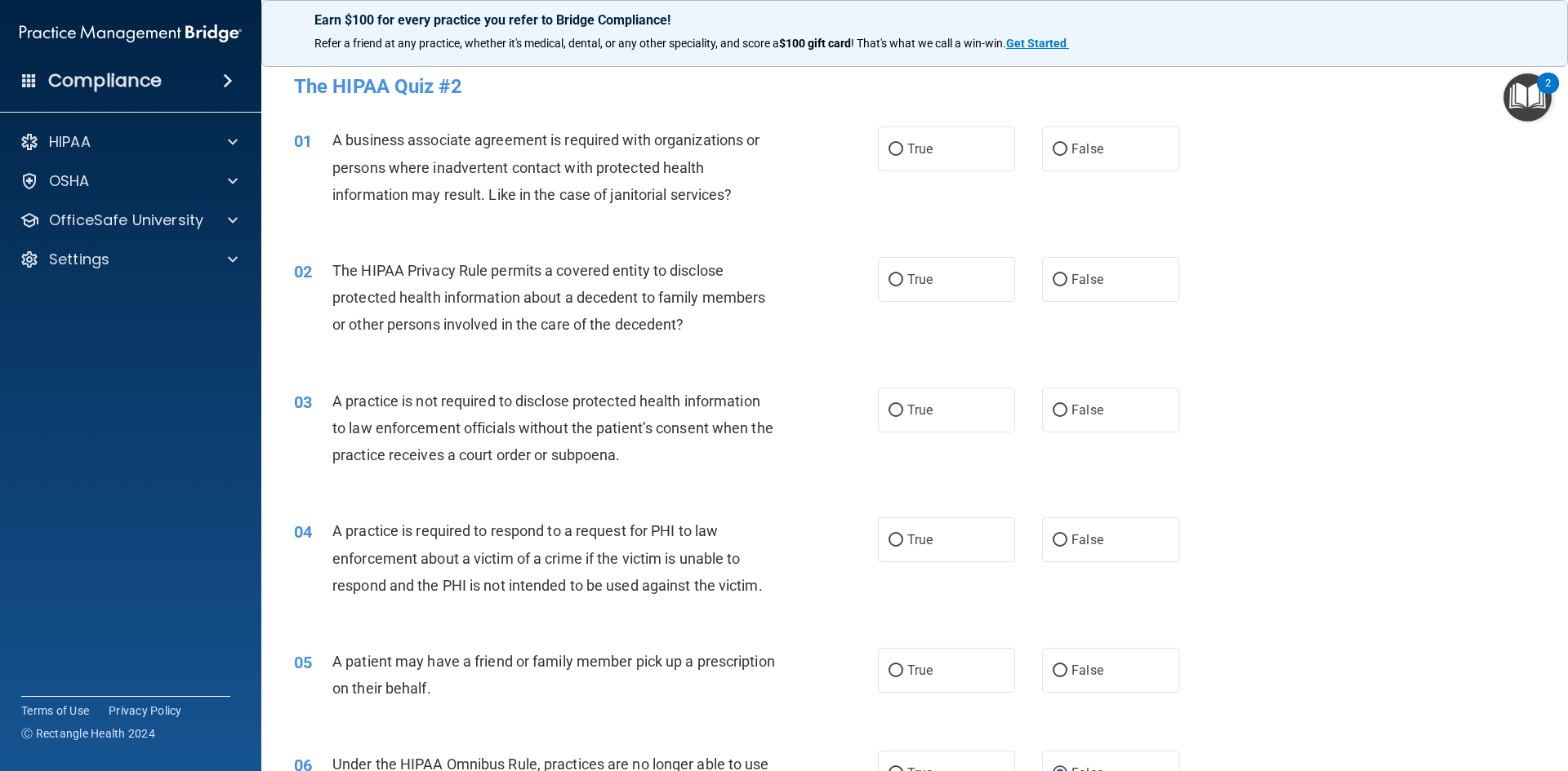
scroll to position [0, 0]
click at [1056, 150] on input "False" at bounding box center [1060, 152] width 15 height 12
radio input "true"
click at [895, 280] on input "True" at bounding box center [896, 282] width 15 height 12
radio input "true"
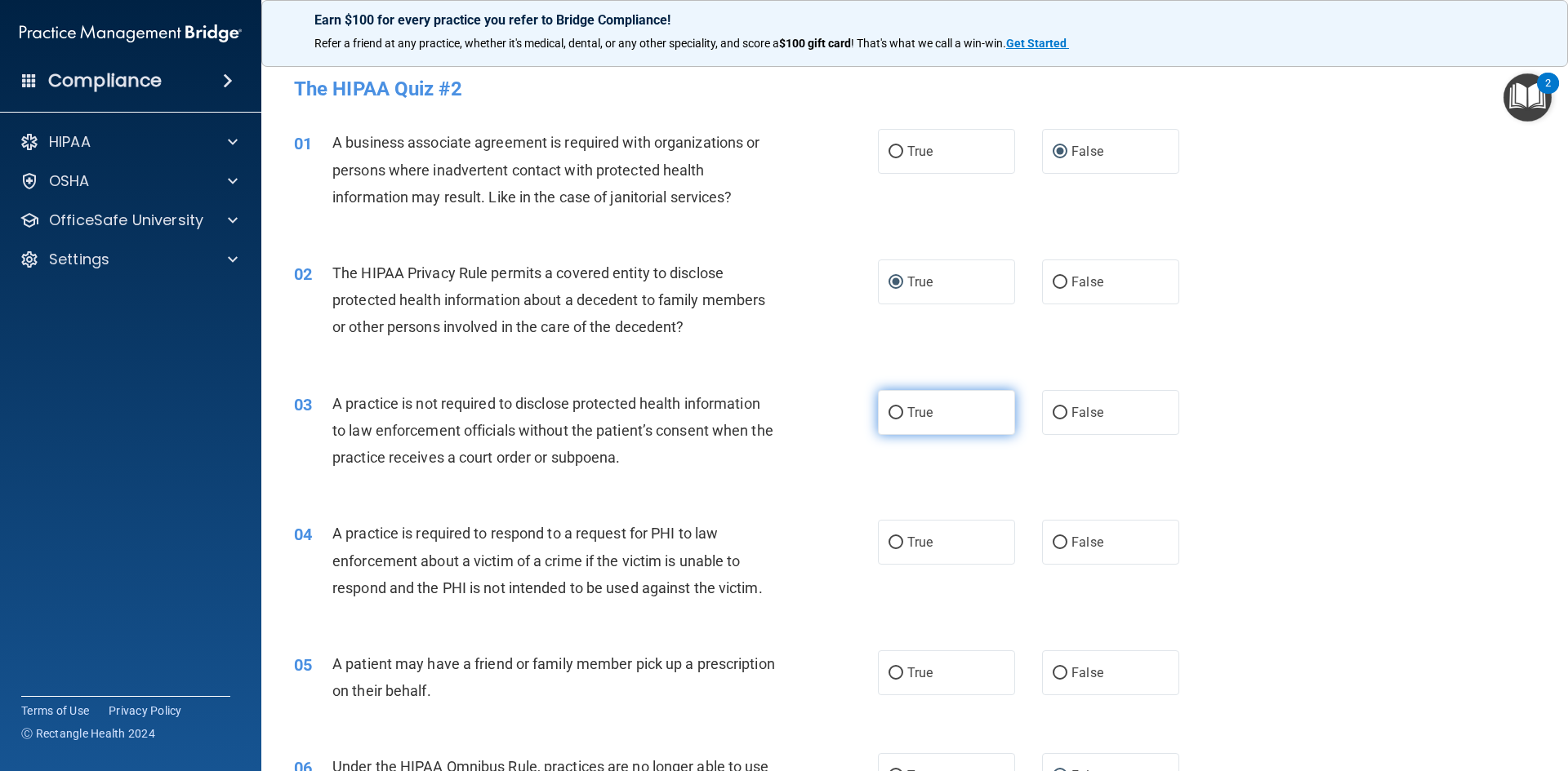
click at [891, 415] on input "True" at bounding box center [896, 413] width 15 height 12
radio input "true"
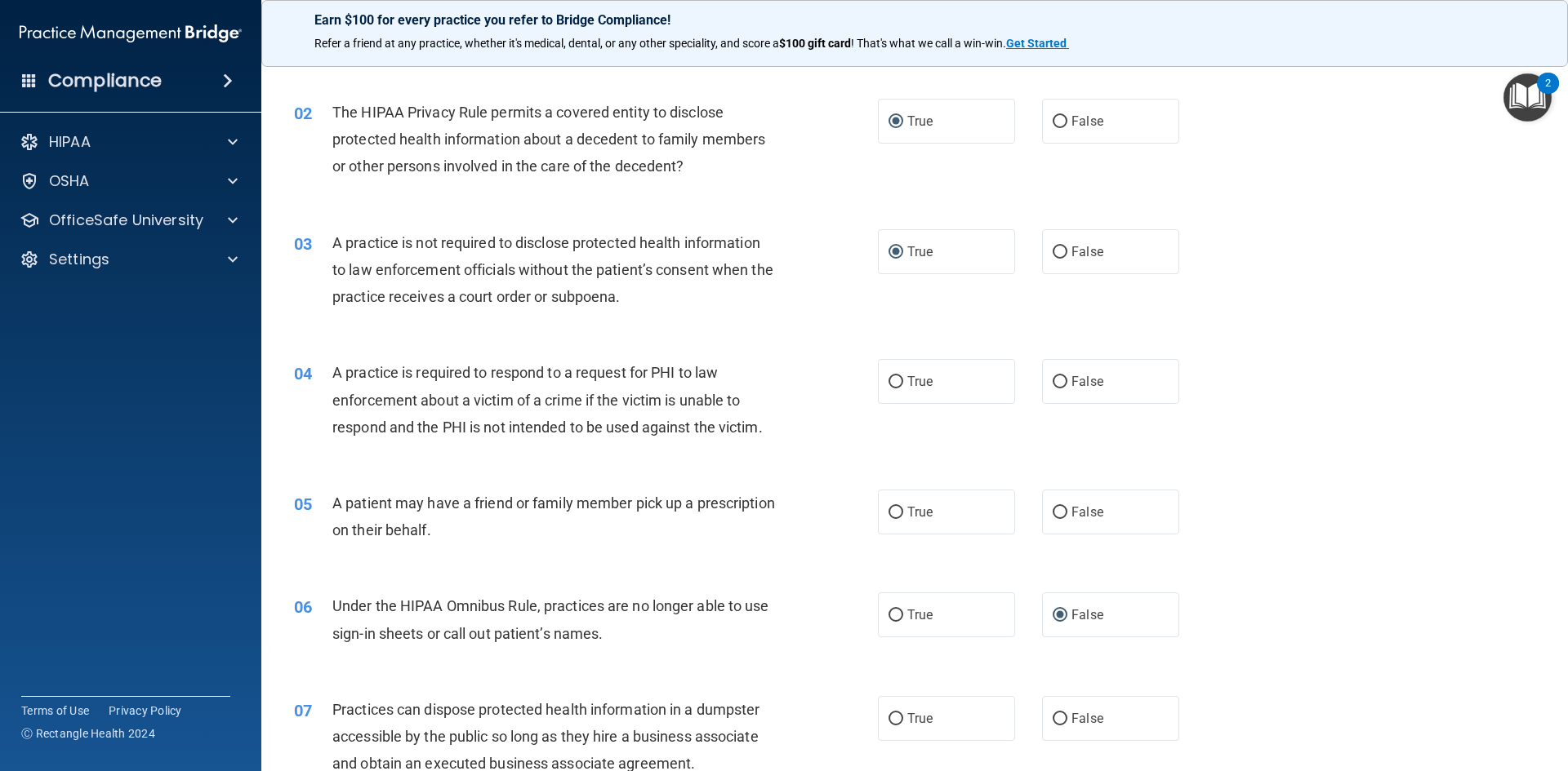
scroll to position [163, 0]
click at [1058, 382] on input "False" at bounding box center [1060, 379] width 15 height 12
radio input "true"
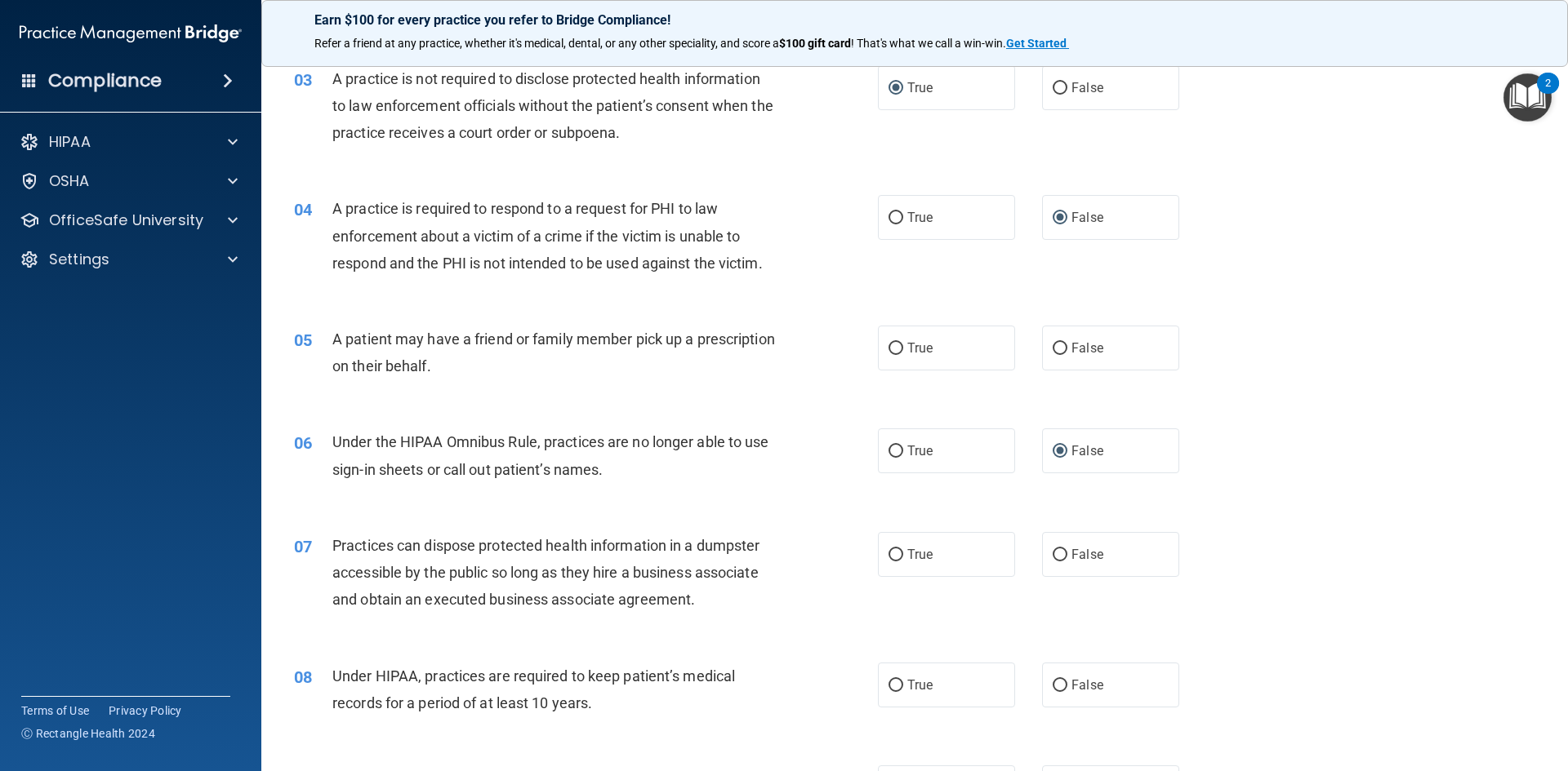
scroll to position [326, 0]
click at [893, 347] on input "True" at bounding box center [896, 347] width 15 height 12
radio input "true"
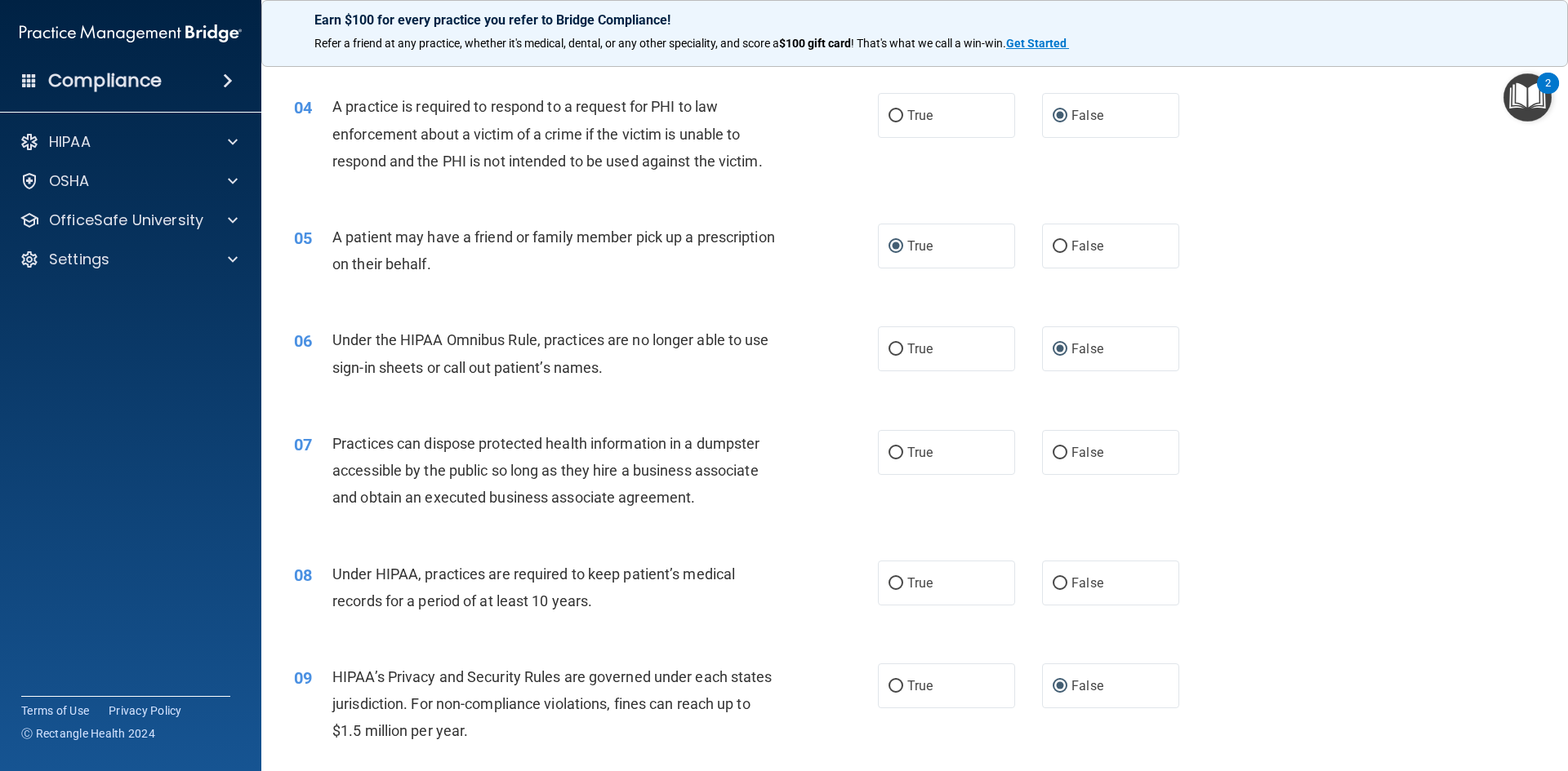
scroll to position [490, 0]
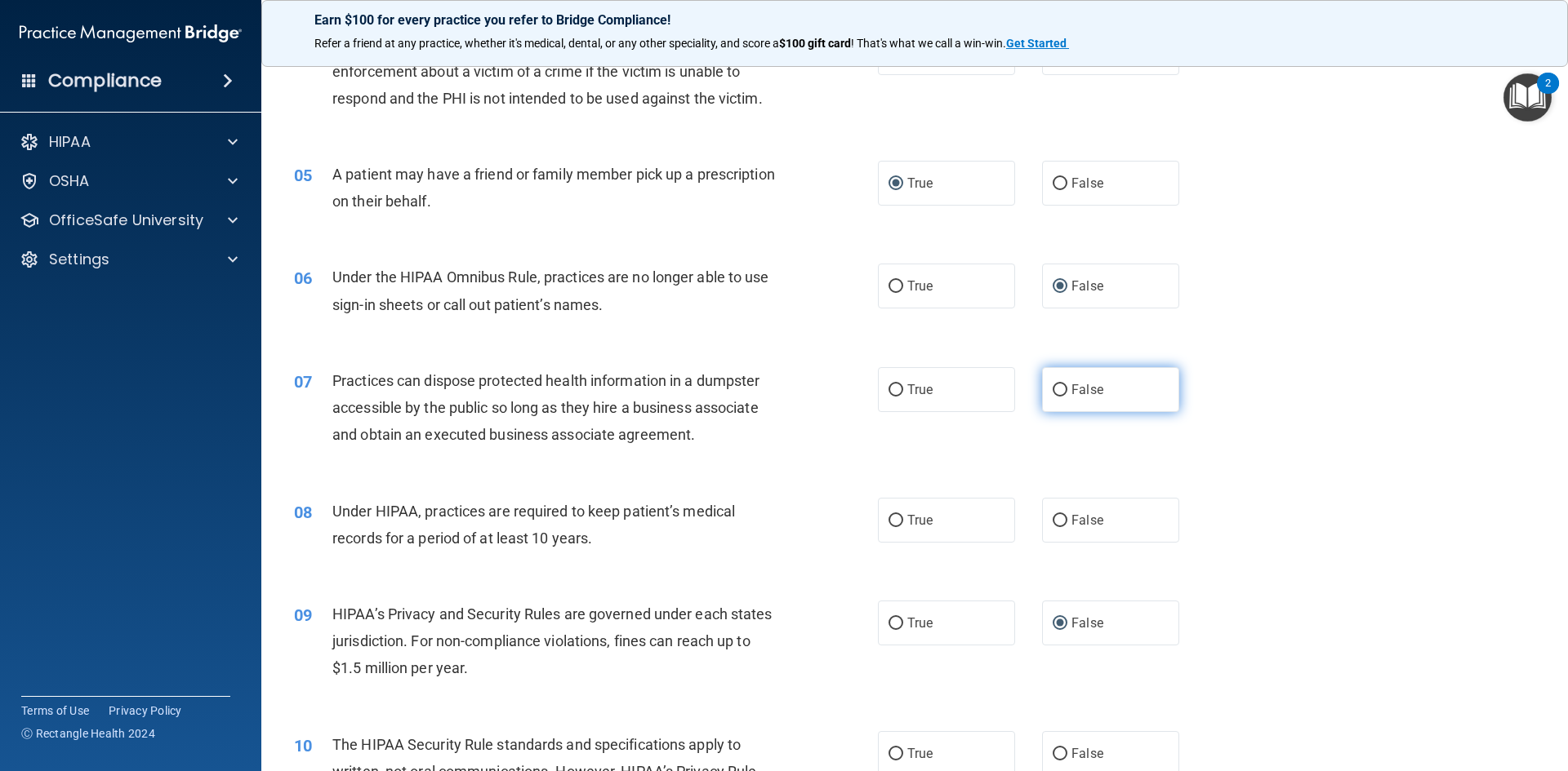
click at [1053, 390] on input "False" at bounding box center [1060, 390] width 15 height 12
radio input "true"
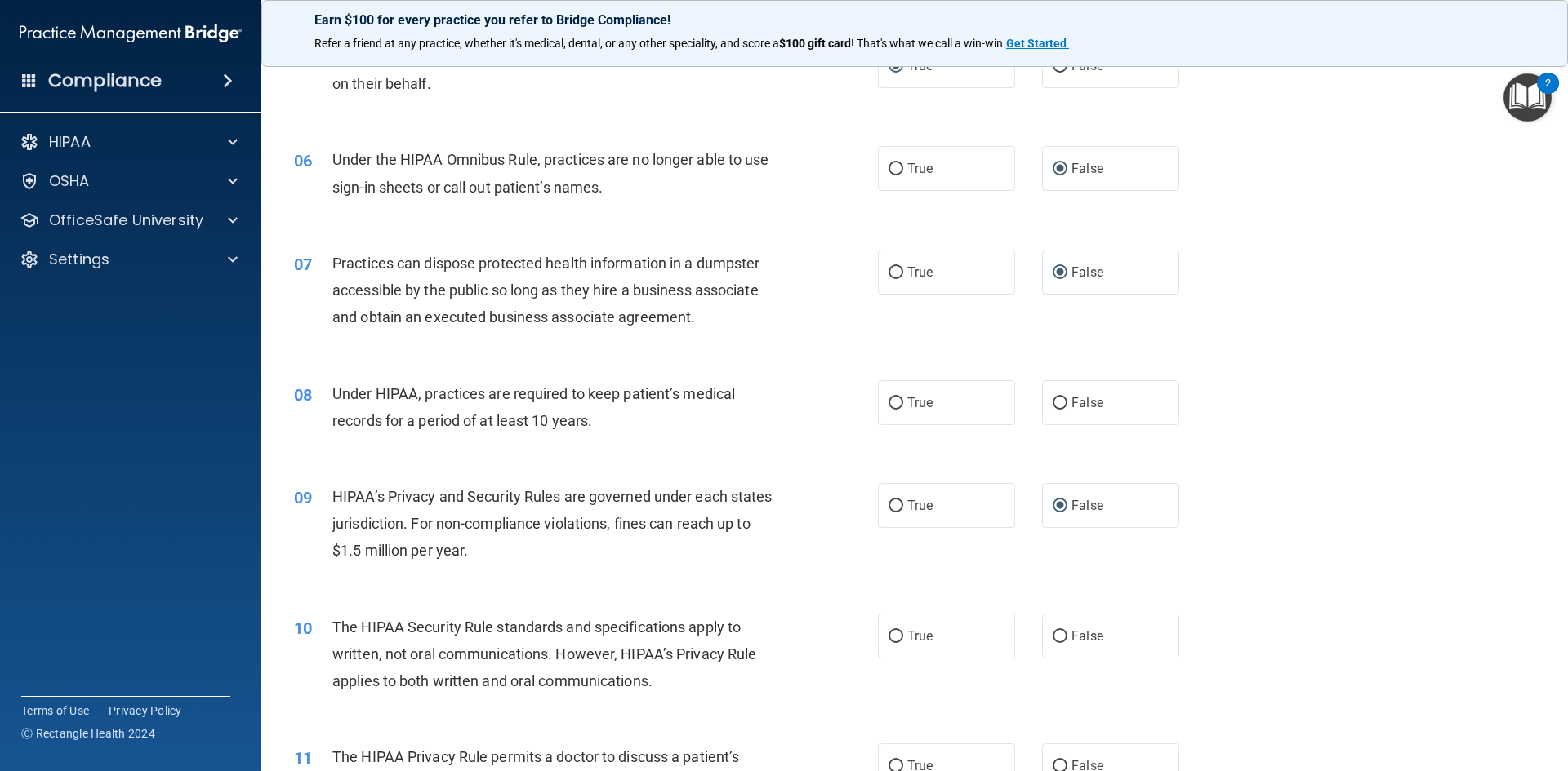
scroll to position [653, 0]
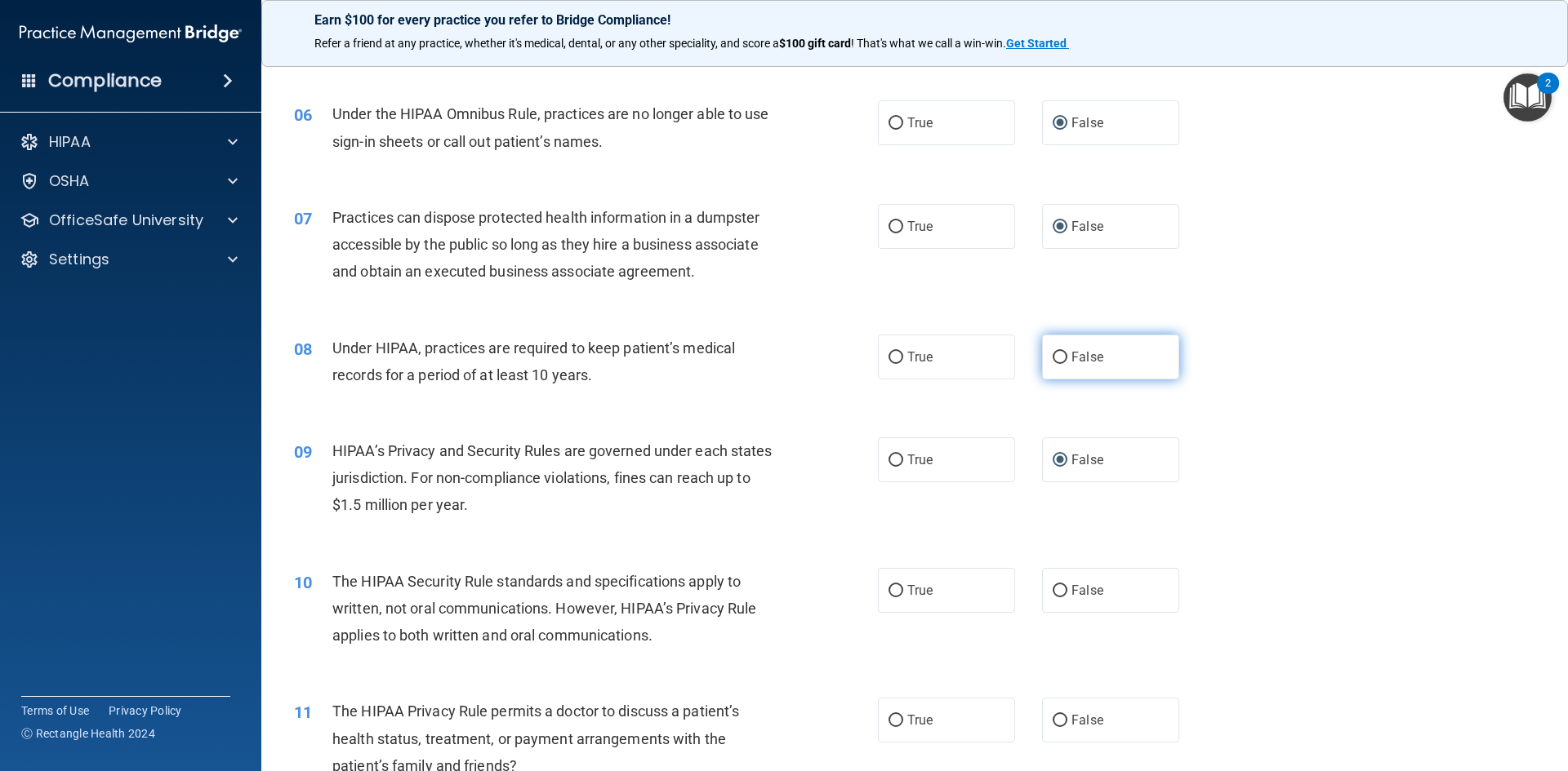
click at [1053, 352] on input "False" at bounding box center [1060, 357] width 15 height 12
radio input "true"
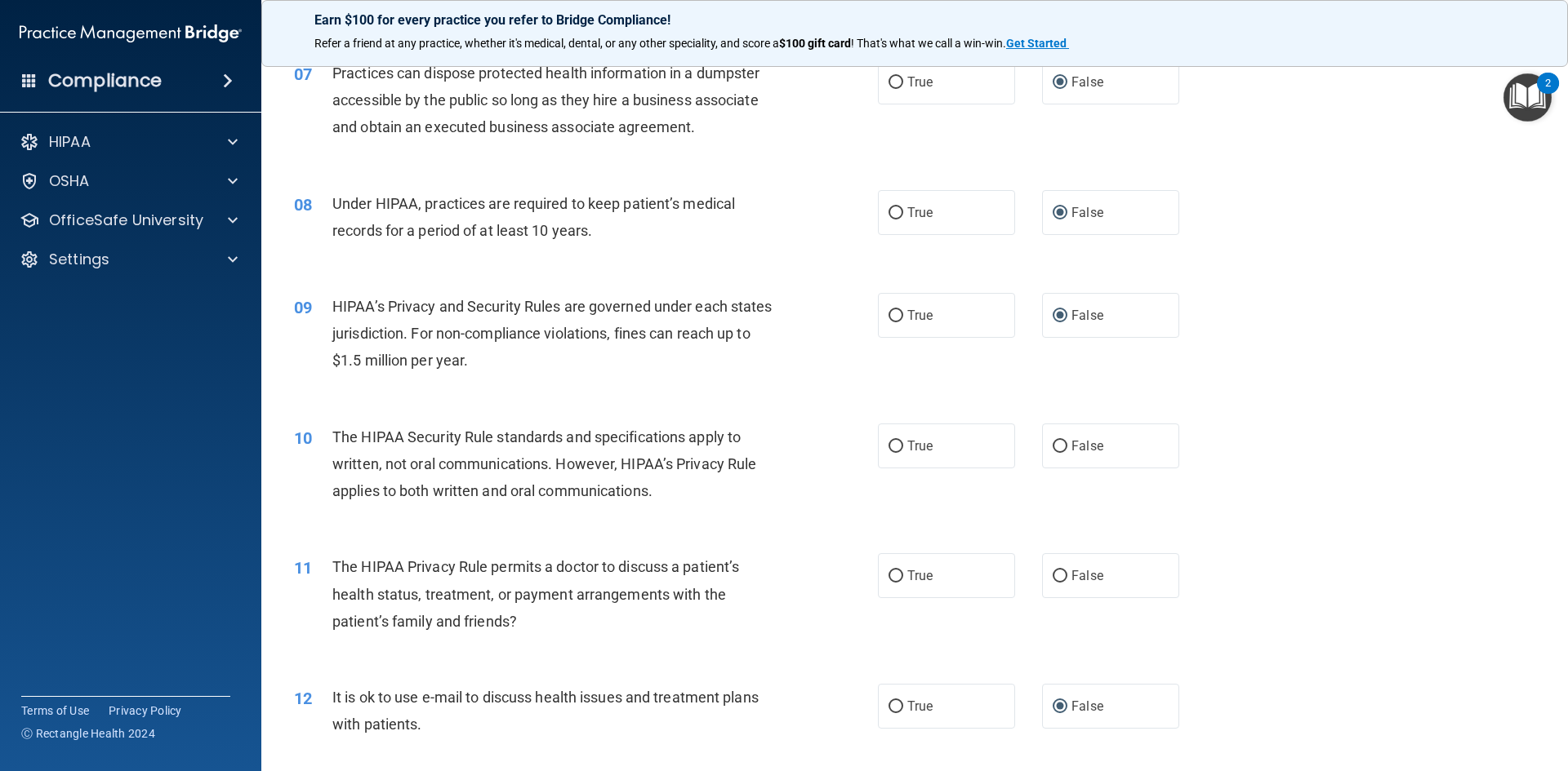
scroll to position [816, 0]
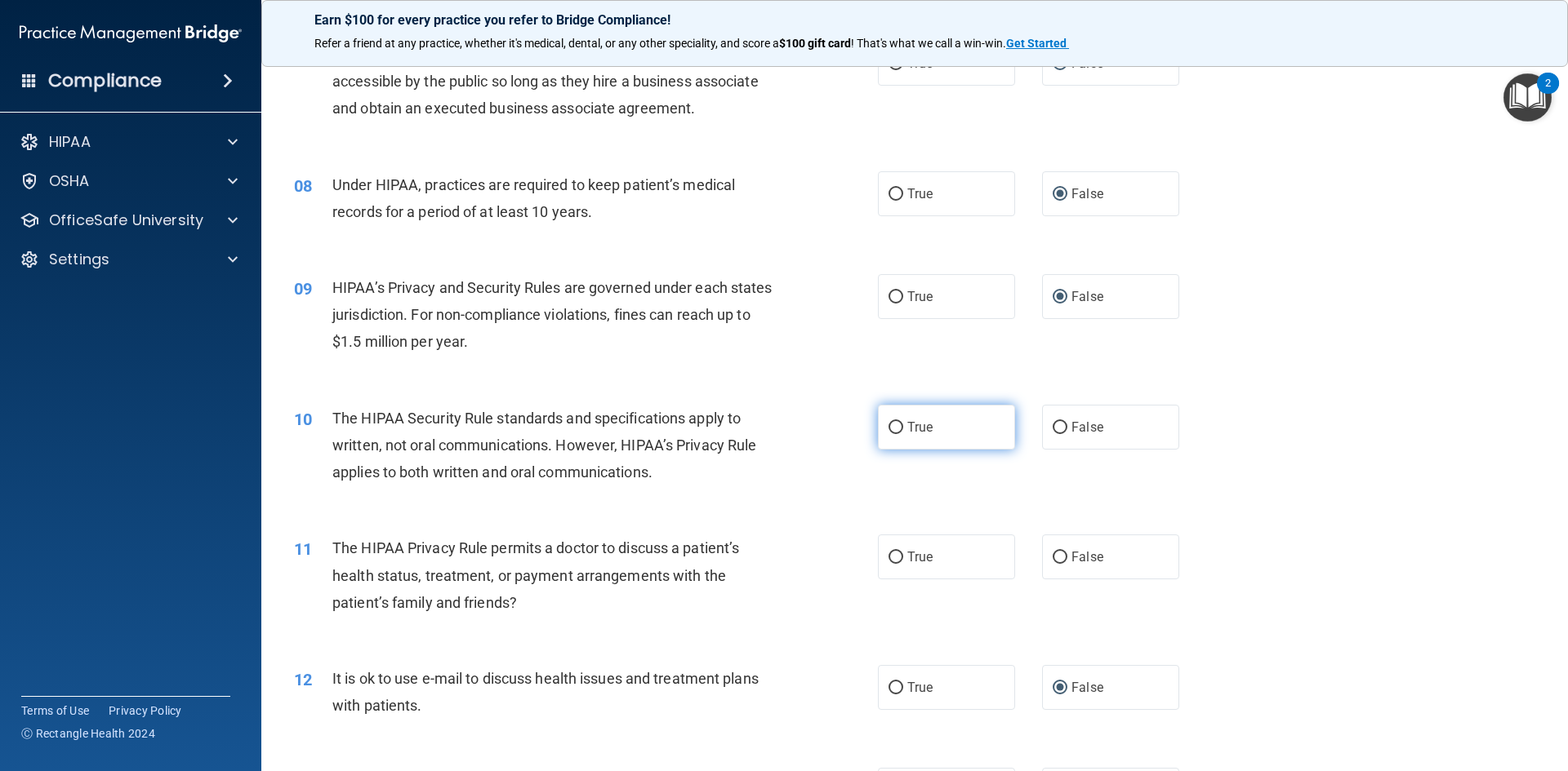
click at [891, 427] on input "True" at bounding box center [896, 427] width 15 height 12
radio input "true"
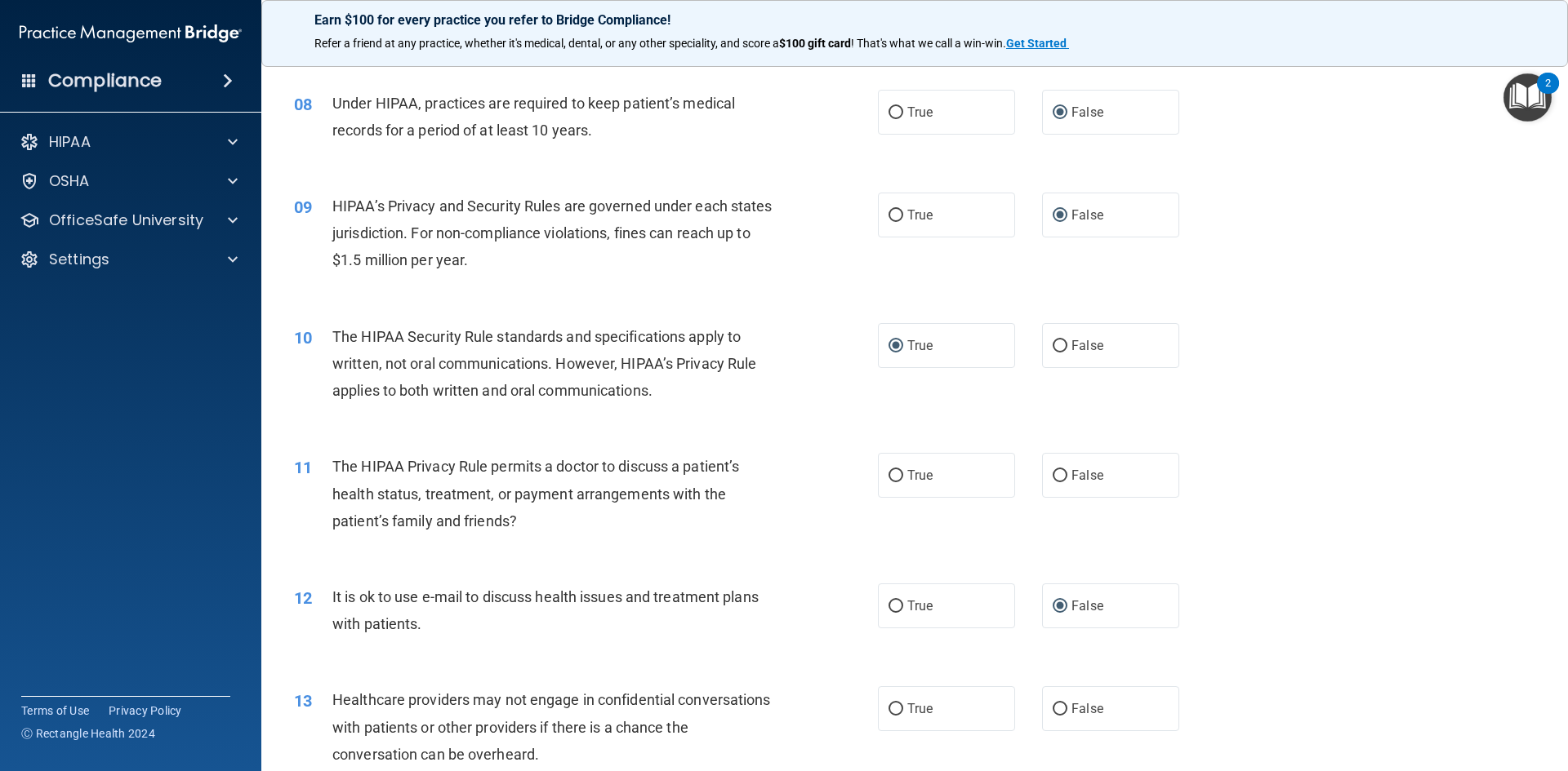
scroll to position [979, 0]
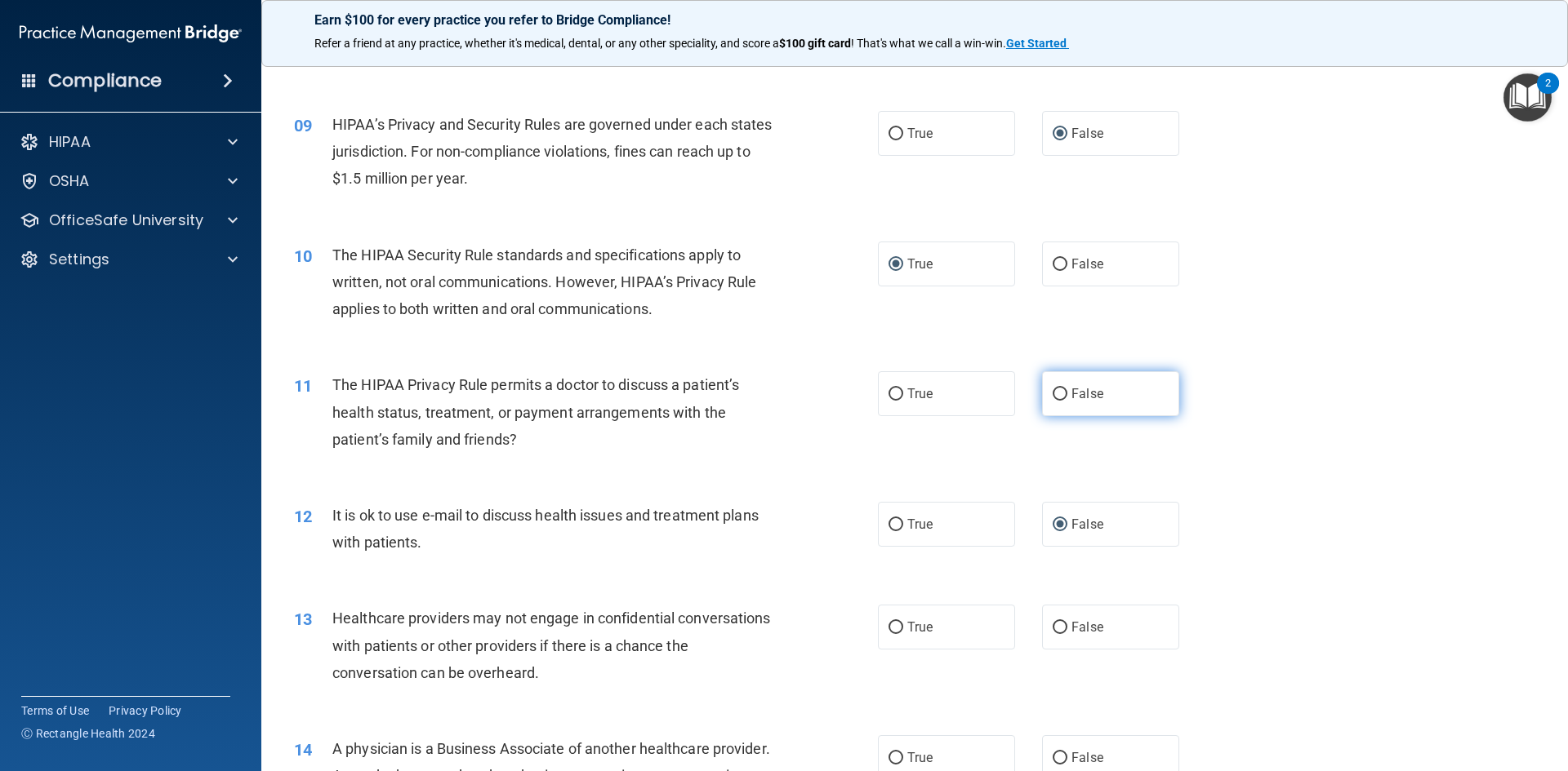
click at [1054, 390] on input "False" at bounding box center [1060, 394] width 15 height 12
radio input "true"
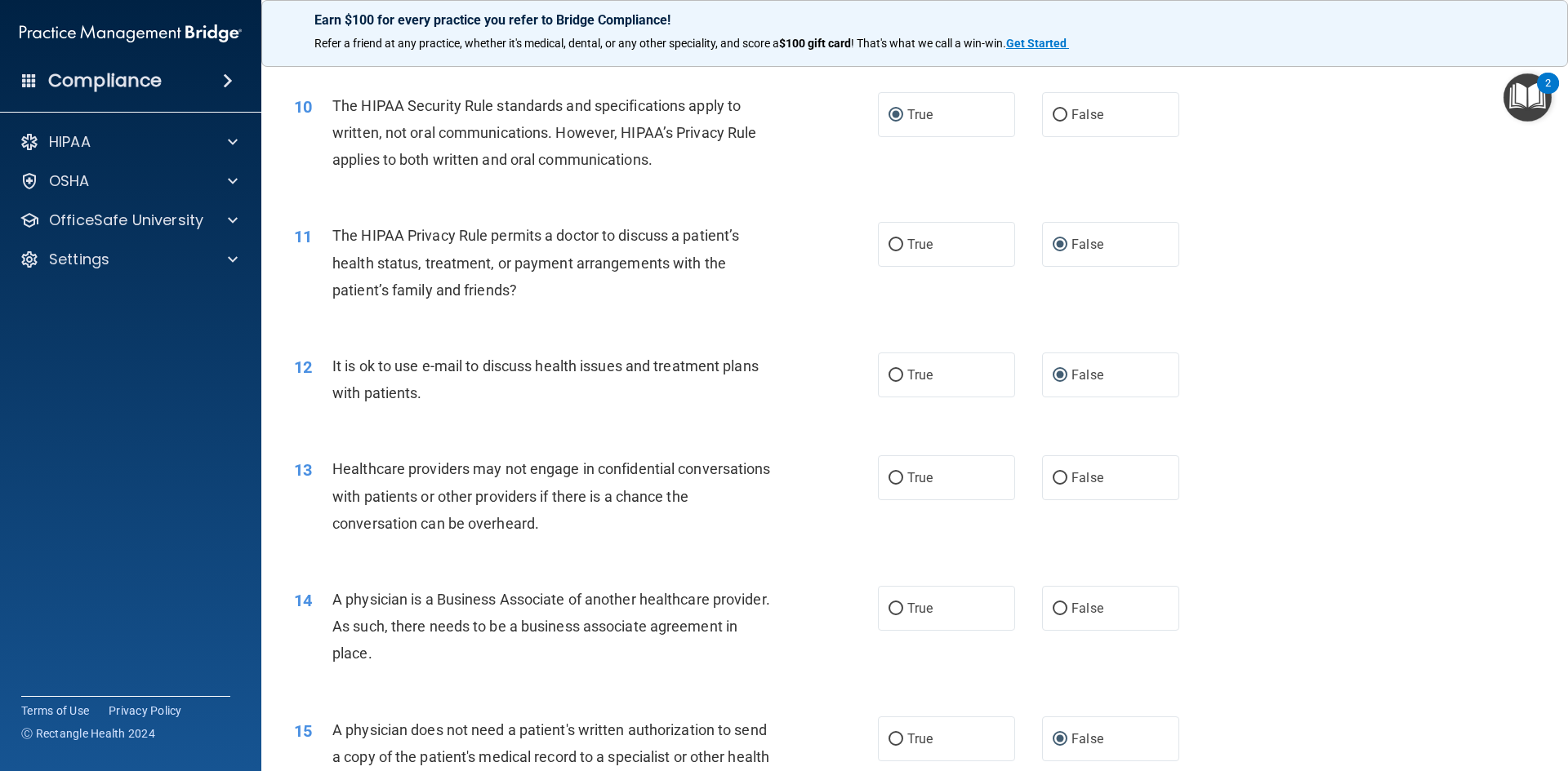
scroll to position [1143, 0]
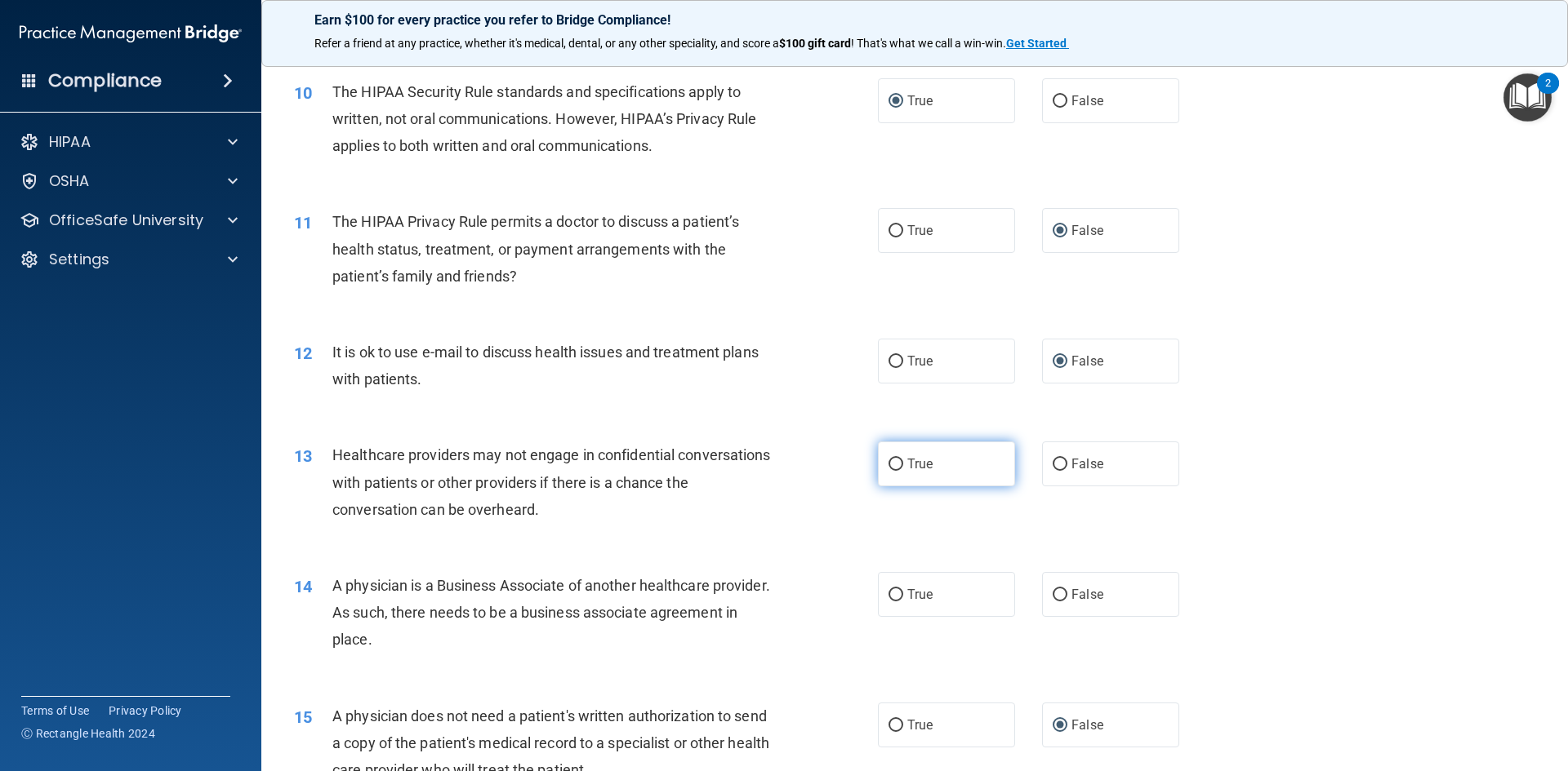
click at [889, 469] on input "True" at bounding box center [896, 465] width 15 height 12
radio input "true"
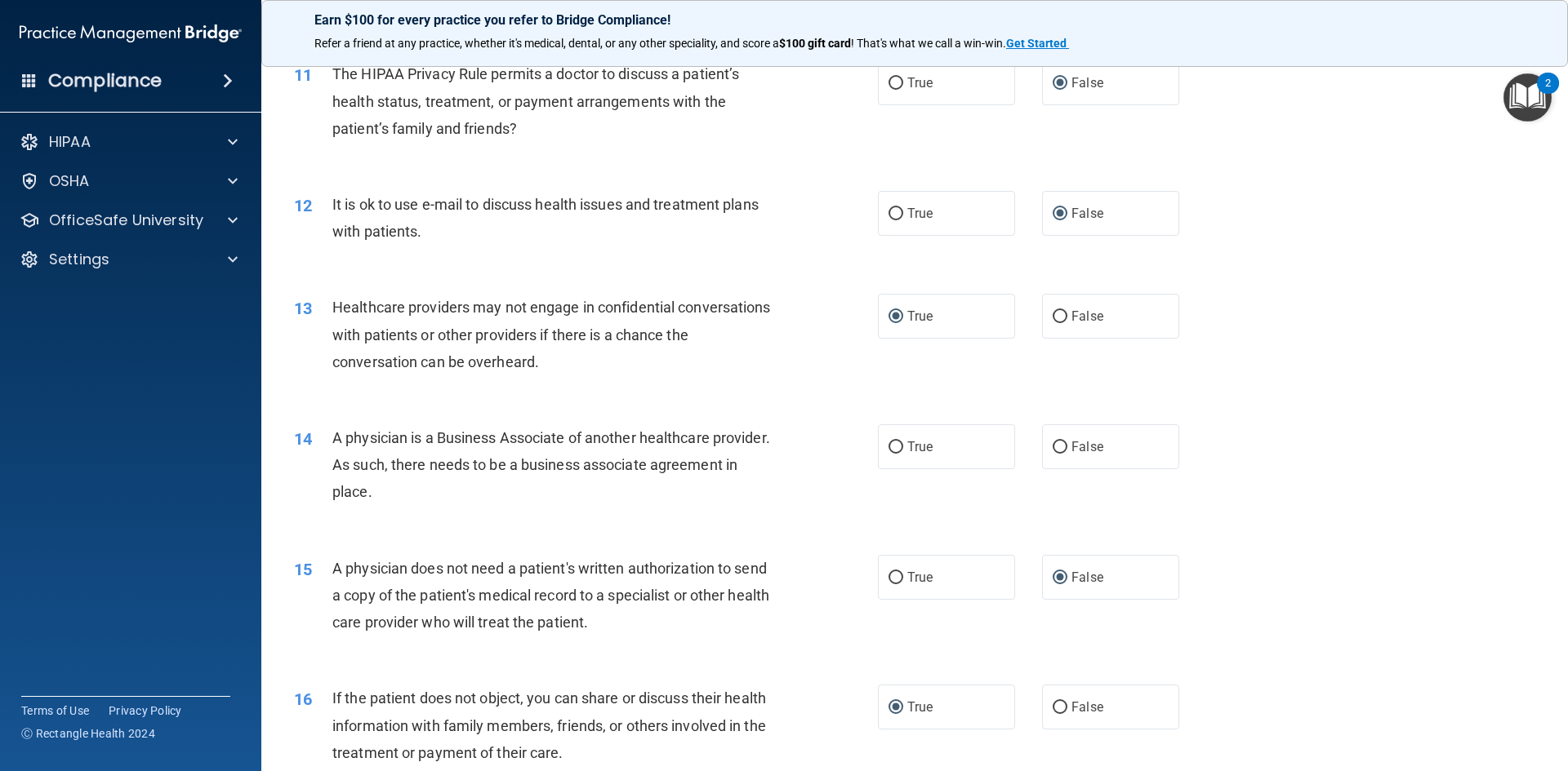
scroll to position [1306, 0]
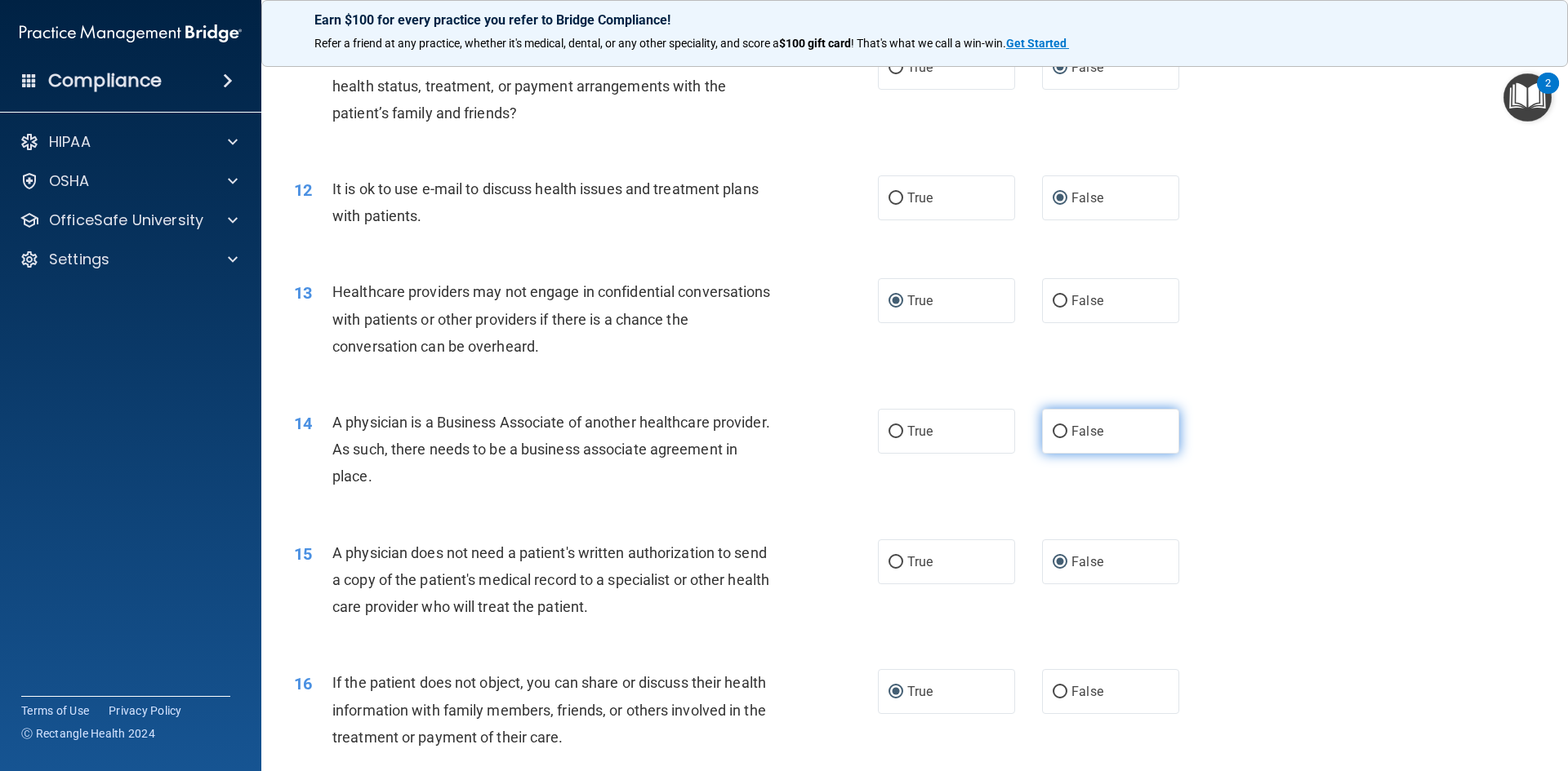
click at [1053, 433] on input "False" at bounding box center [1060, 432] width 15 height 12
radio input "true"
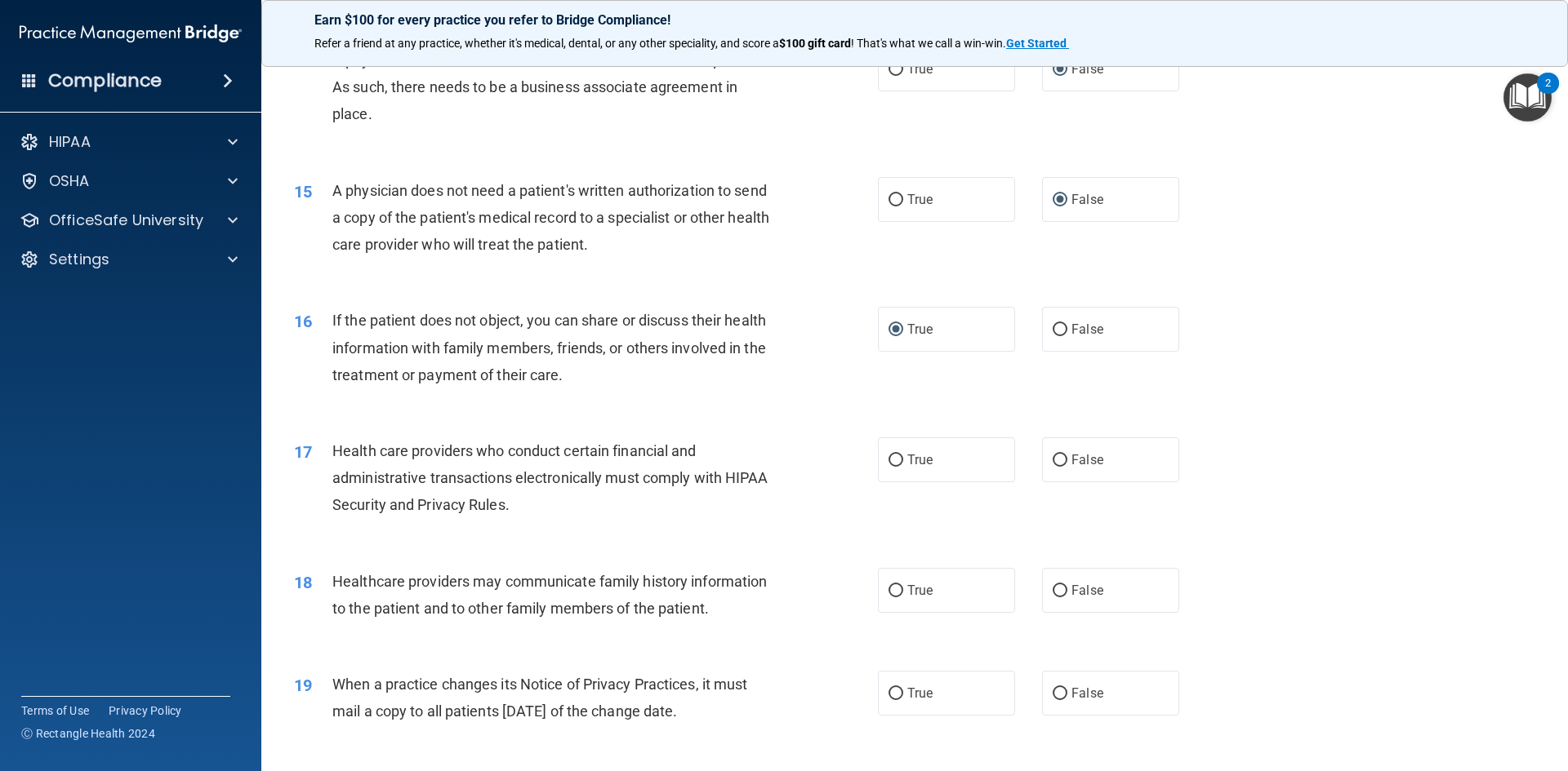
scroll to position [1713, 0]
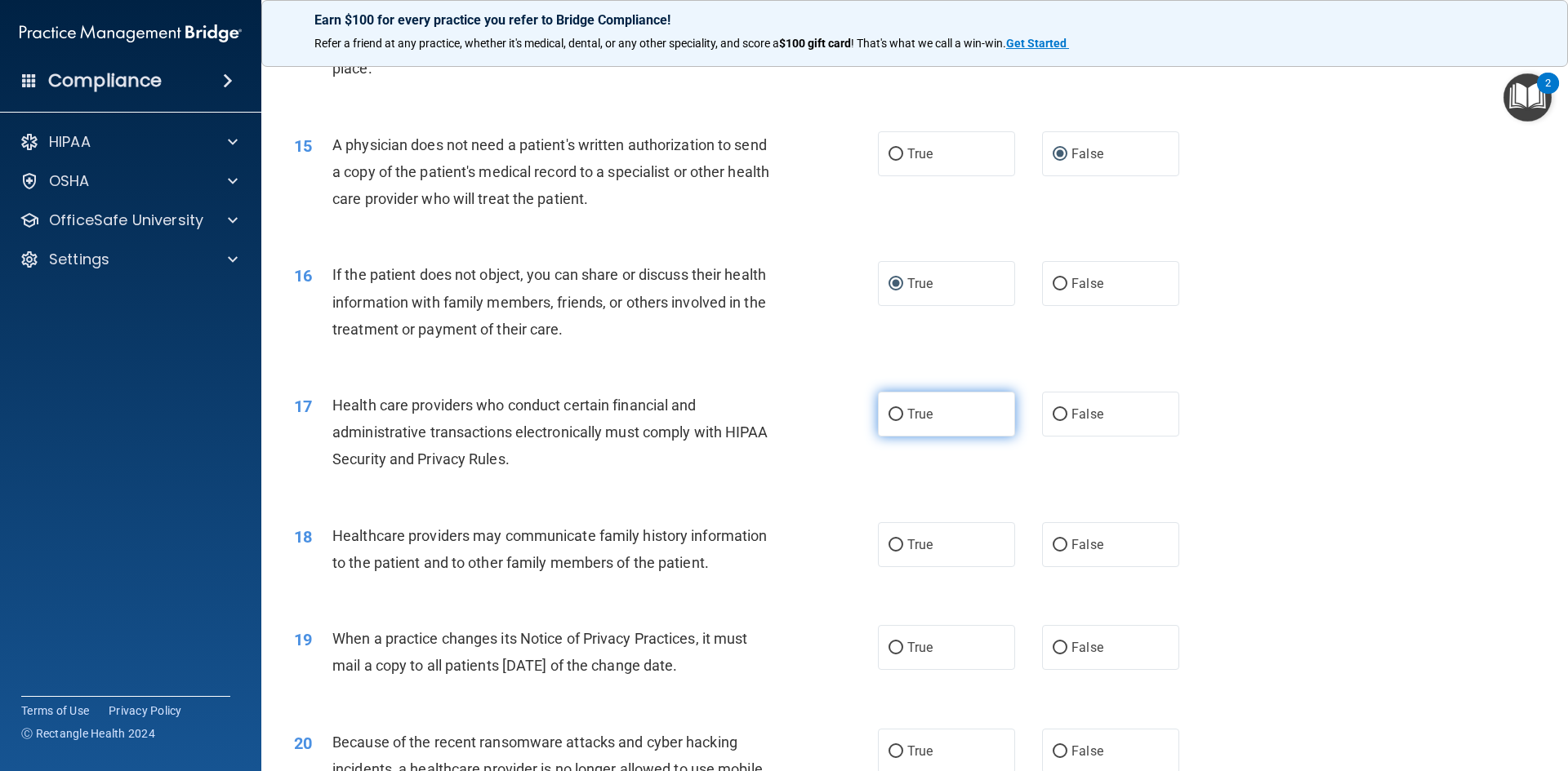
click at [889, 413] on input "True" at bounding box center [896, 414] width 15 height 12
radio input "true"
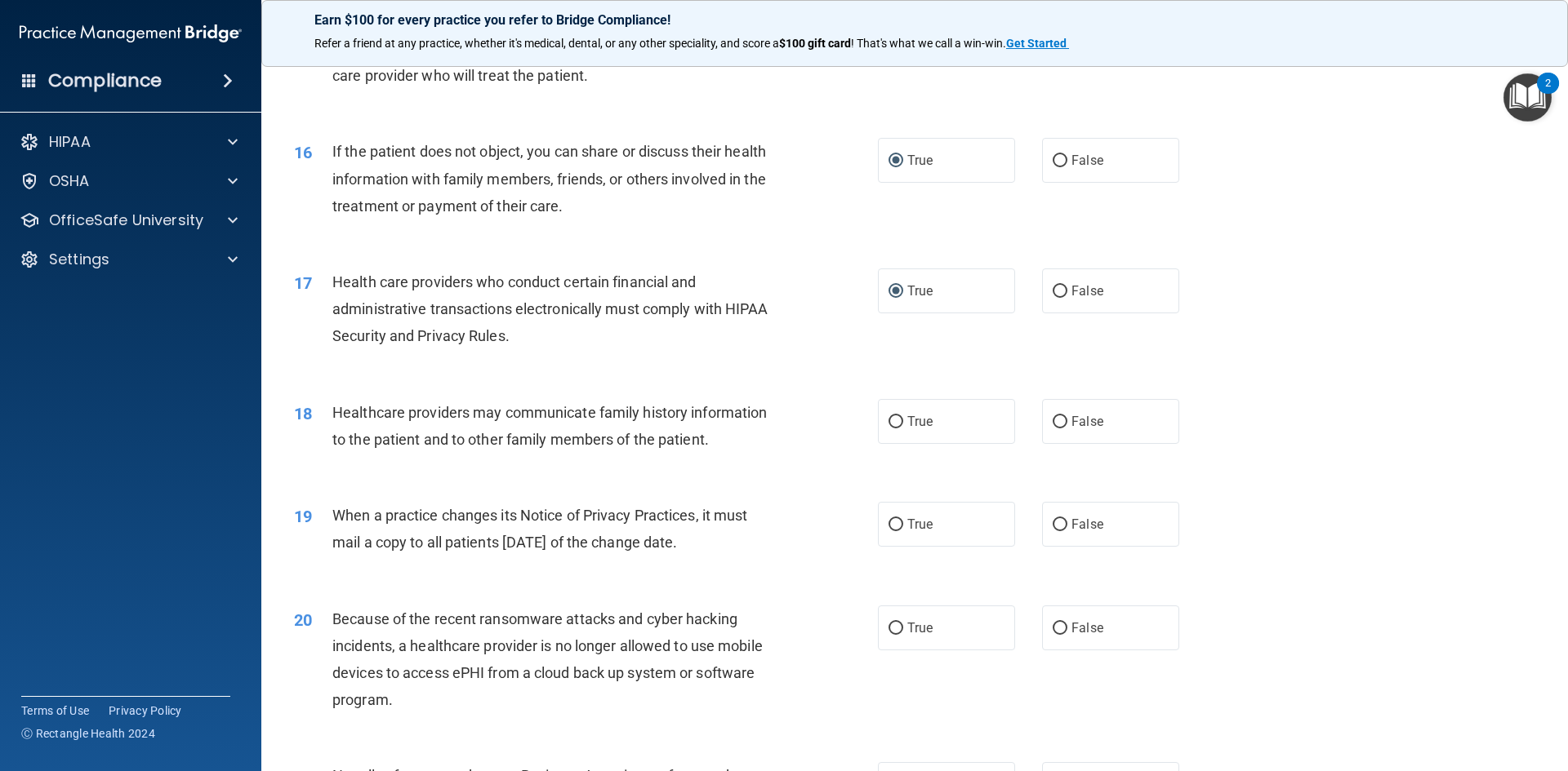
scroll to position [1877, 0]
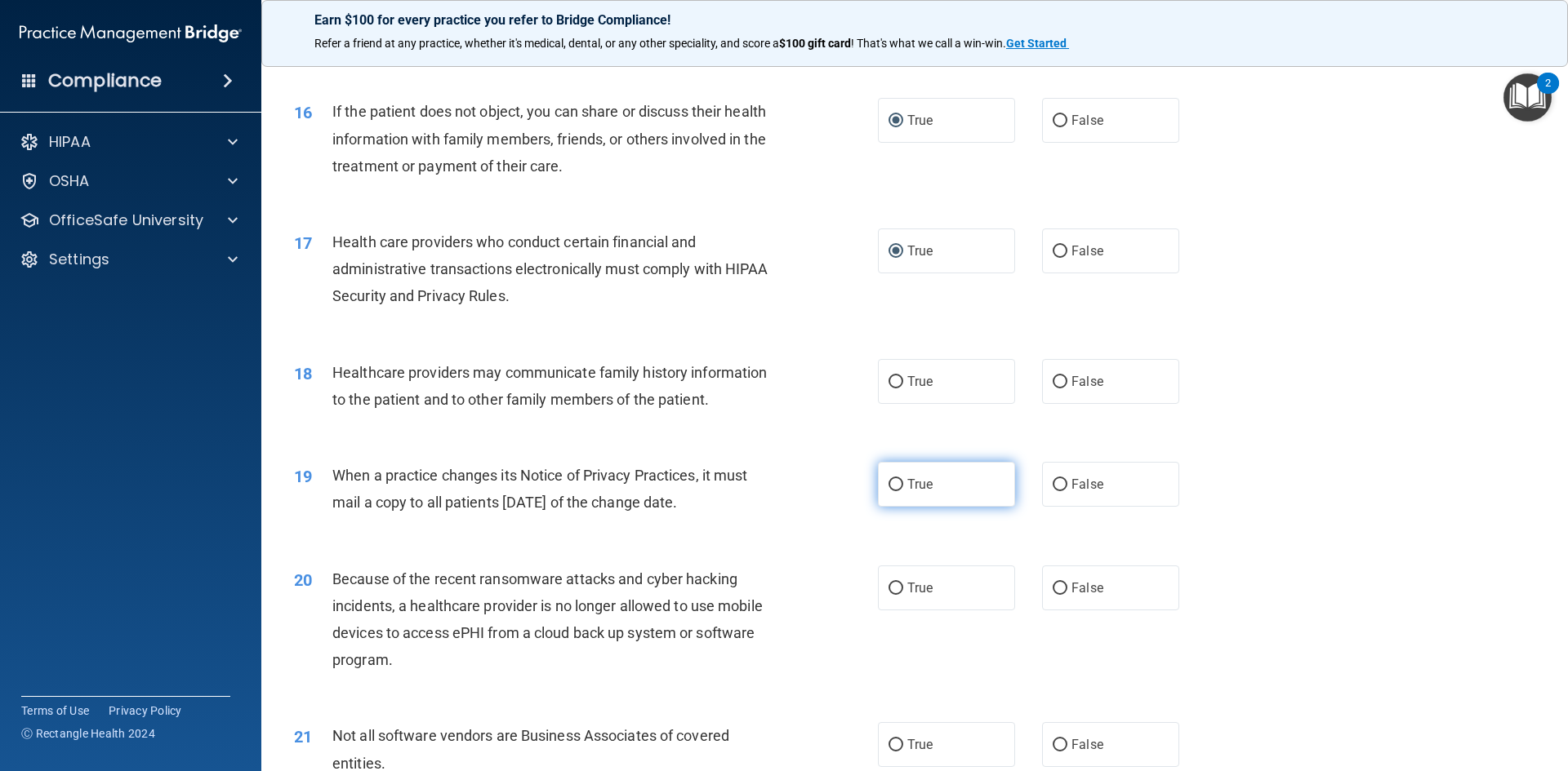
click at [889, 482] on input "True" at bounding box center [896, 484] width 15 height 12
radio input "true"
click at [891, 586] on input "True" at bounding box center [896, 588] width 15 height 12
radio input "true"
click at [1054, 381] on input "False" at bounding box center [1060, 382] width 15 height 12
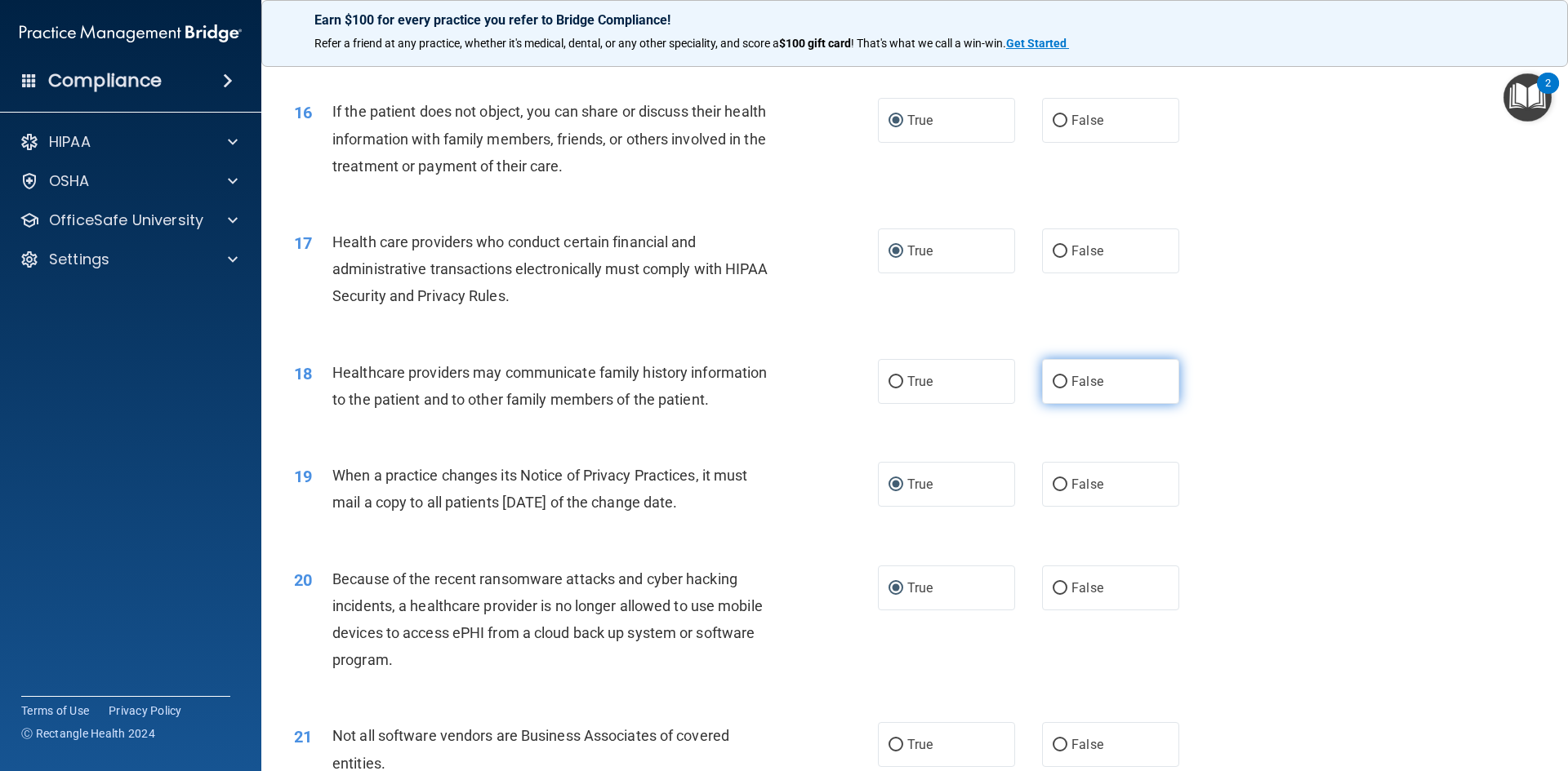
radio input "true"
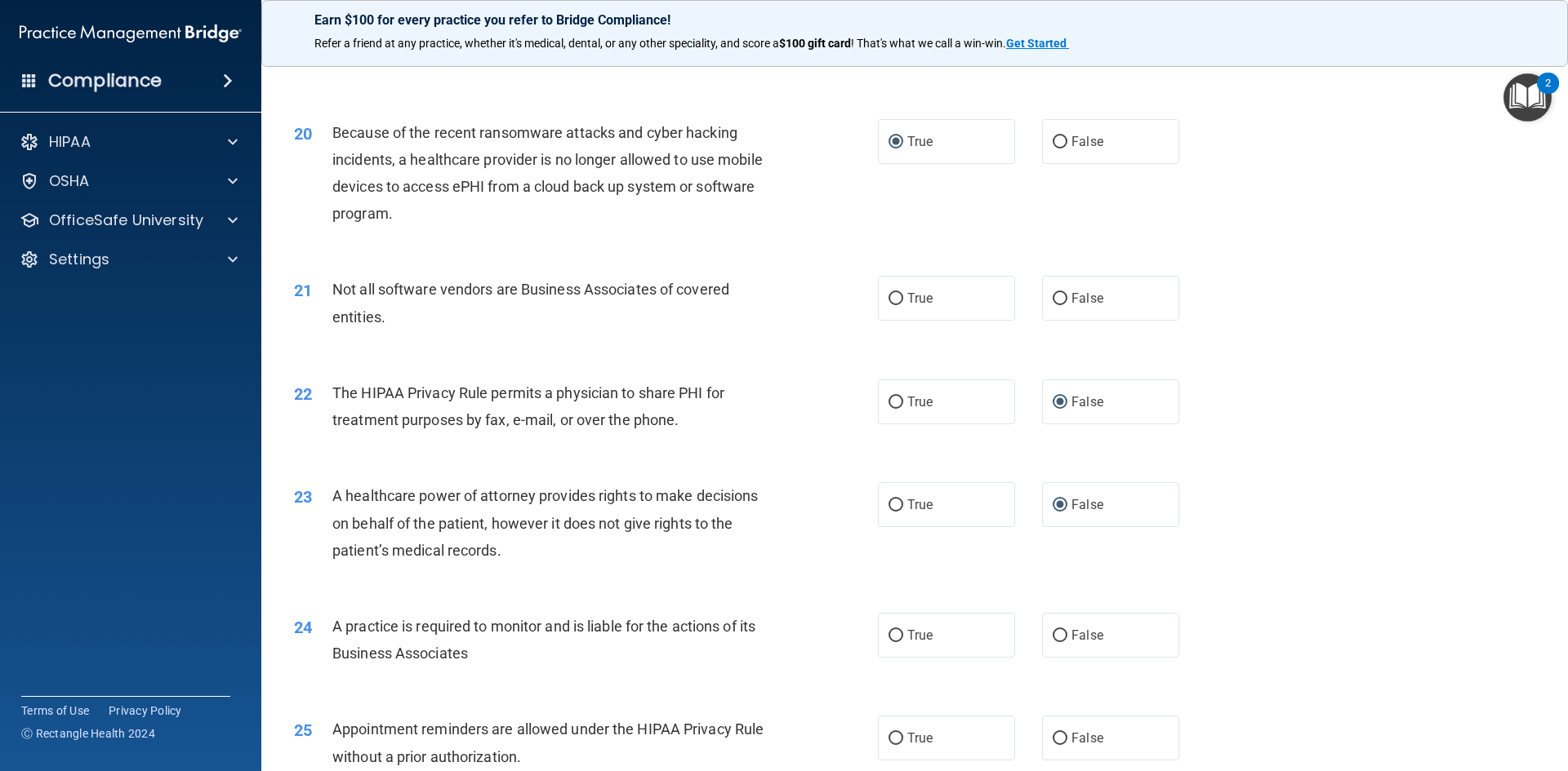
scroll to position [2366, 0]
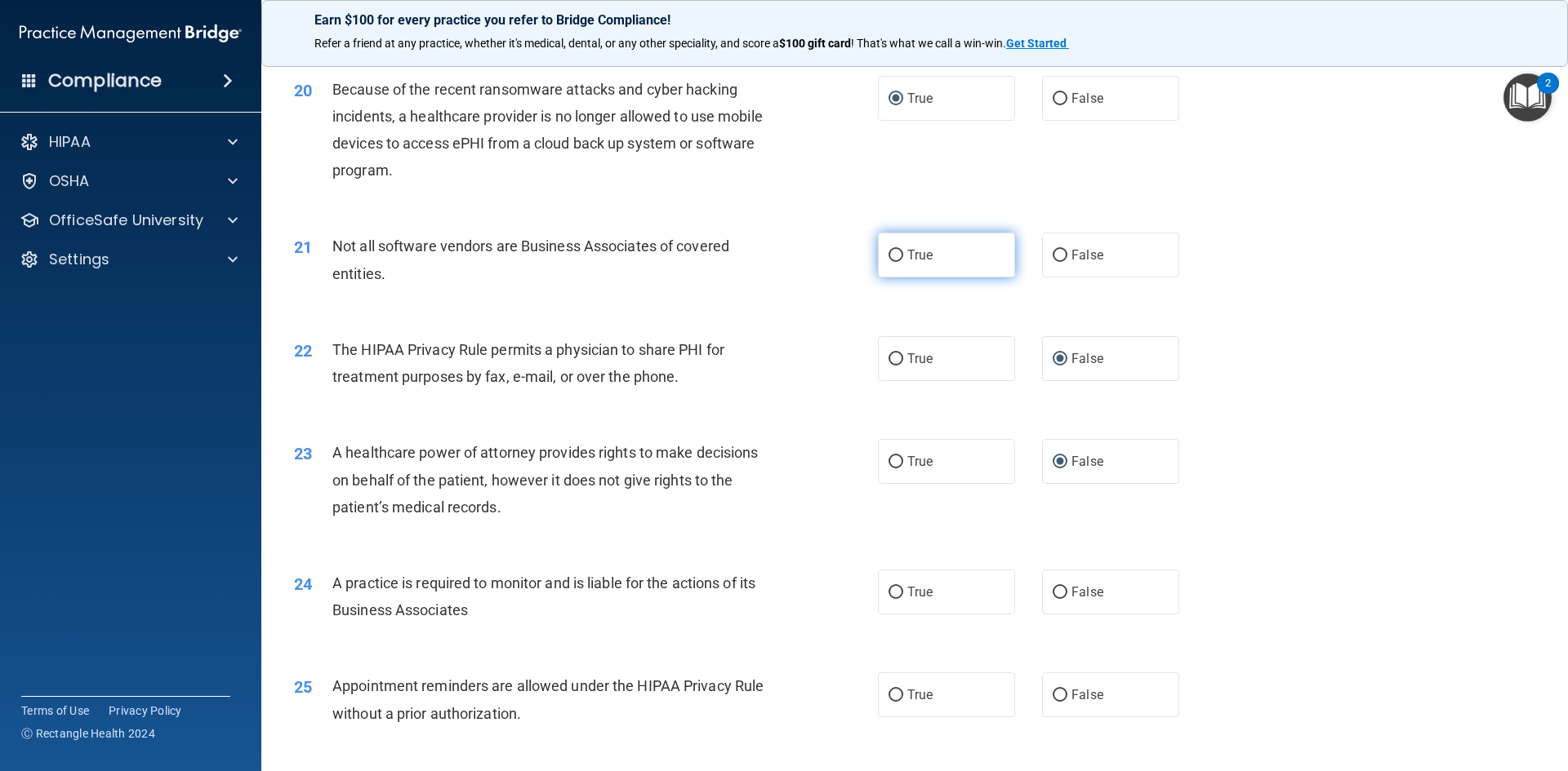
click at [891, 262] on input "True" at bounding box center [896, 256] width 15 height 12
radio input "true"
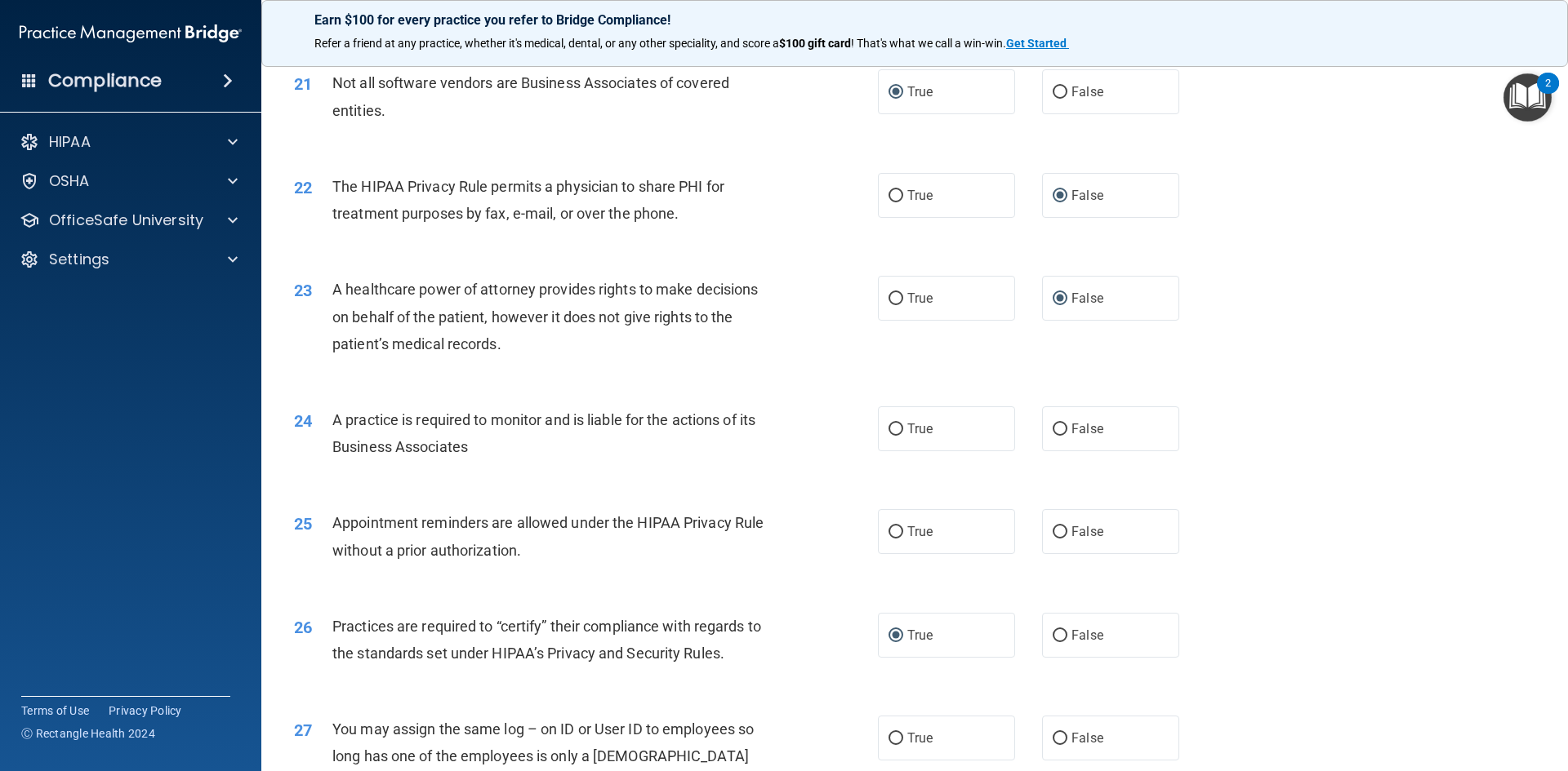
scroll to position [2612, 0]
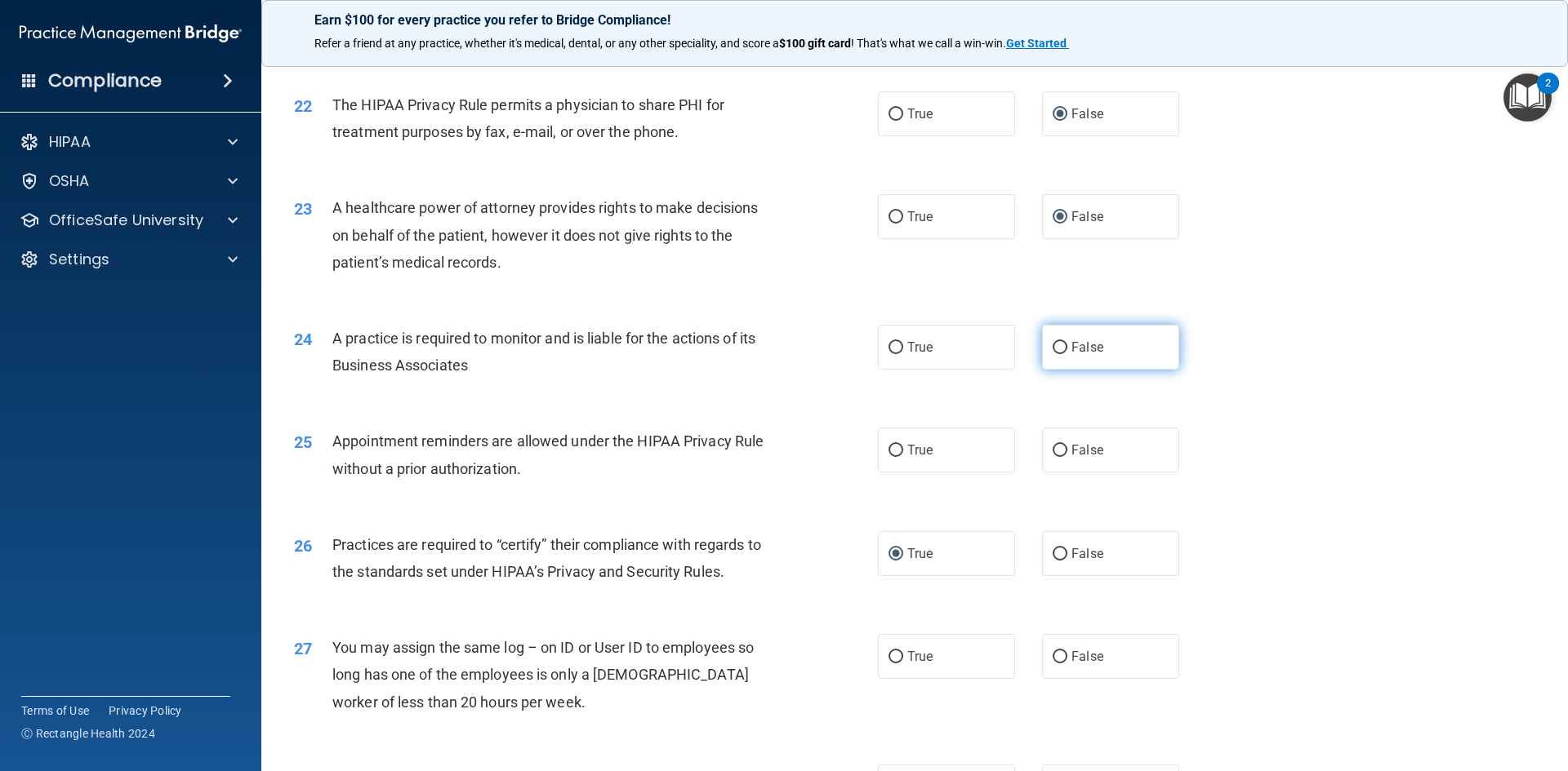
click at [1056, 351] on input "False" at bounding box center [1060, 348] width 15 height 12
radio input "true"
click at [898, 443] on label "True" at bounding box center [946, 450] width 137 height 45
click at [898, 445] on input "True" at bounding box center [896, 451] width 15 height 12
radio input "true"
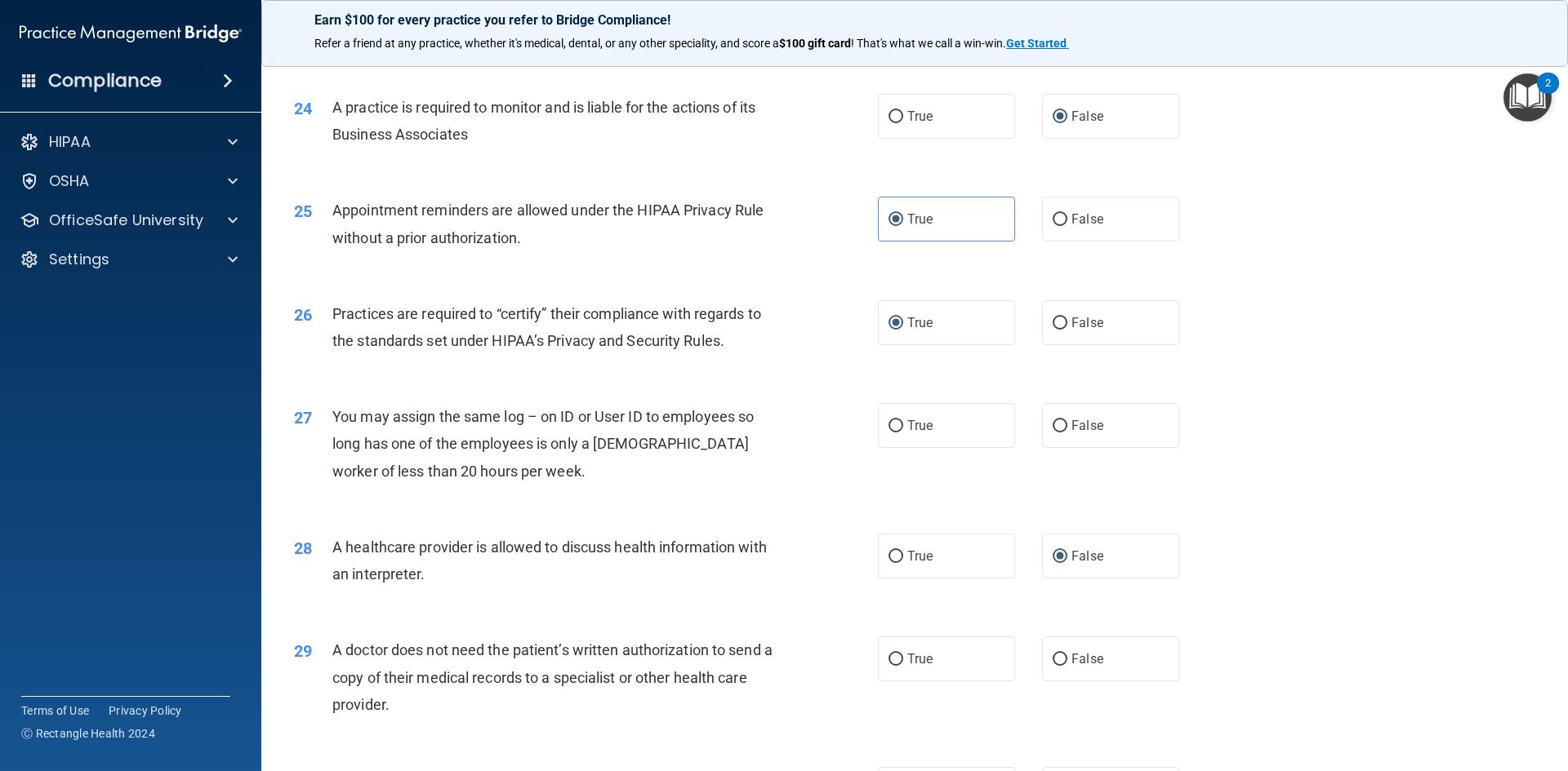
scroll to position [2856, 0]
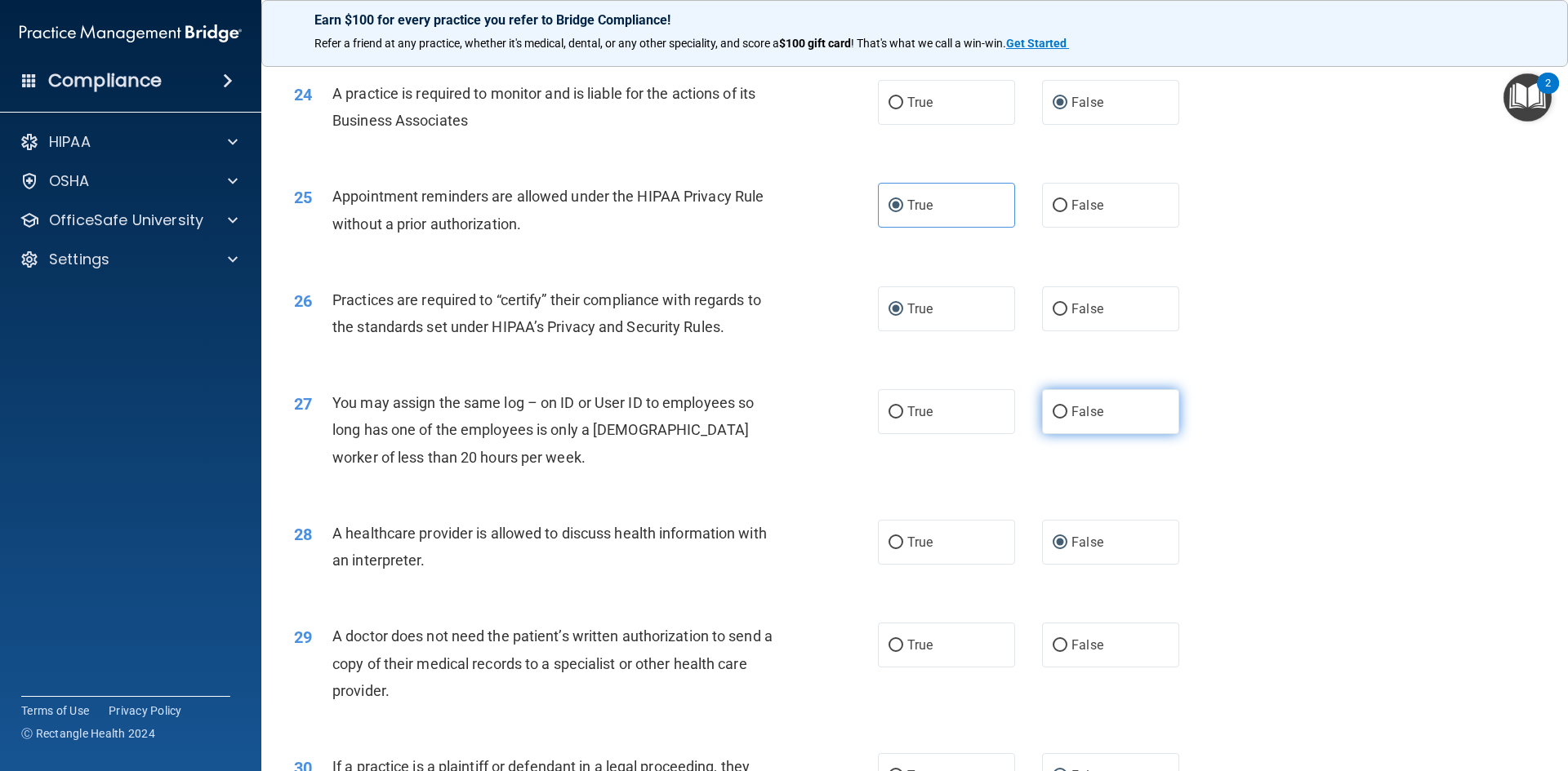
click at [1054, 408] on input "False" at bounding box center [1060, 412] width 15 height 12
radio input "true"
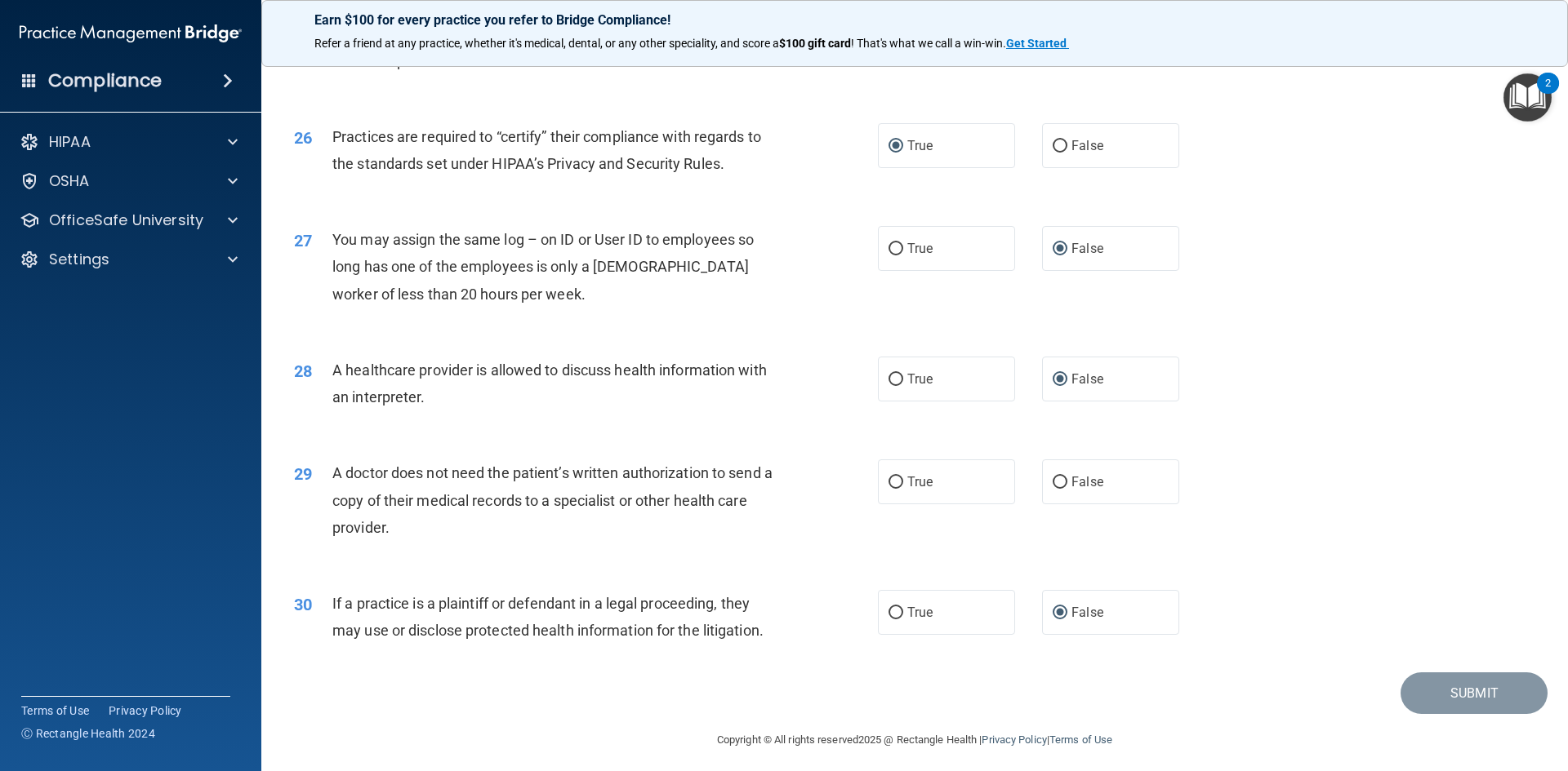
scroll to position [3028, 0]
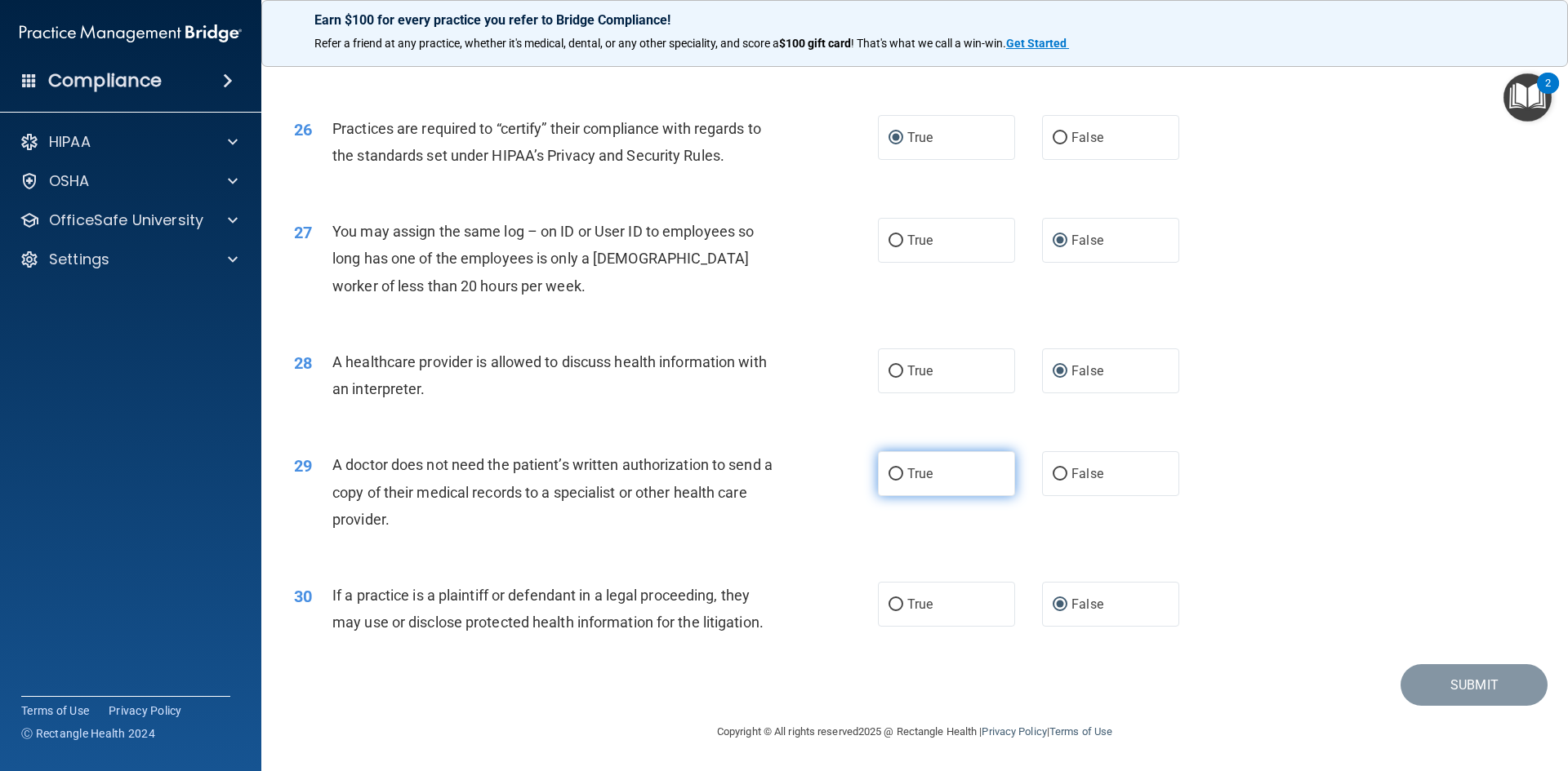
click at [889, 472] on input "True" at bounding box center [896, 474] width 15 height 12
radio input "true"
click at [1456, 682] on button "Submit" at bounding box center [1473, 685] width 147 height 41
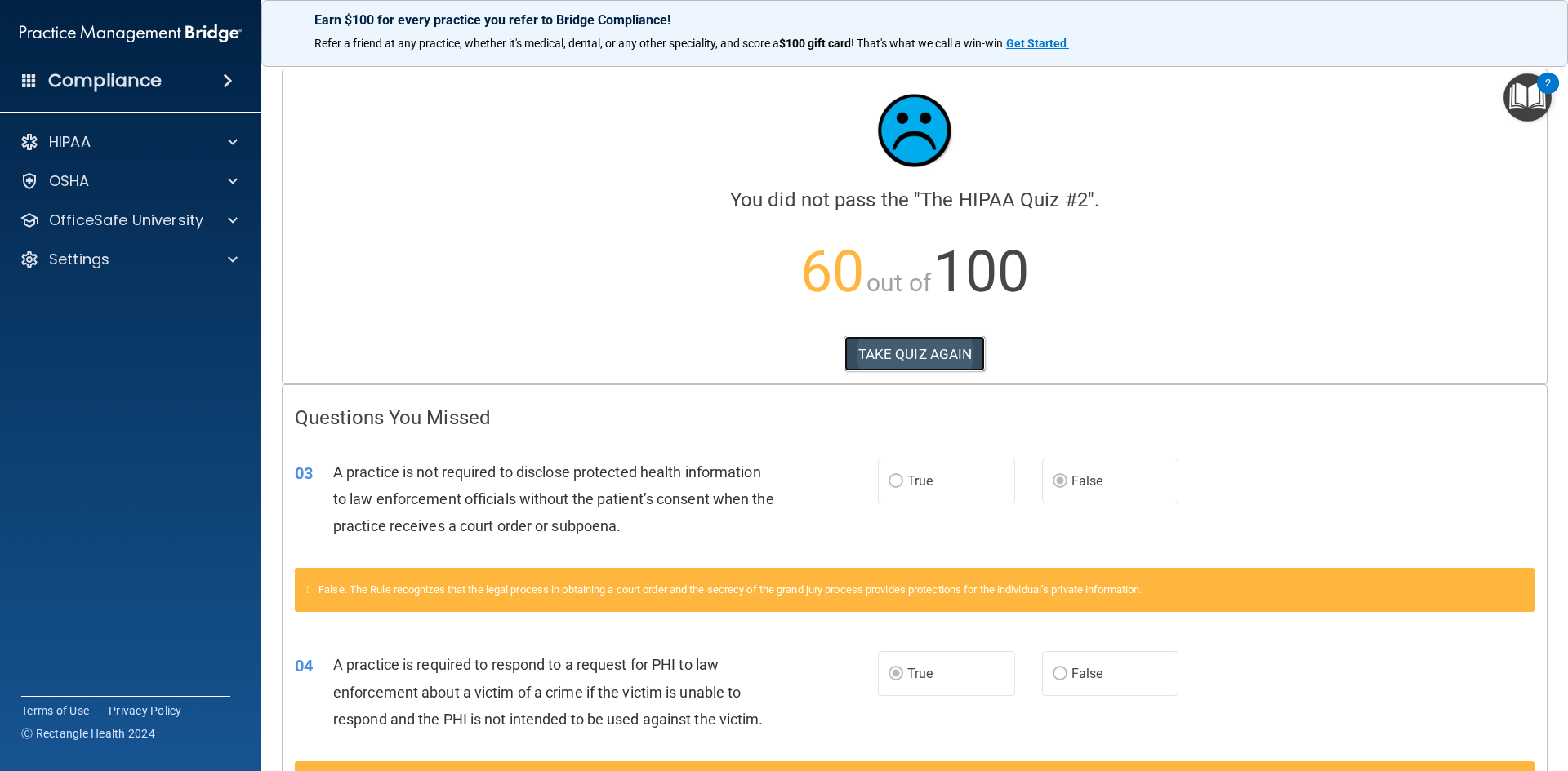
click at [888, 343] on button "TAKE QUIZ AGAIN" at bounding box center [915, 354] width 142 height 36
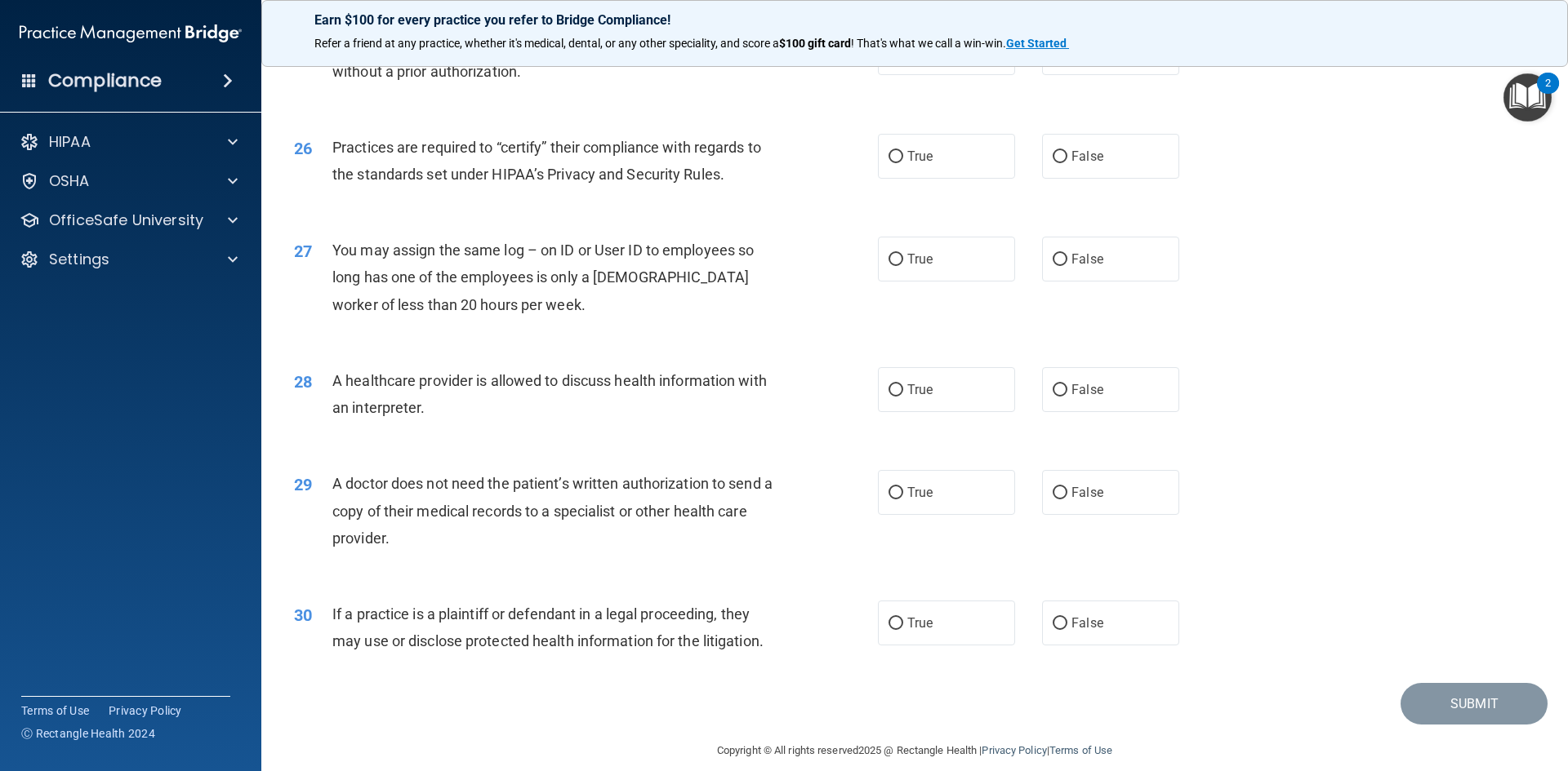
scroll to position [3019, 0]
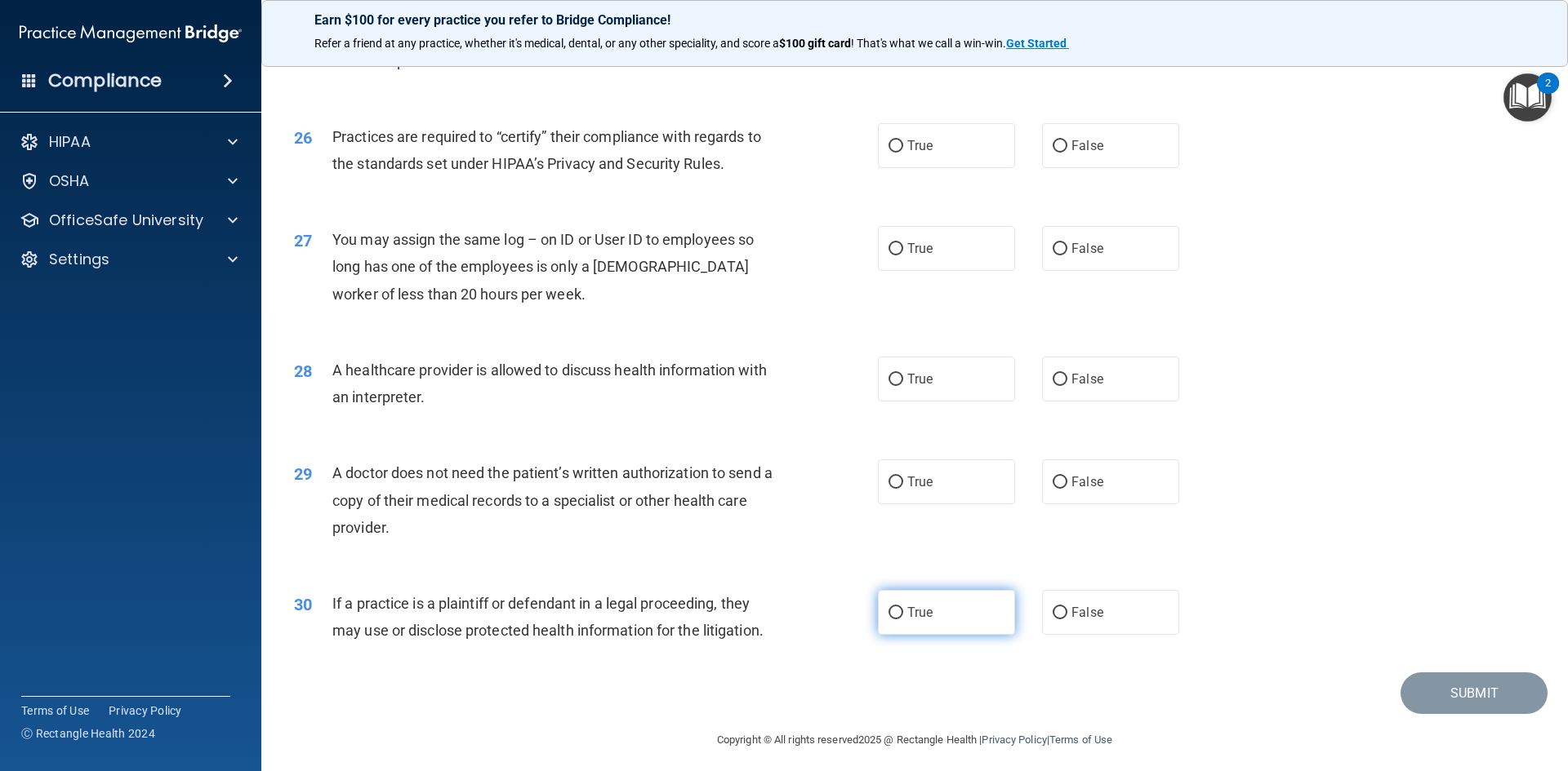
click at [890, 612] on input "True" at bounding box center [896, 613] width 15 height 12
radio input "true"
click at [889, 379] on input "True" at bounding box center [896, 379] width 15 height 12
radio input "true"
click at [1056, 143] on input "False" at bounding box center [1060, 146] width 15 height 12
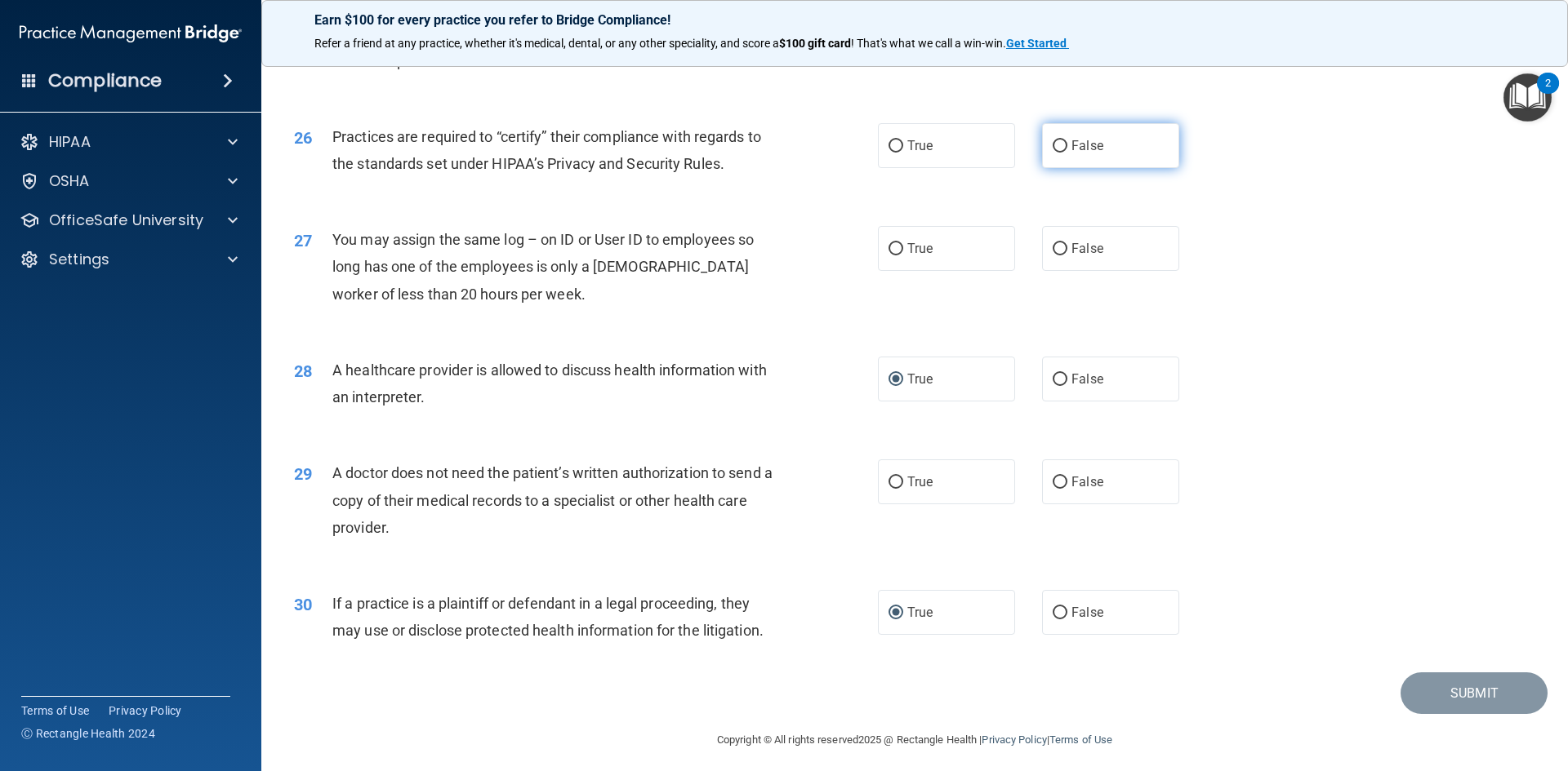
radio input "true"
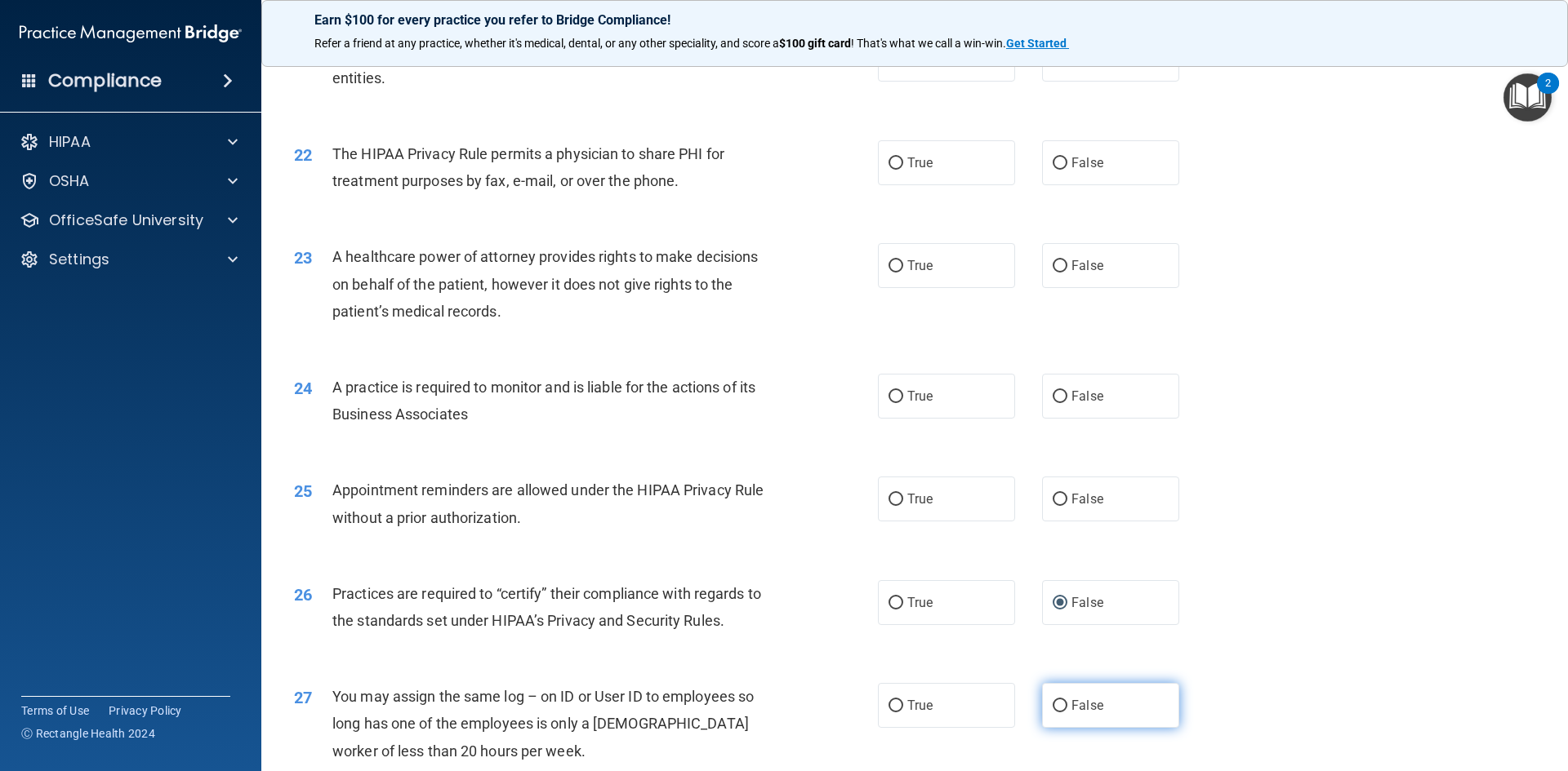
scroll to position [2529, 0]
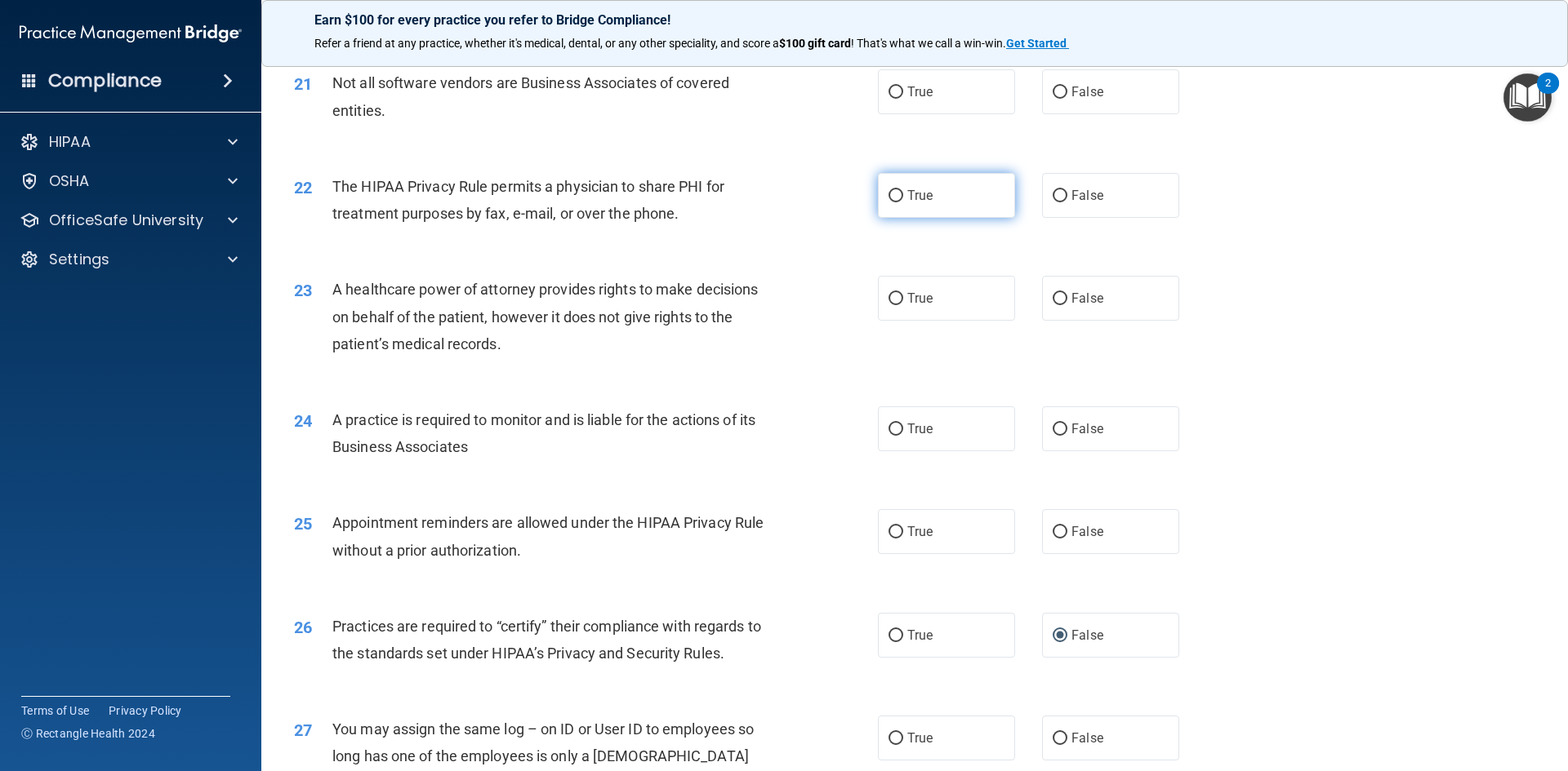
click at [889, 198] on input "True" at bounding box center [896, 196] width 15 height 12
radio input "true"
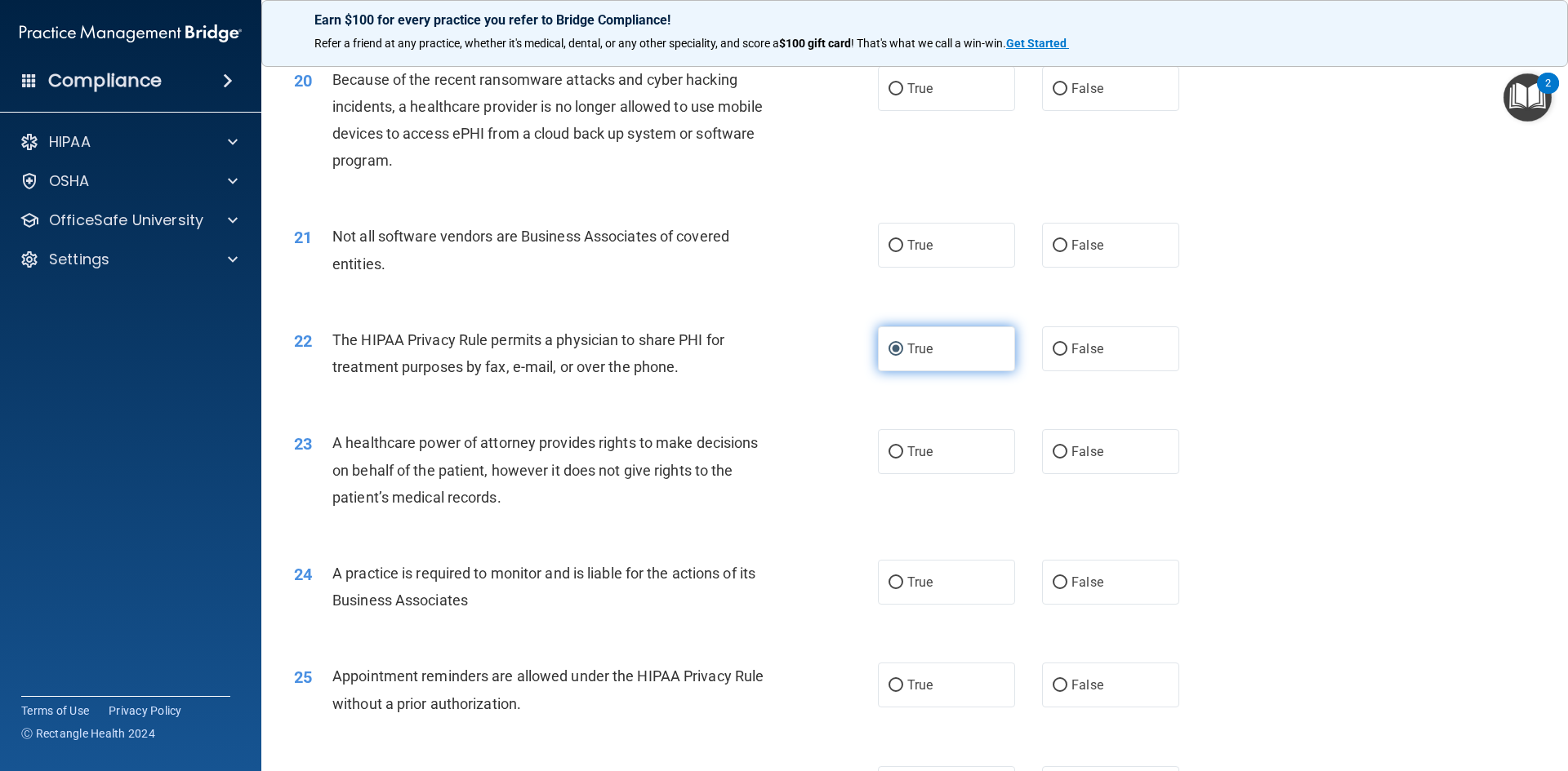
scroll to position [2285, 0]
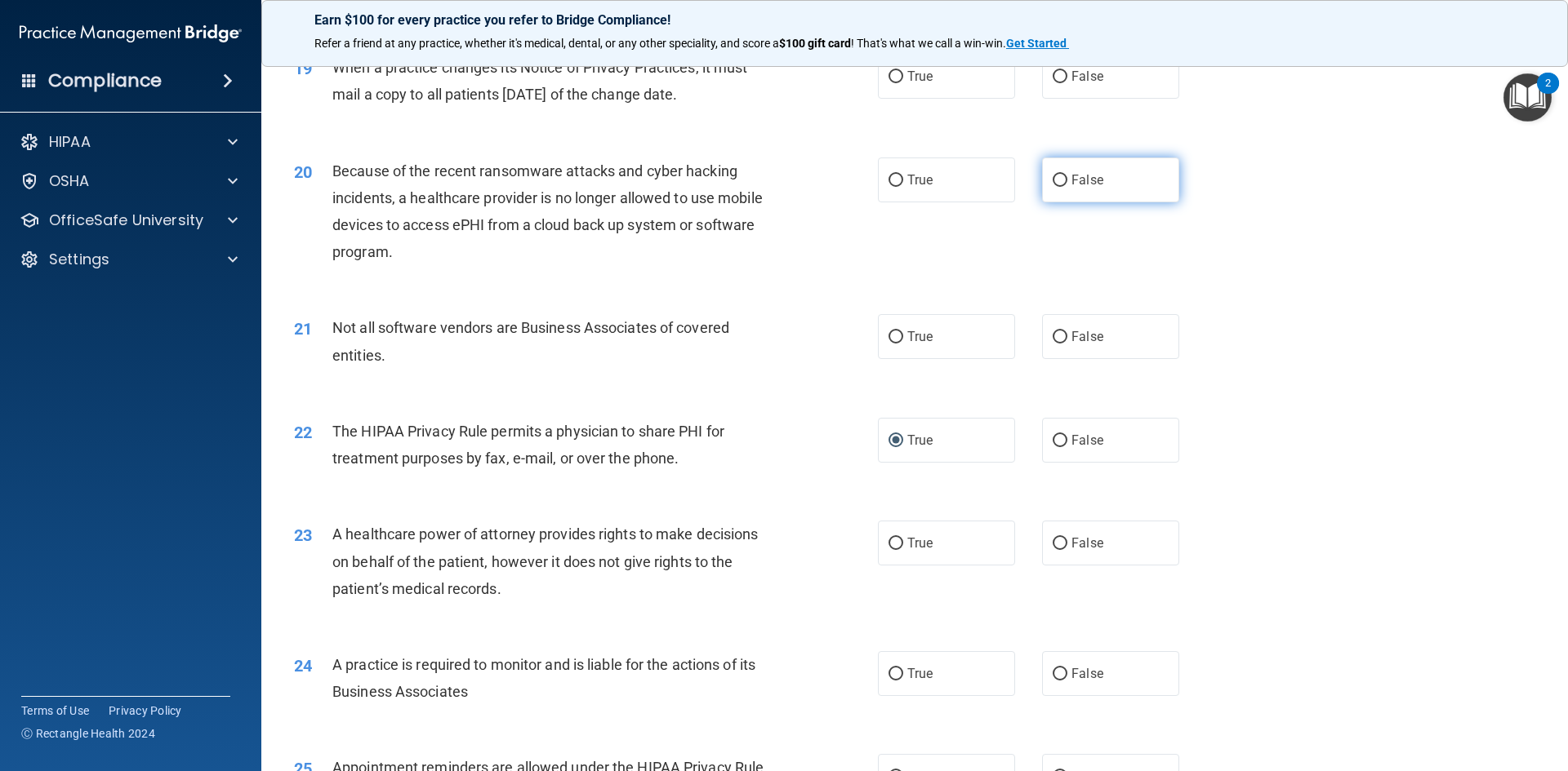
click at [1053, 183] on input "False" at bounding box center [1060, 180] width 15 height 12
radio input "true"
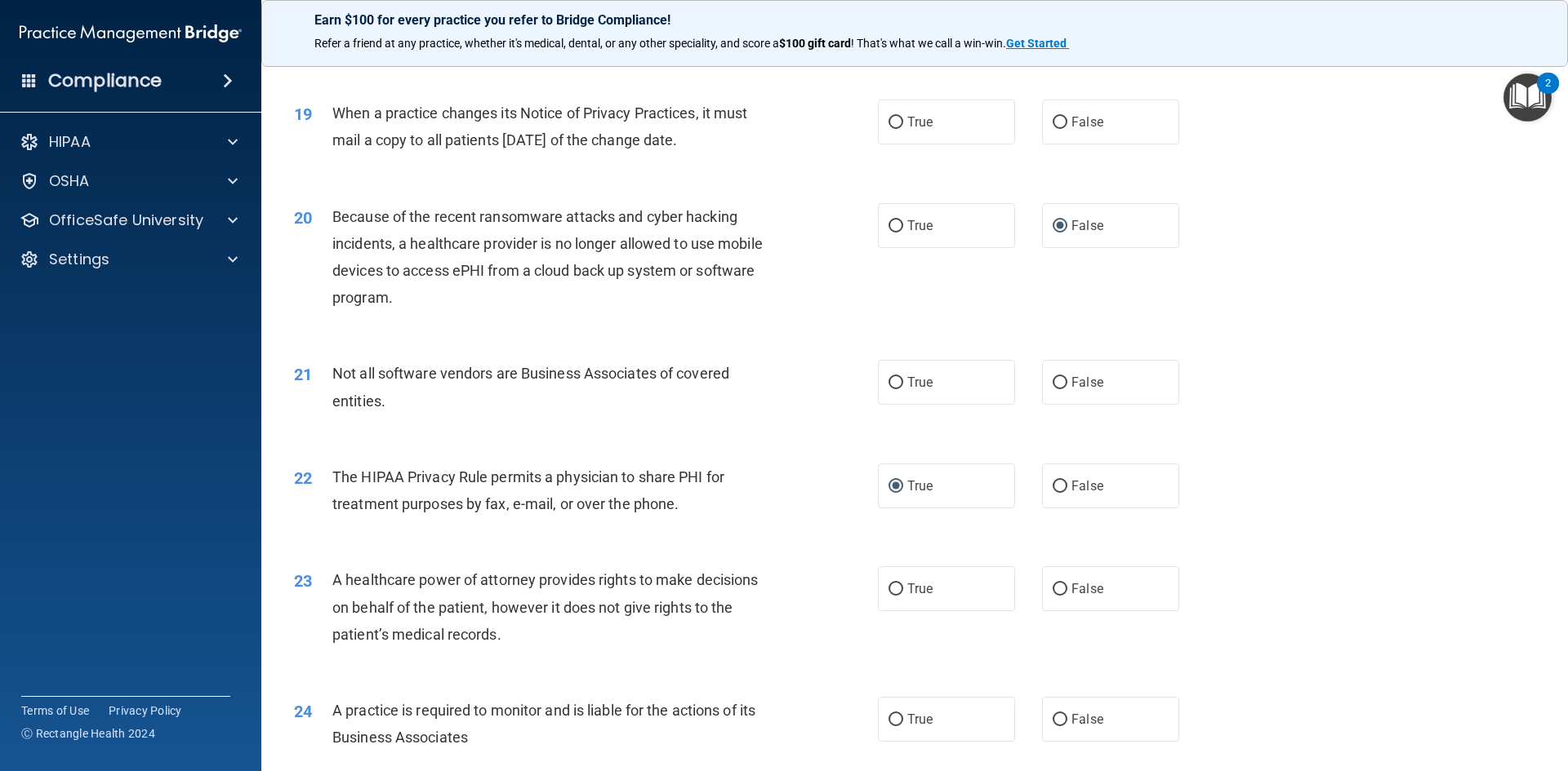
scroll to position [2203, 0]
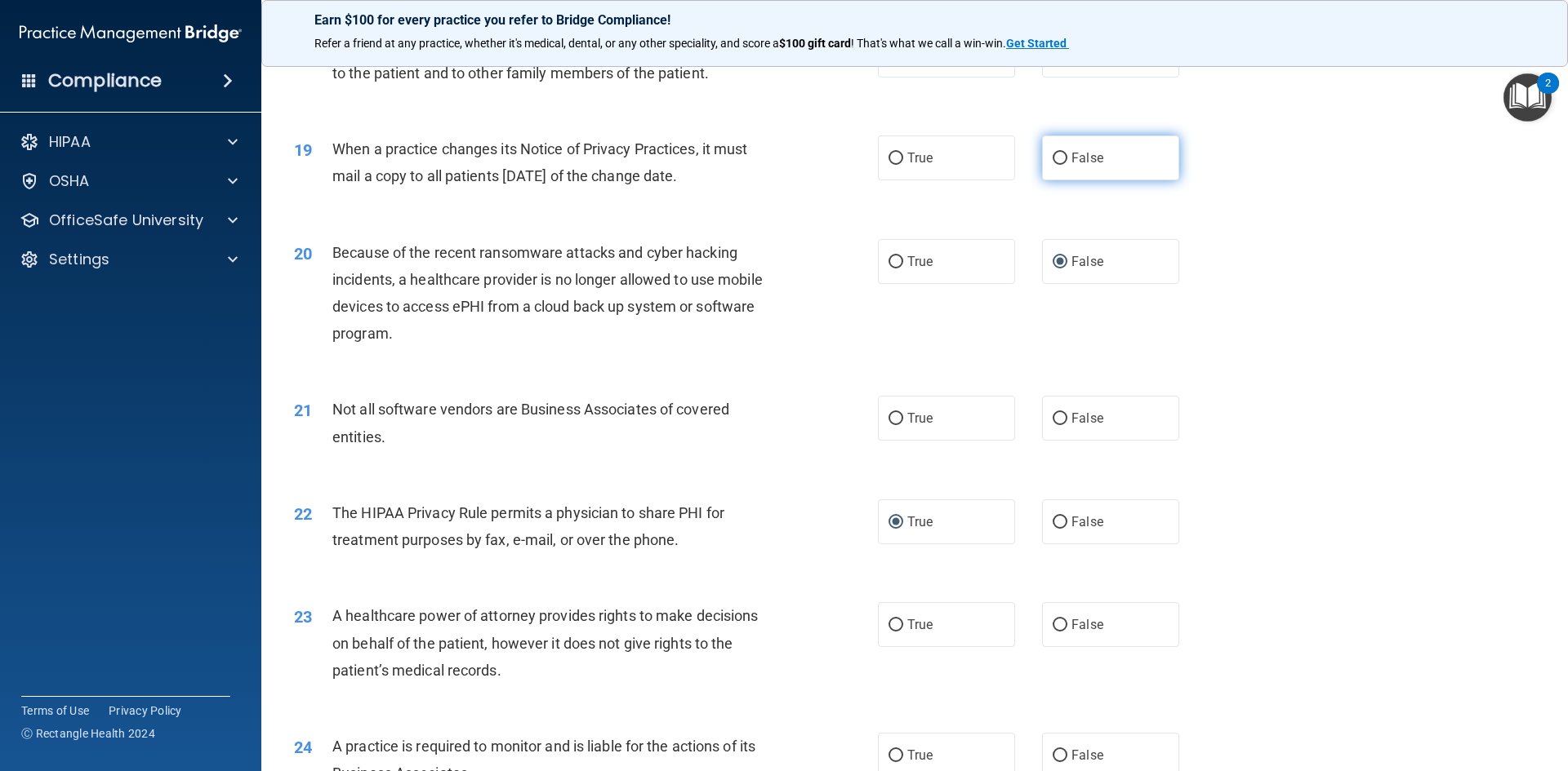
click at [1054, 153] on input "False" at bounding box center [1060, 158] width 15 height 12
radio input "true"
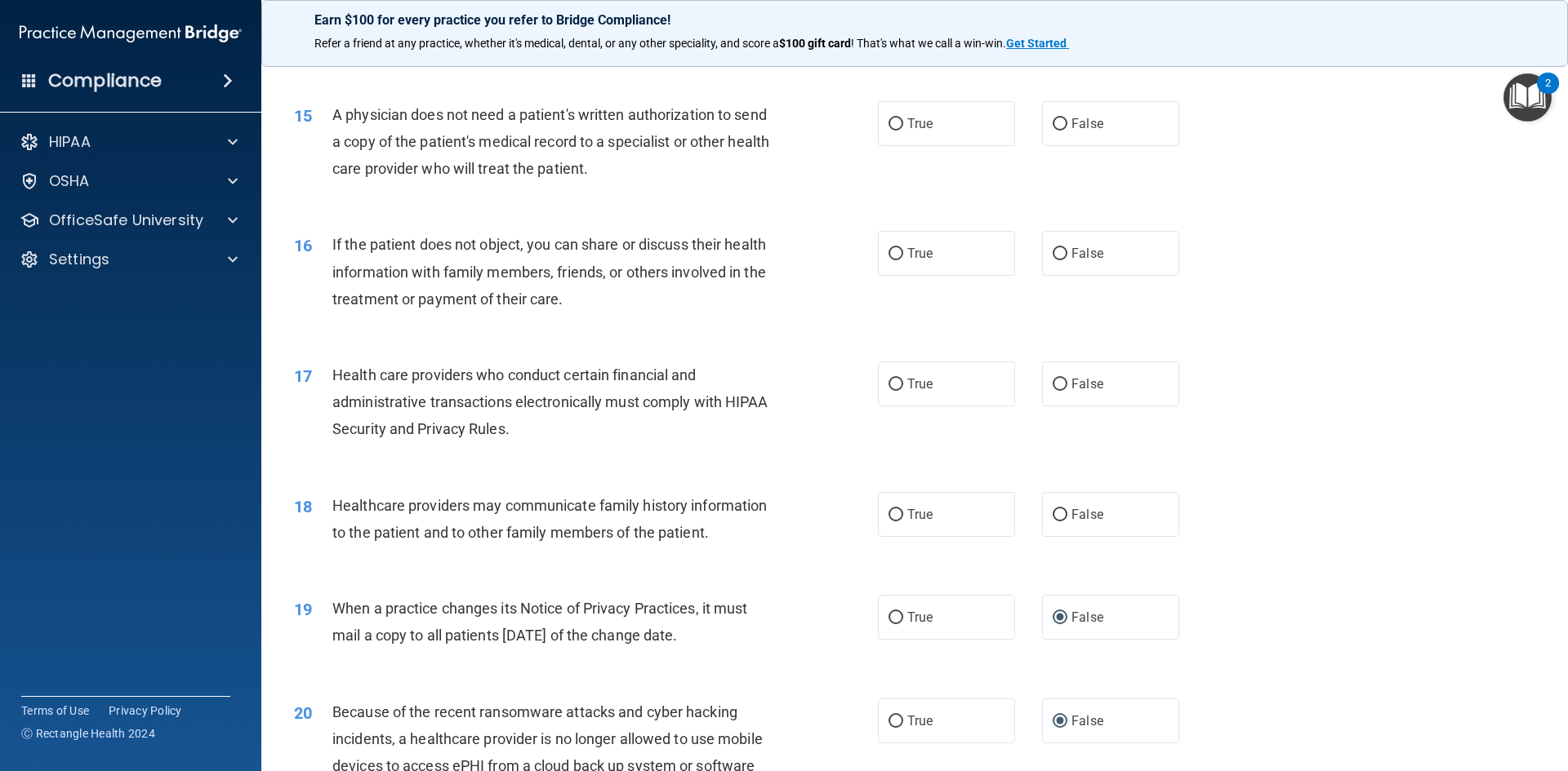
scroll to position [1632, 0]
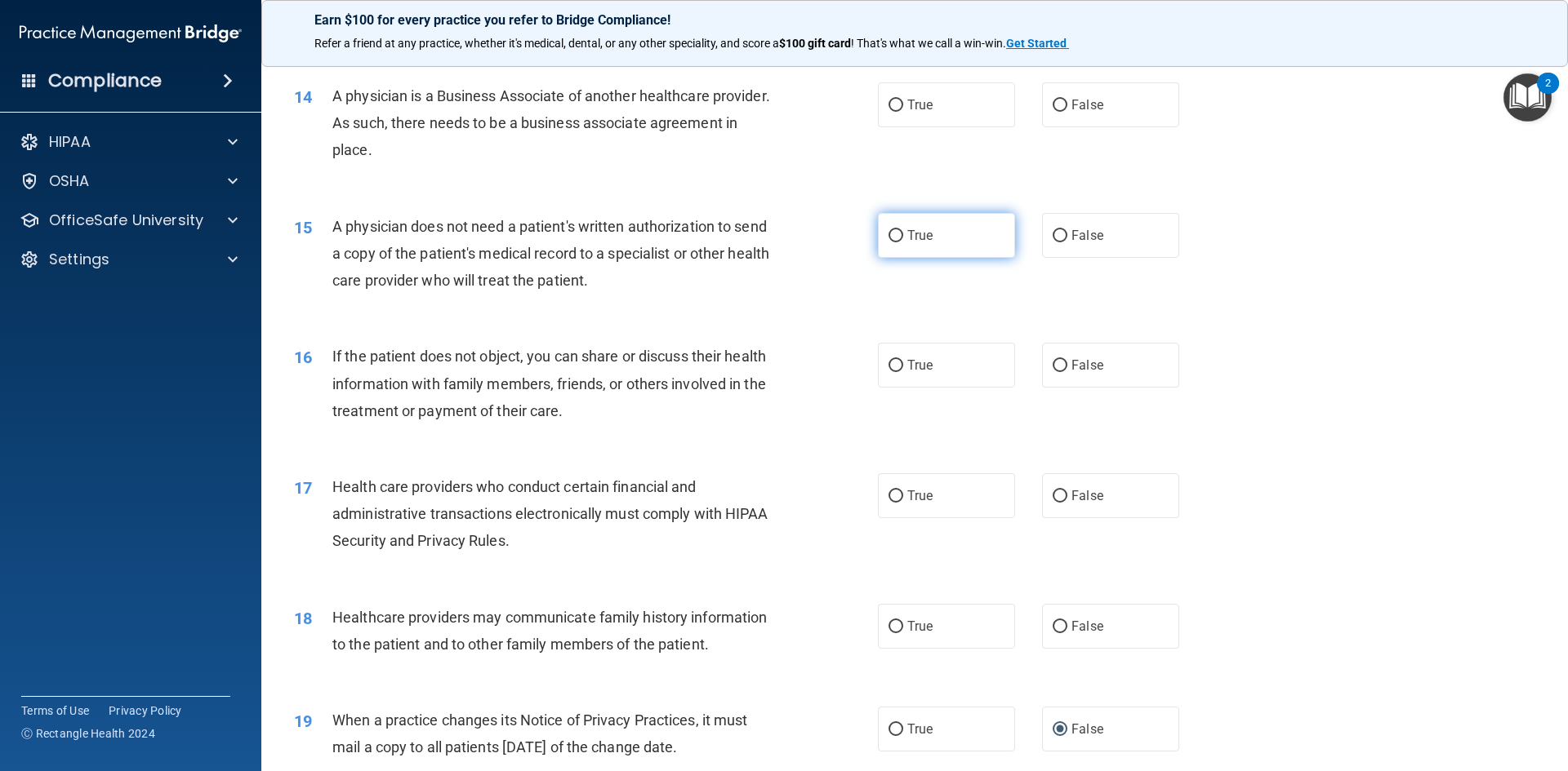
click at [890, 236] on input "True" at bounding box center [896, 236] width 15 height 12
radio input "true"
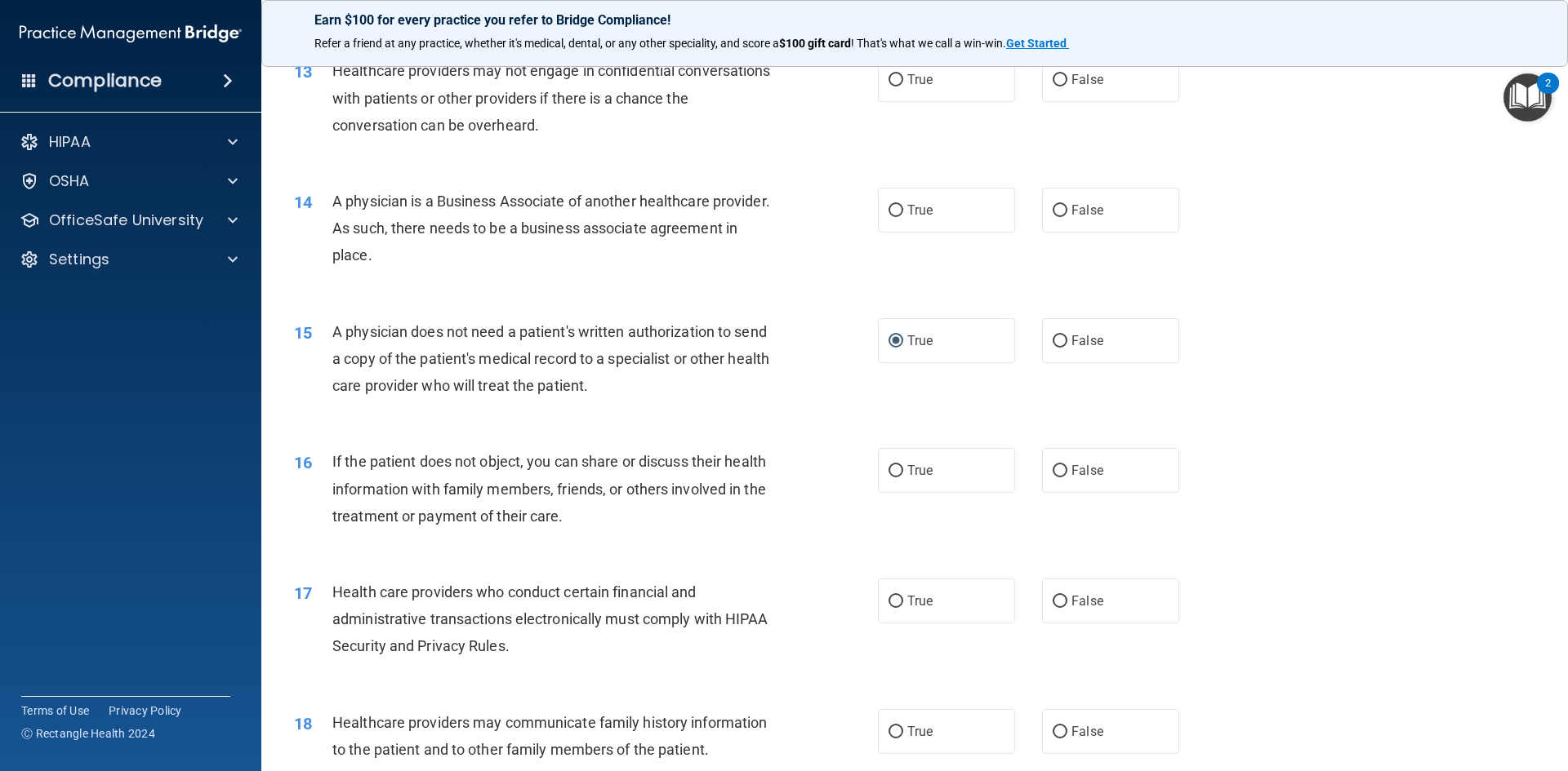
scroll to position [1469, 0]
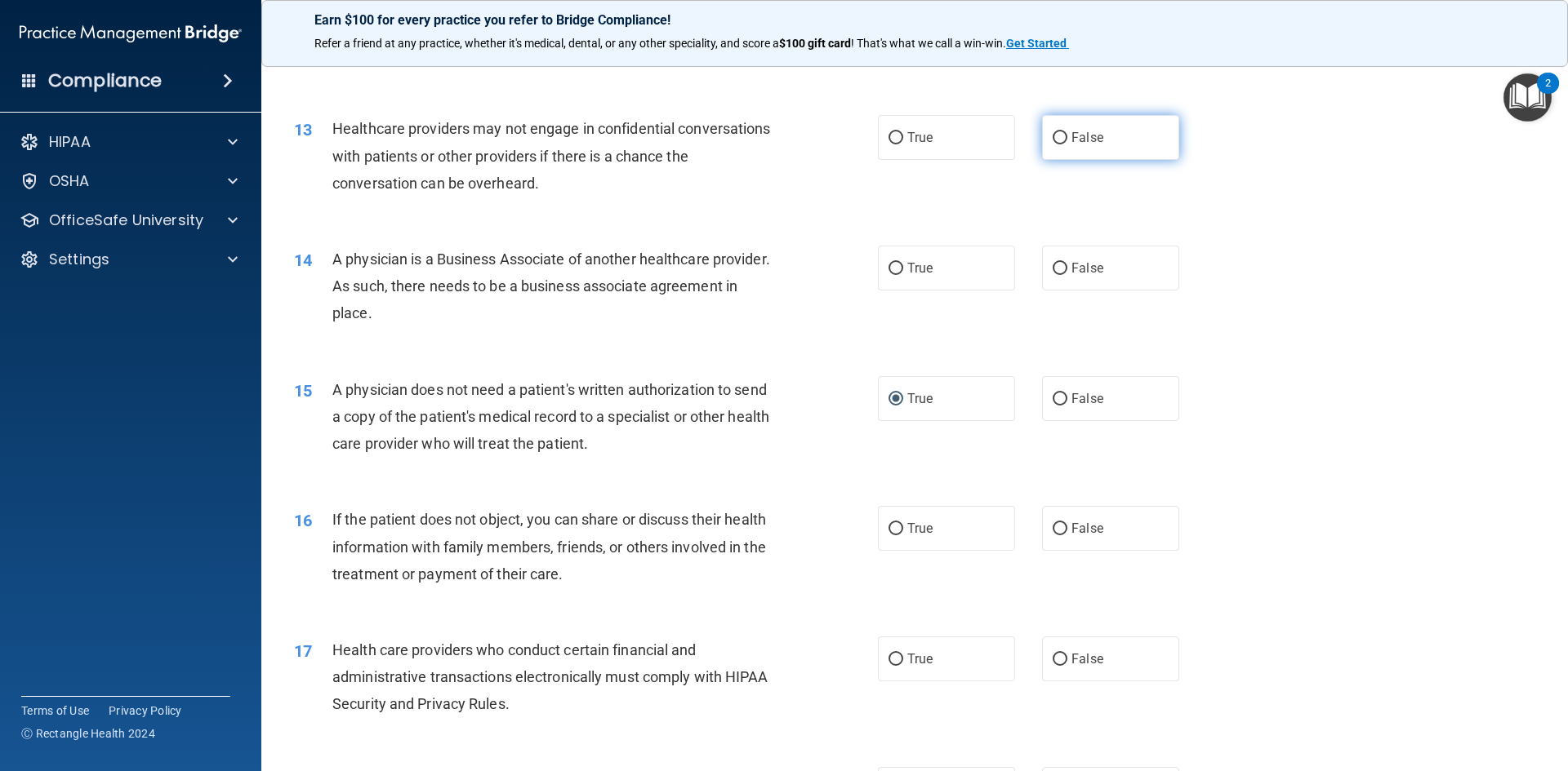
click at [1054, 142] on input "False" at bounding box center [1060, 138] width 15 height 12
radio input "true"
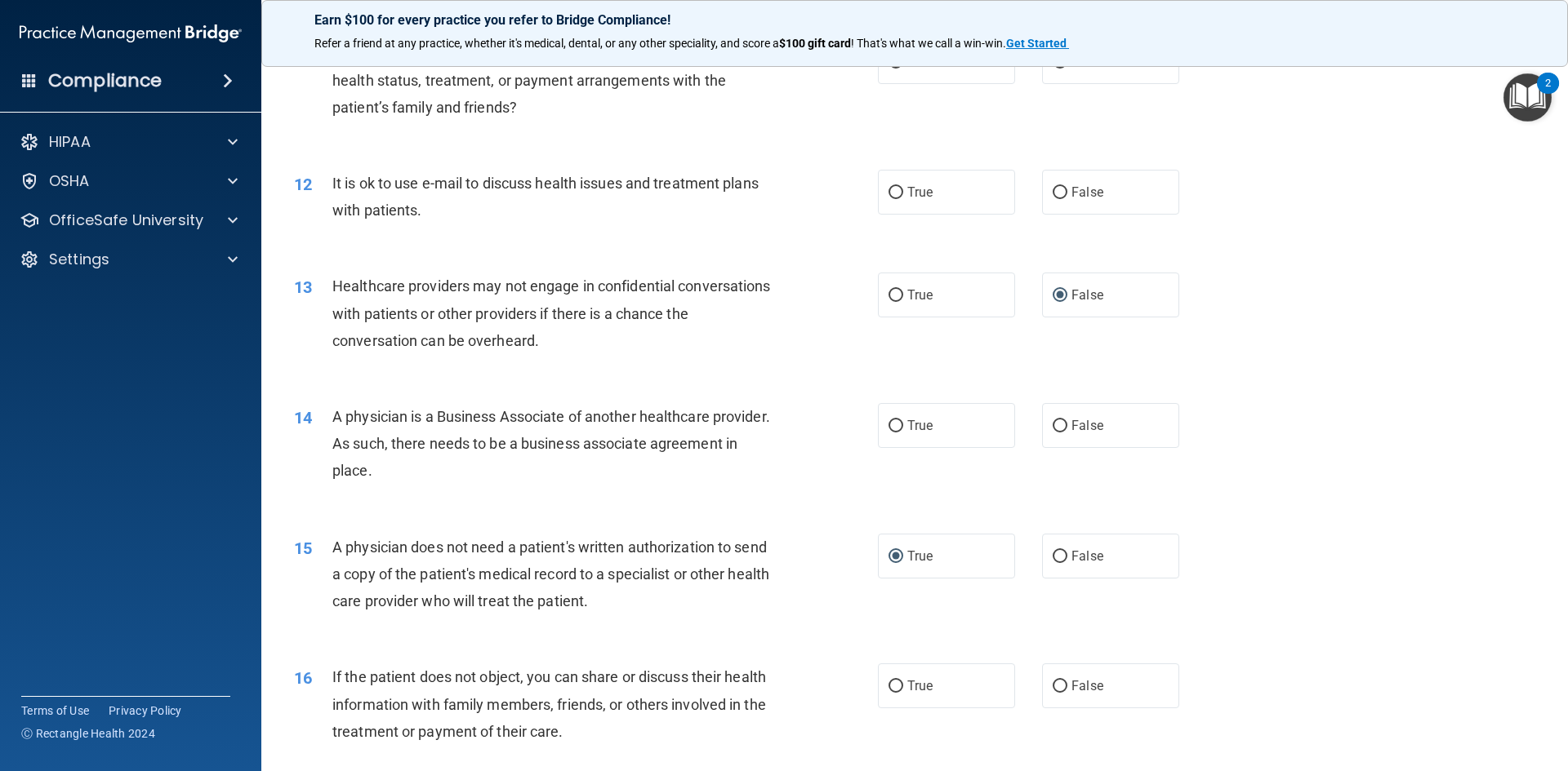
scroll to position [1306, 0]
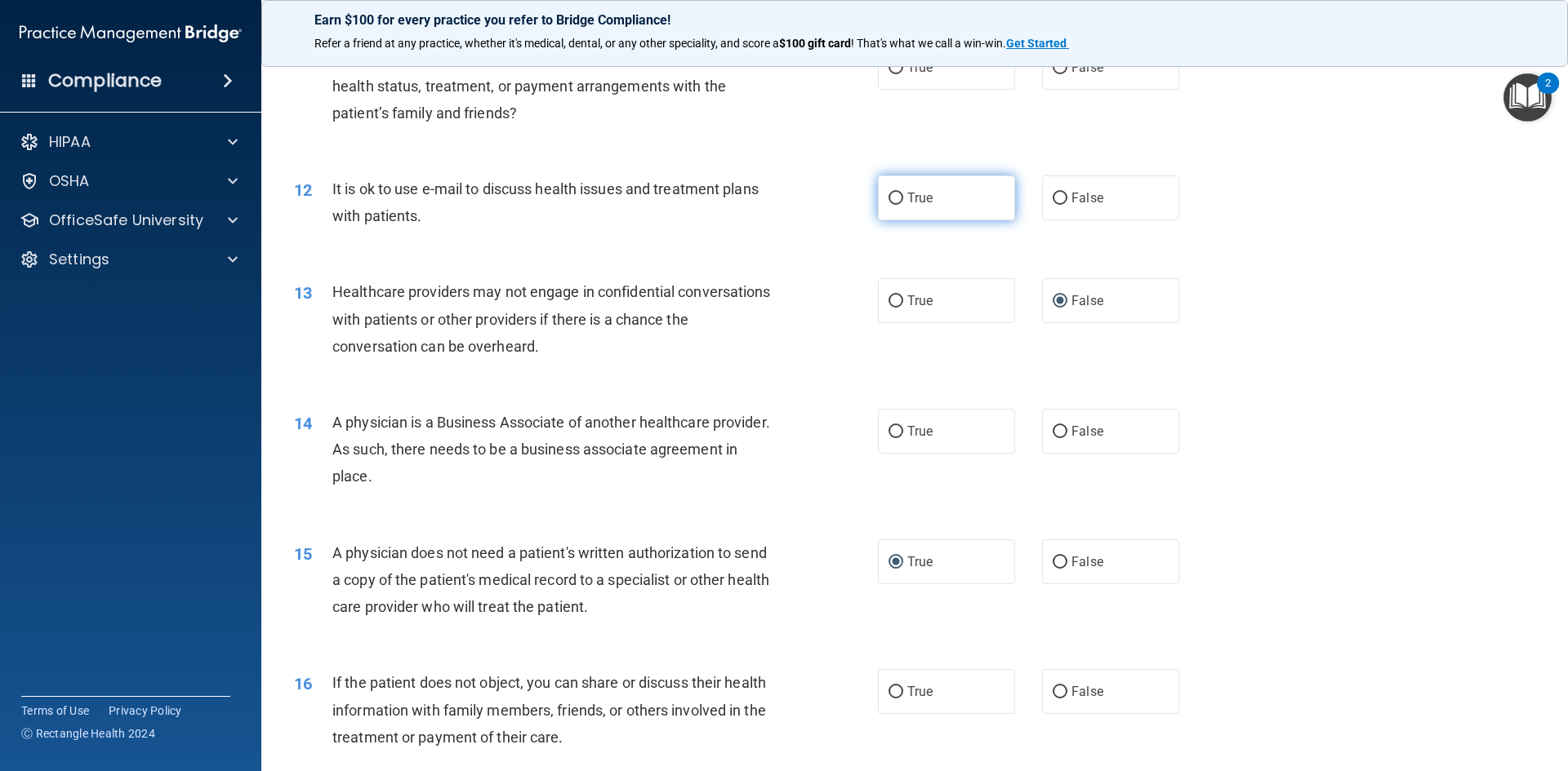
click at [890, 200] on input "True" at bounding box center [896, 199] width 15 height 12
radio input "true"
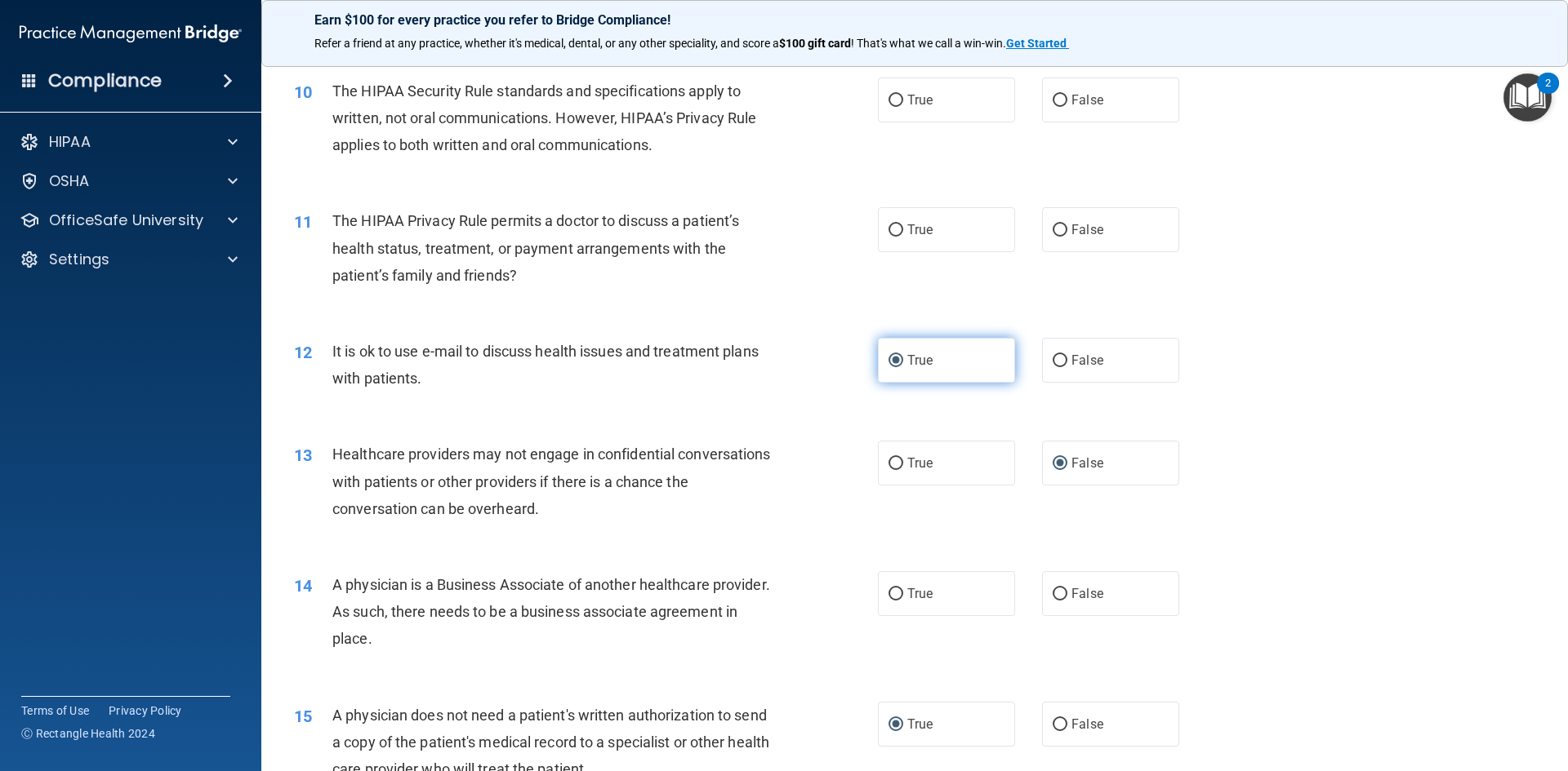
scroll to position [1143, 0]
click at [890, 228] on input "True" at bounding box center [896, 230] width 15 height 12
radio input "true"
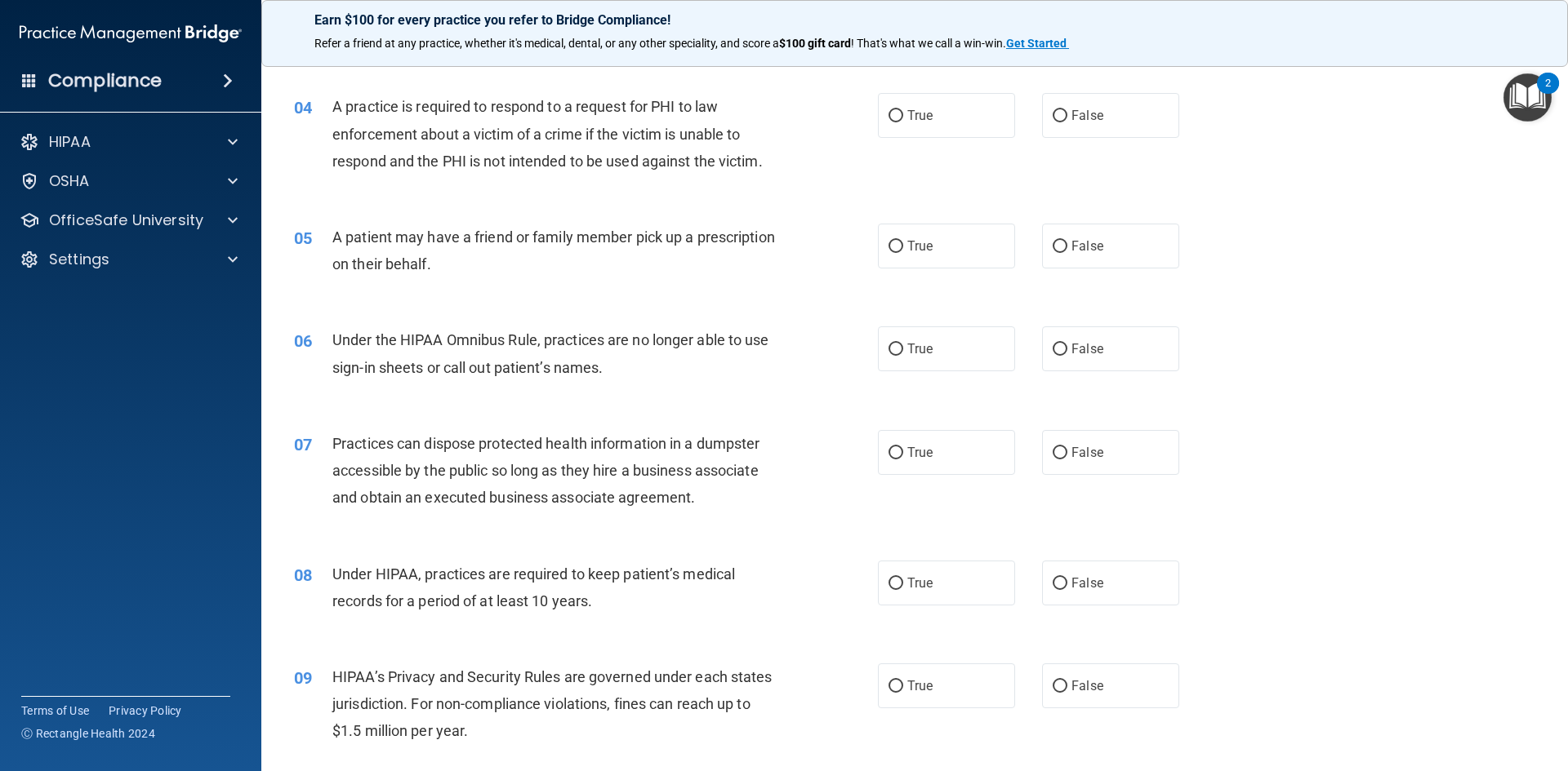
scroll to position [408, 0]
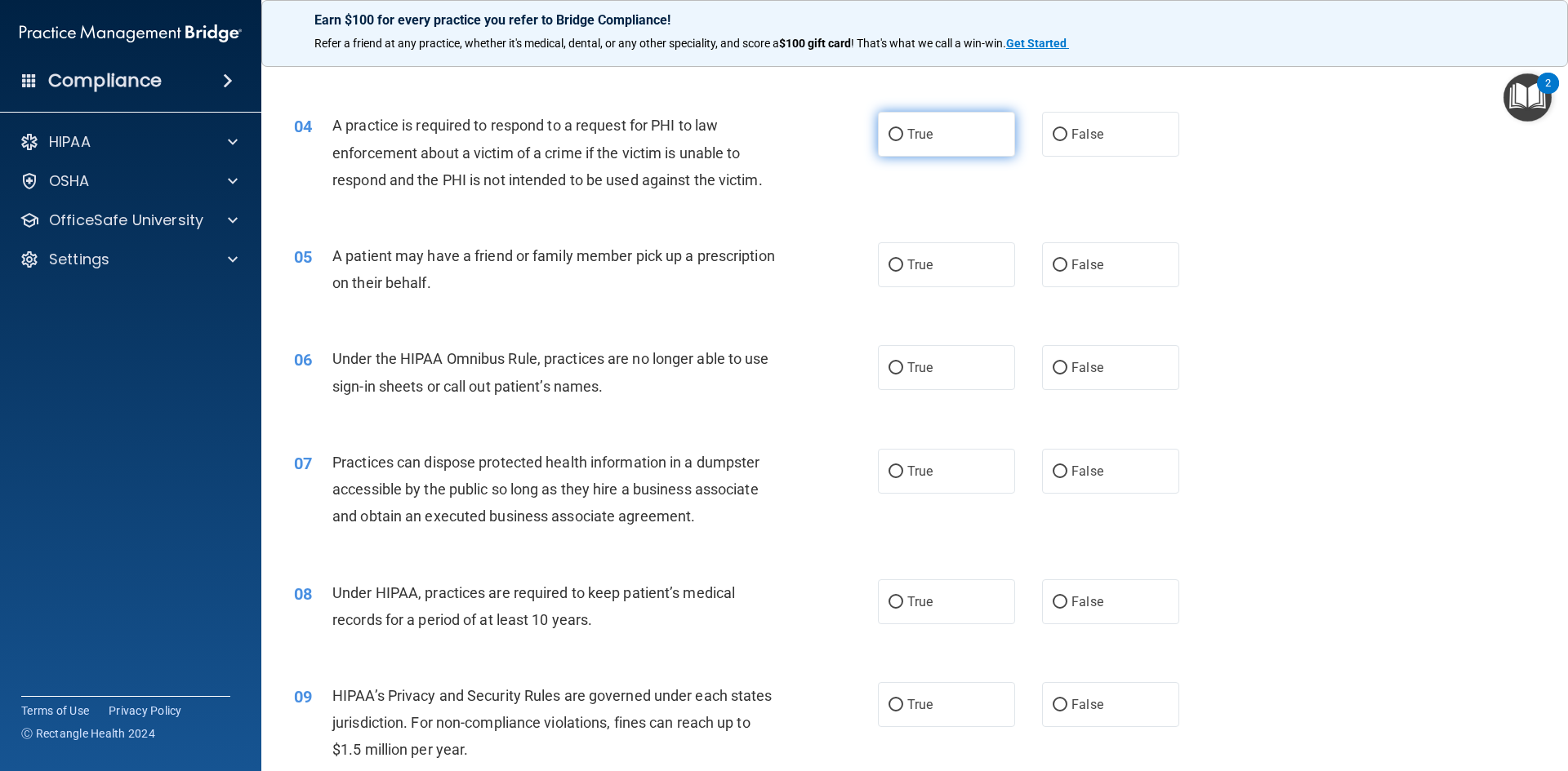
click at [889, 132] on input "True" at bounding box center [896, 135] width 15 height 12
radio input "true"
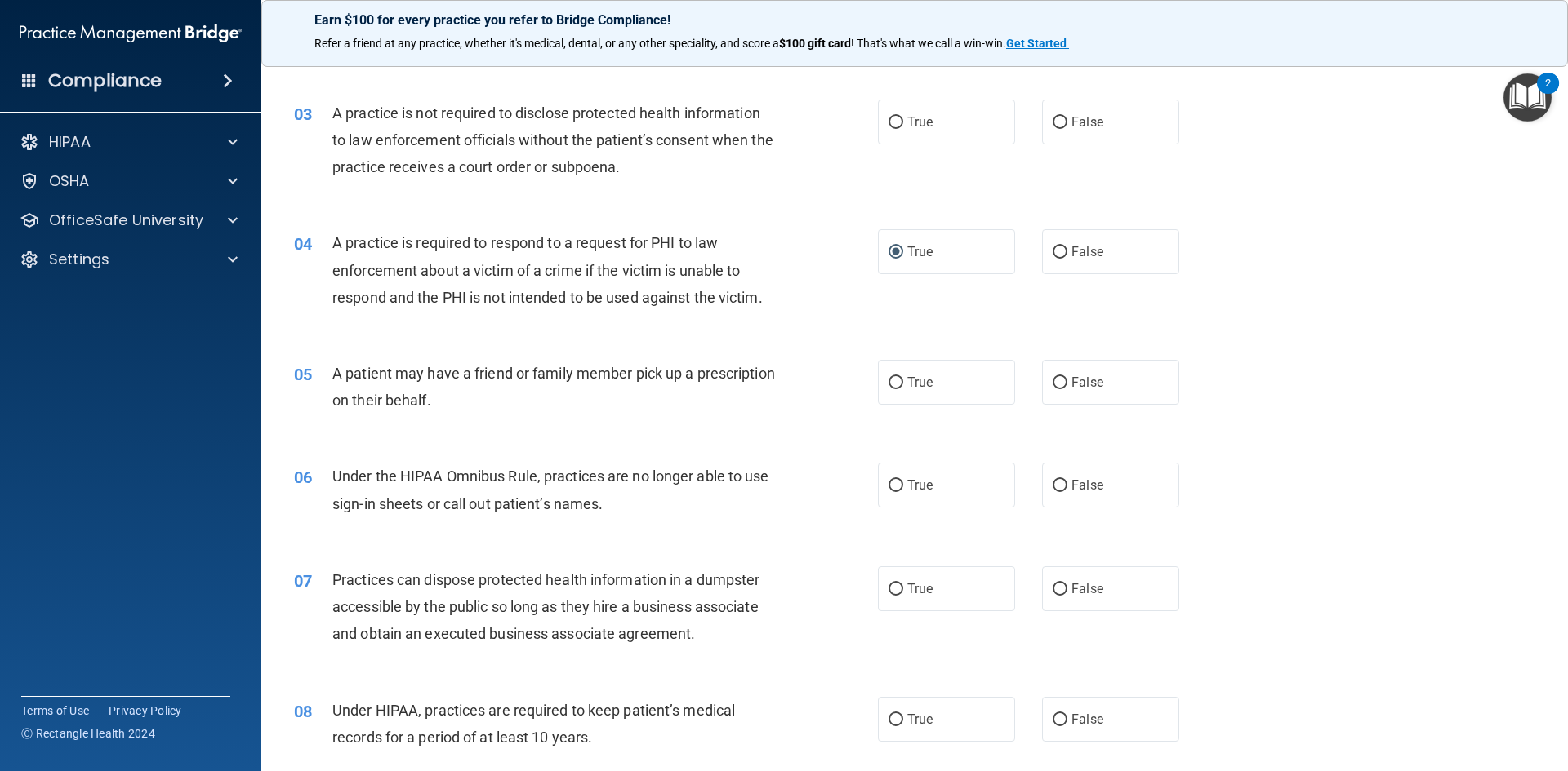
scroll to position [245, 0]
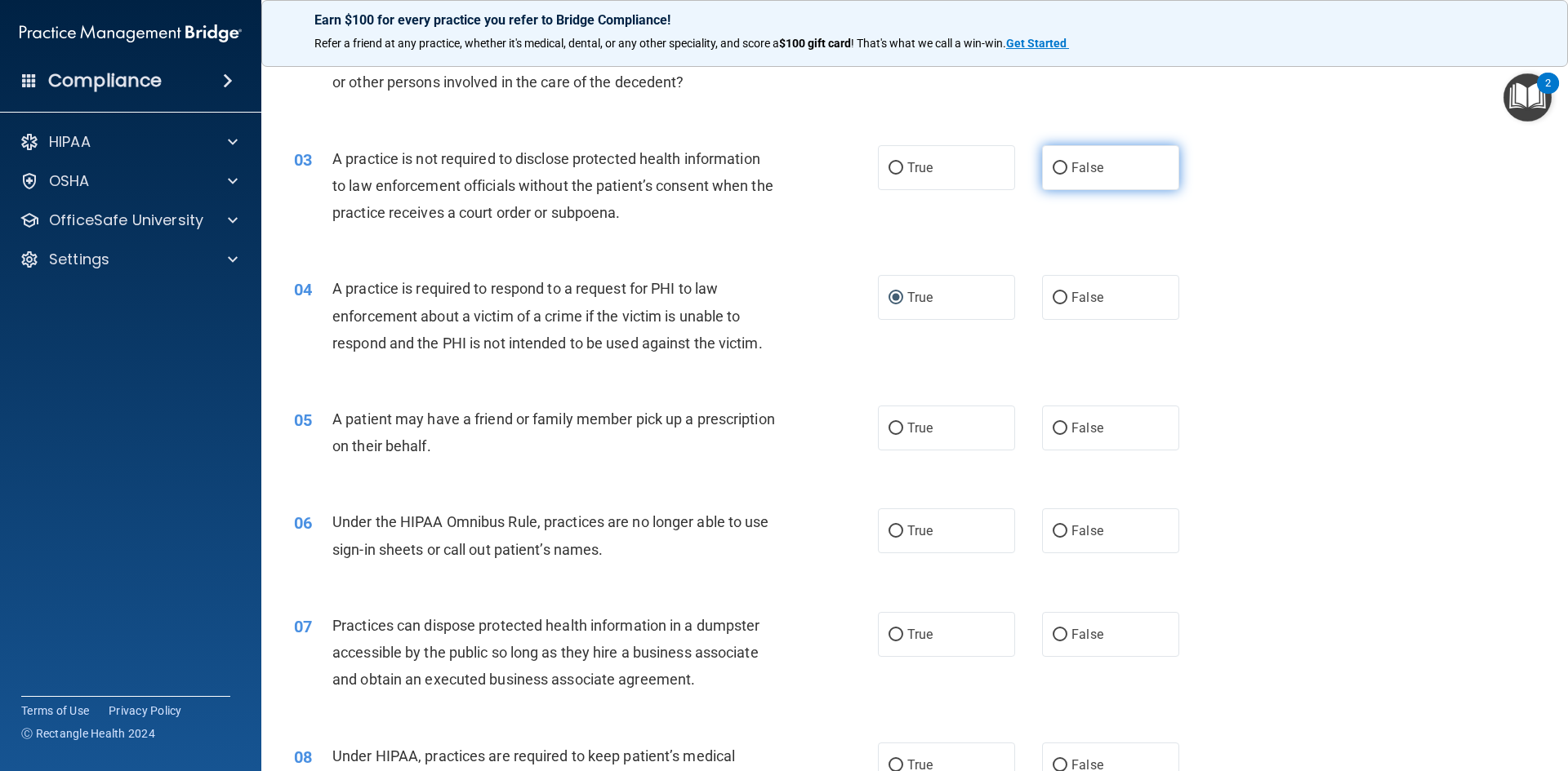
click at [1053, 168] on input "False" at bounding box center [1060, 168] width 15 height 12
radio input "true"
click at [1058, 529] on input "False" at bounding box center [1060, 531] width 15 height 12
radio input "true"
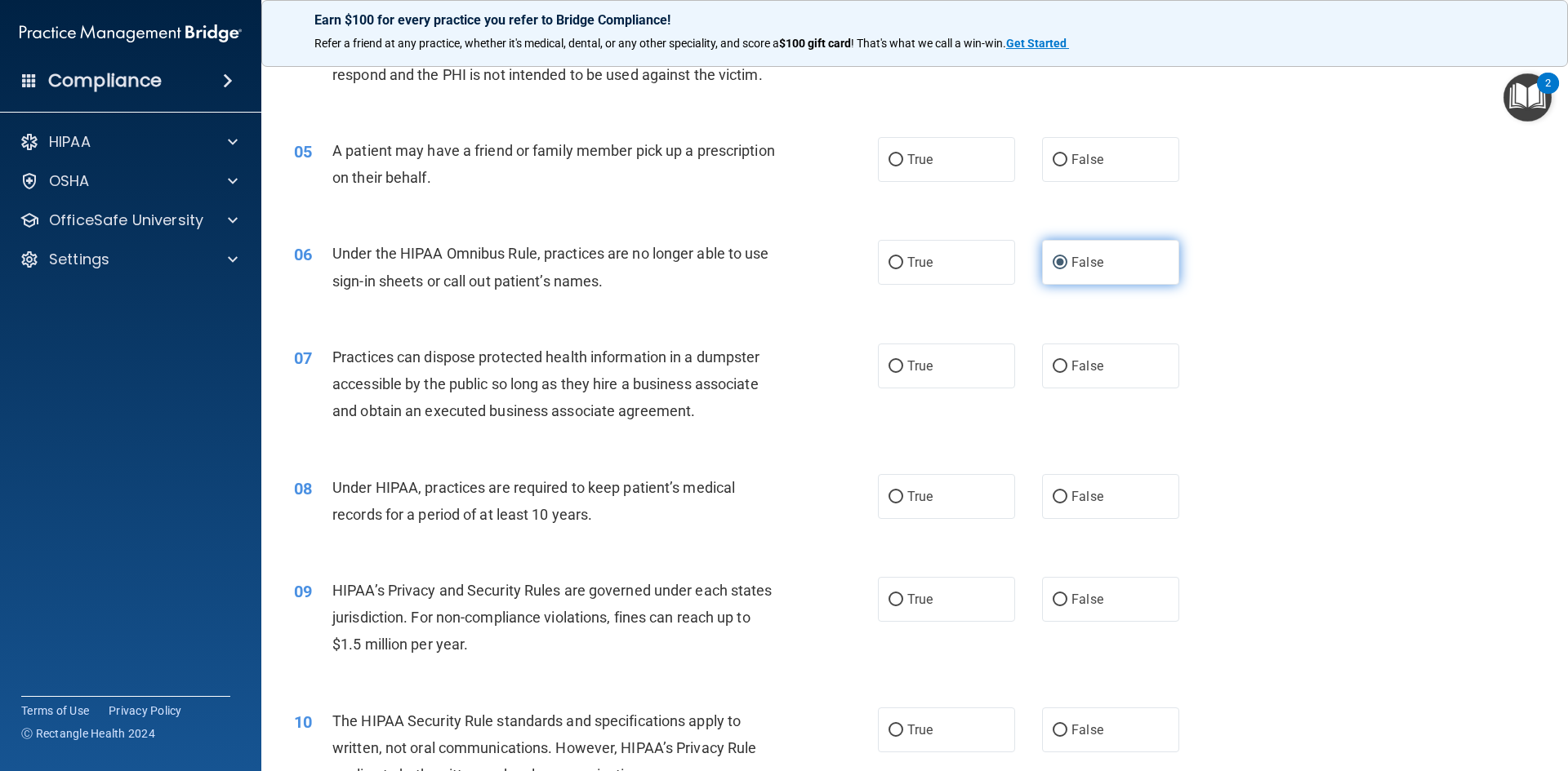
scroll to position [571, 0]
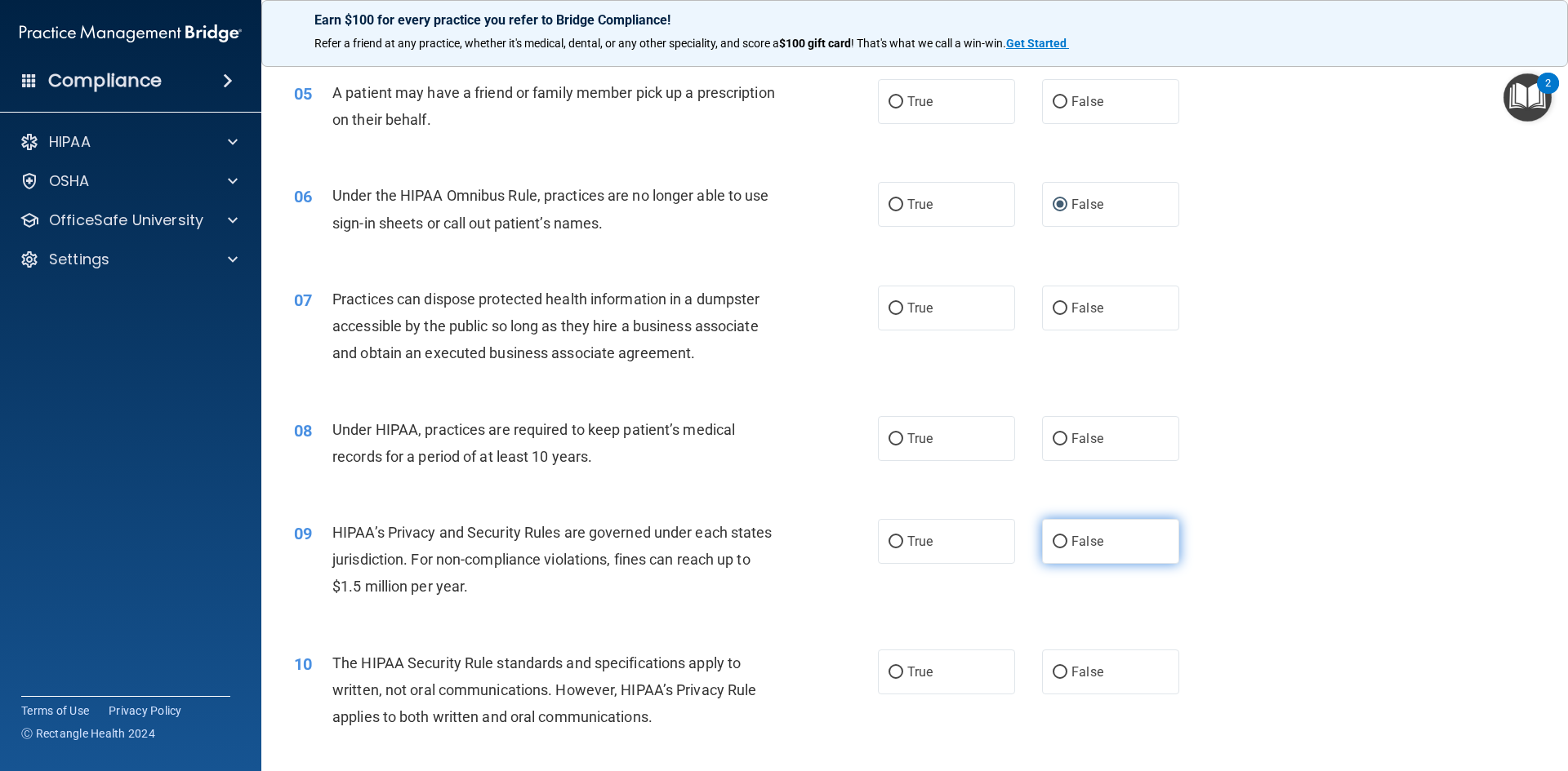
click at [1053, 544] on input "False" at bounding box center [1060, 541] width 15 height 12
radio input "true"
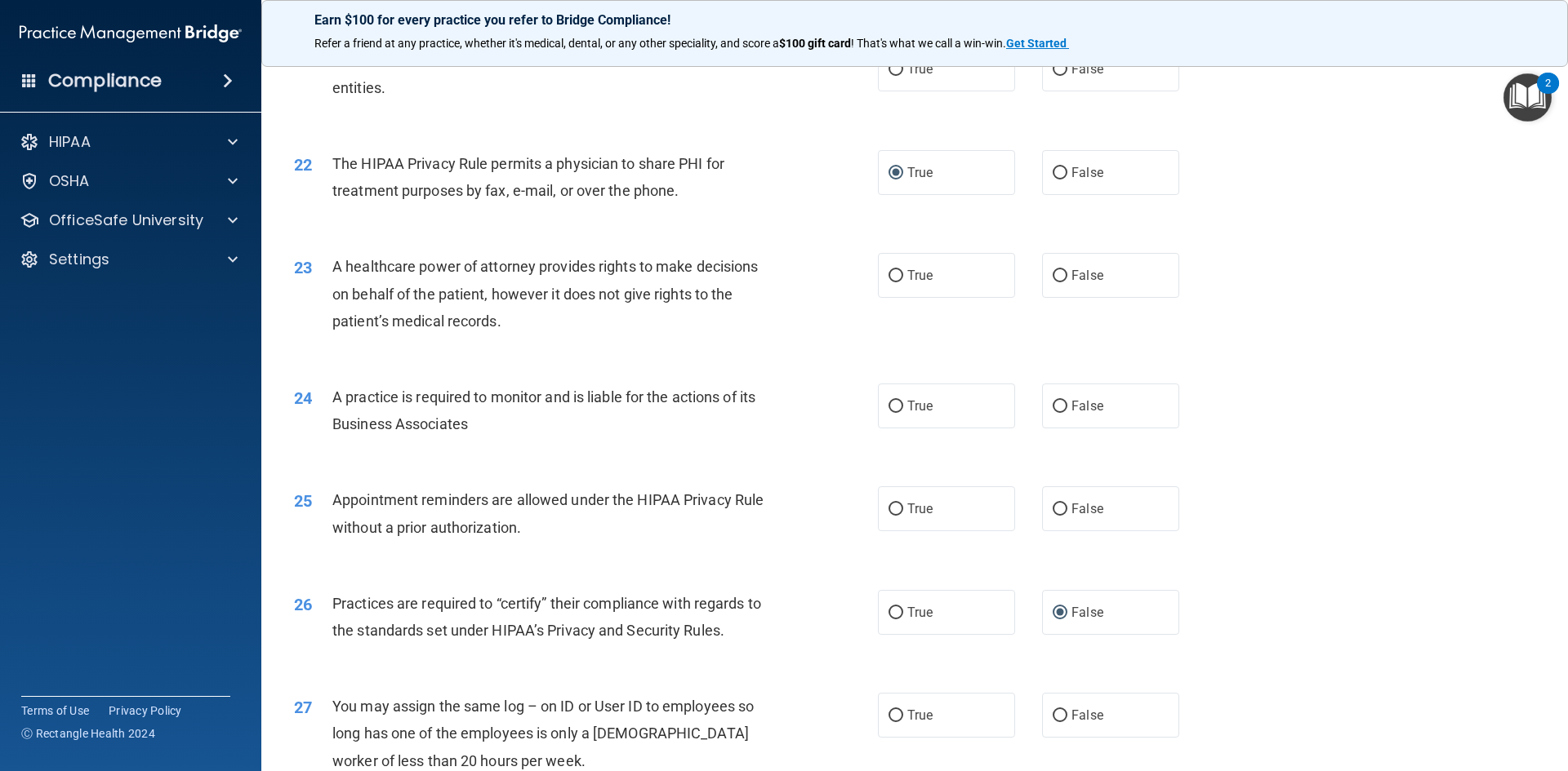
scroll to position [2538, 0]
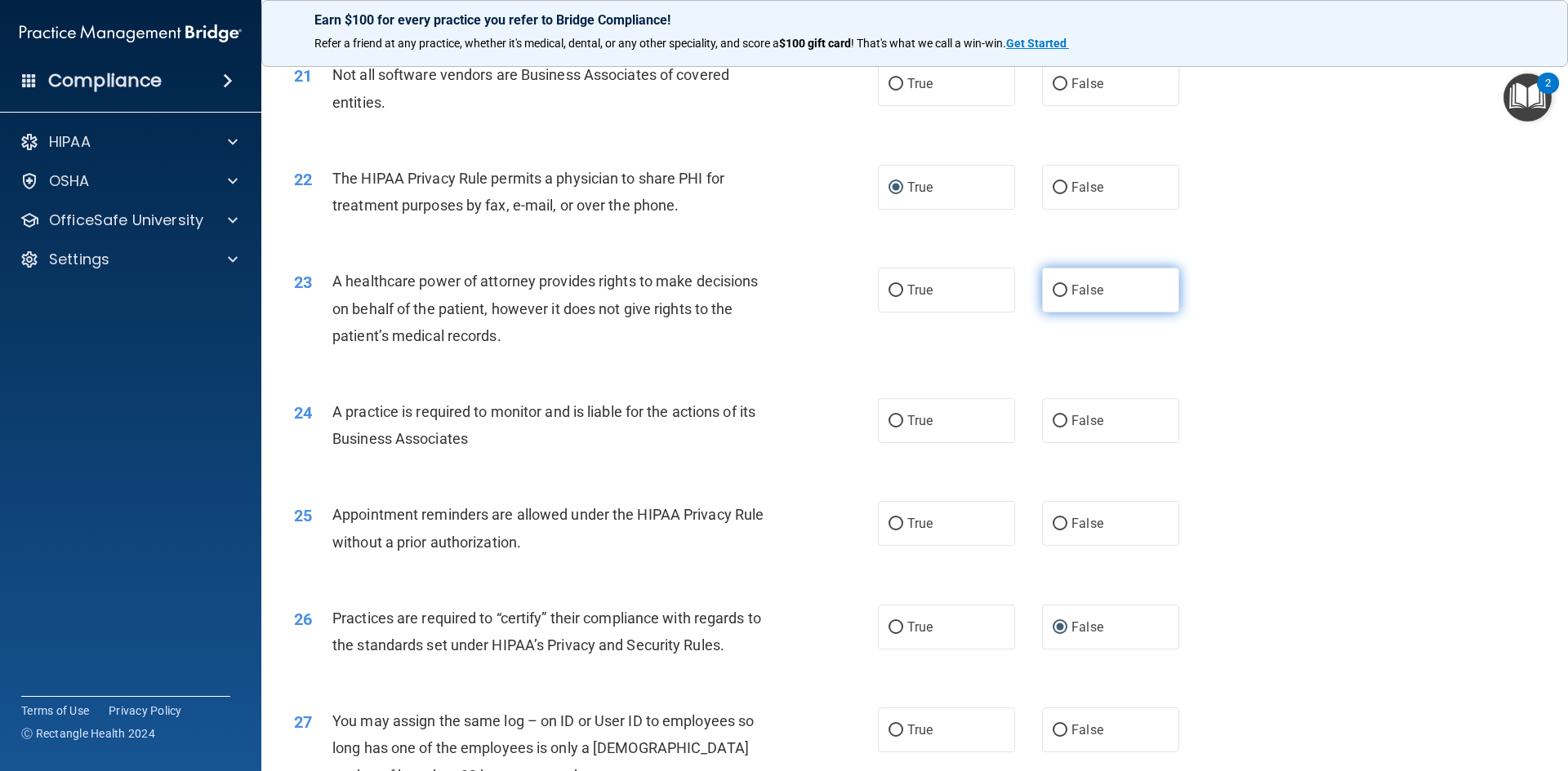
click at [1053, 290] on input "False" at bounding box center [1060, 290] width 15 height 12
radio input "true"
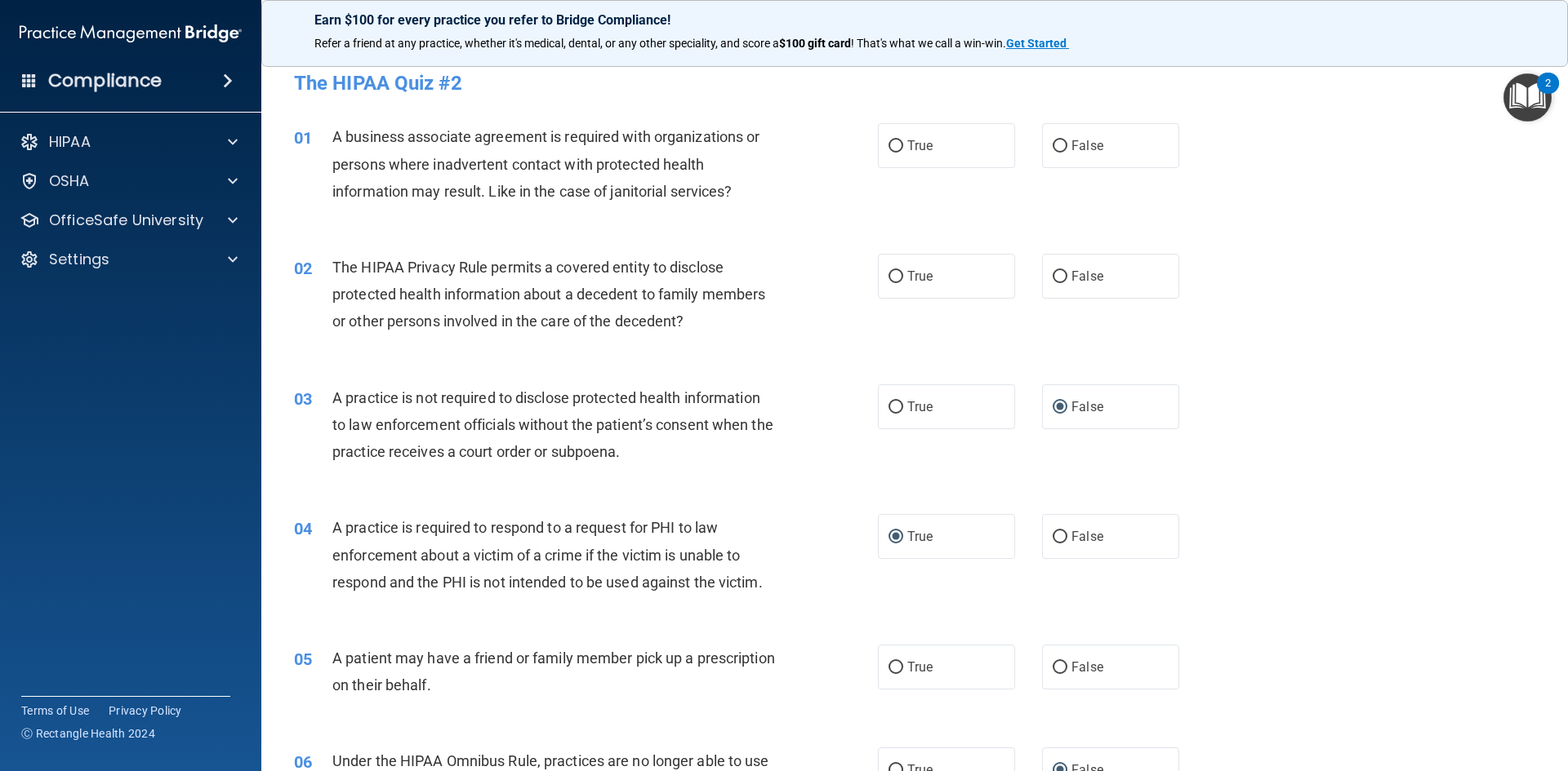
scroll to position [0, 0]
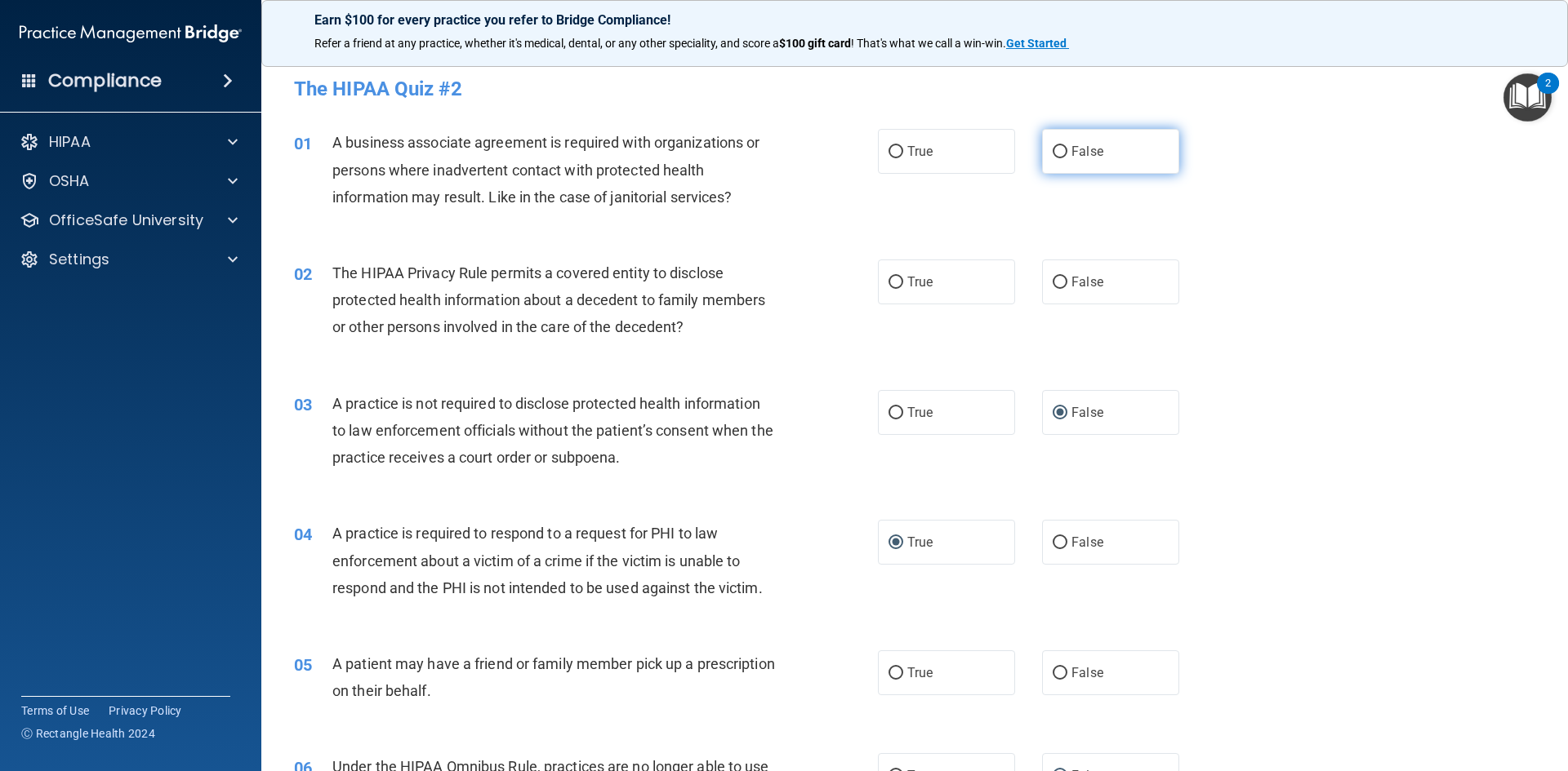
click at [1053, 146] on input "False" at bounding box center [1060, 152] width 15 height 12
radio input "true"
click at [890, 284] on input "True" at bounding box center [896, 282] width 15 height 12
radio input "true"
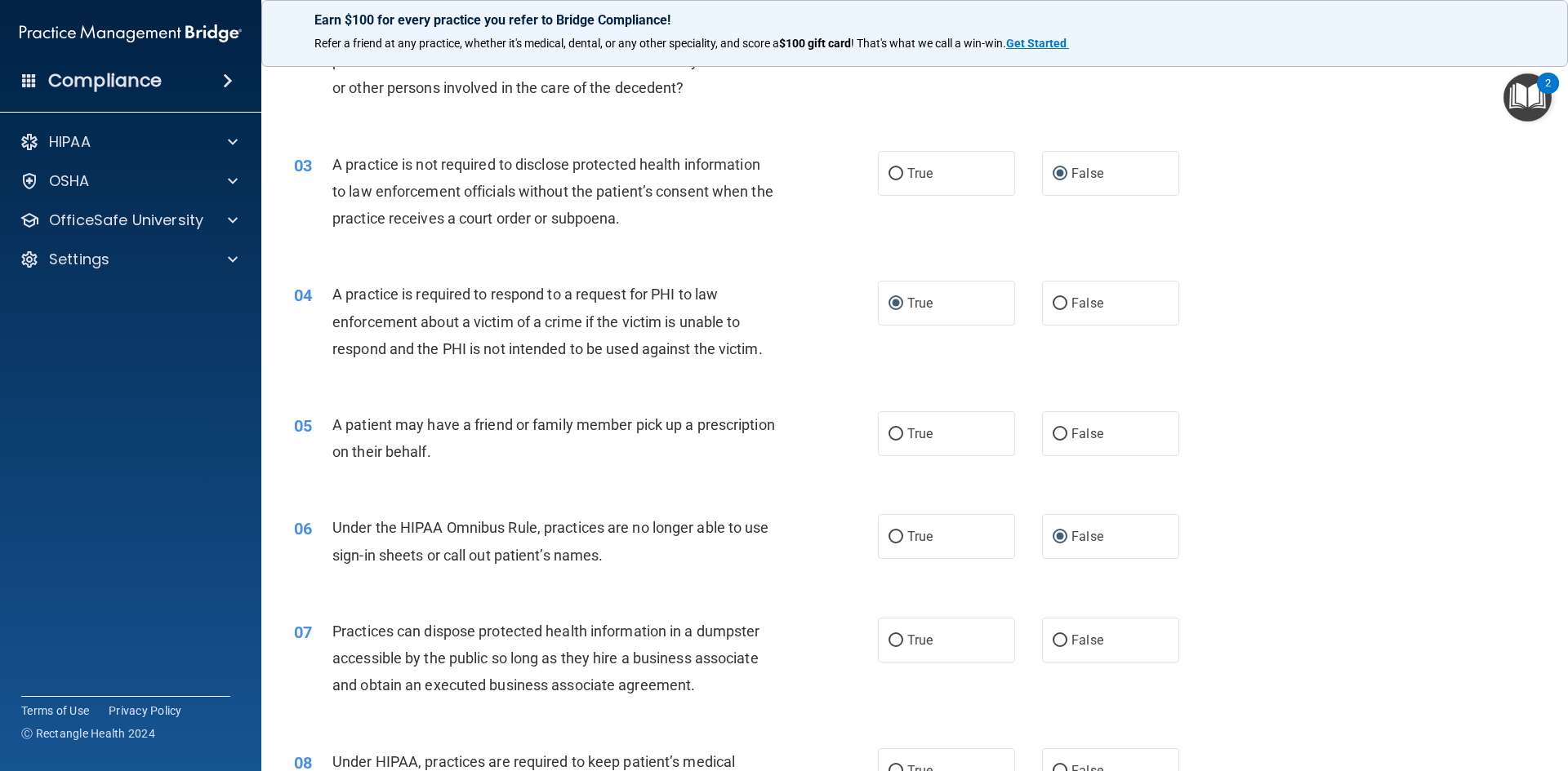
scroll to position [245, 0]
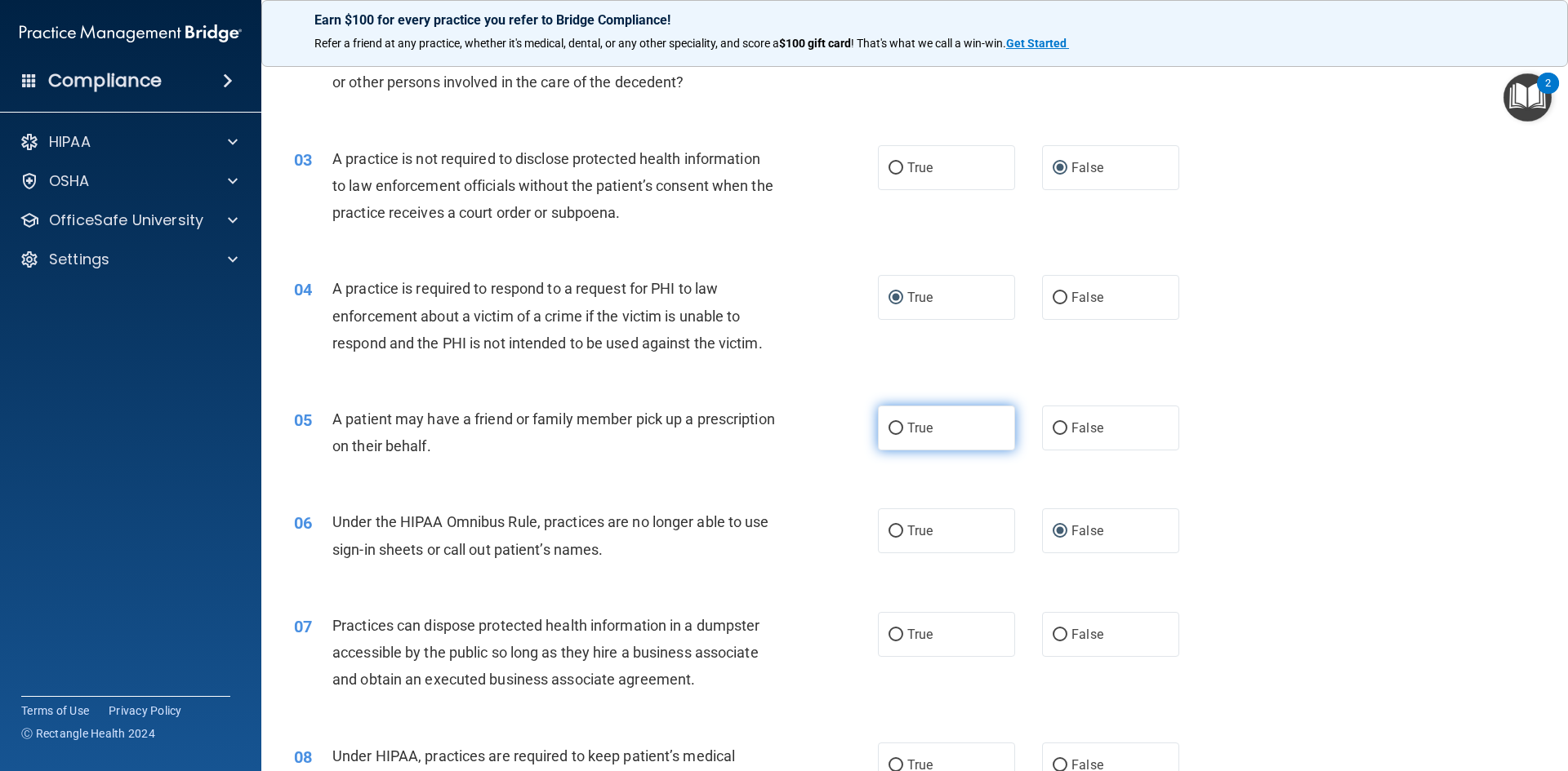
click at [890, 425] on input "True" at bounding box center [896, 428] width 15 height 12
radio input "true"
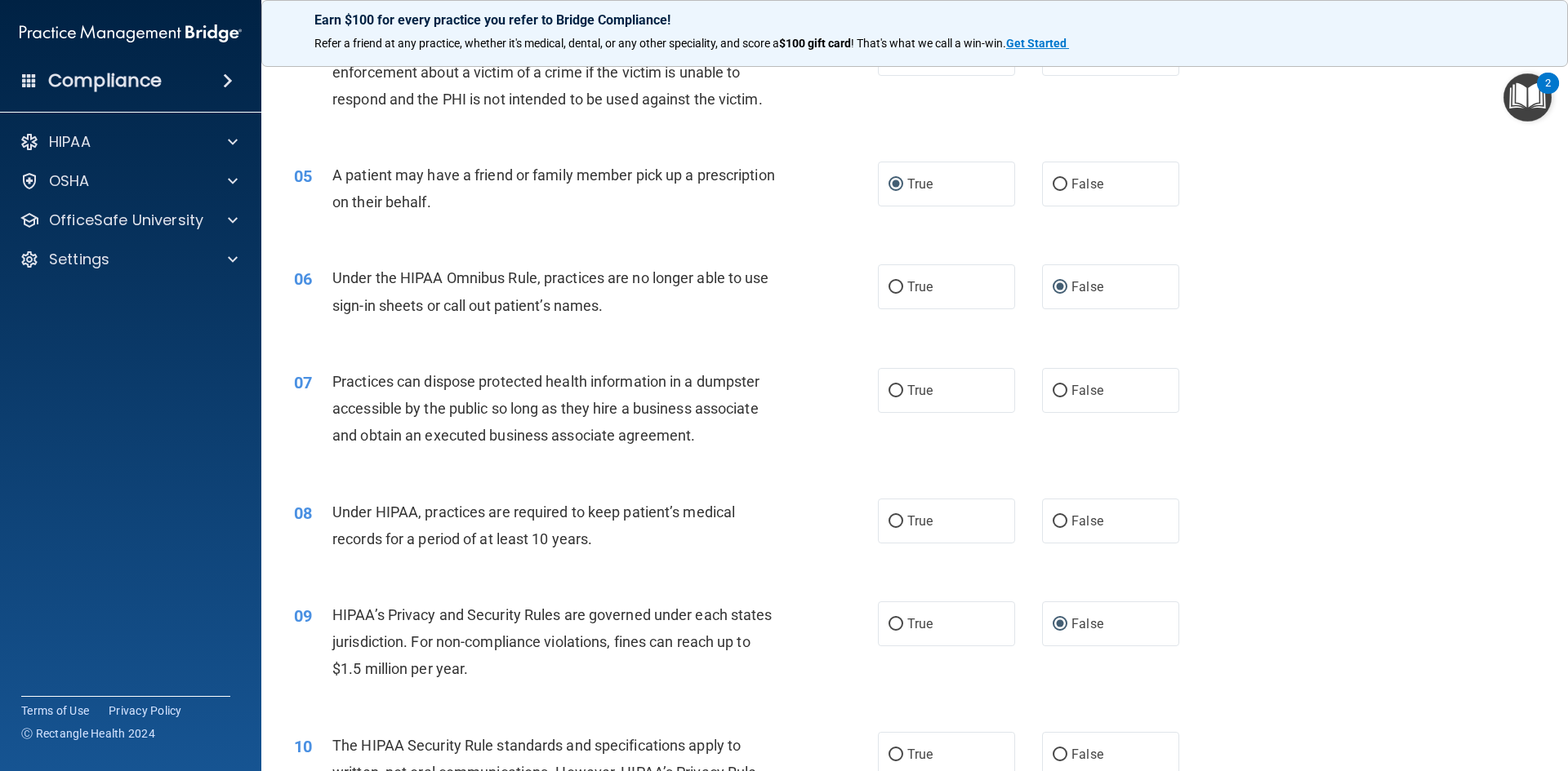
scroll to position [490, 0]
click at [1062, 390] on label "False" at bounding box center [1111, 390] width 137 height 45
click at [1062, 390] on input "False" at bounding box center [1060, 390] width 15 height 12
radio input "true"
click at [1060, 519] on label "False" at bounding box center [1111, 520] width 137 height 45
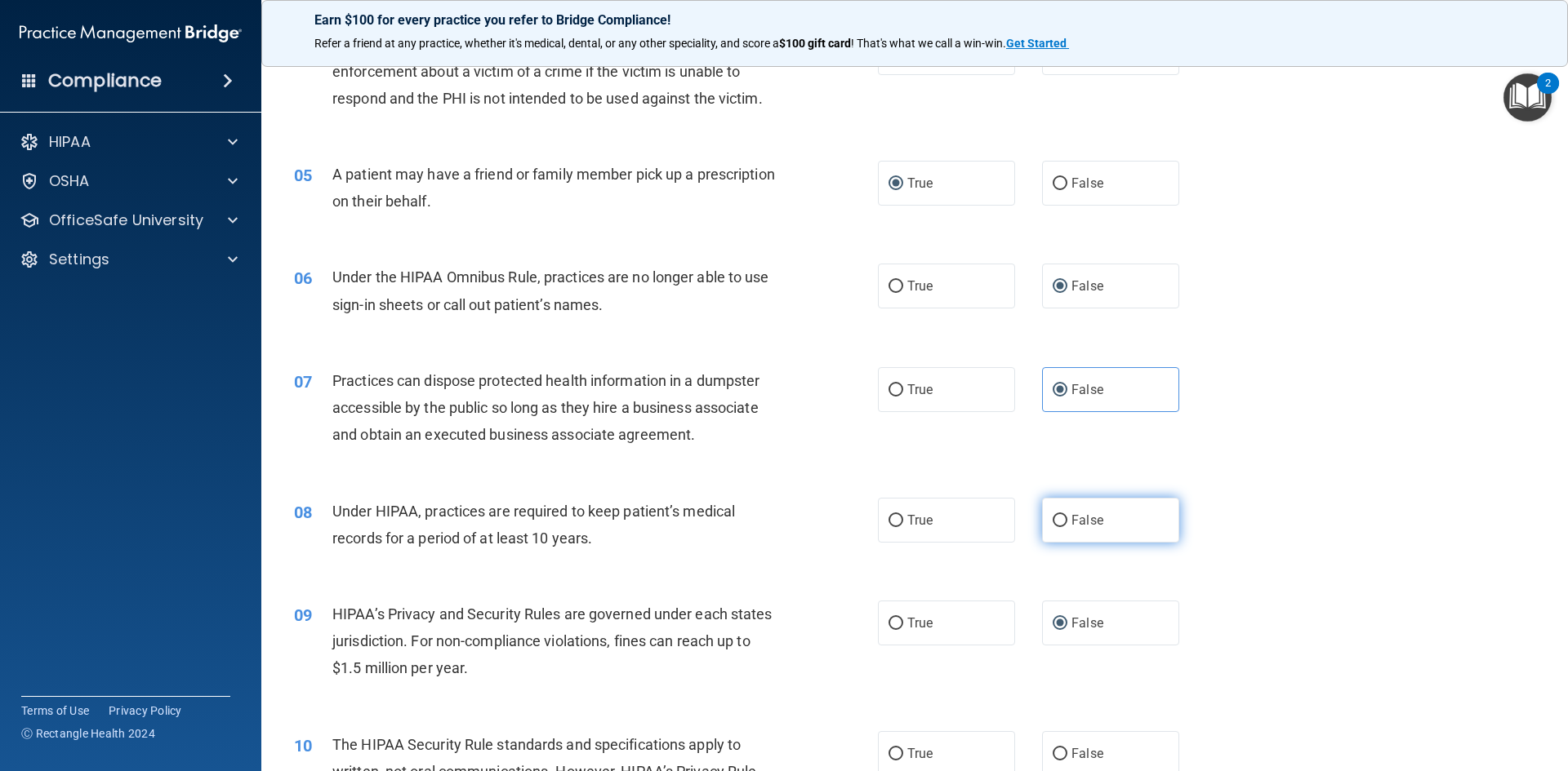
click at [1060, 519] on input "False" at bounding box center [1060, 521] width 15 height 12
radio input "true"
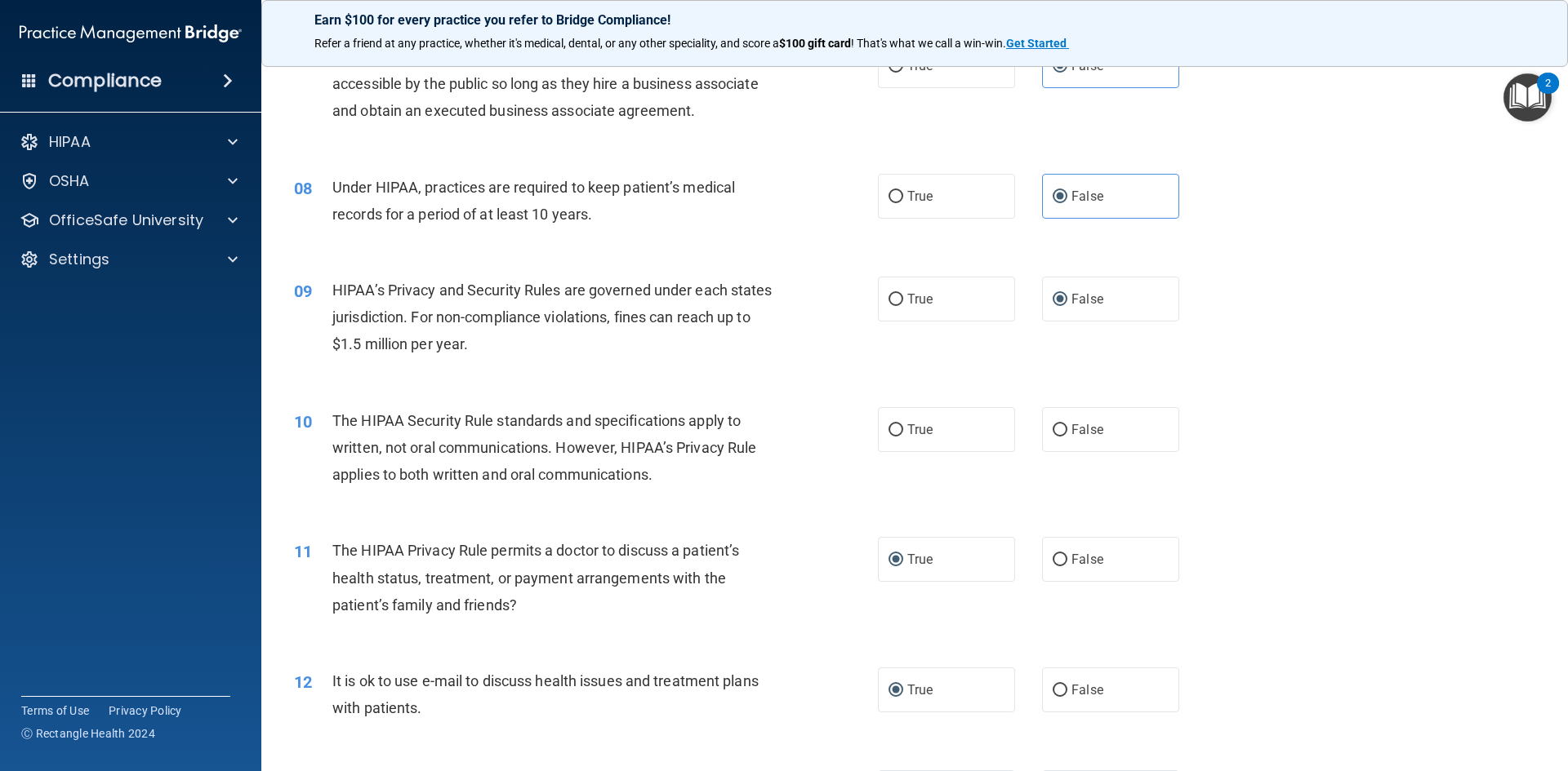
scroll to position [816, 0]
click at [891, 428] on input "True" at bounding box center [896, 427] width 15 height 12
radio input "true"
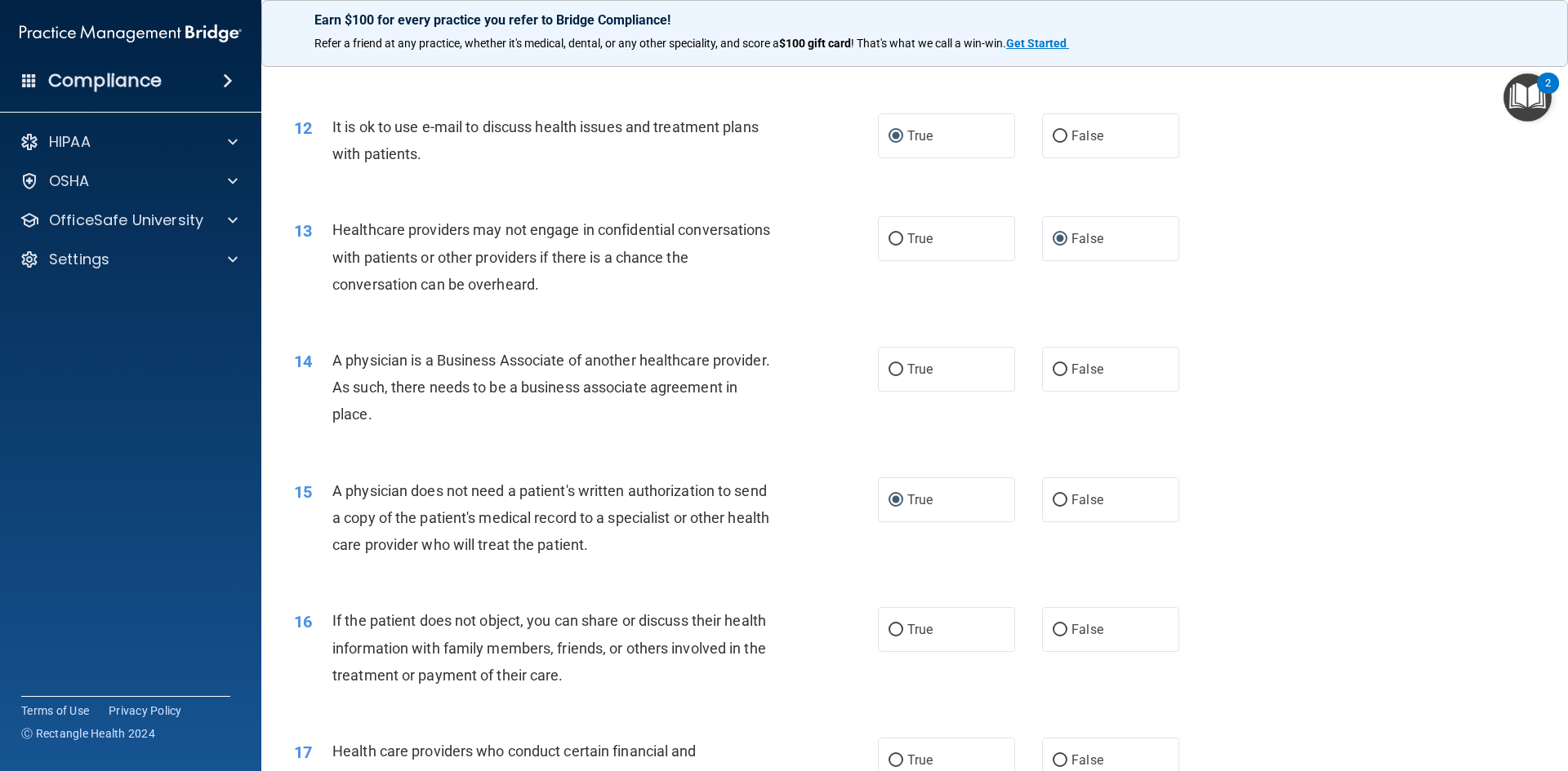
scroll to position [1387, 0]
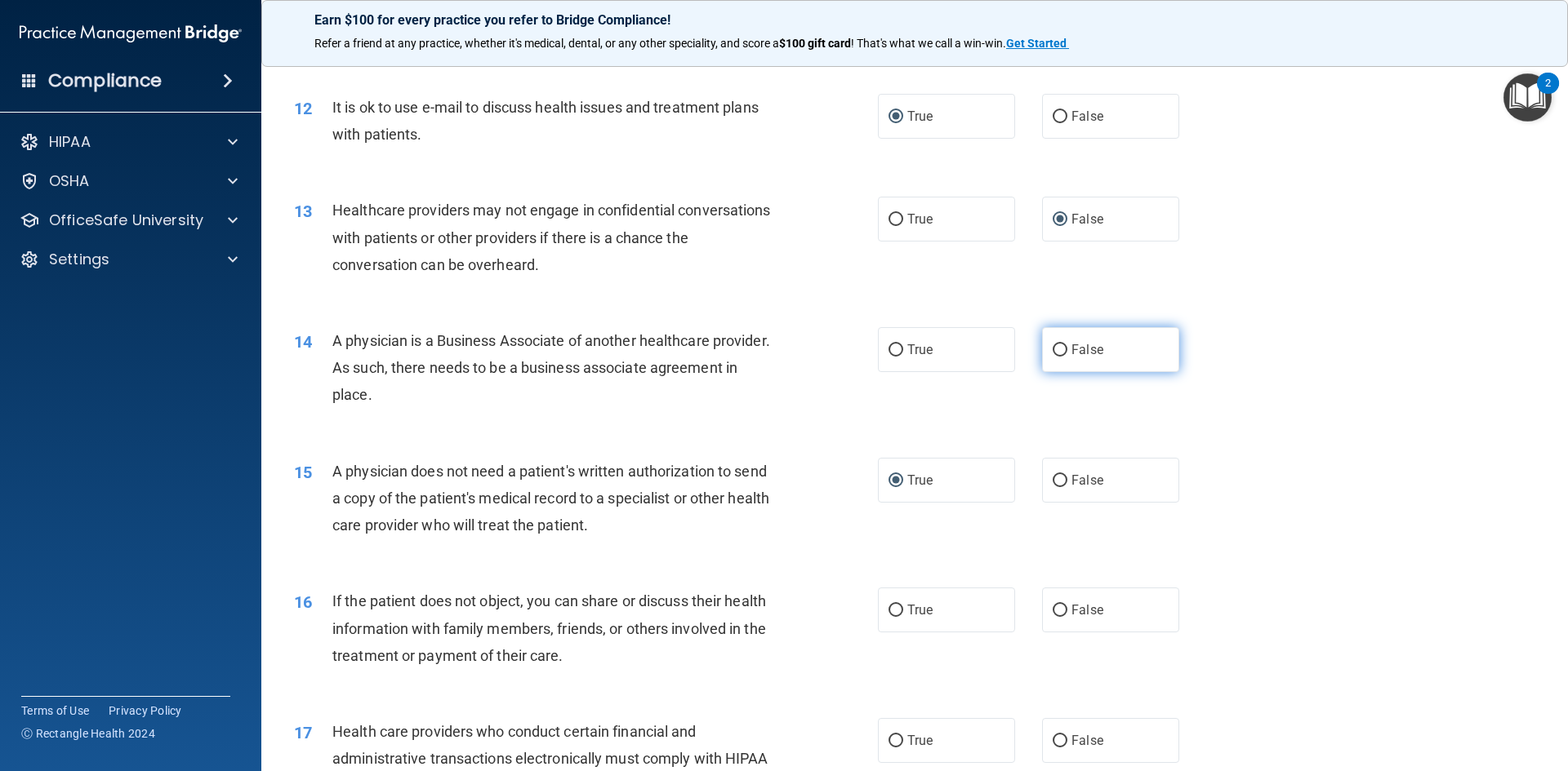
click at [1057, 350] on input "False" at bounding box center [1060, 350] width 15 height 12
radio input "true"
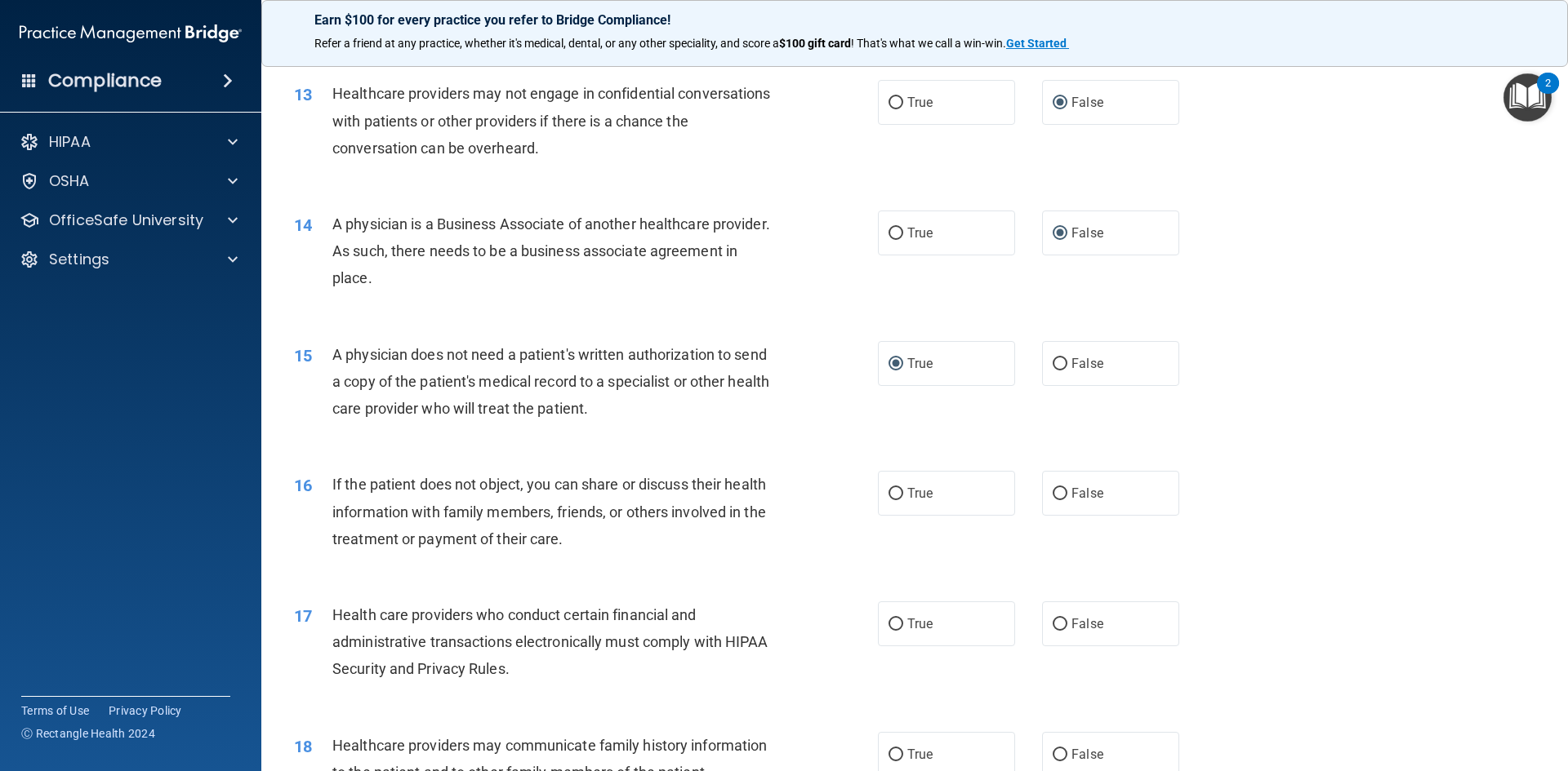
scroll to position [1550, 0]
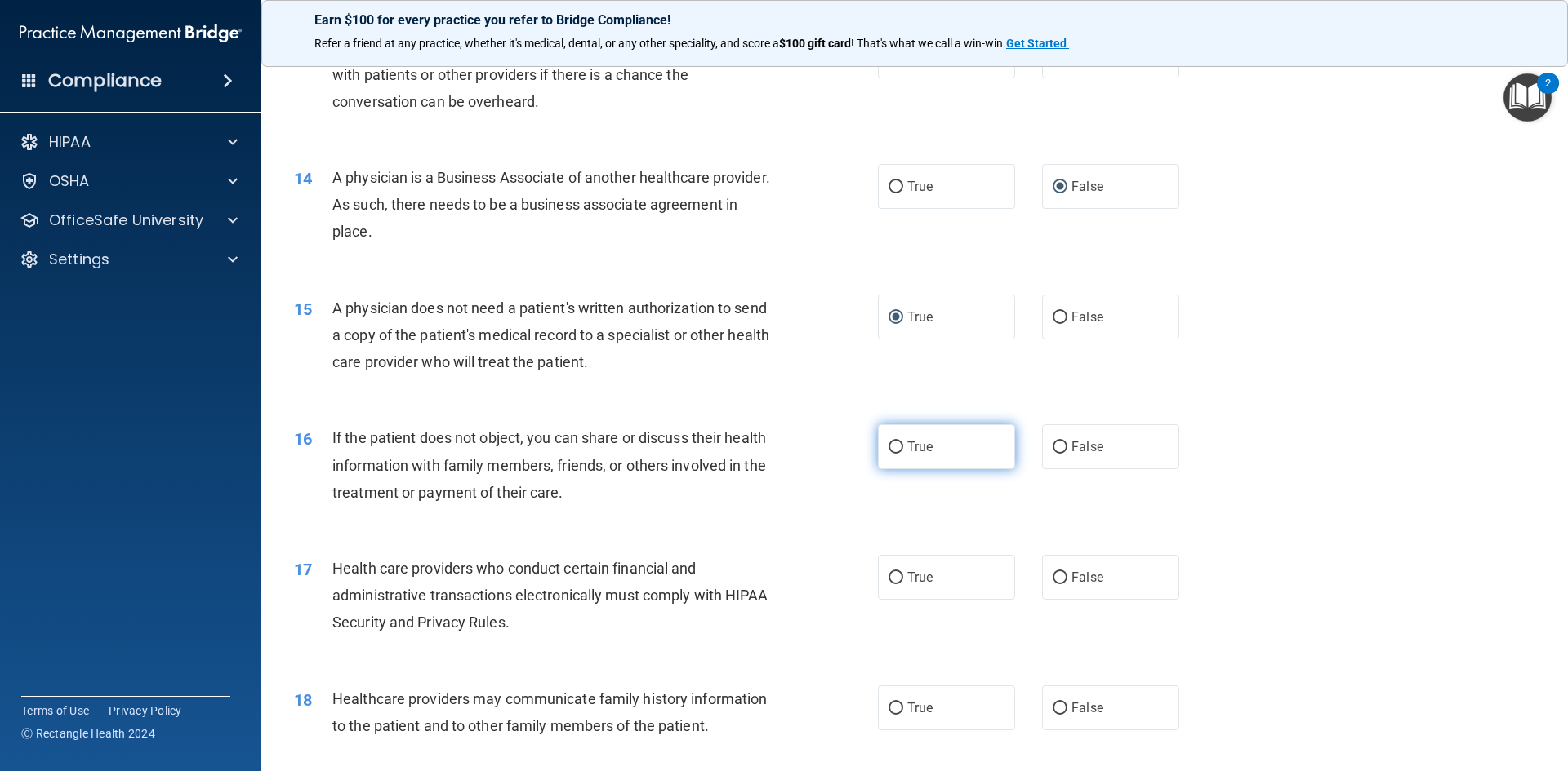
click at [889, 447] on input "True" at bounding box center [896, 447] width 15 height 12
radio input "true"
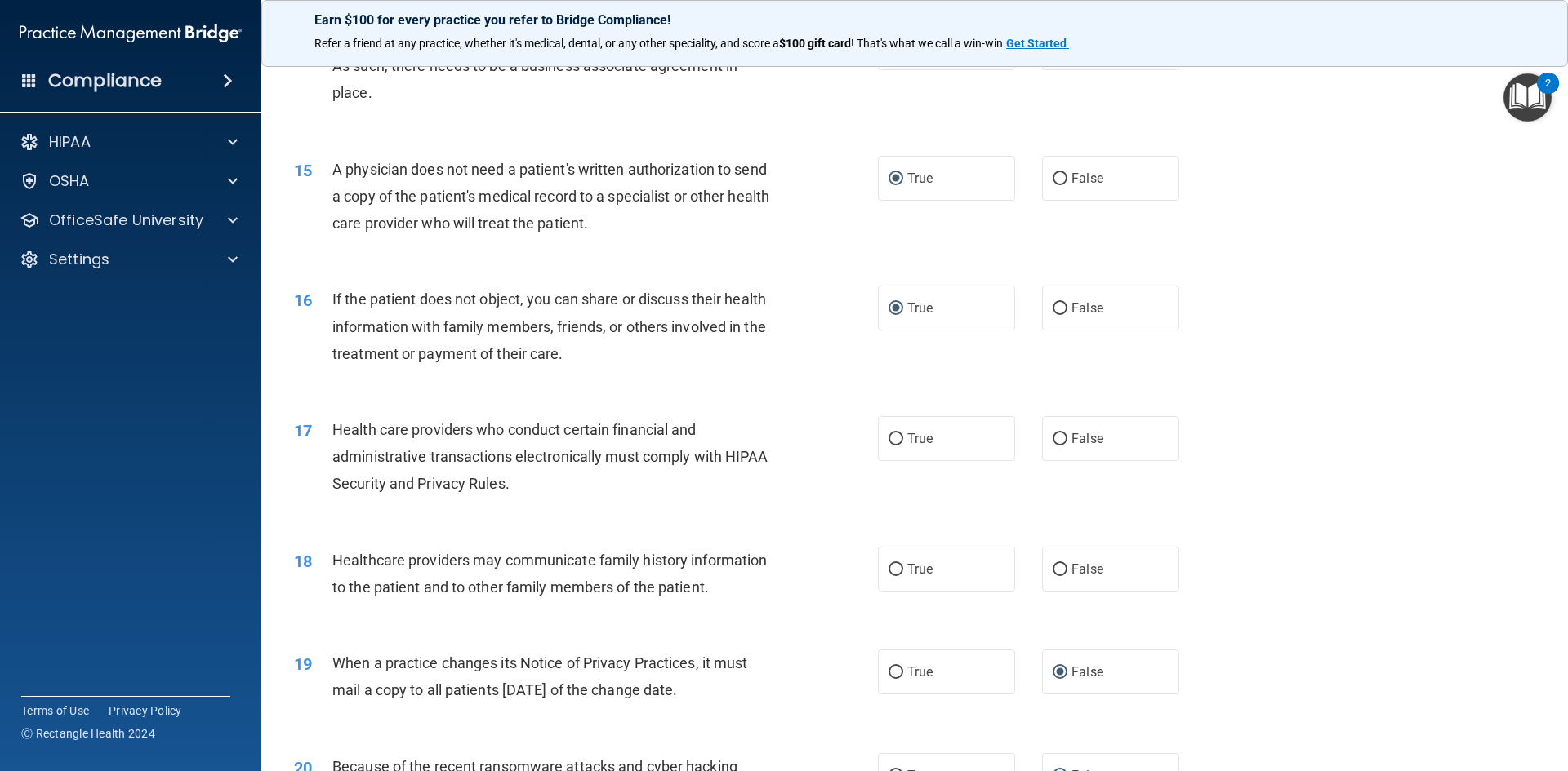
scroll to position [1713, 0]
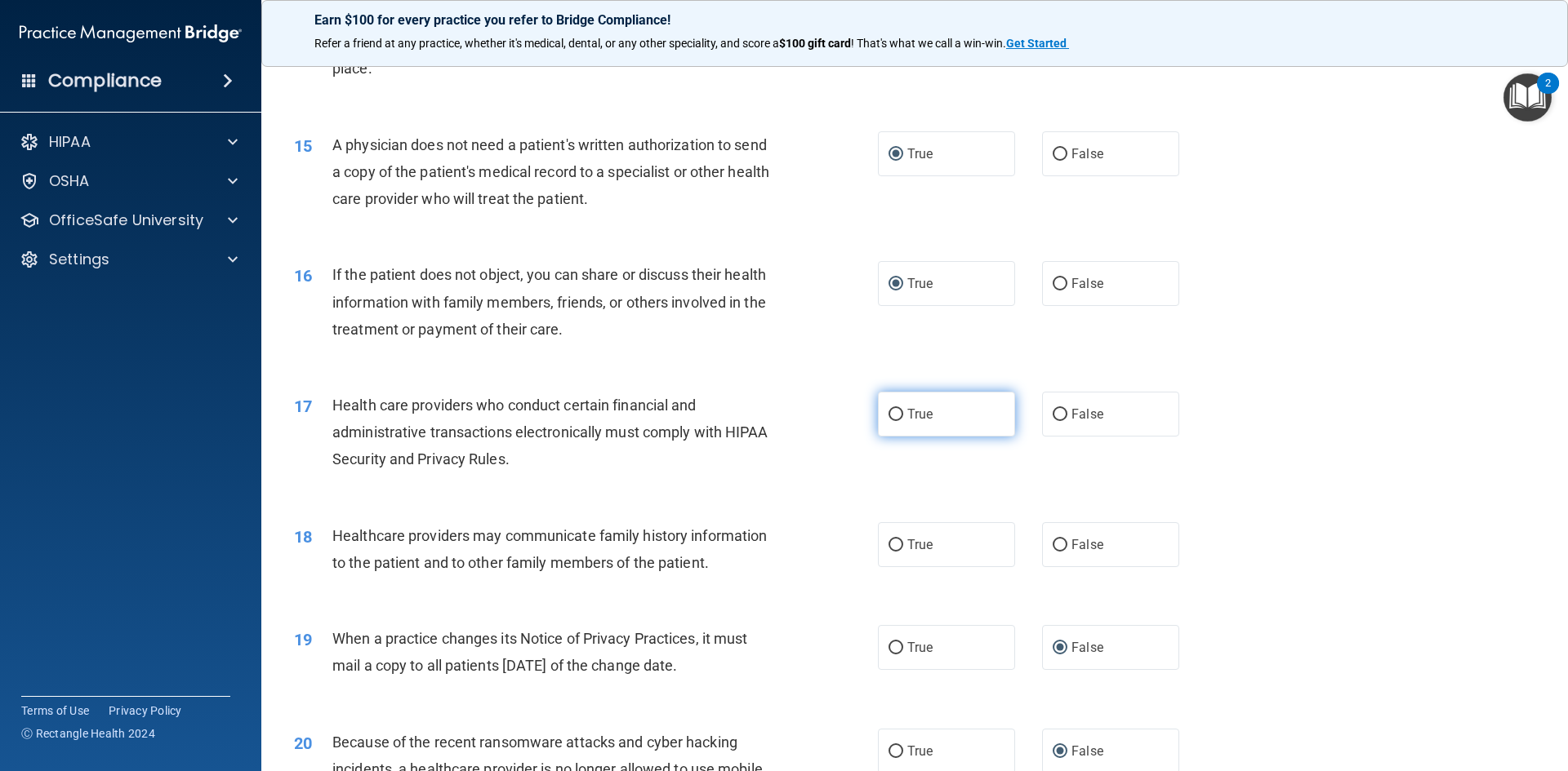
click at [894, 414] on input "True" at bounding box center [896, 414] width 15 height 12
radio input "true"
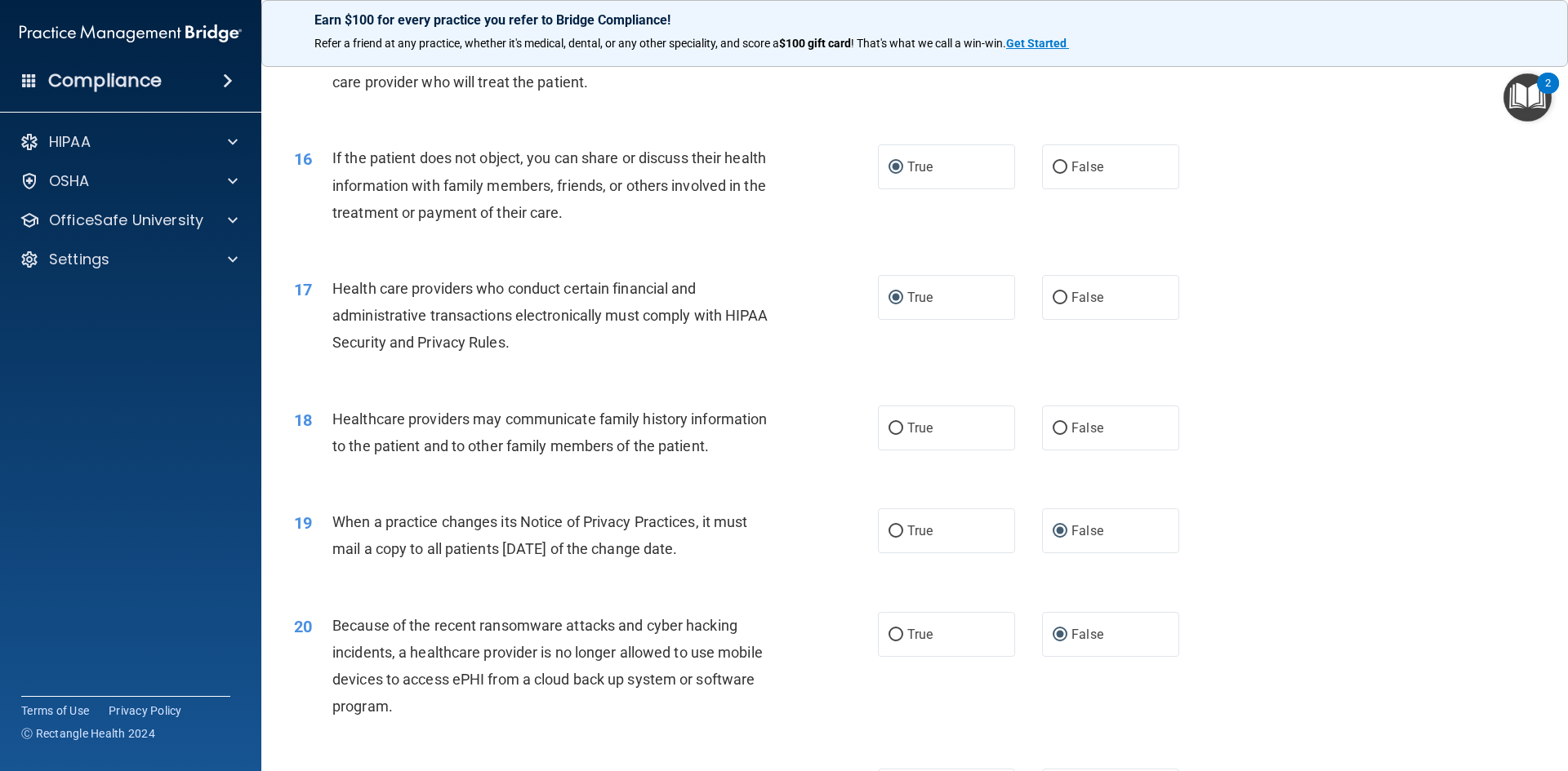
scroll to position [1877, 0]
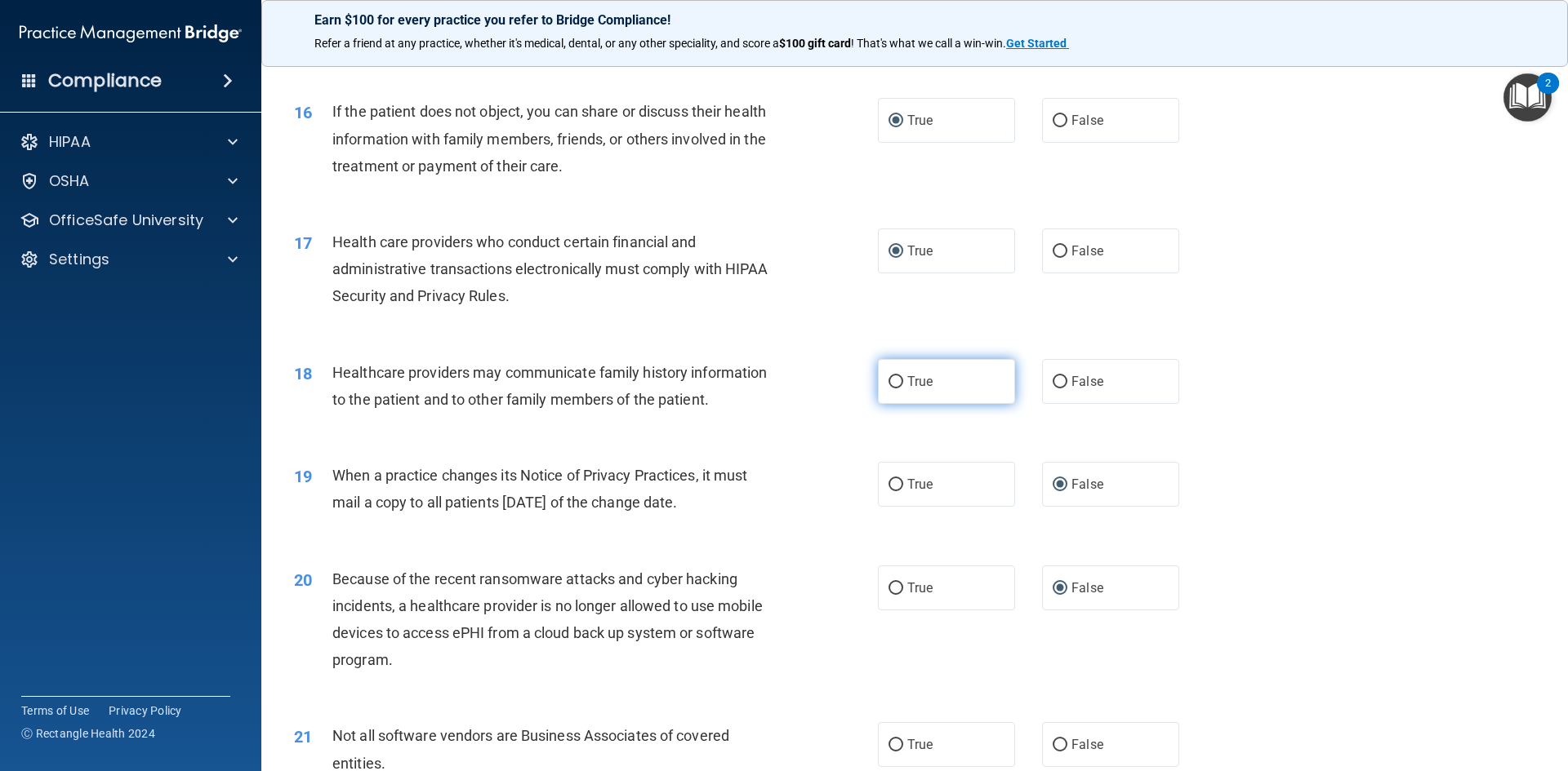
click at [889, 382] on input "True" at bounding box center [896, 382] width 15 height 12
radio input "true"
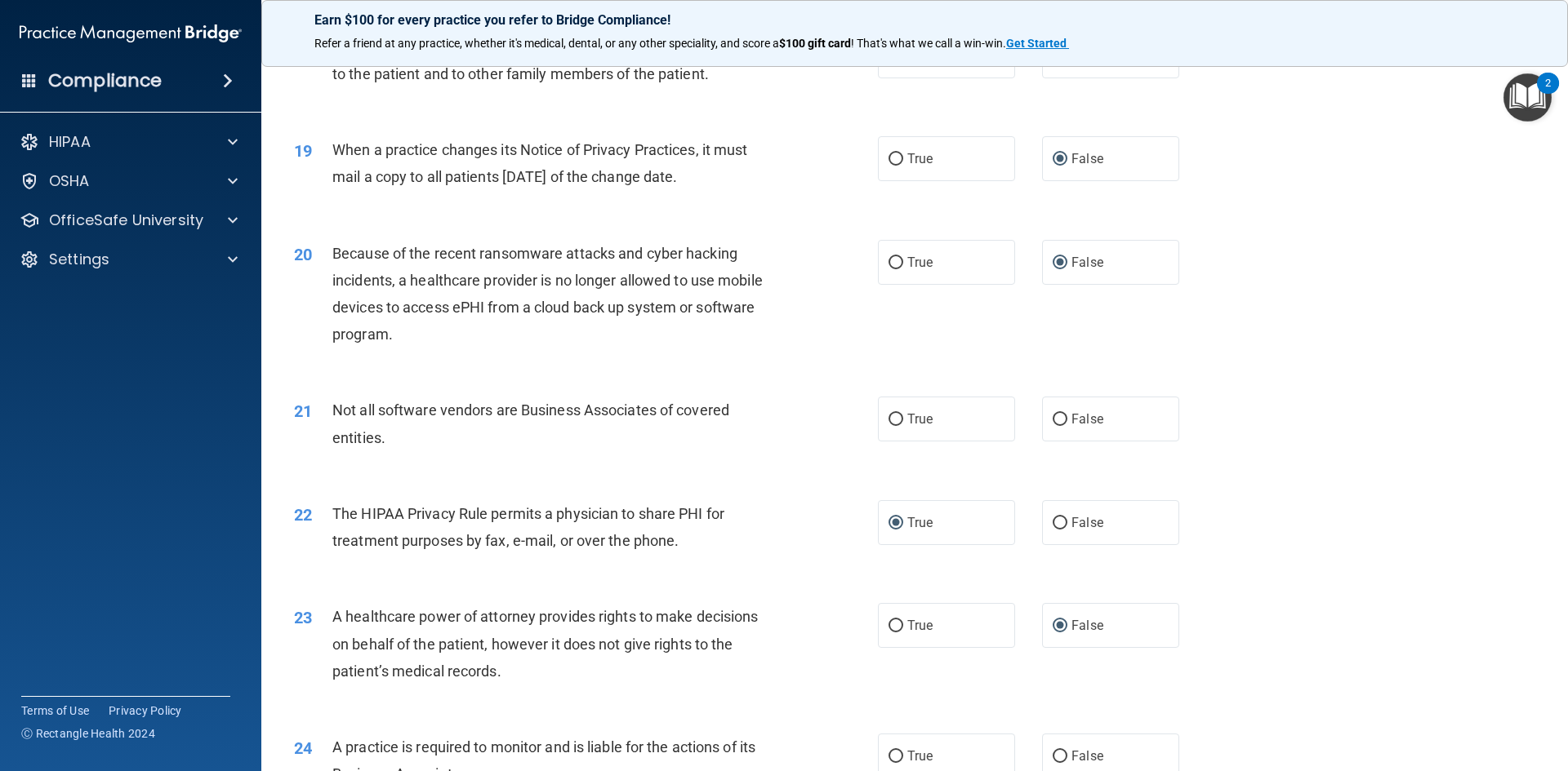
scroll to position [2203, 0]
click at [889, 417] on input "True" at bounding box center [896, 419] width 15 height 12
radio input "true"
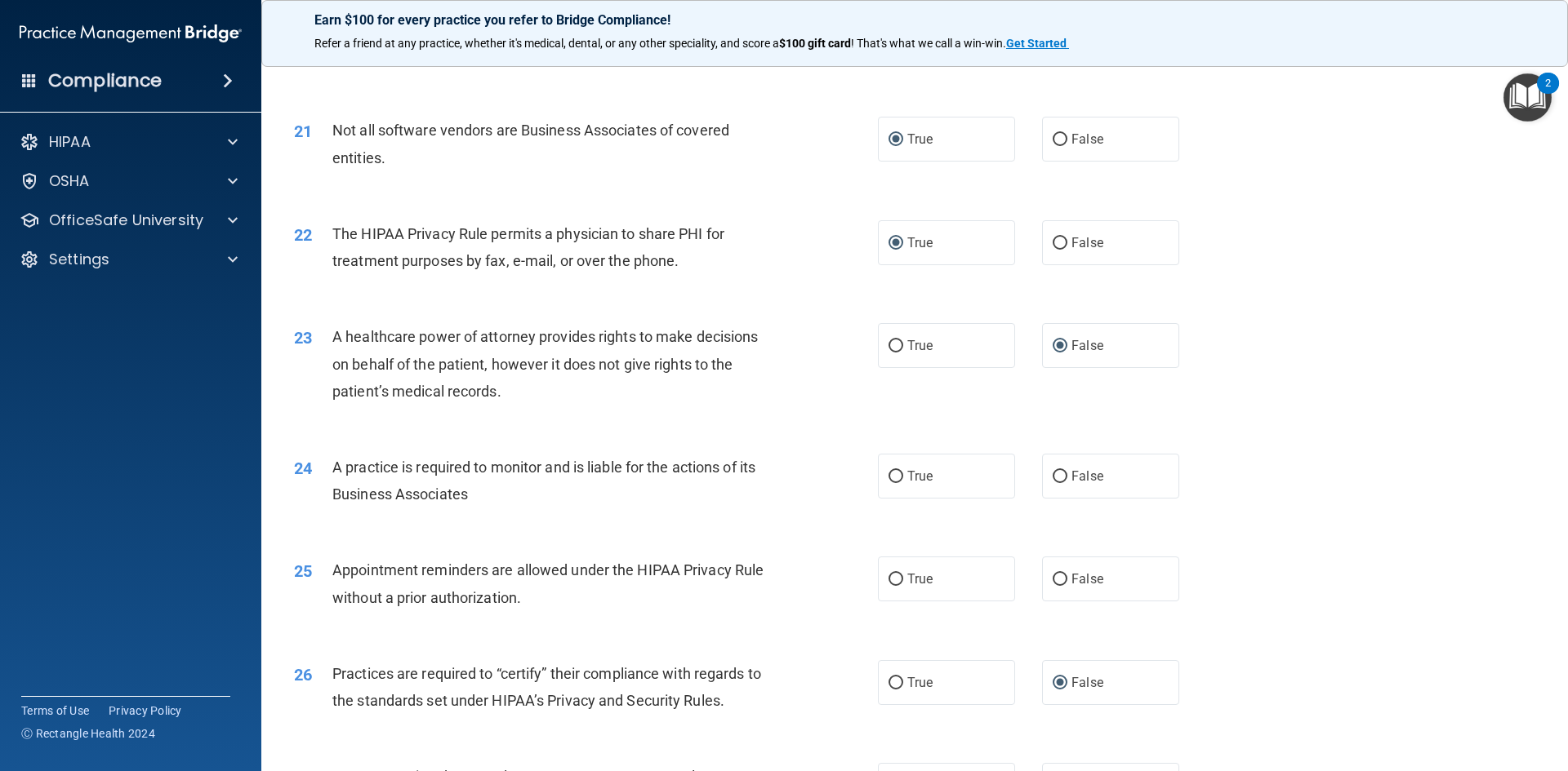
scroll to position [2529, 0]
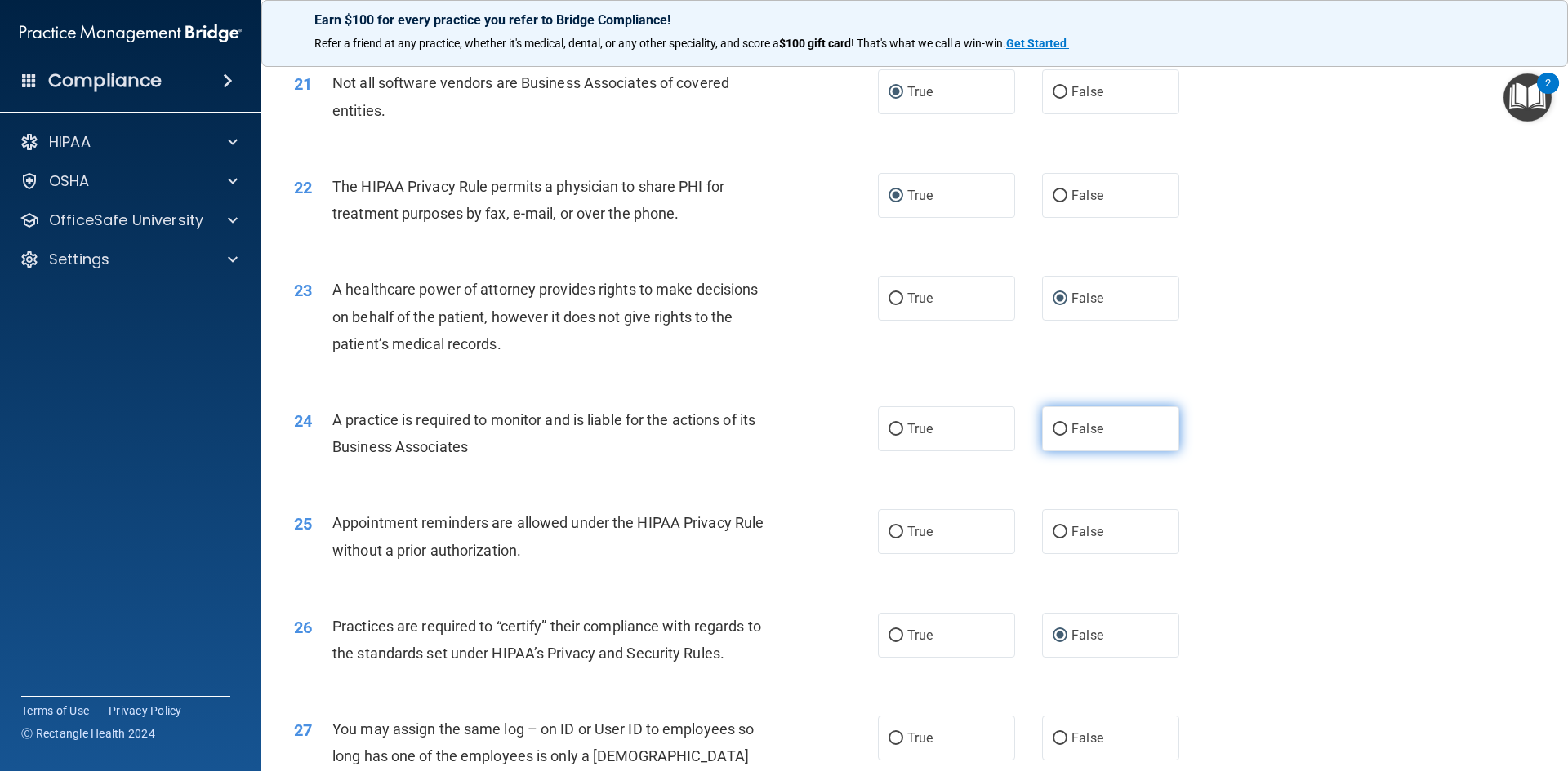
click at [1053, 428] on input "False" at bounding box center [1060, 429] width 15 height 12
radio input "true"
click at [889, 530] on input "True" at bounding box center [896, 532] width 15 height 12
radio input "true"
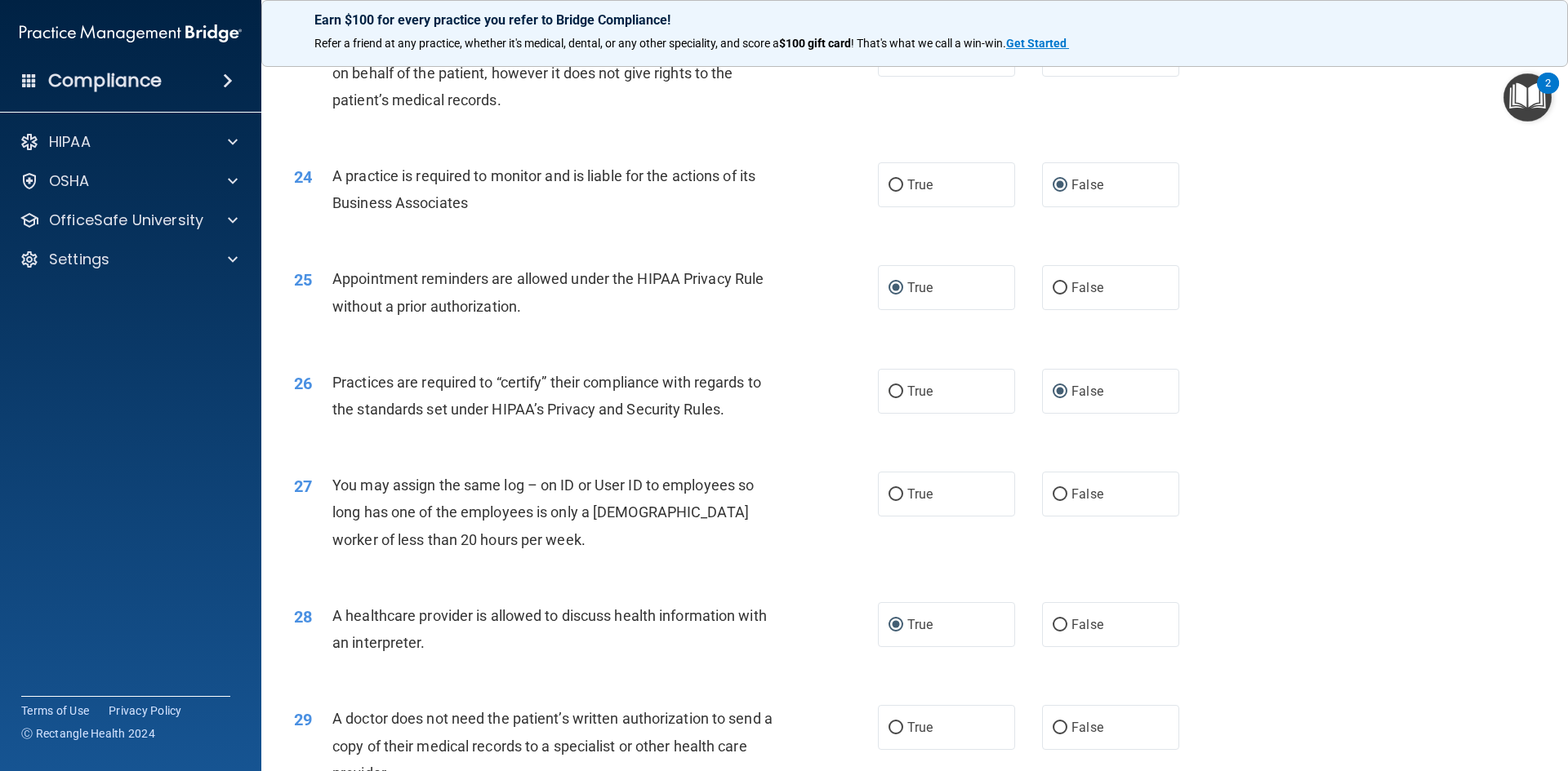
scroll to position [2775, 0]
click at [1060, 492] on label "False" at bounding box center [1111, 494] width 137 height 45
click at [1060, 492] on input "False" at bounding box center [1060, 494] width 15 height 12
radio input "true"
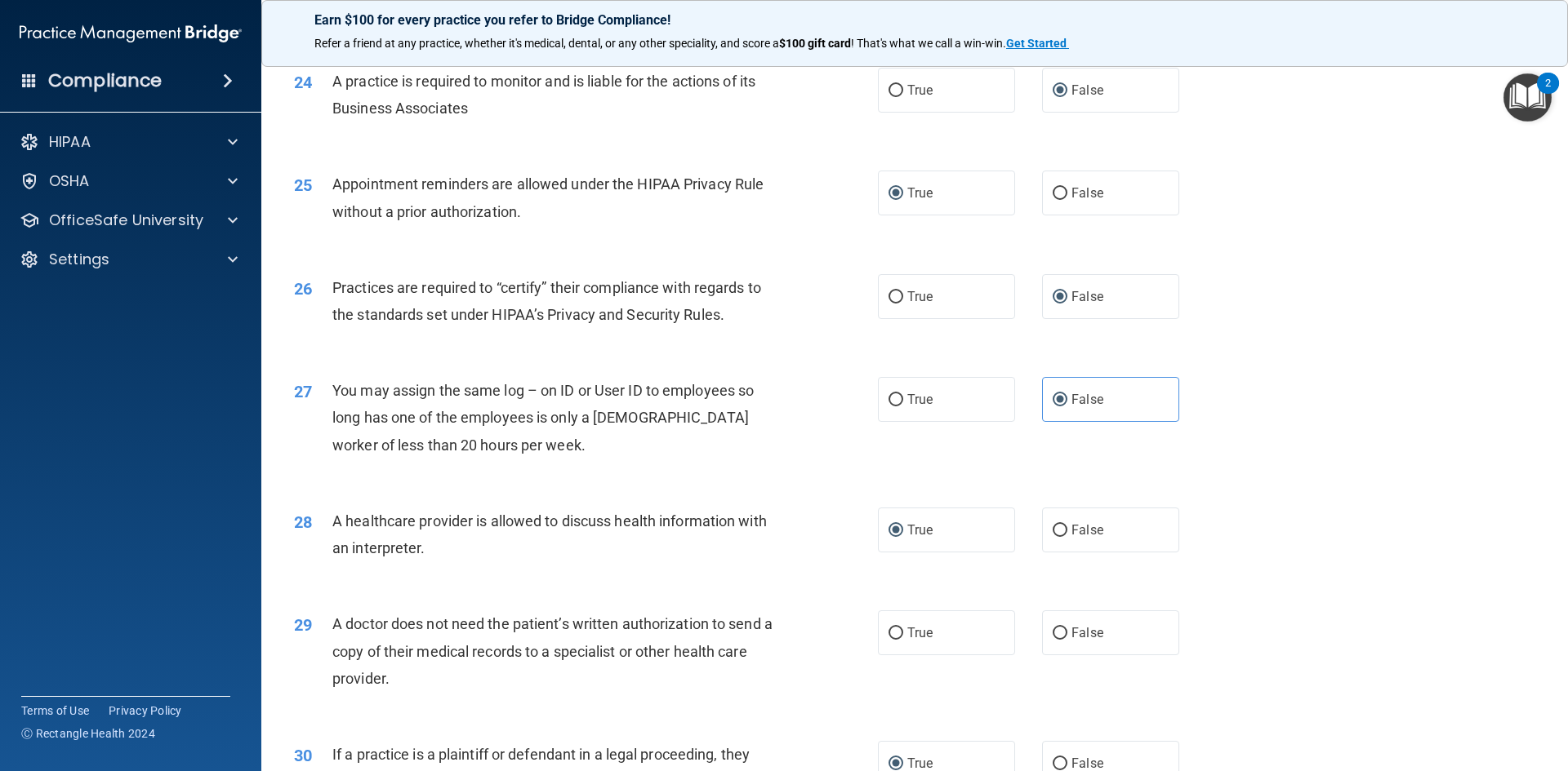
scroll to position [2938, 0]
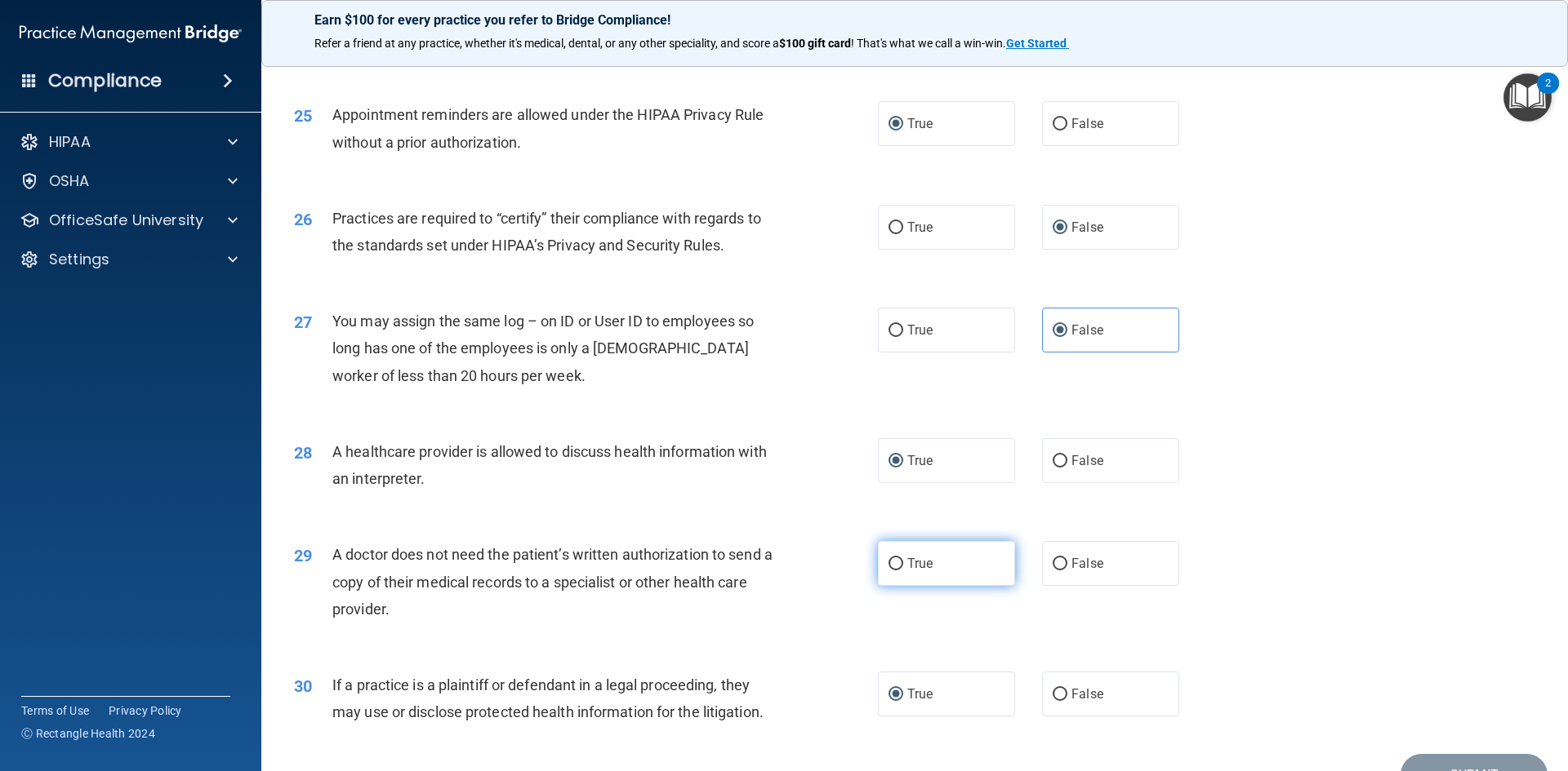
click at [889, 569] on input "True" at bounding box center [896, 564] width 15 height 12
radio input "true"
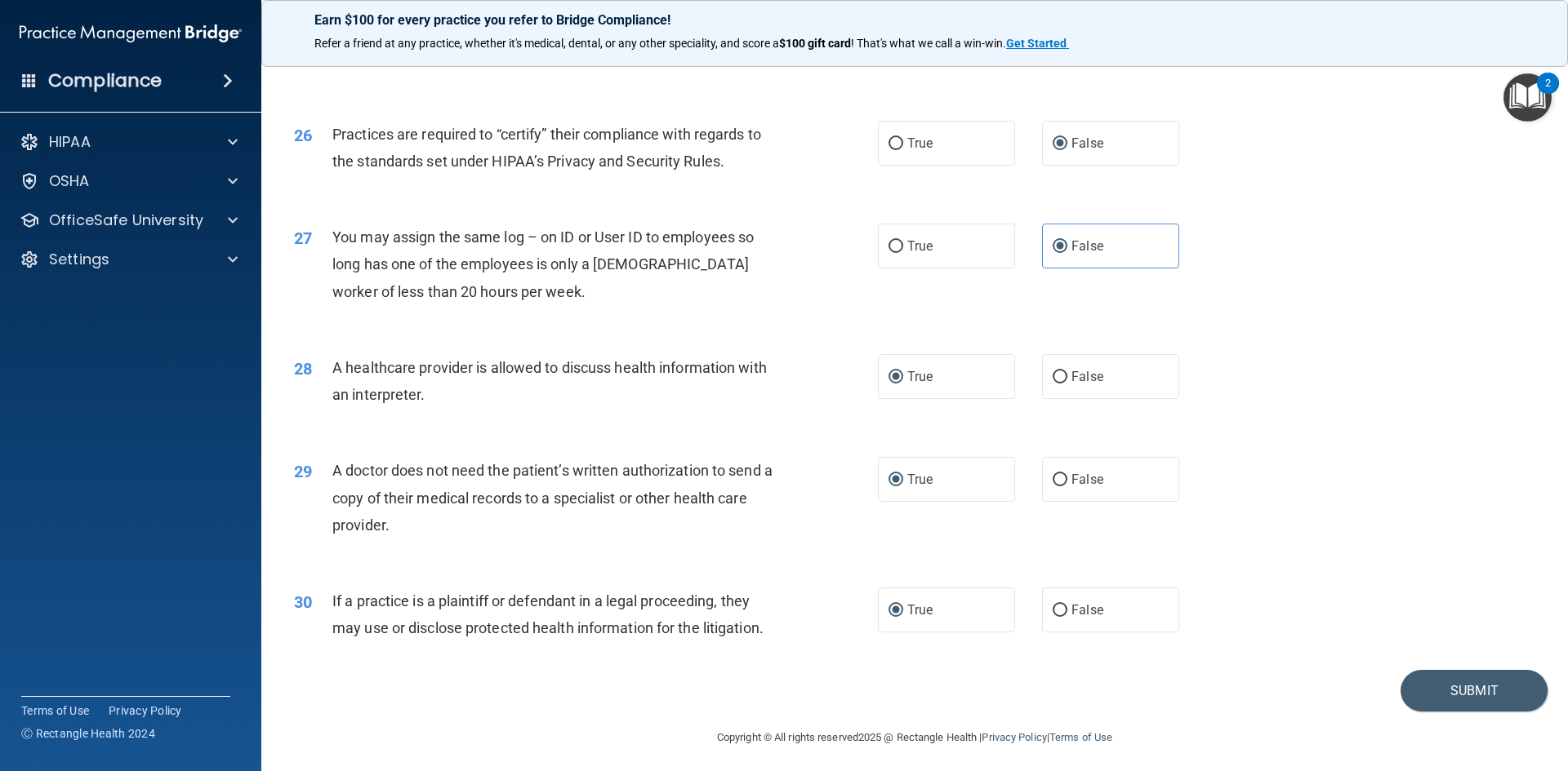
scroll to position [3028, 0]
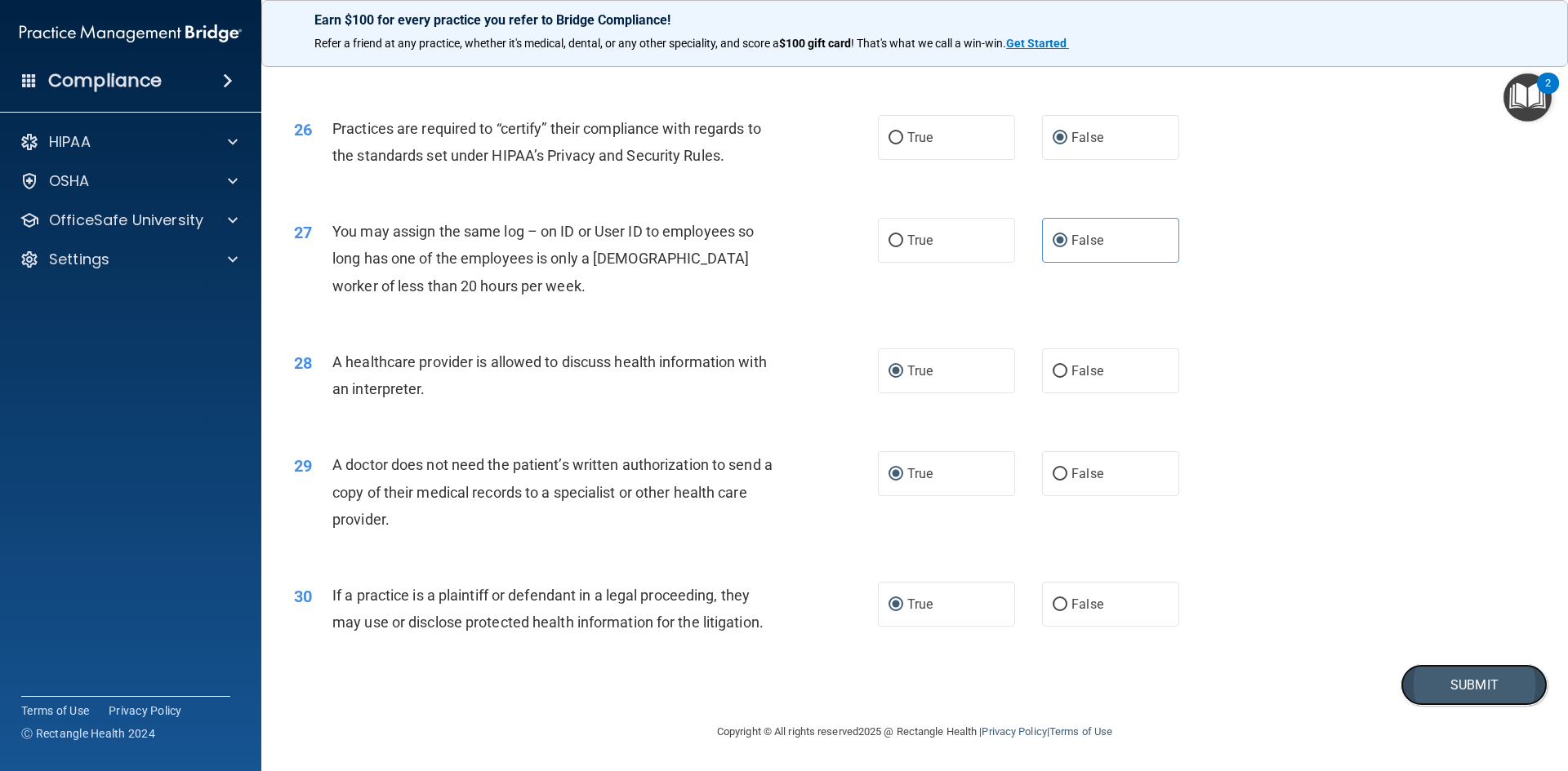
click at [1446, 687] on button "Submit" at bounding box center [1473, 685] width 147 height 41
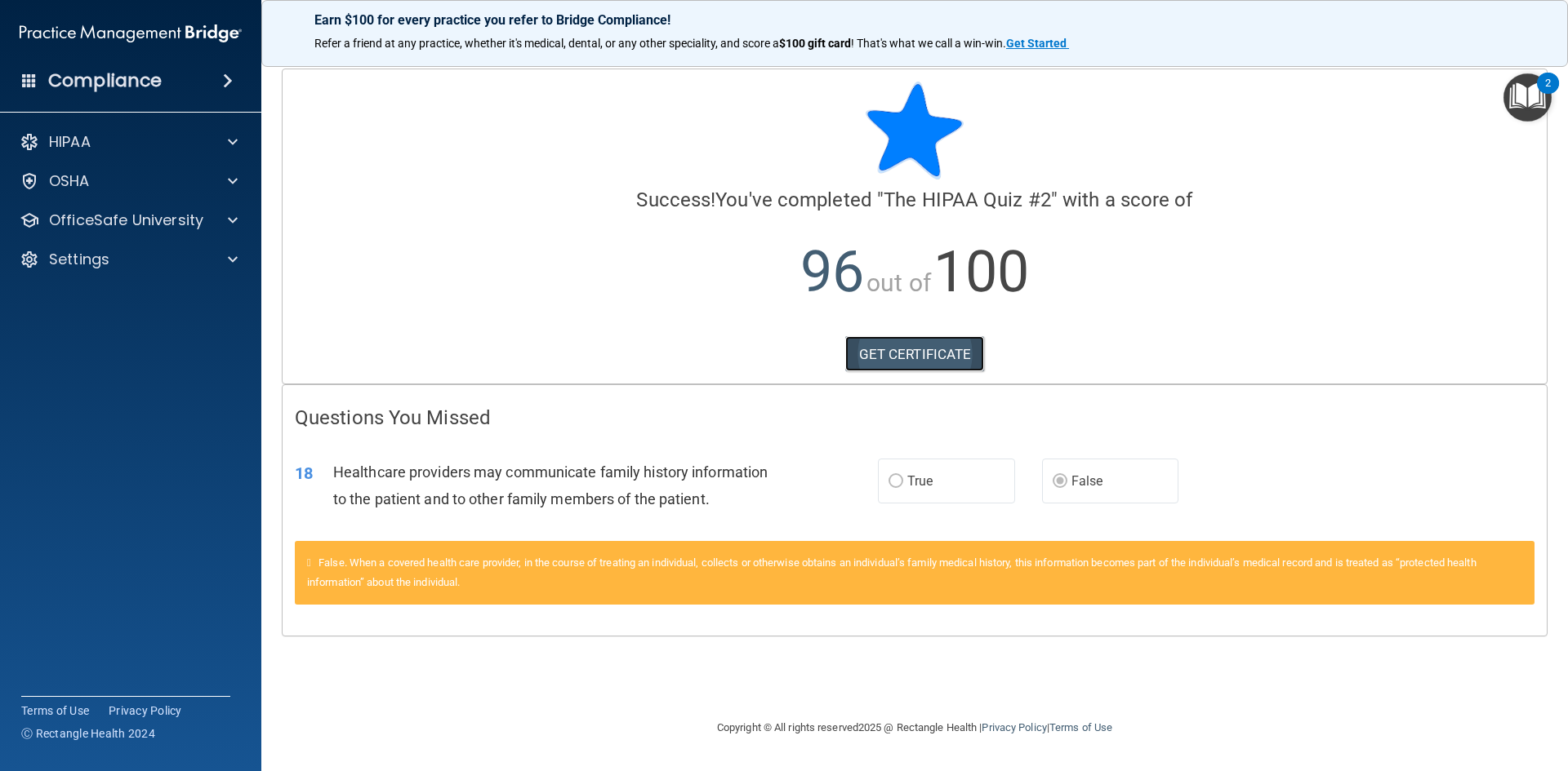
click at [923, 355] on link "GET CERTIFICATE" at bounding box center [915, 354] width 140 height 36
click at [230, 217] on span at bounding box center [232, 220] width 9 height 20
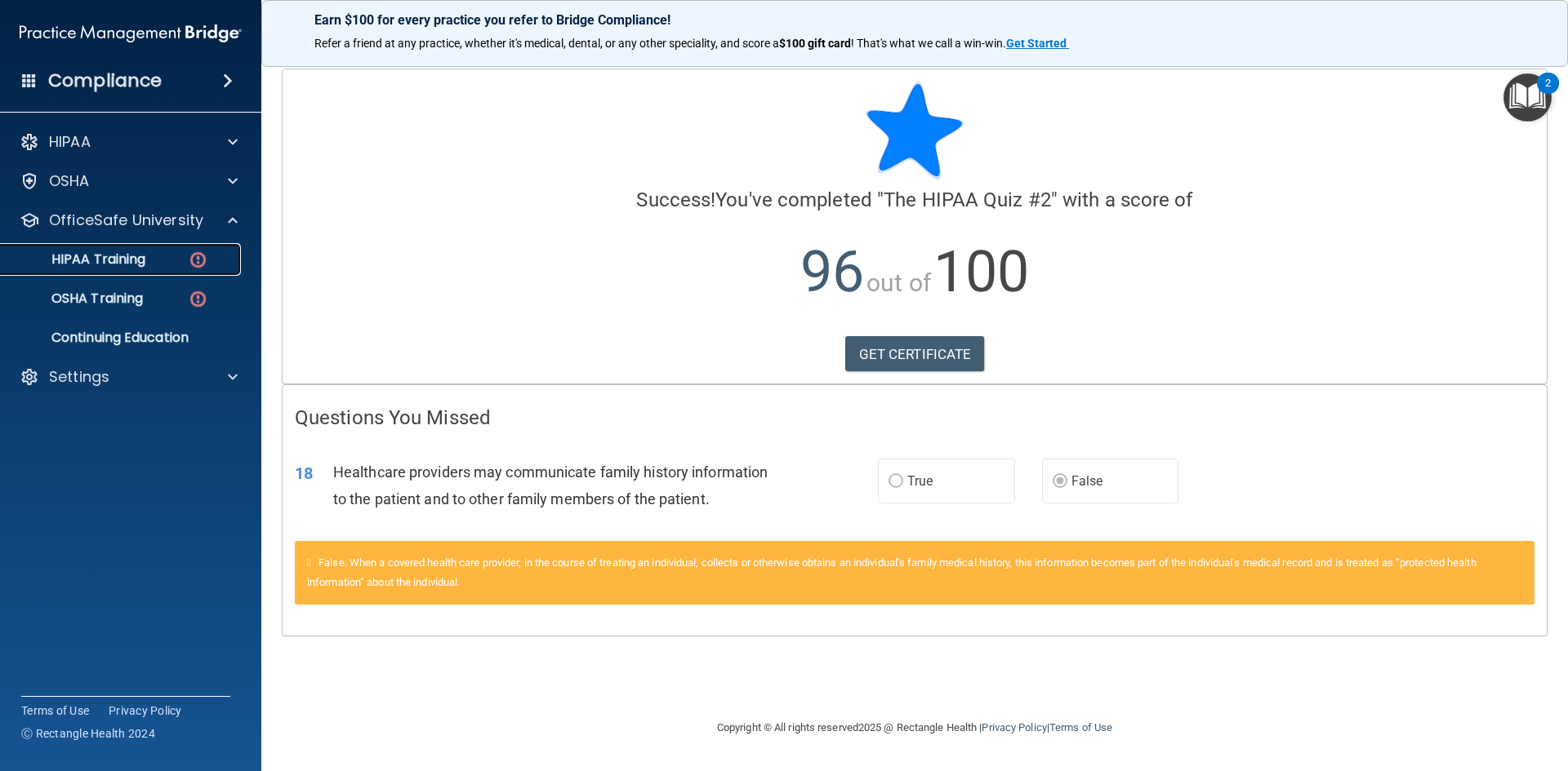
click at [131, 257] on p "HIPAA Training" at bounding box center [78, 259] width 135 height 16
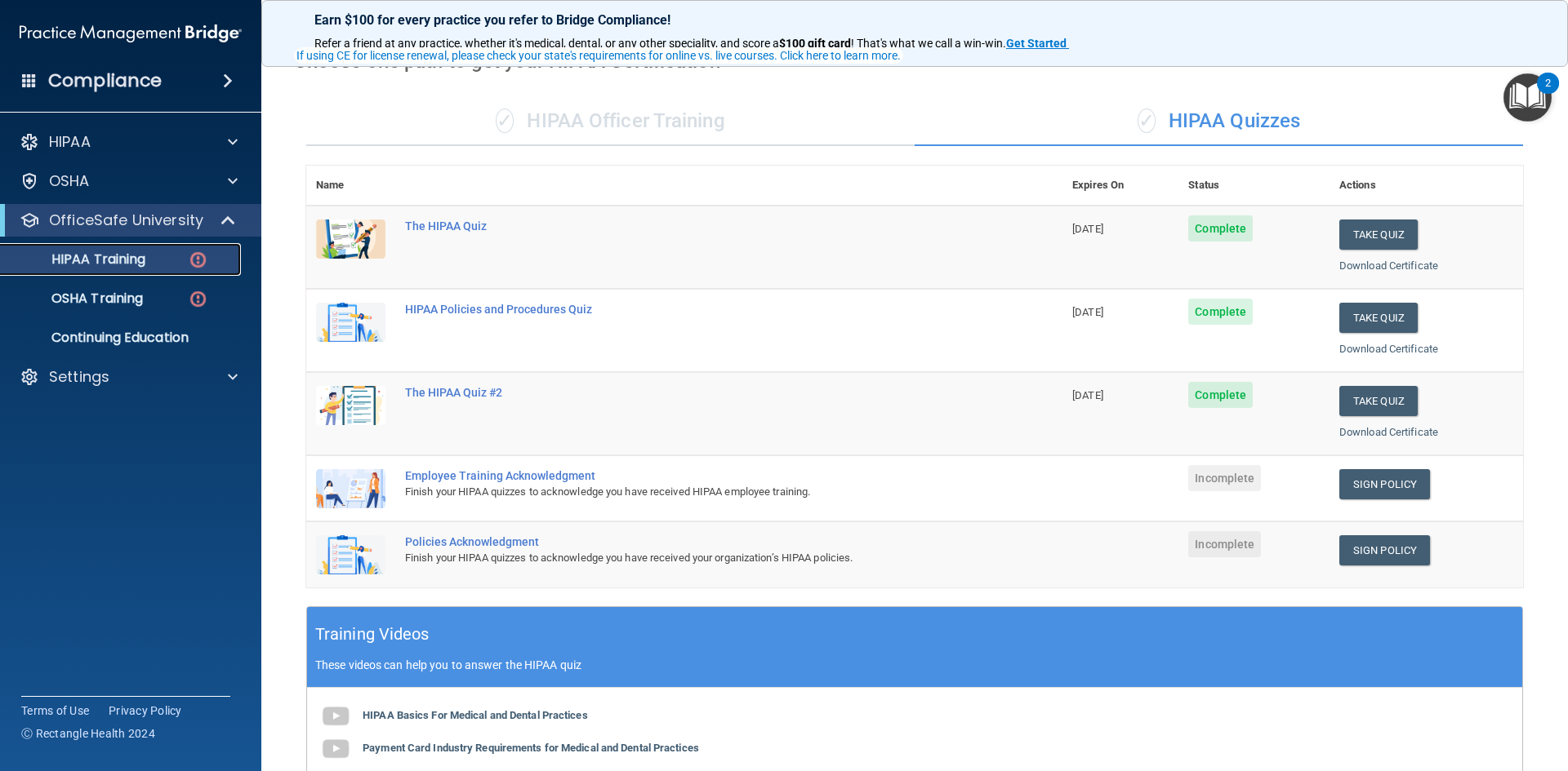
scroll to position [163, 0]
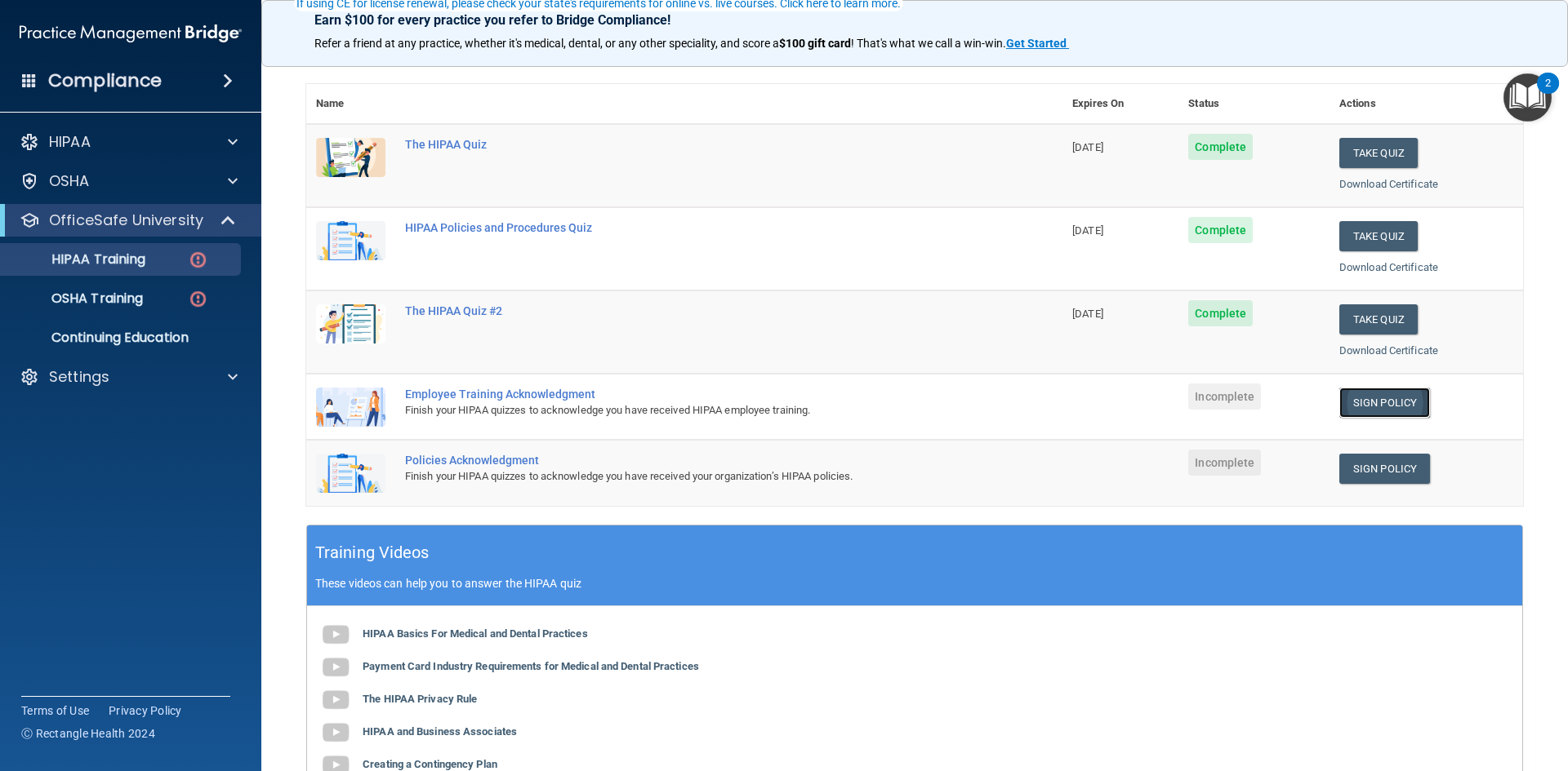
click at [1387, 405] on link "Sign Policy" at bounding box center [1384, 403] width 91 height 30
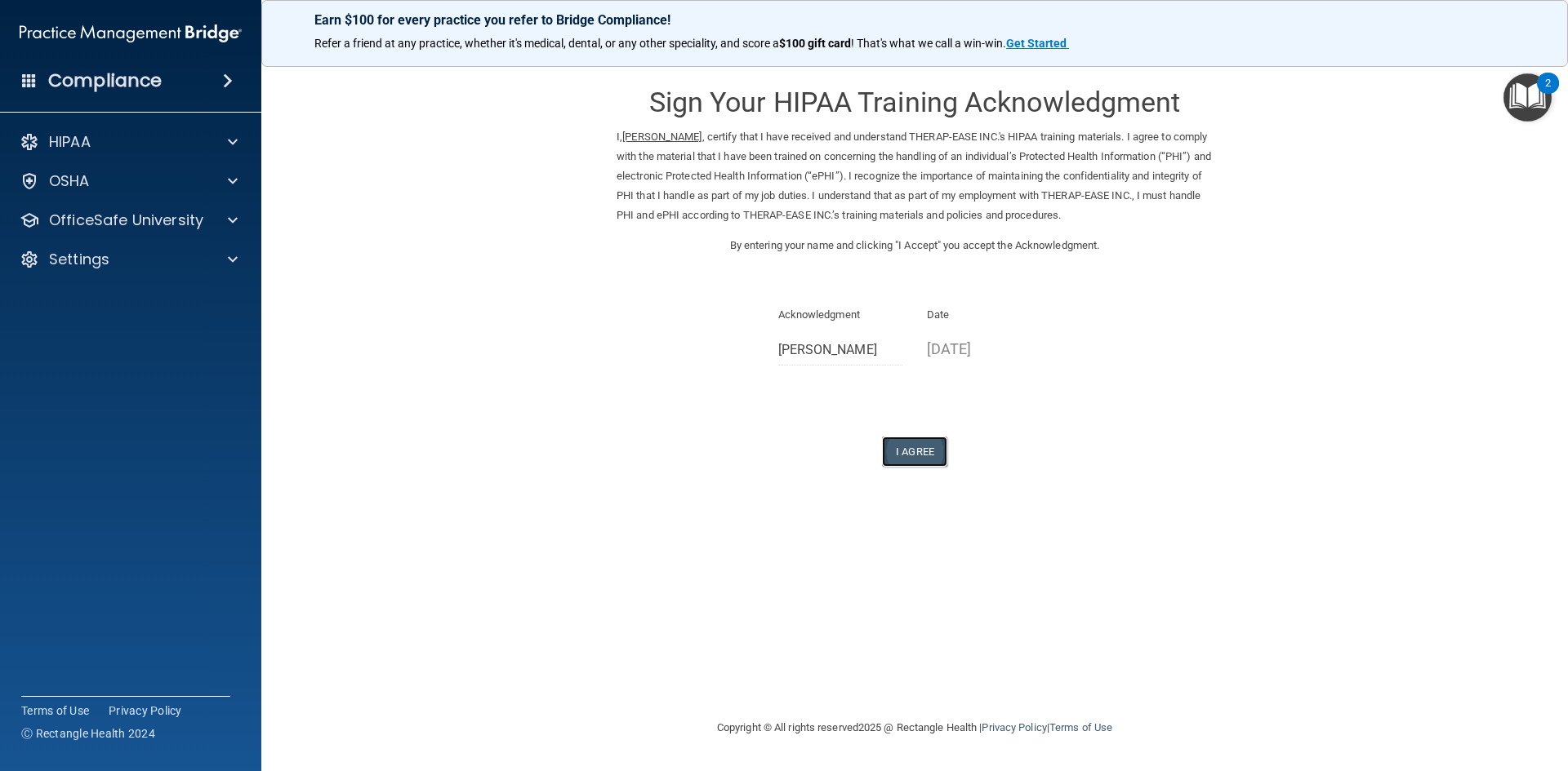
click at [924, 460] on button "I Agree" at bounding box center [915, 452] width 66 height 30
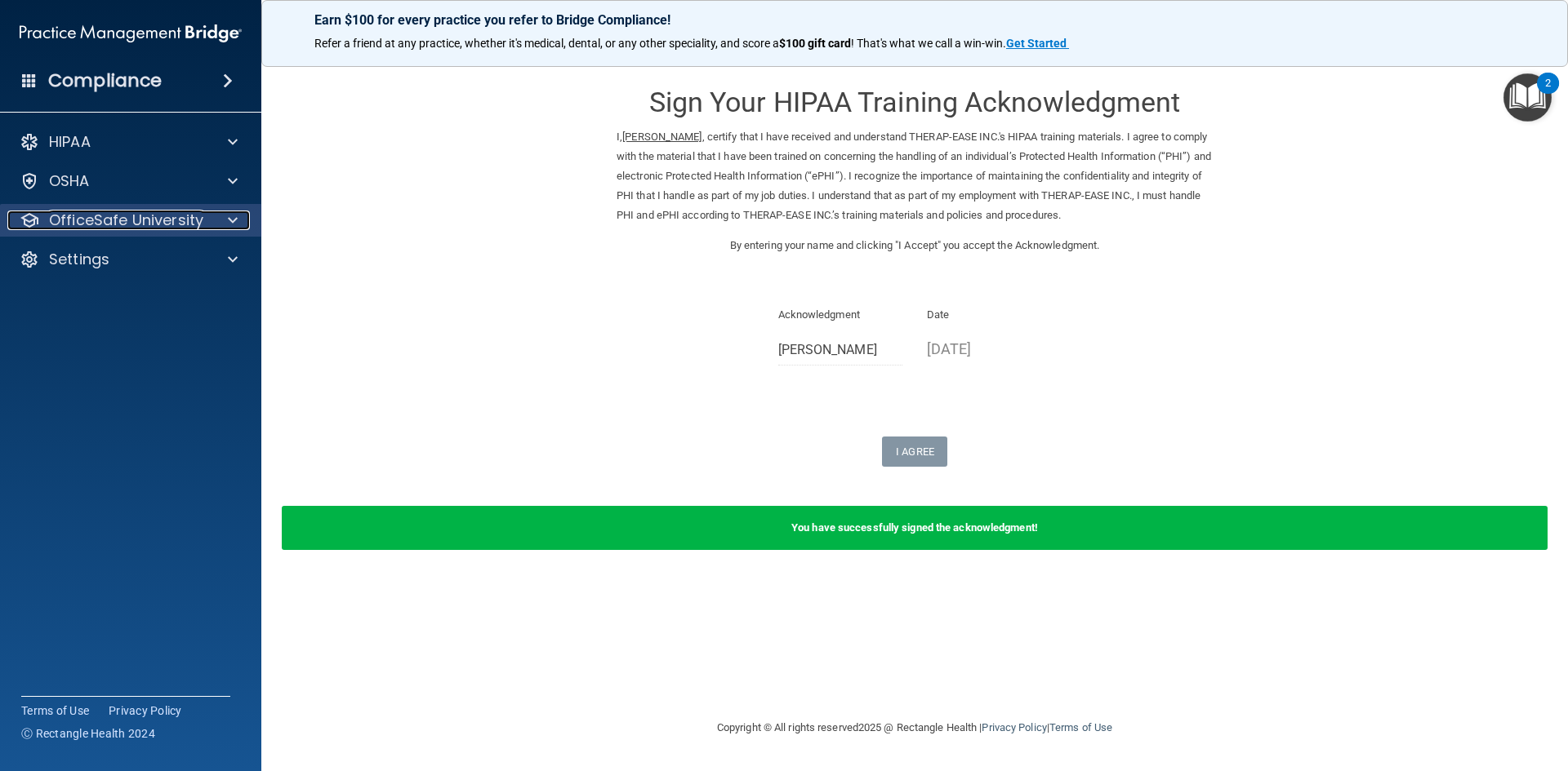
click at [207, 218] on div "OfficeSafe University" at bounding box center [109, 220] width 202 height 20
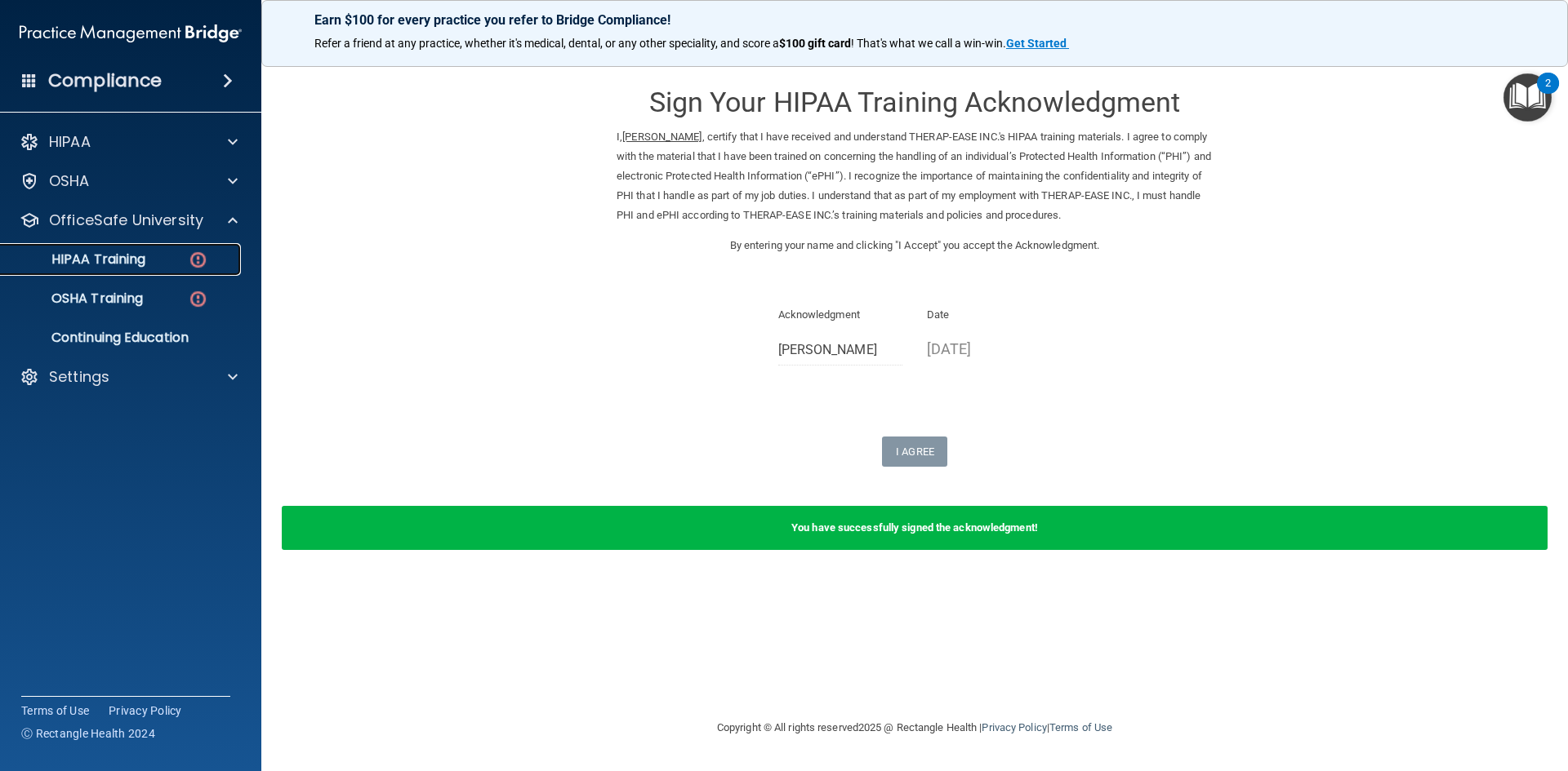
click at [127, 257] on p "HIPAA Training" at bounding box center [78, 259] width 135 height 16
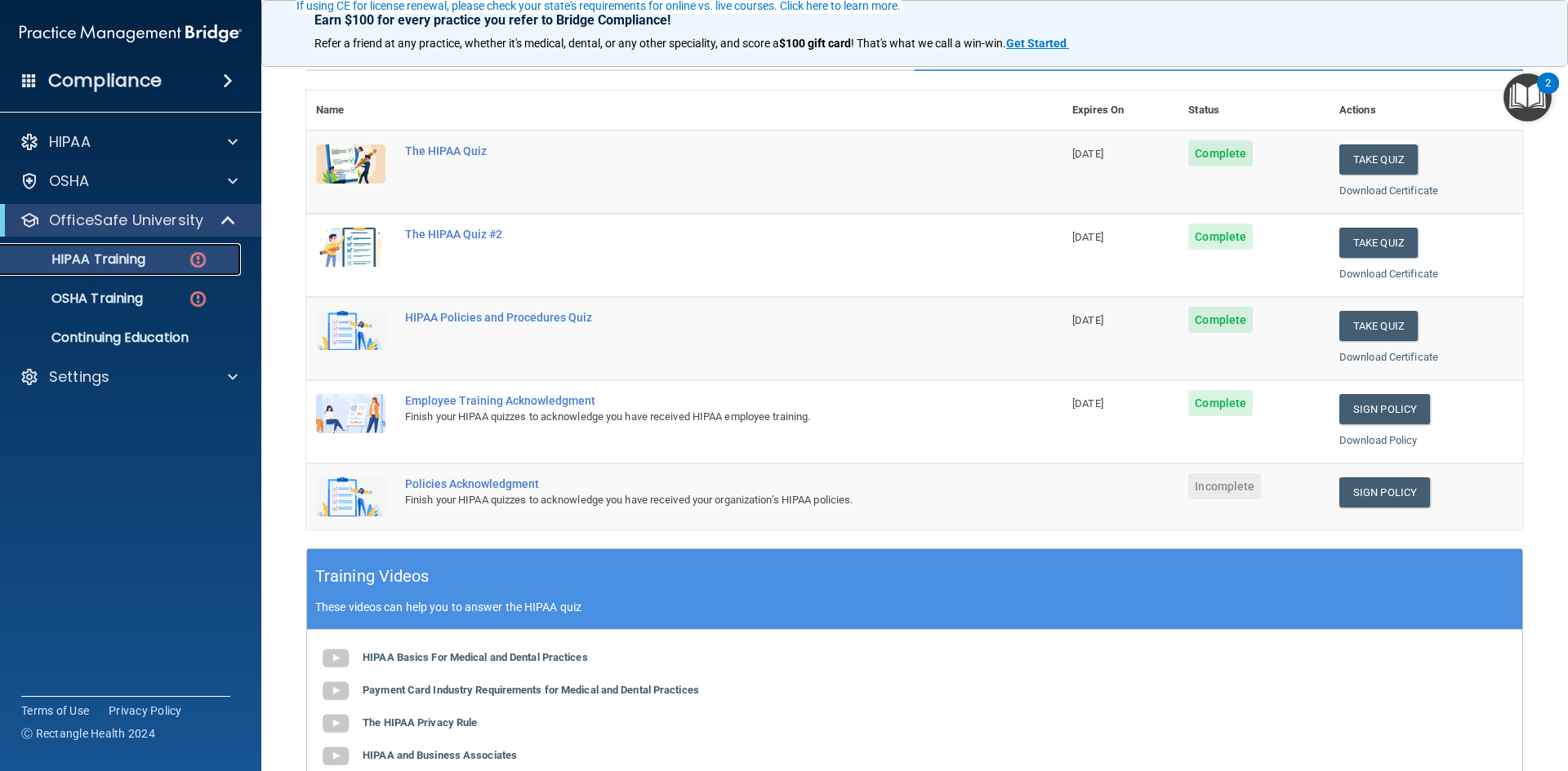
scroll to position [163, 0]
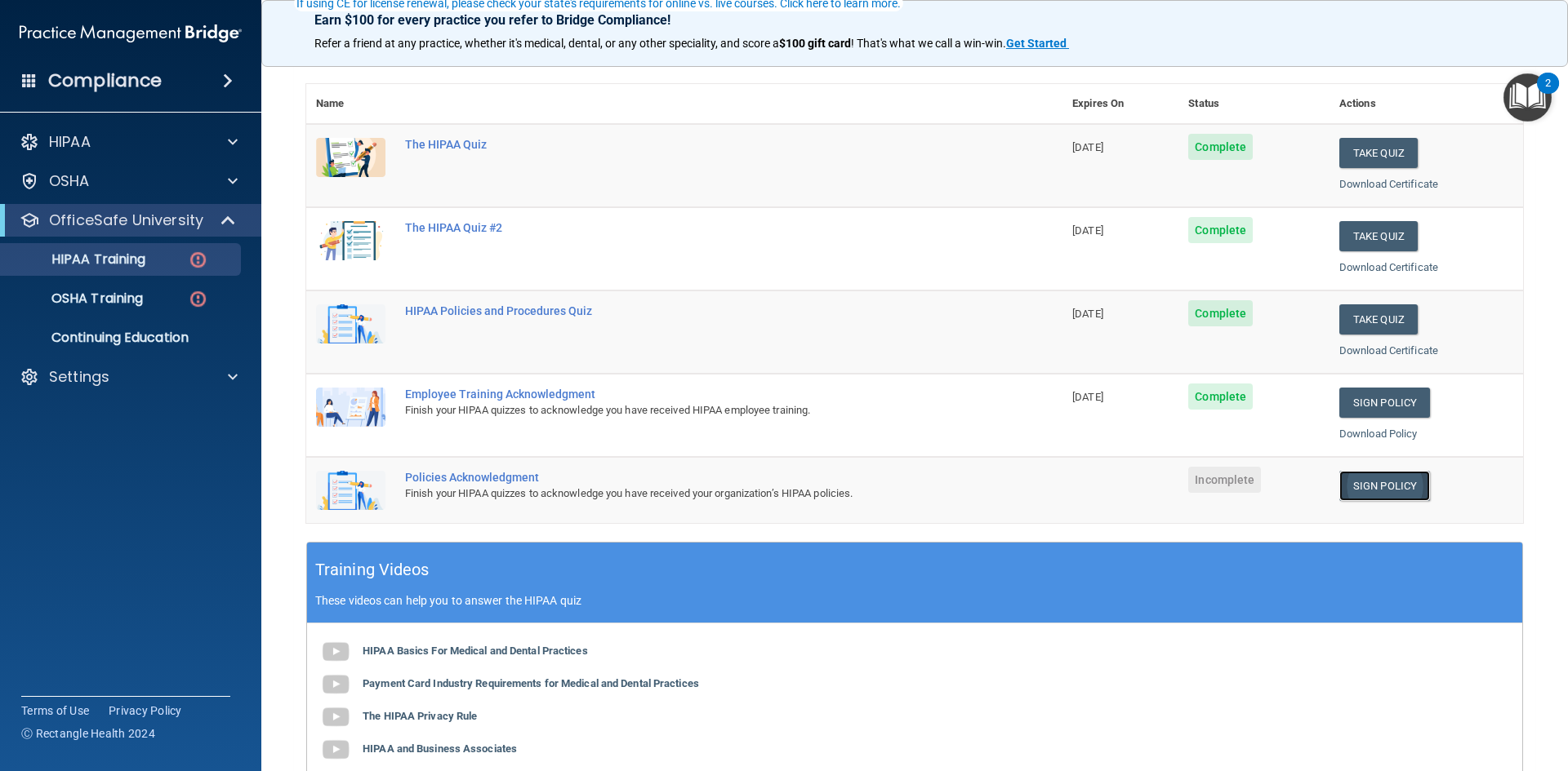
click at [1395, 487] on link "Sign Policy" at bounding box center [1384, 486] width 91 height 30
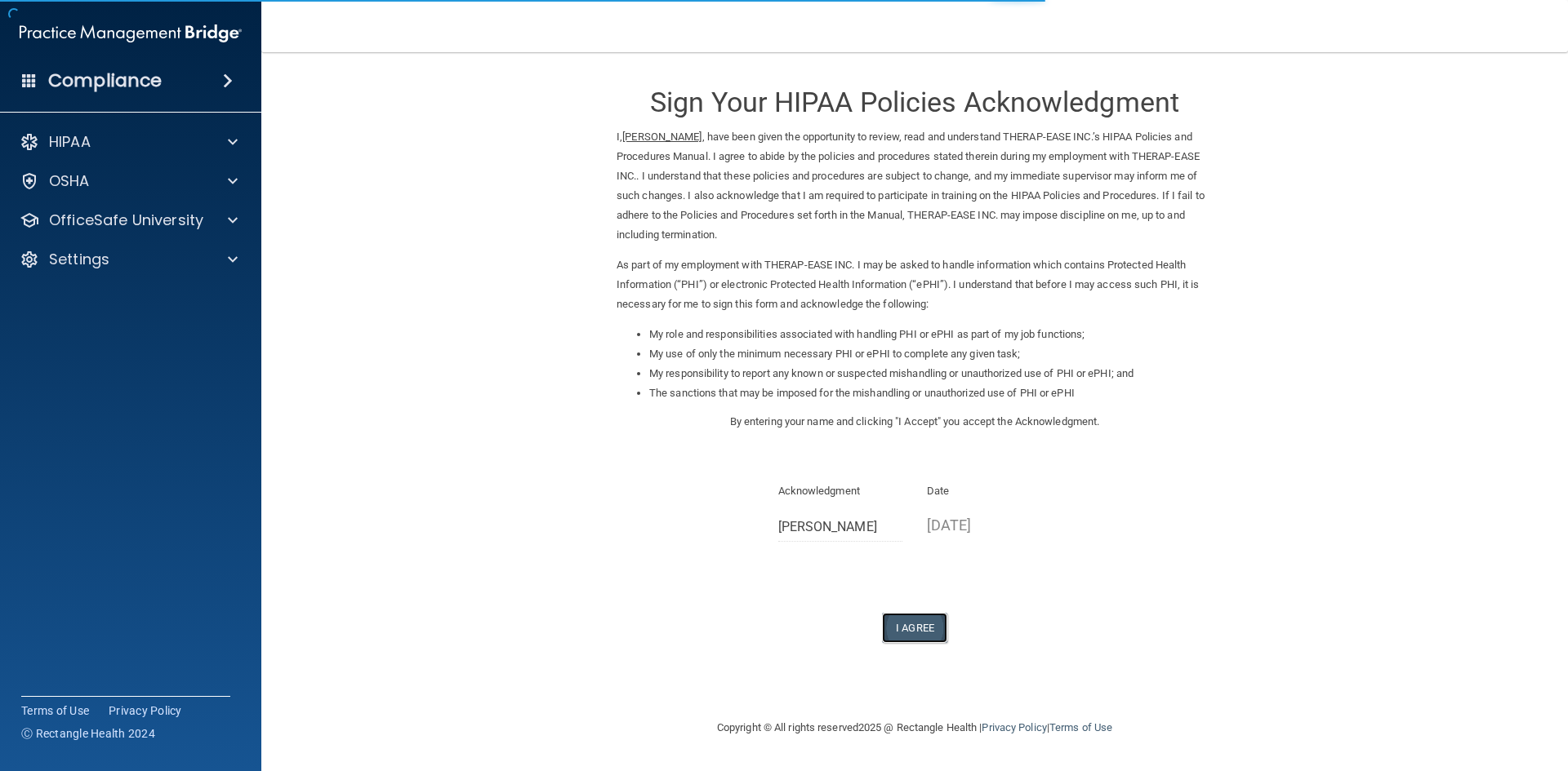
click at [917, 630] on button "I Agree" at bounding box center [915, 628] width 66 height 30
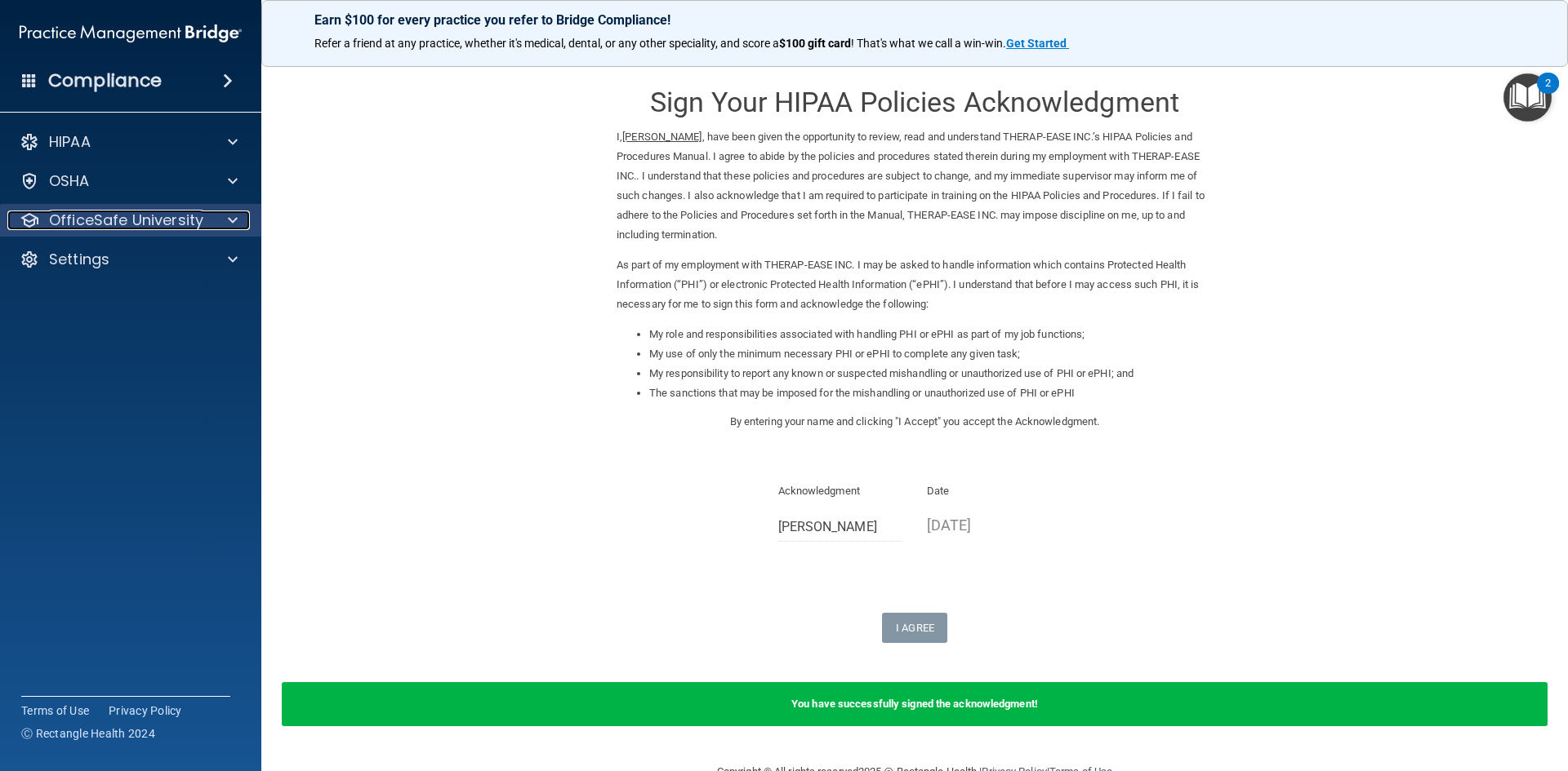
click at [229, 216] on span at bounding box center [232, 220] width 9 height 20
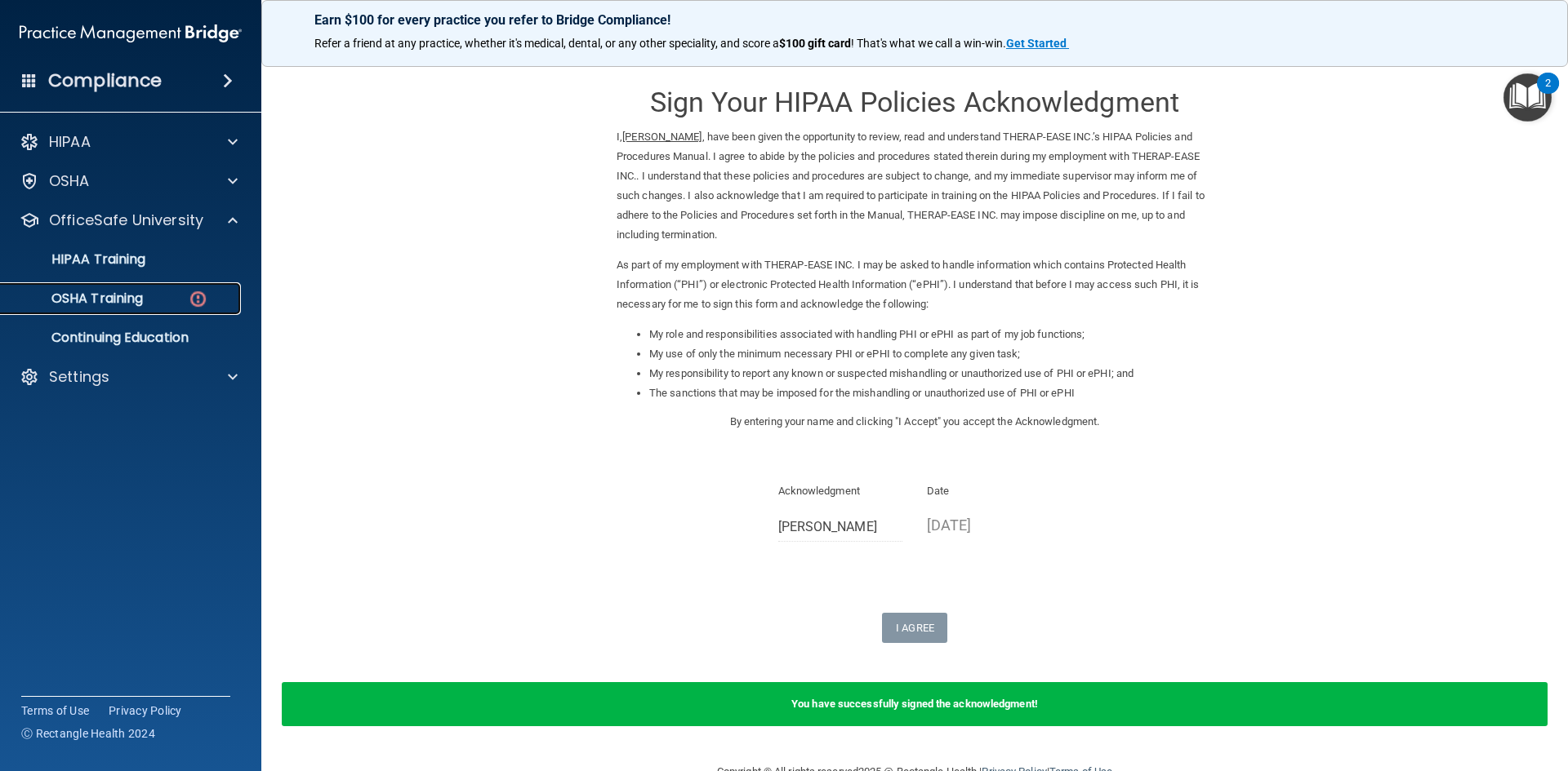
click at [132, 292] on p "OSHA Training" at bounding box center [76, 298] width 132 height 16
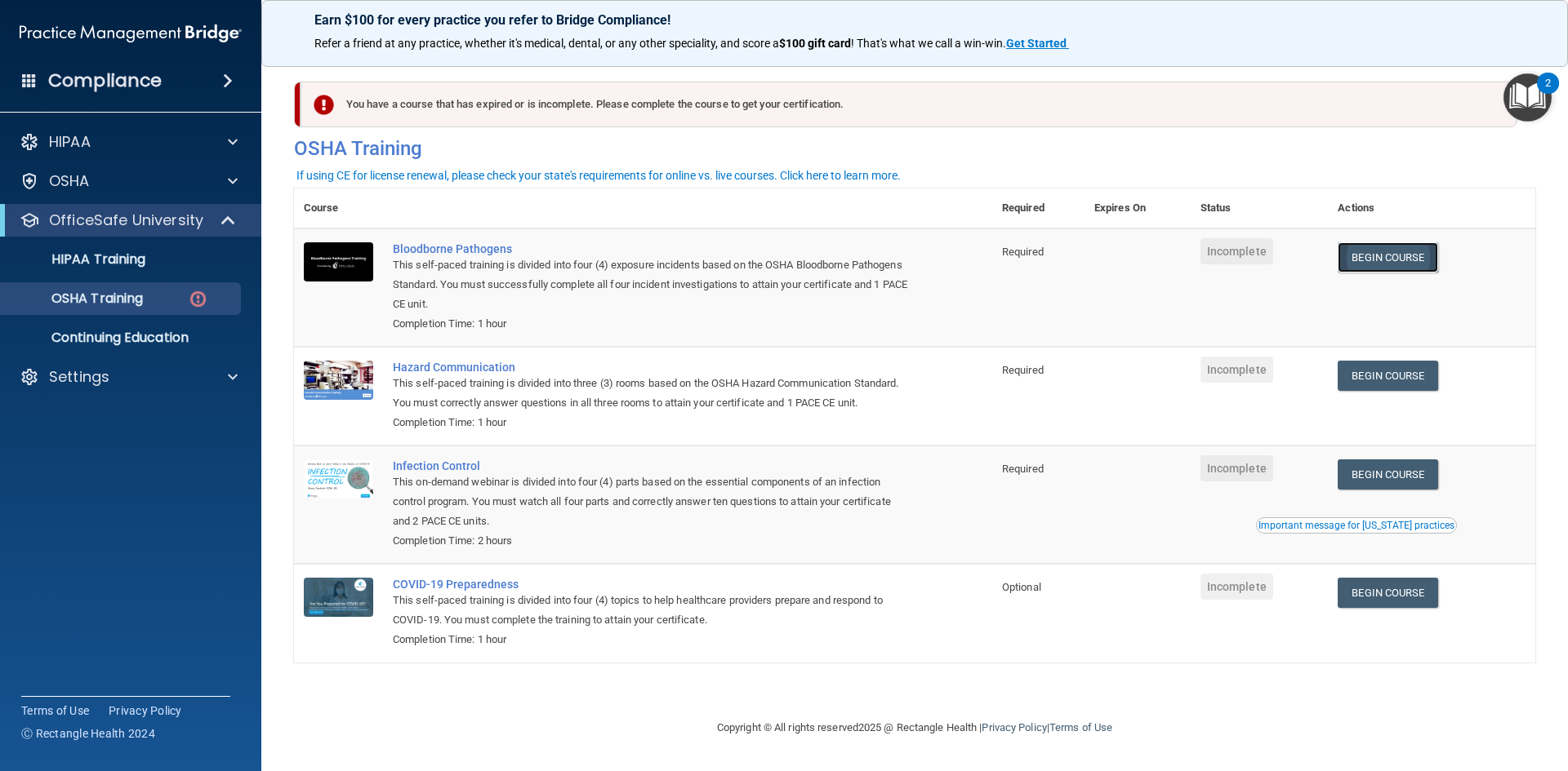
click at [1374, 260] on link "Begin Course" at bounding box center [1387, 258] width 99 height 30
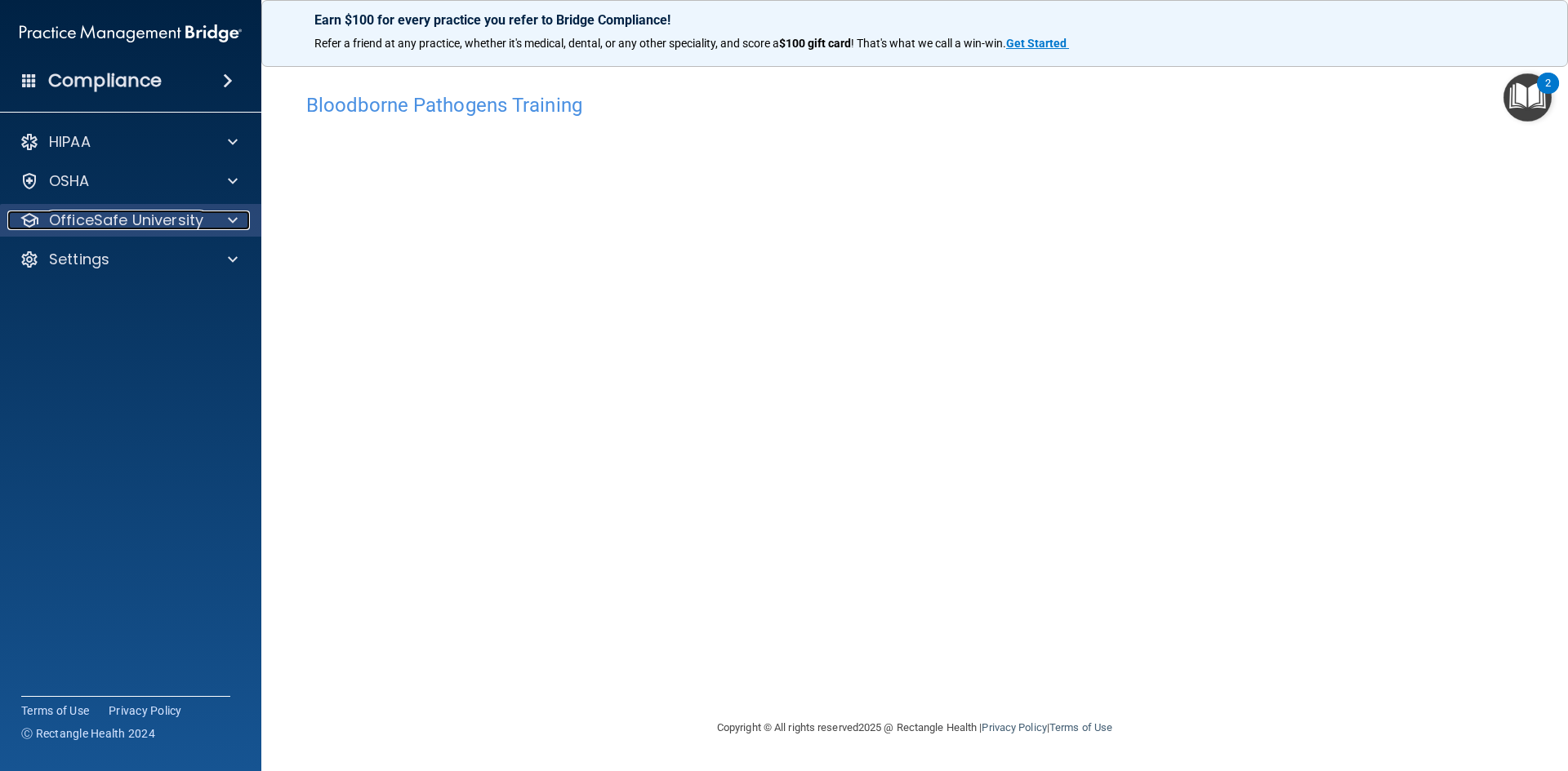
click at [234, 216] on span at bounding box center [232, 220] width 9 height 20
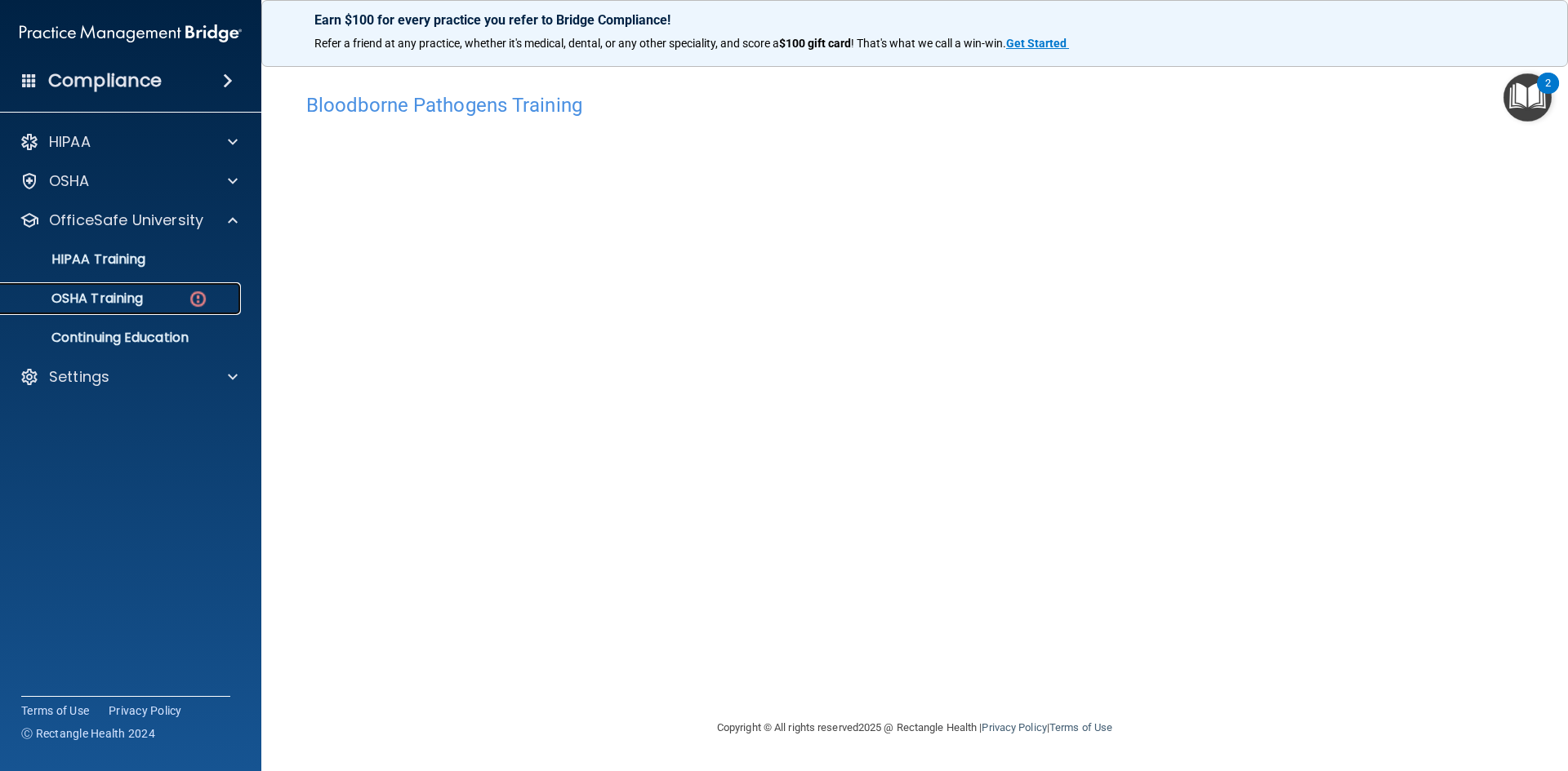
click at [192, 298] on img at bounding box center [198, 299] width 21 height 21
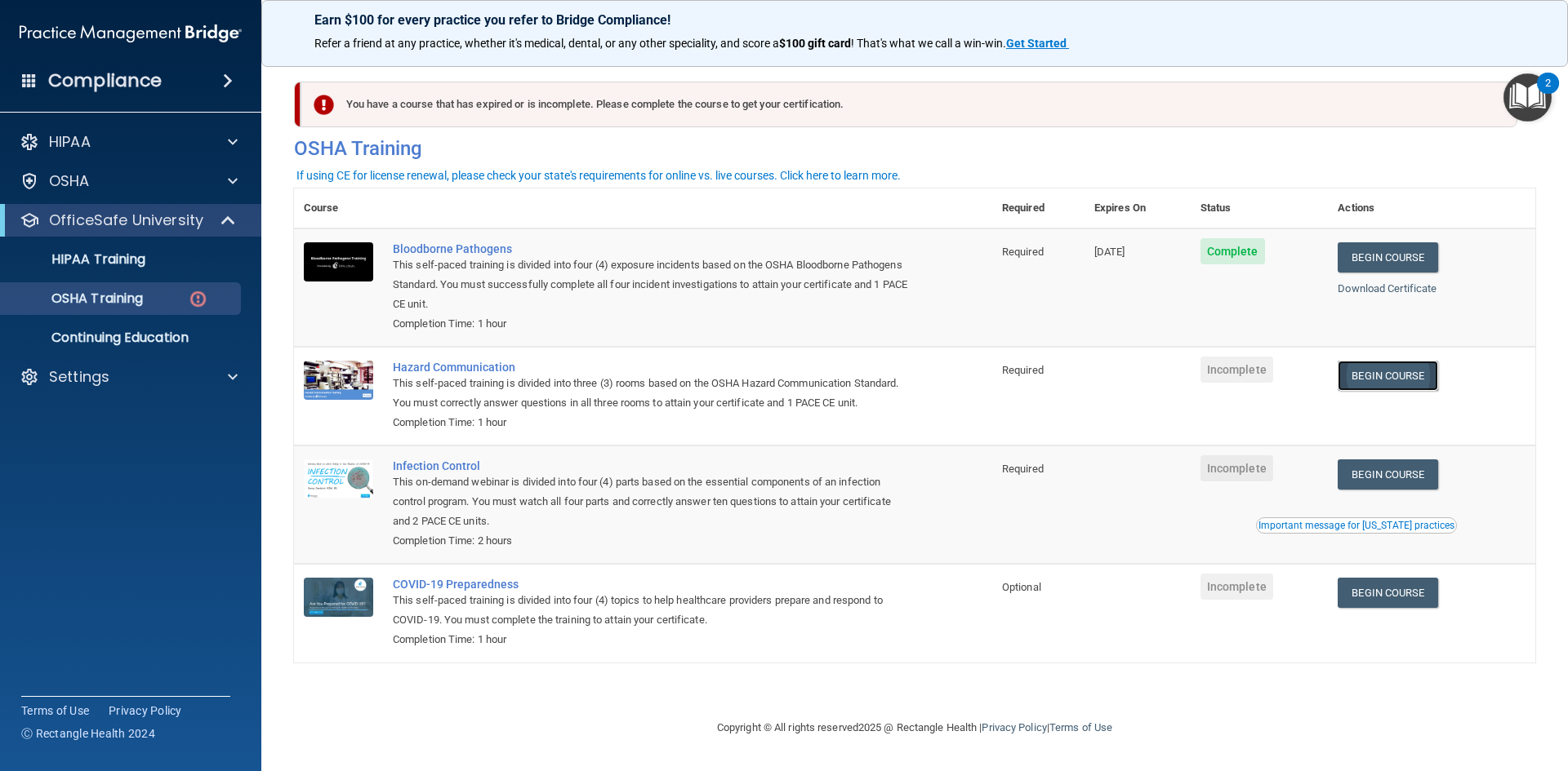
click at [1407, 377] on link "Begin Course" at bounding box center [1387, 376] width 99 height 30
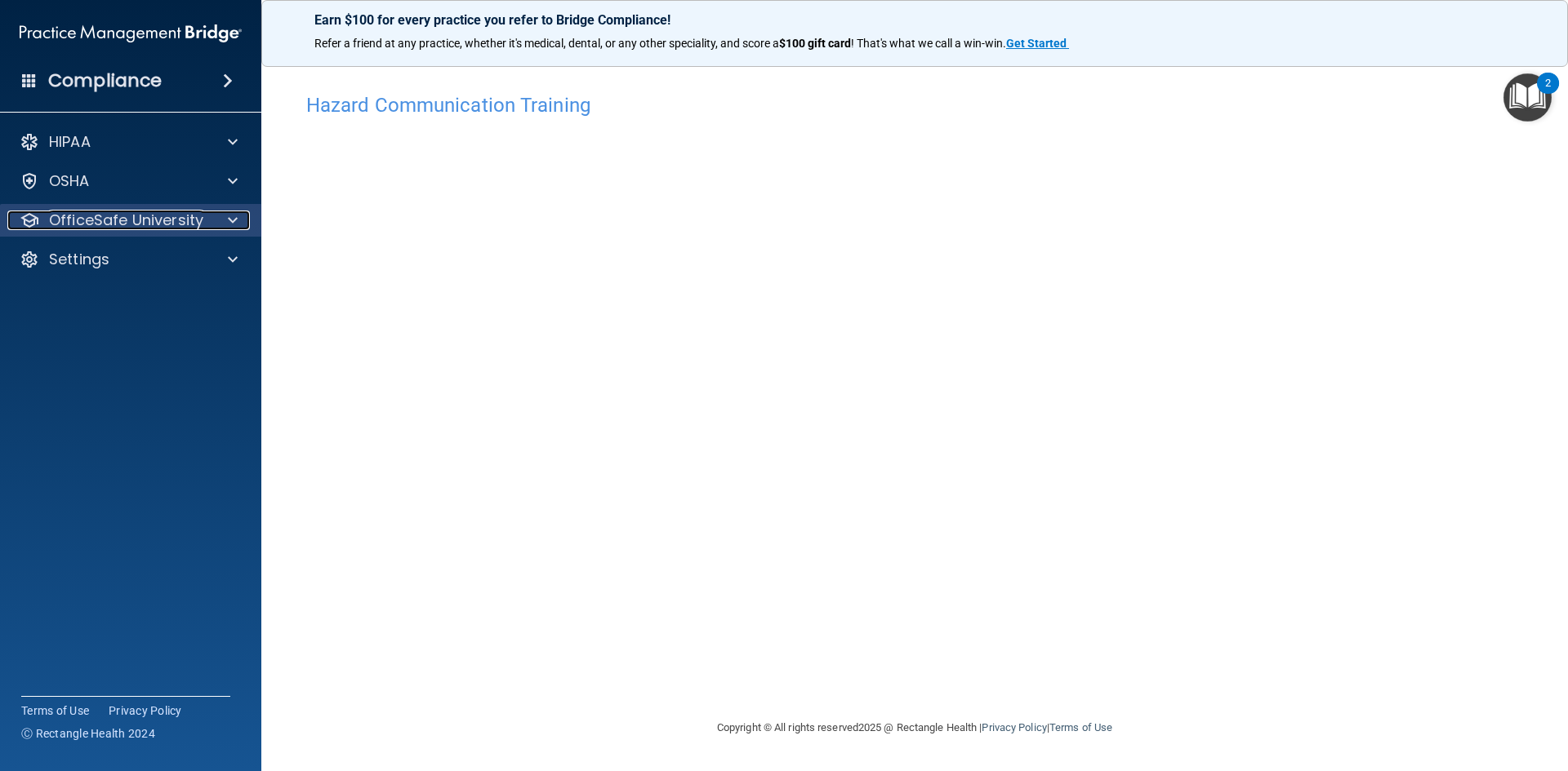
click at [228, 219] on span at bounding box center [232, 220] width 9 height 20
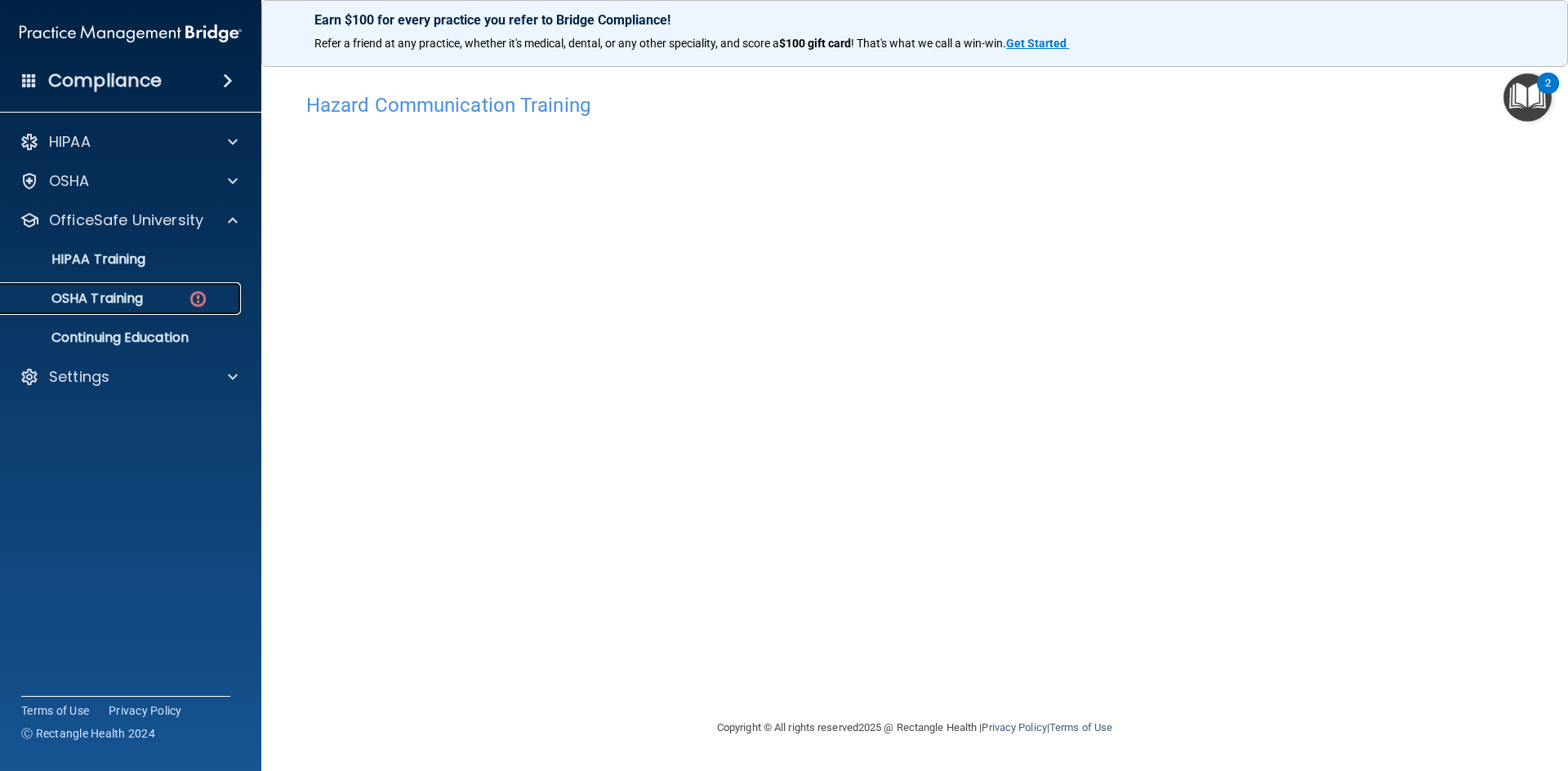
click at [206, 295] on img at bounding box center [198, 299] width 21 height 21
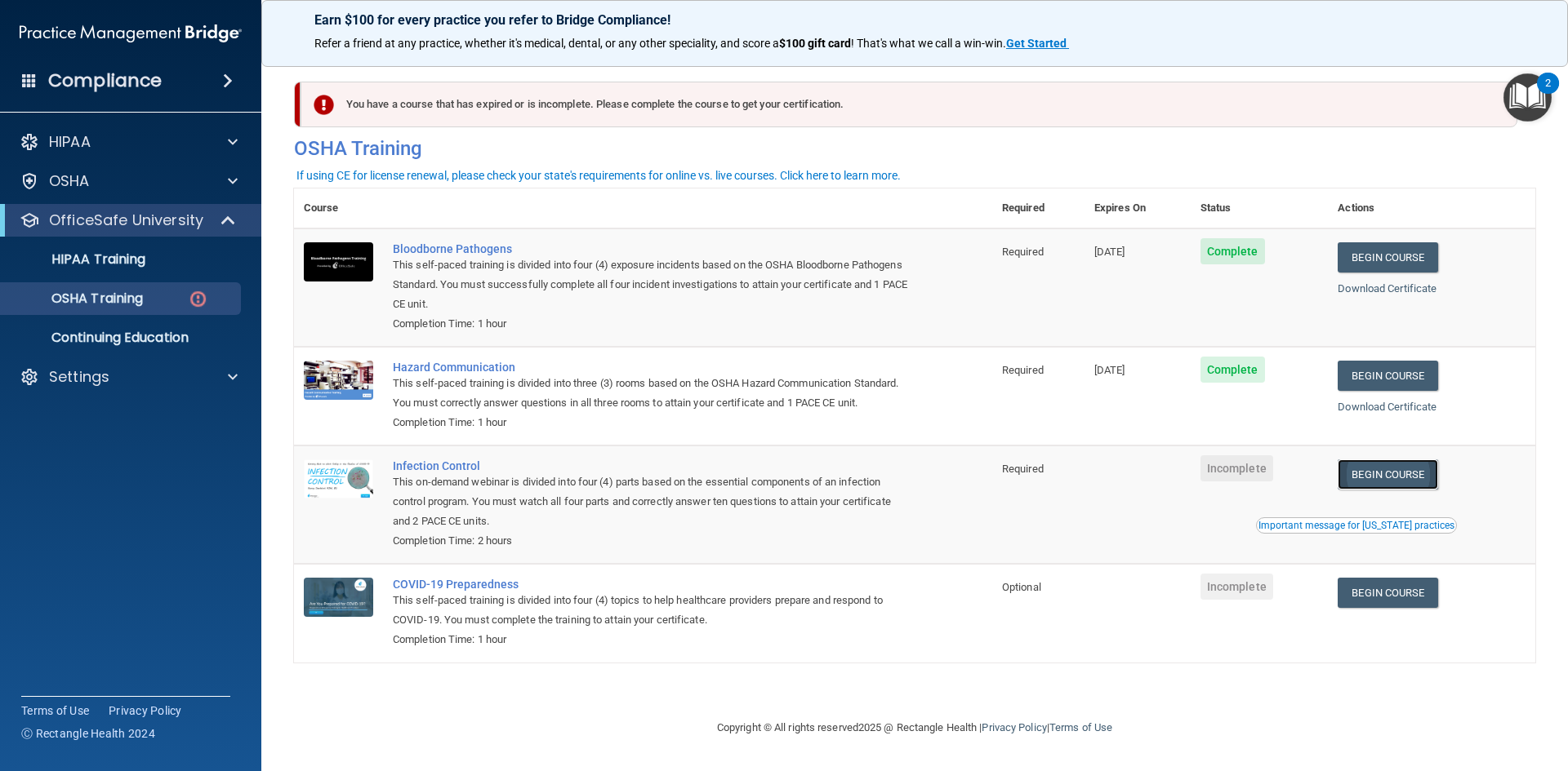
click at [1388, 482] on link "Begin Course" at bounding box center [1387, 474] width 99 height 30
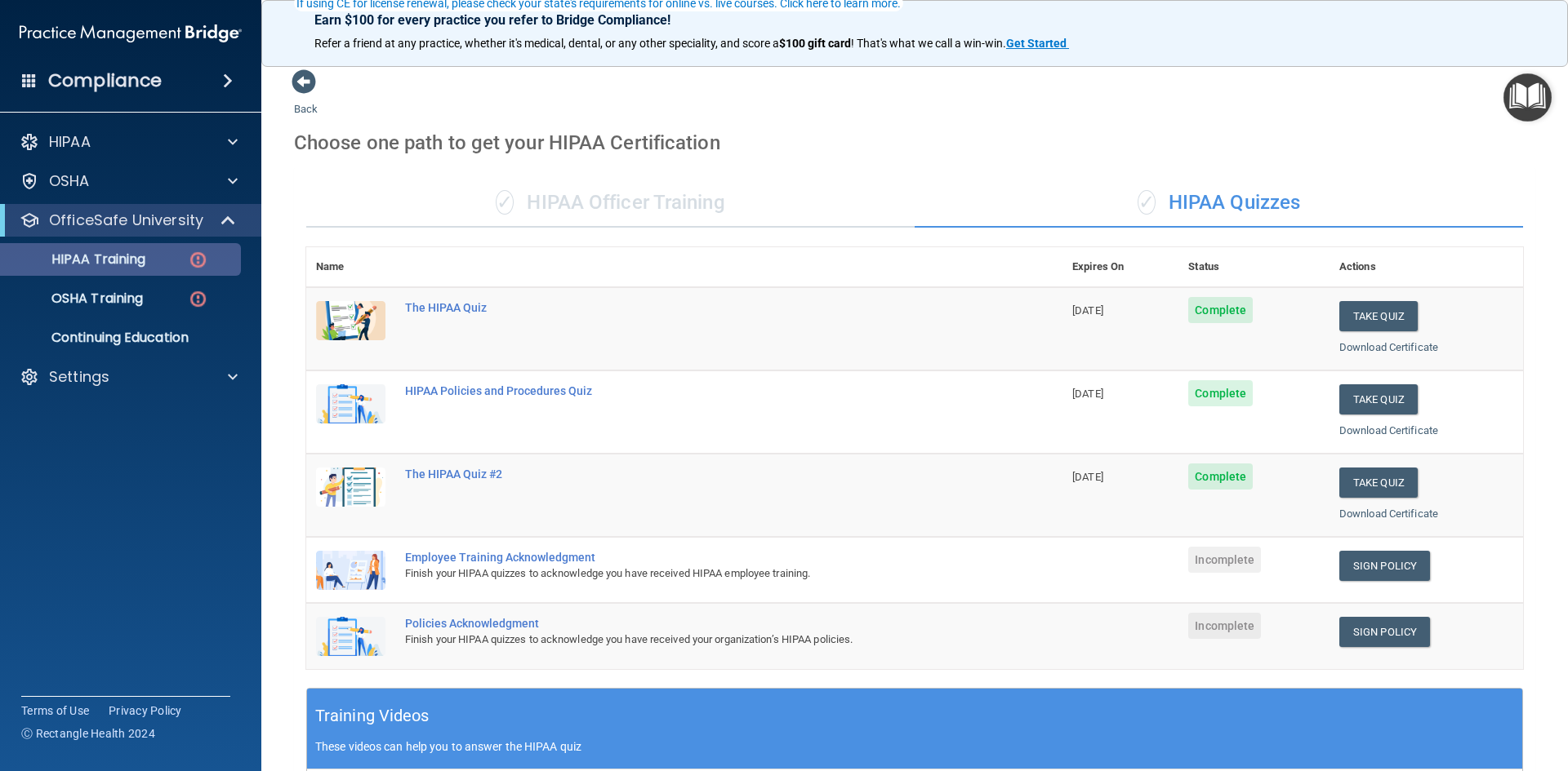
scroll to position [163, 0]
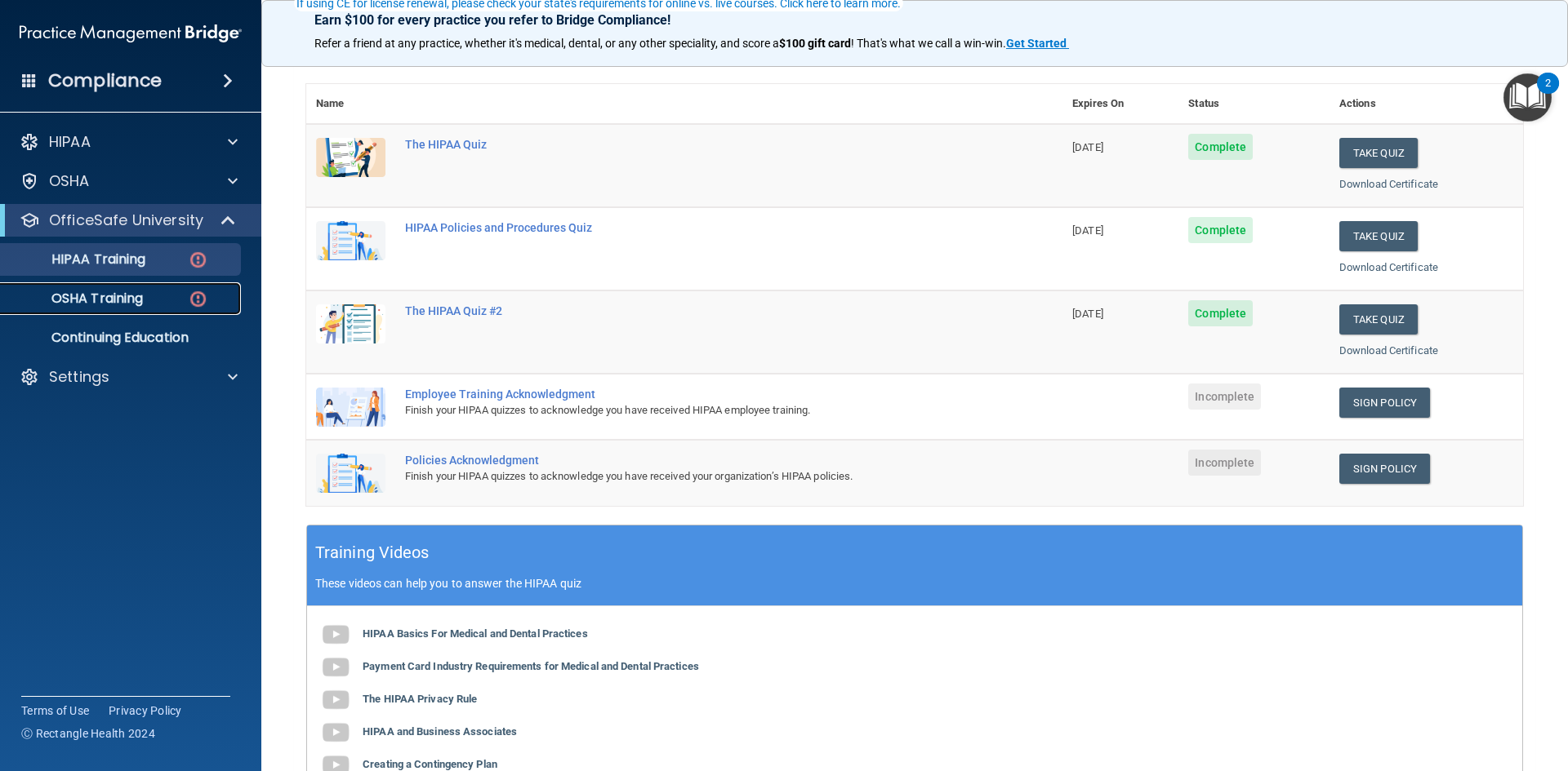
click at [200, 298] on img at bounding box center [198, 299] width 21 height 21
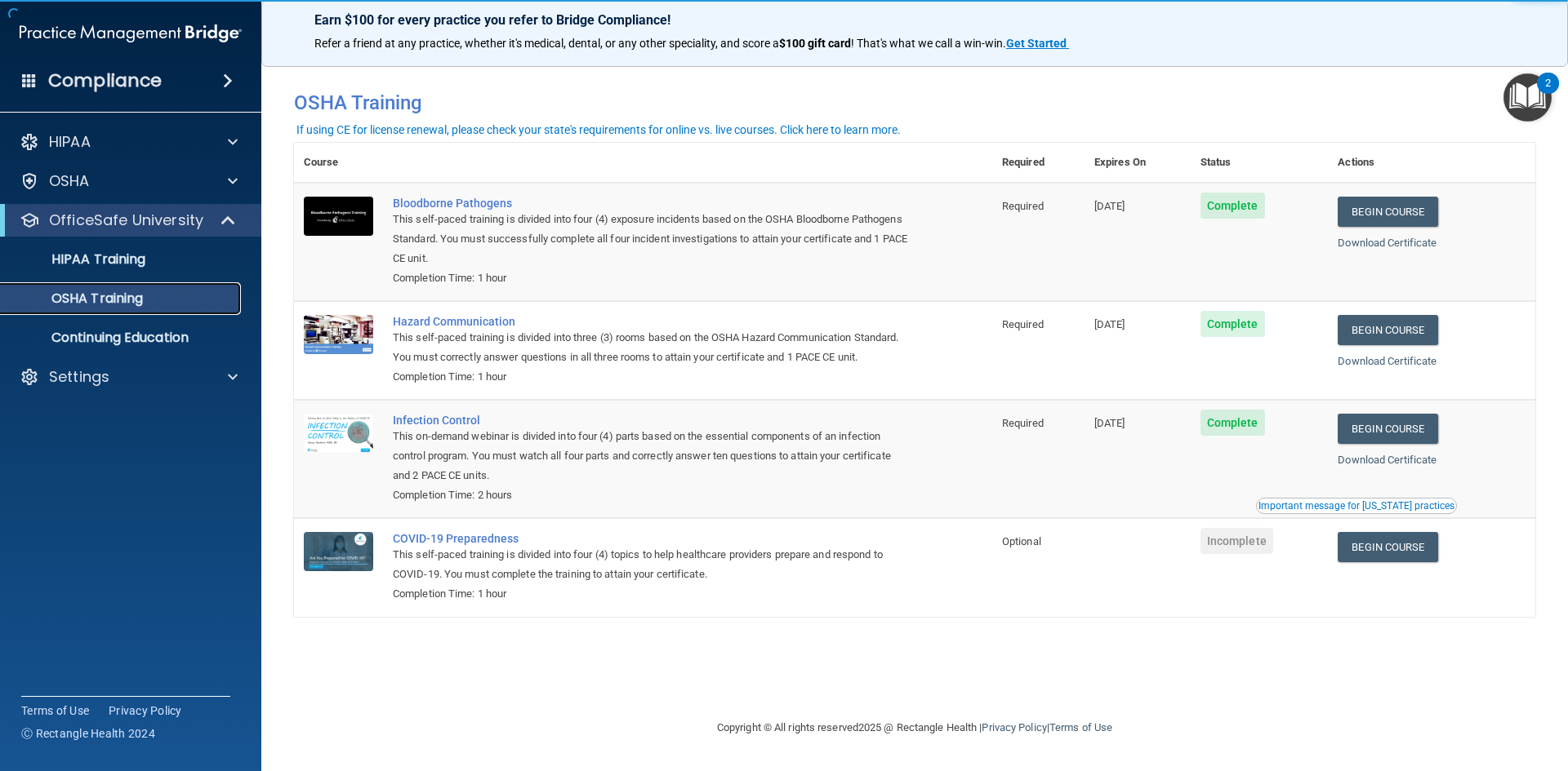
click at [180, 299] on div "OSHA Training" at bounding box center [122, 298] width 223 height 16
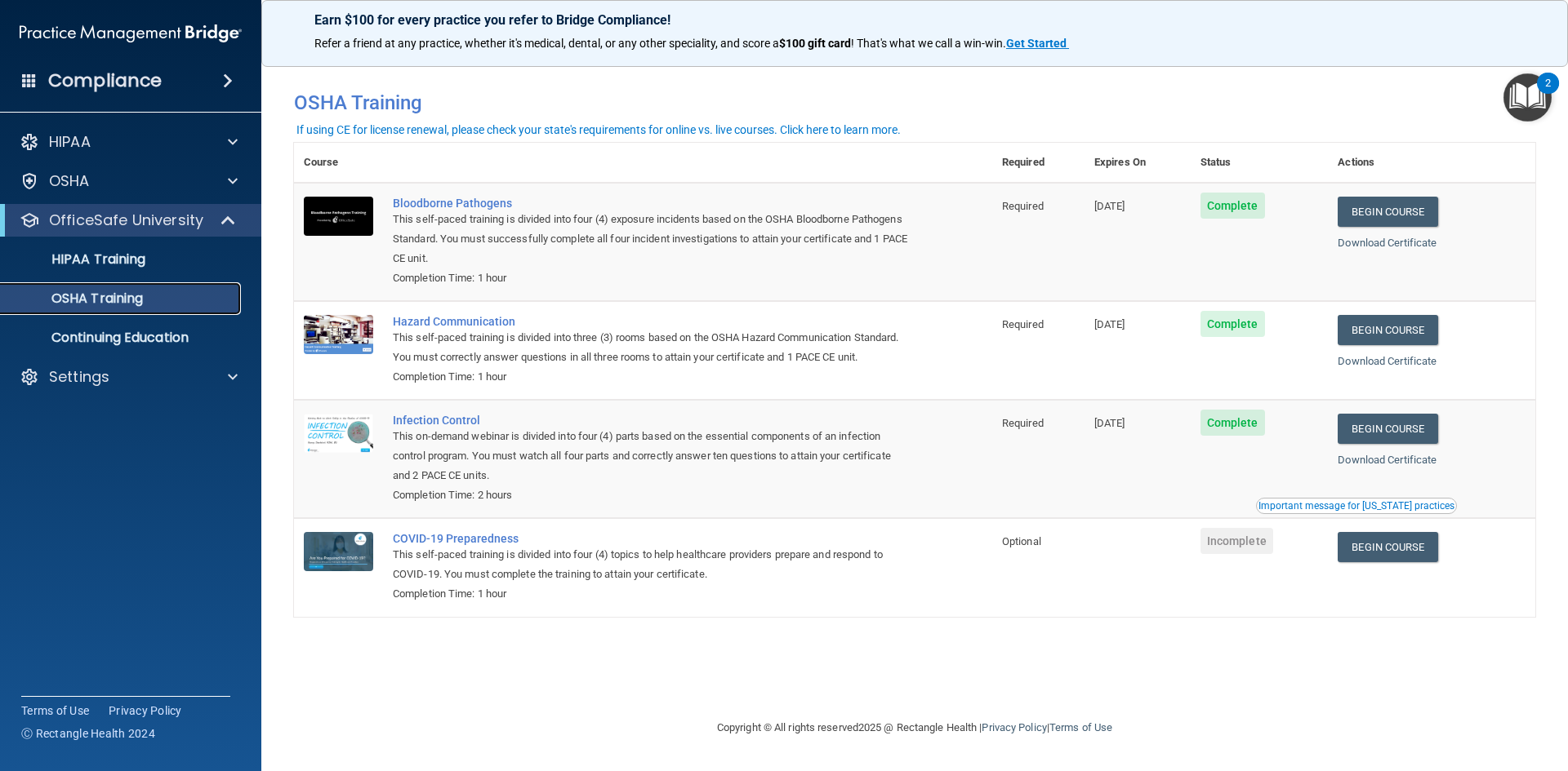
click at [112, 294] on p "OSHA Training" at bounding box center [76, 298] width 132 height 16
click at [1404, 544] on link "Begin Course" at bounding box center [1387, 547] width 99 height 30
click at [1399, 555] on link "Begin Course" at bounding box center [1387, 547] width 99 height 30
click at [193, 250] on link "HIPAA Training" at bounding box center [112, 259] width 257 height 33
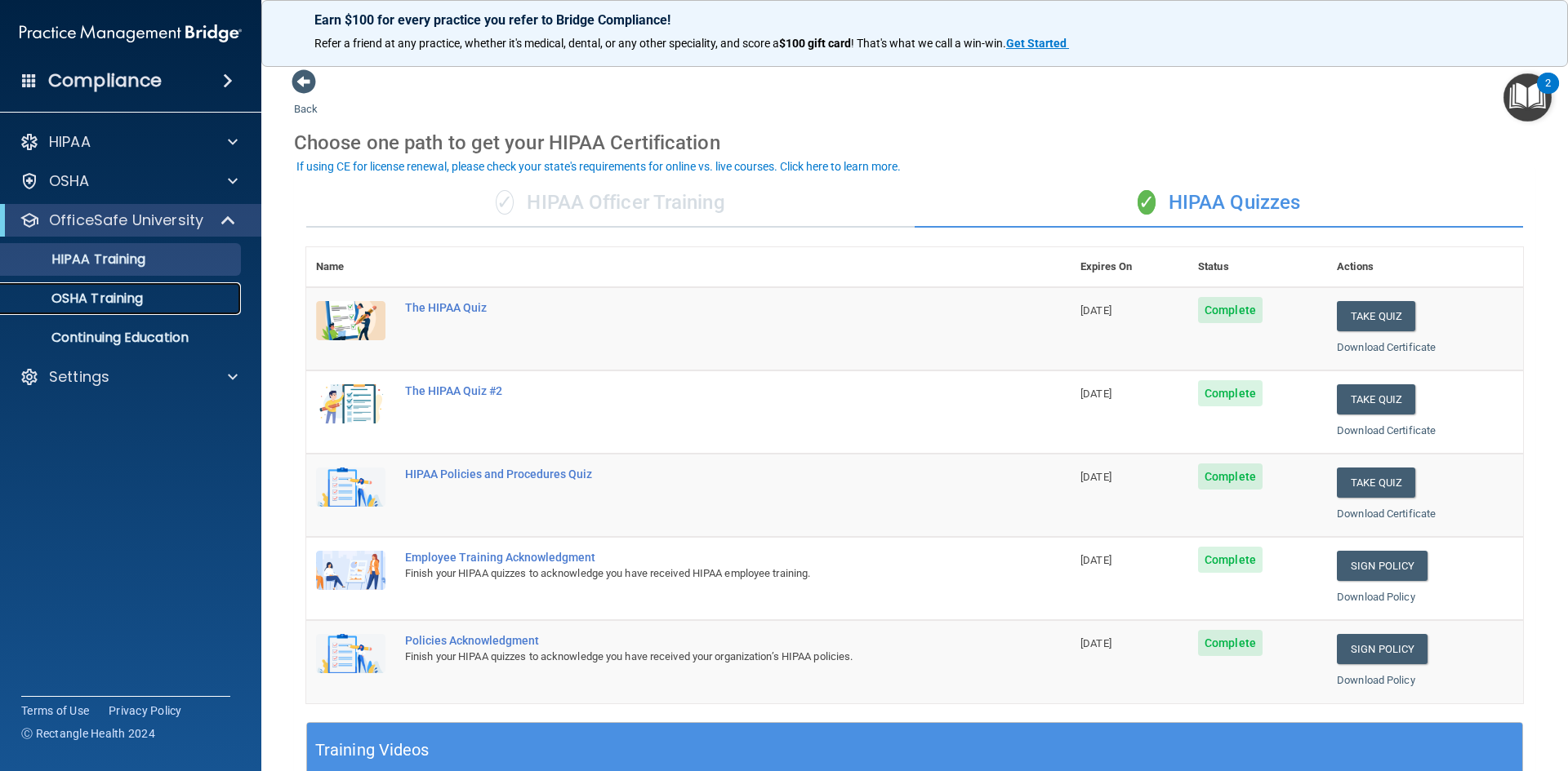
click at [152, 298] on div "OSHA Training" at bounding box center [122, 298] width 223 height 16
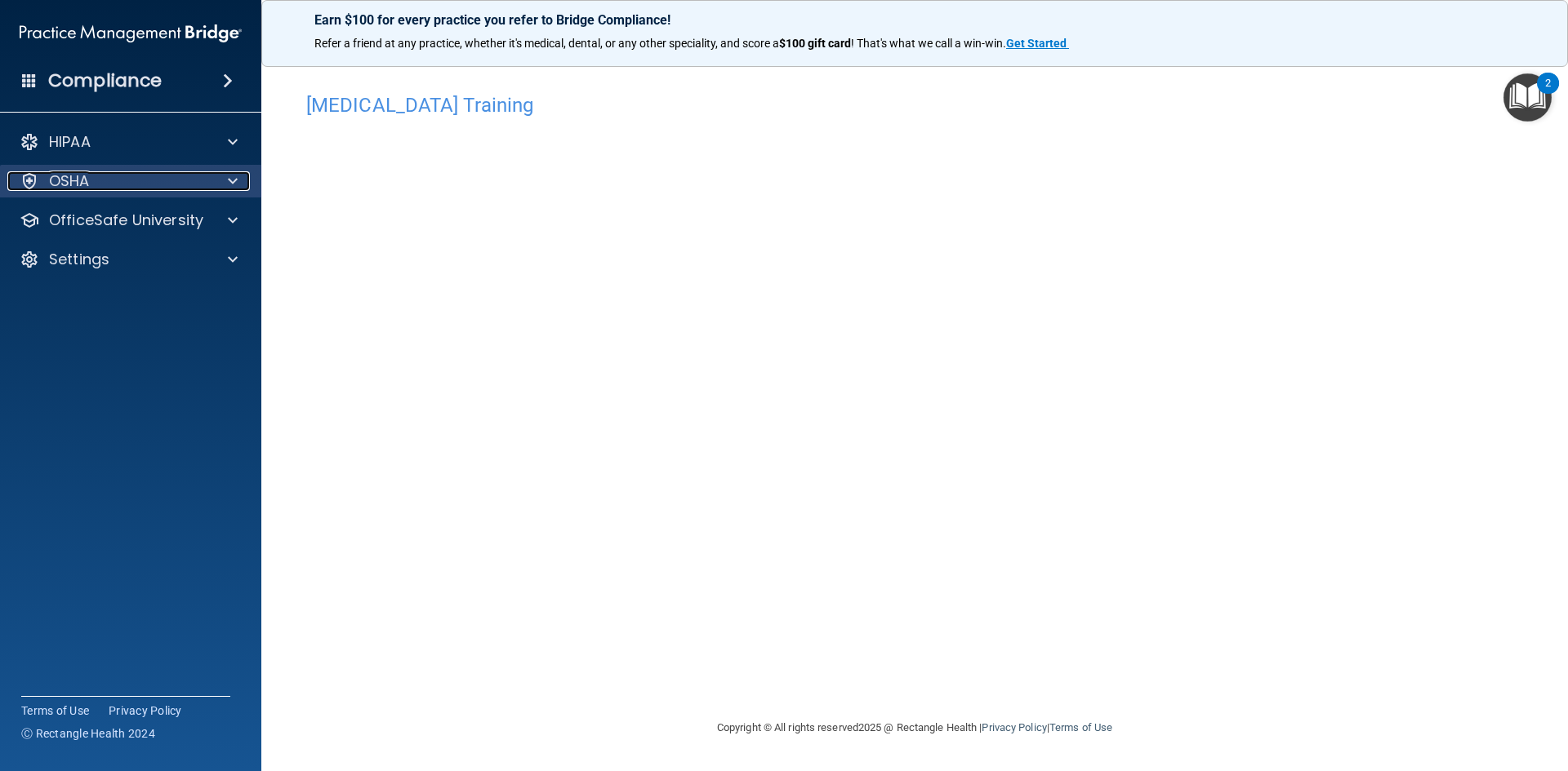
click at [235, 174] on span at bounding box center [232, 181] width 9 height 20
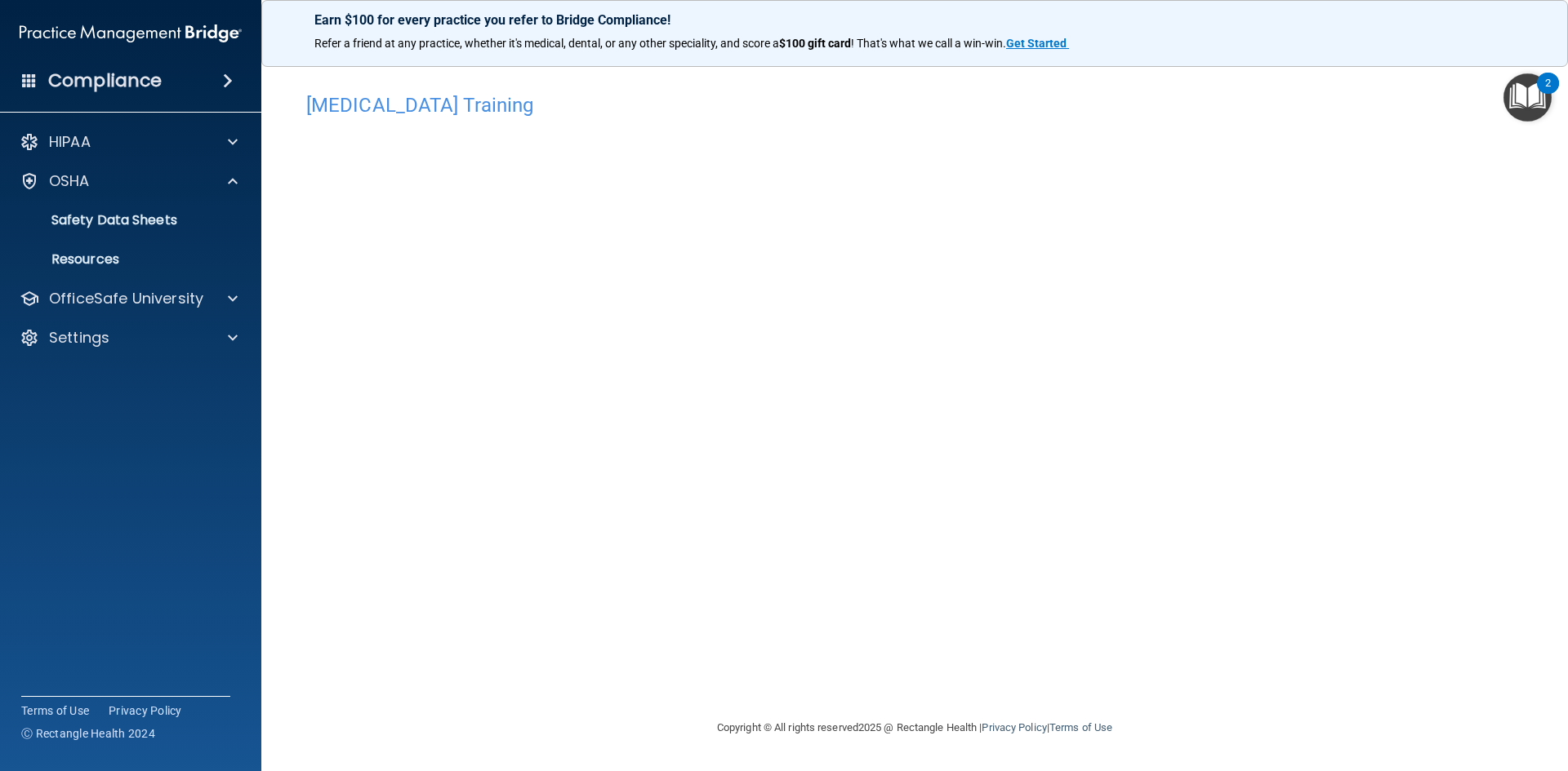
drag, startPoint x: 383, startPoint y: 735, endPoint x: 384, endPoint y: 726, distance: 9.1
click at [384, 726] on footer "Copyright © All rights reserved 2025 @ Rectangle Health | Privacy Policy | Term…" at bounding box center [915, 728] width 1241 height 53
click at [234, 181] on span at bounding box center [232, 181] width 9 height 20
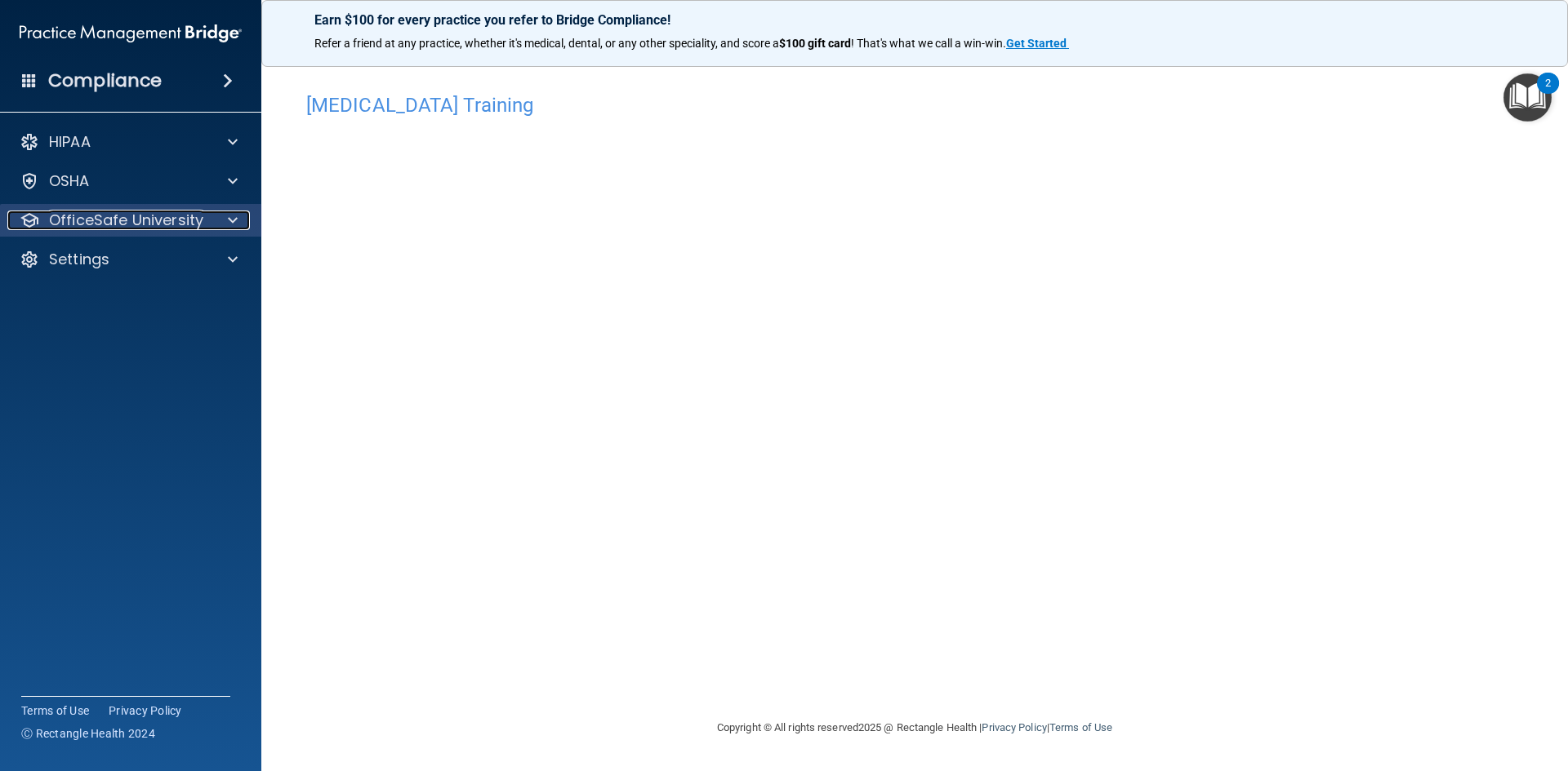
click at [233, 218] on span at bounding box center [232, 220] width 9 height 20
